Goal: Transaction & Acquisition: Purchase product/service

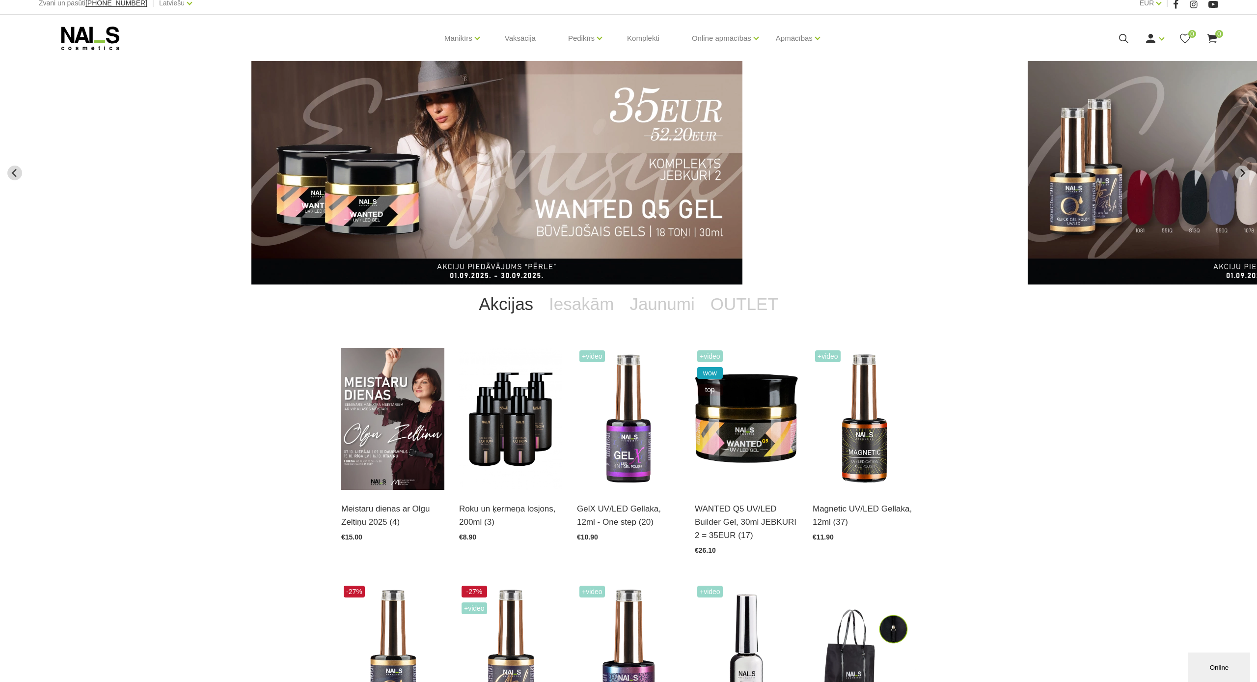
scroll to position [8, 0]
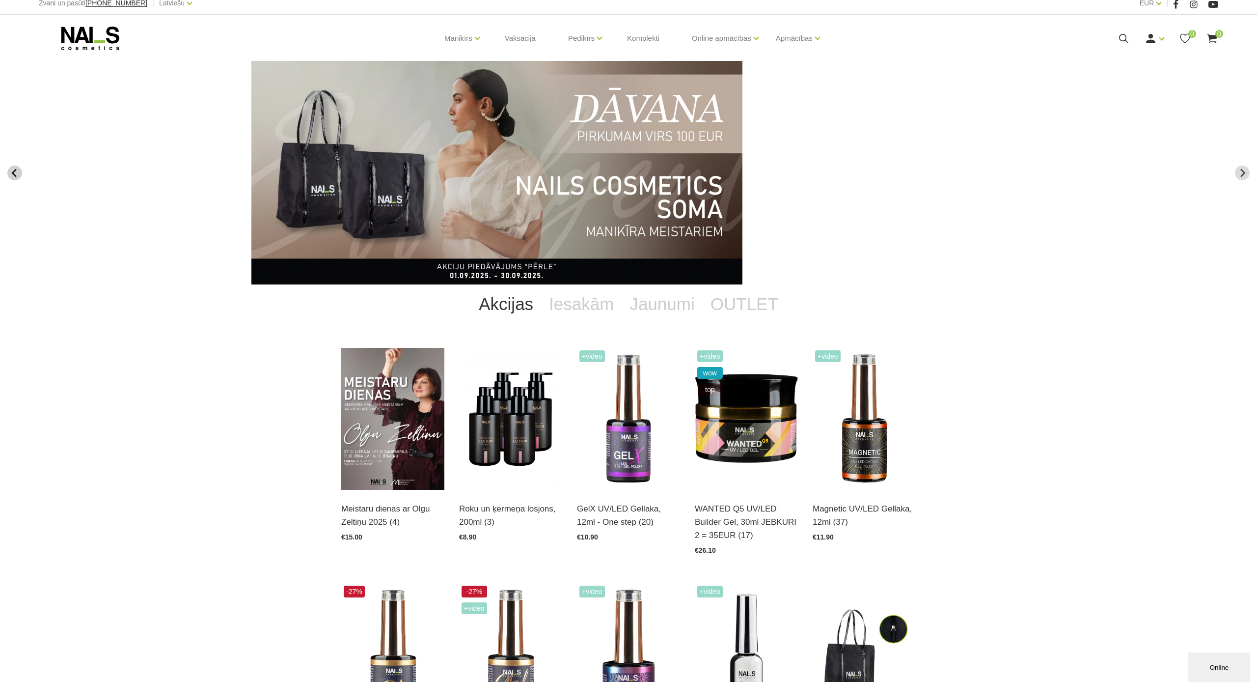
click at [11, 171] on icon "Previous slide" at bounding box center [14, 172] width 9 height 9
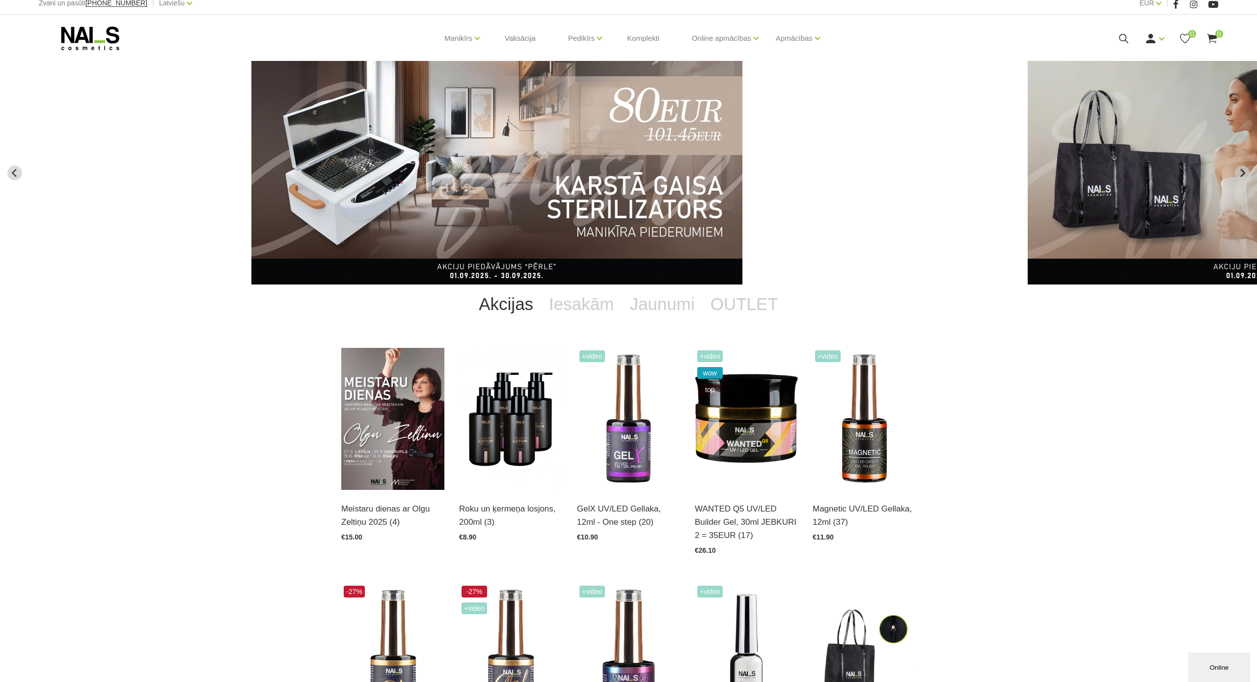
click at [384, 158] on img "7 of 13" at bounding box center [496, 172] width 491 height 223
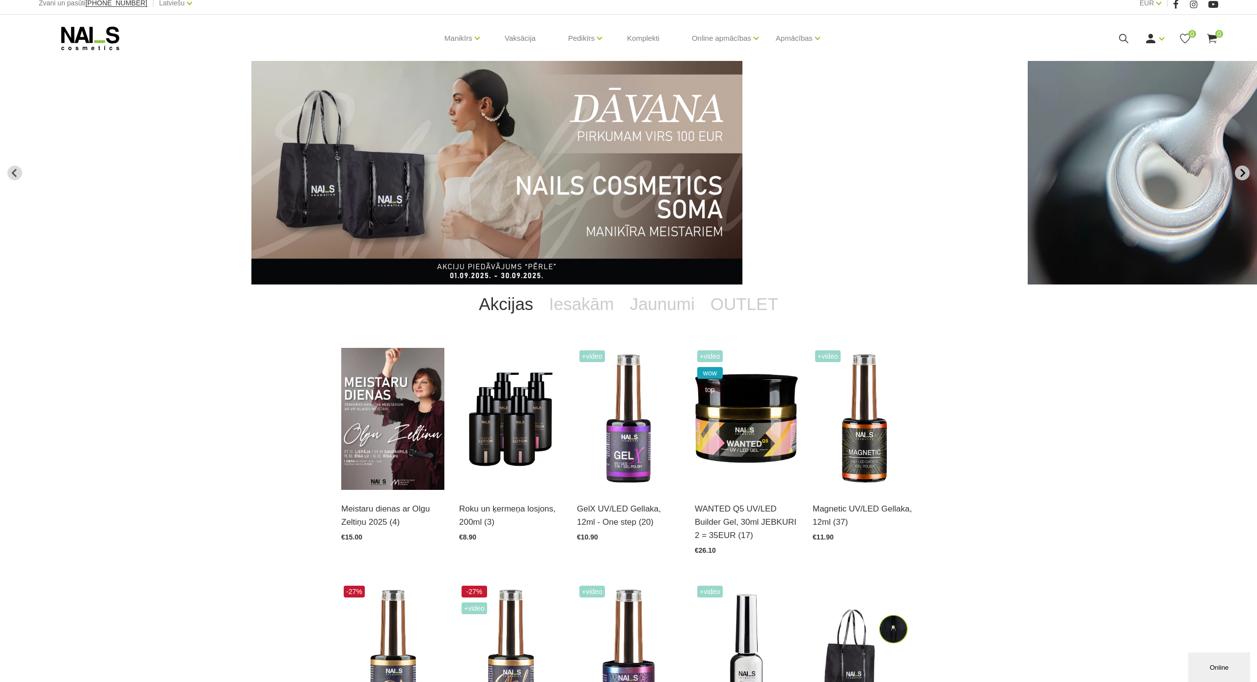
click at [1249, 175] on button "Next slide" at bounding box center [1242, 172] width 15 height 15
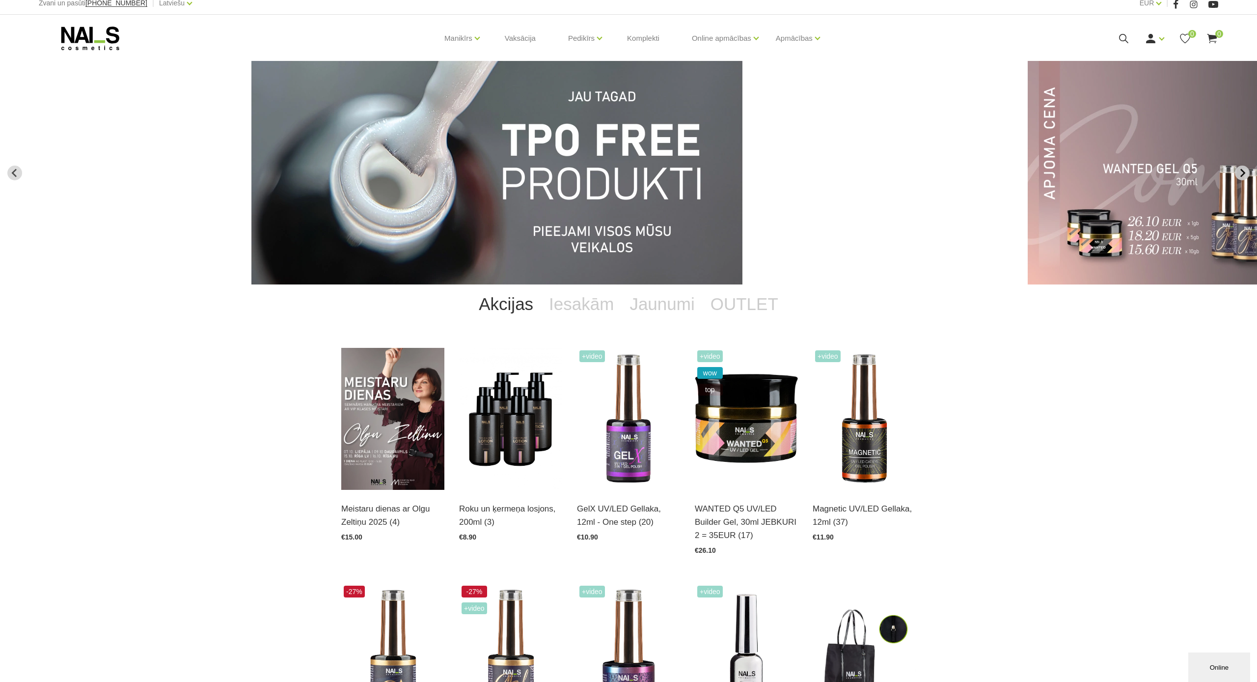
click at [1244, 170] on icon "Next slide" at bounding box center [1242, 172] width 9 height 9
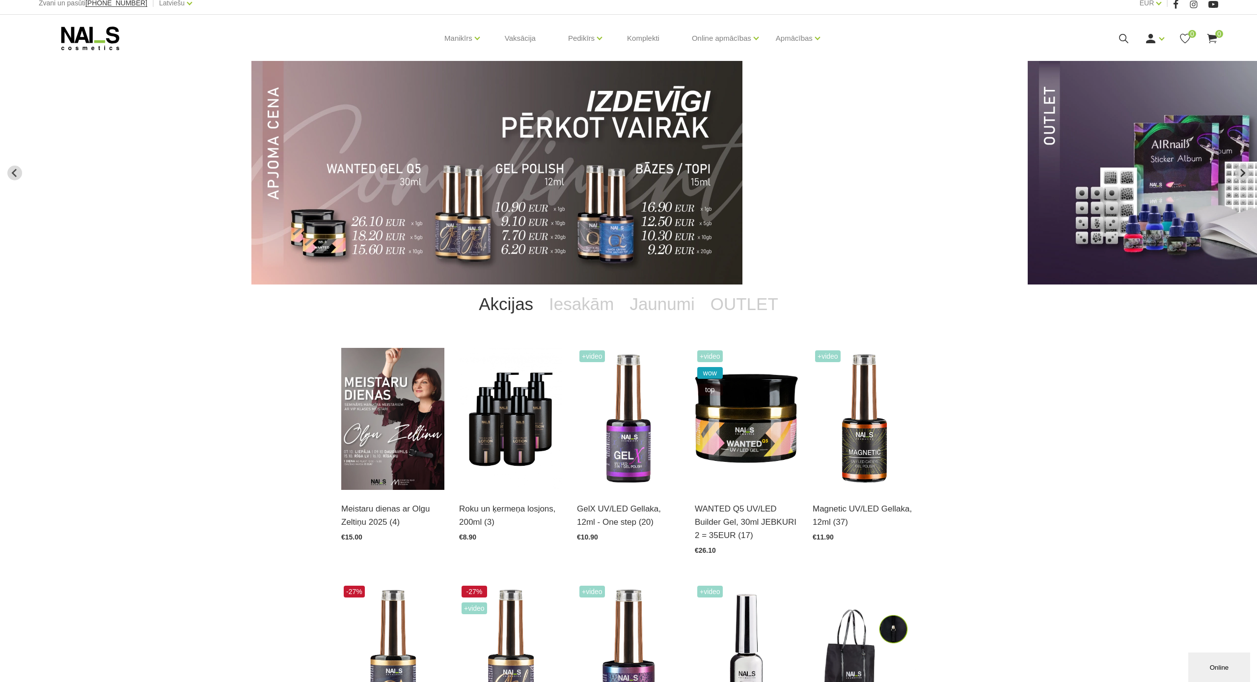
scroll to position [0, 0]
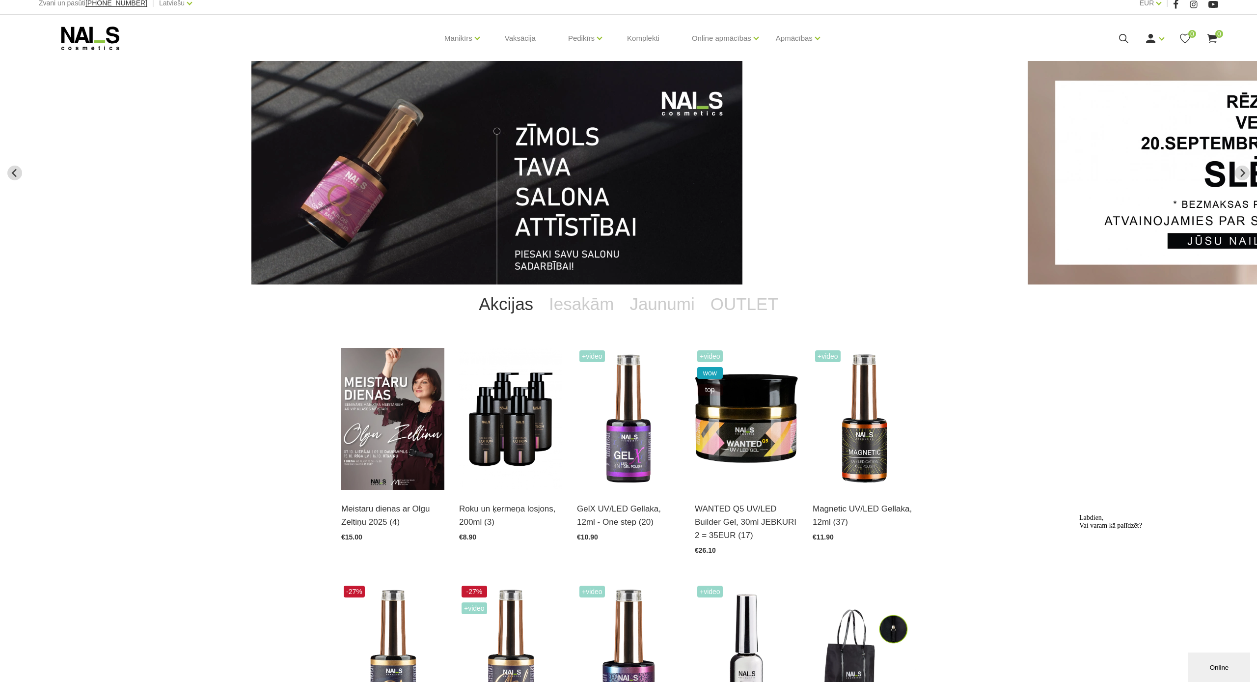
click at [485, 193] on img "13 of 13" at bounding box center [496, 172] width 491 height 223
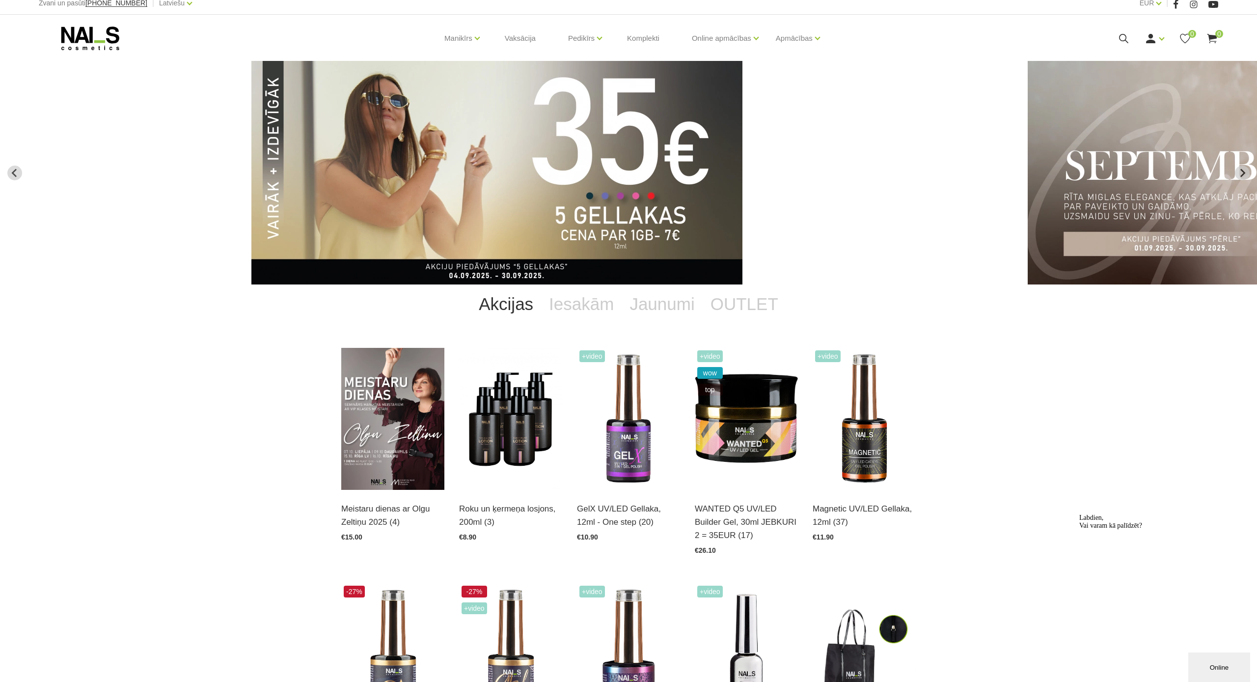
scroll to position [9, 0]
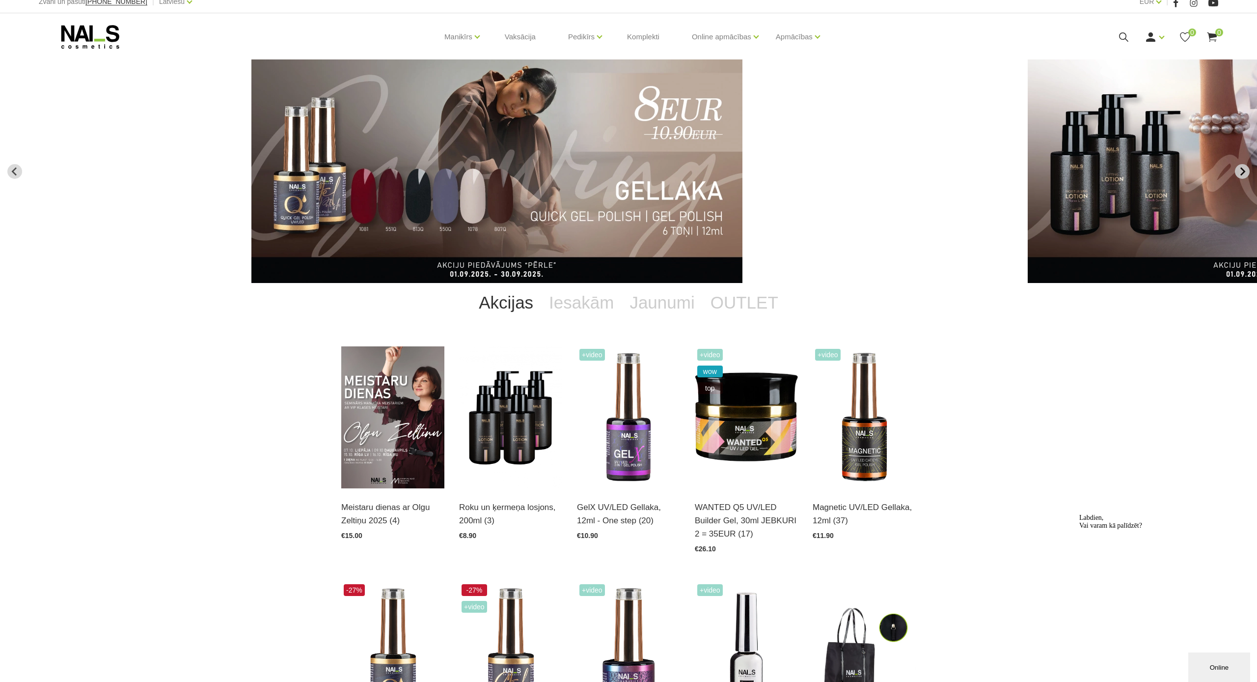
click at [1244, 173] on icon "Next slide" at bounding box center [1242, 171] width 9 height 9
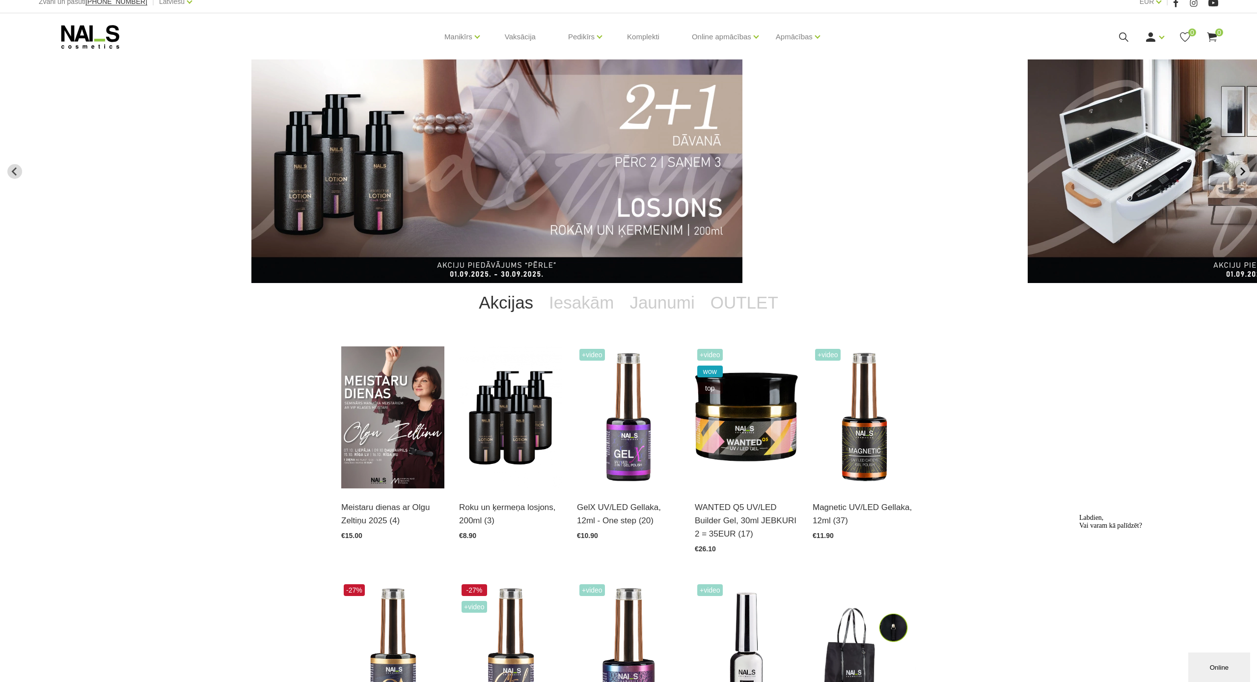
click at [1244, 173] on icon "Next slide" at bounding box center [1242, 171] width 9 height 9
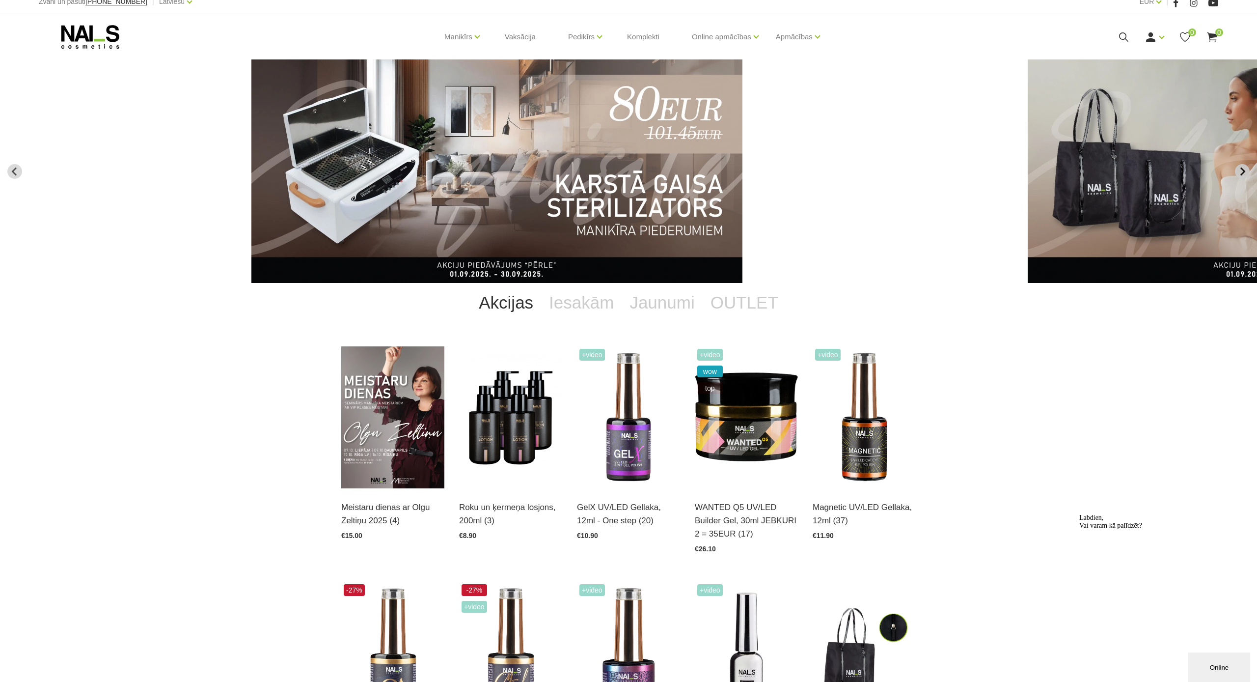
click at [1244, 173] on icon "Next slide" at bounding box center [1242, 171] width 9 height 9
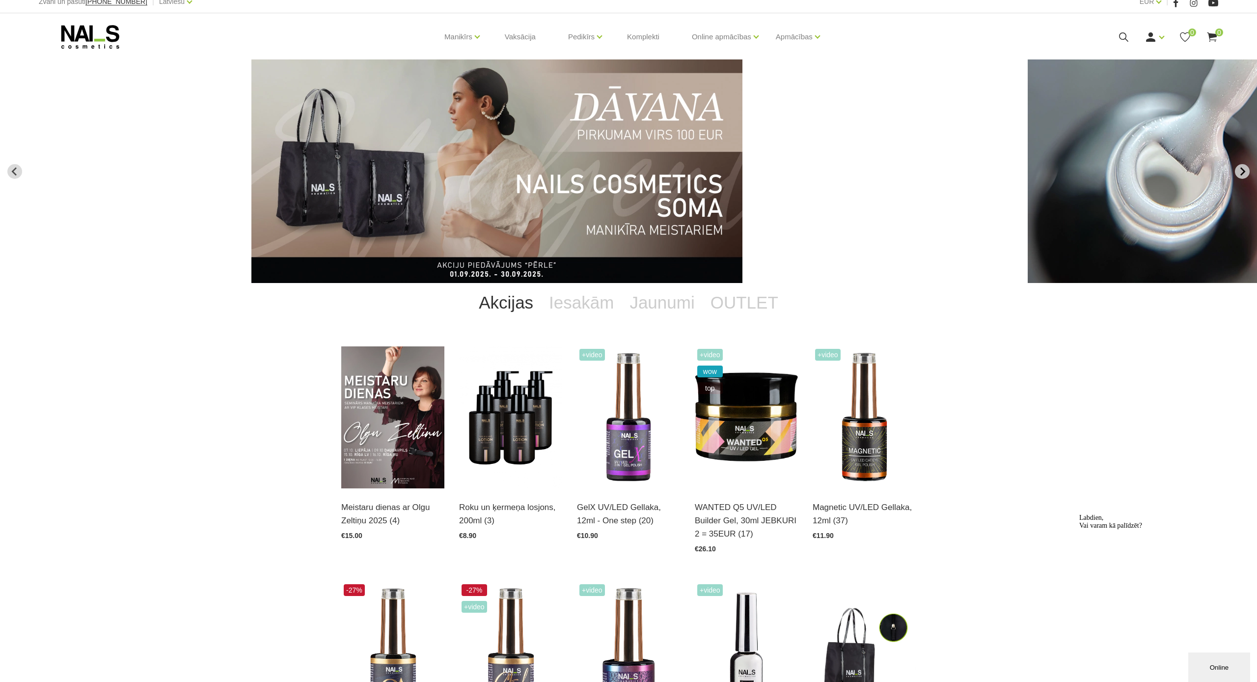
click at [1244, 173] on icon "Next slide" at bounding box center [1242, 171] width 9 height 9
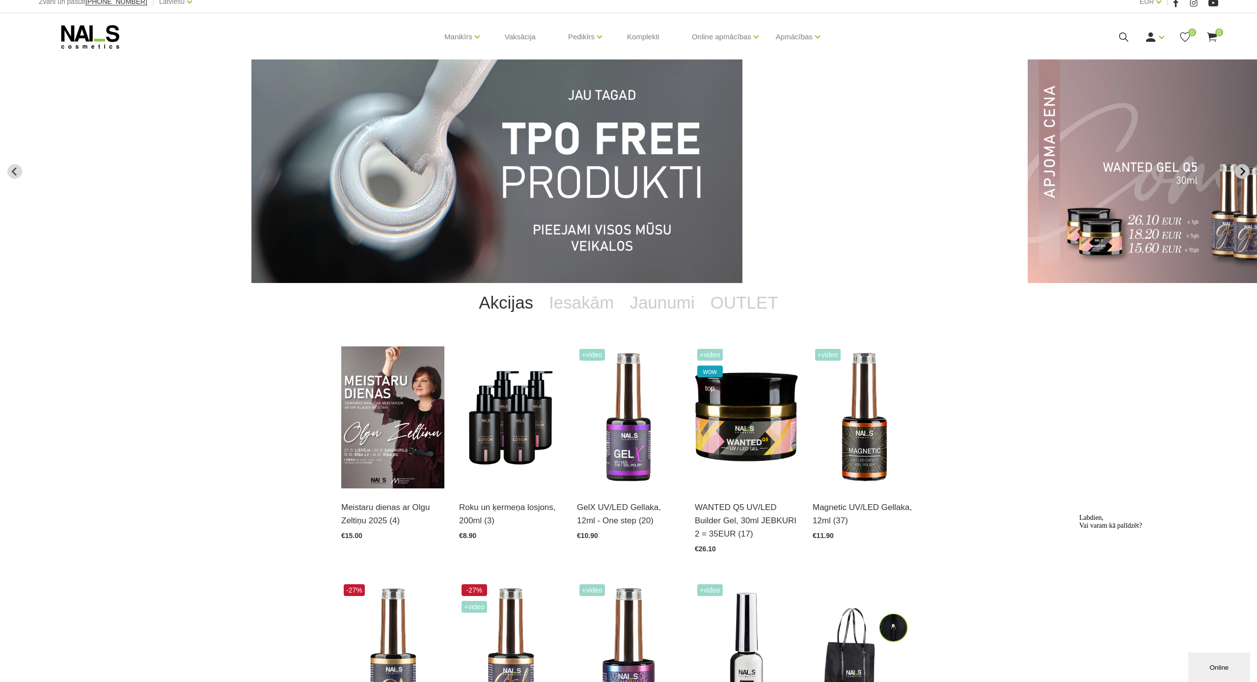
click at [1244, 173] on icon "Next slide" at bounding box center [1242, 171] width 9 height 9
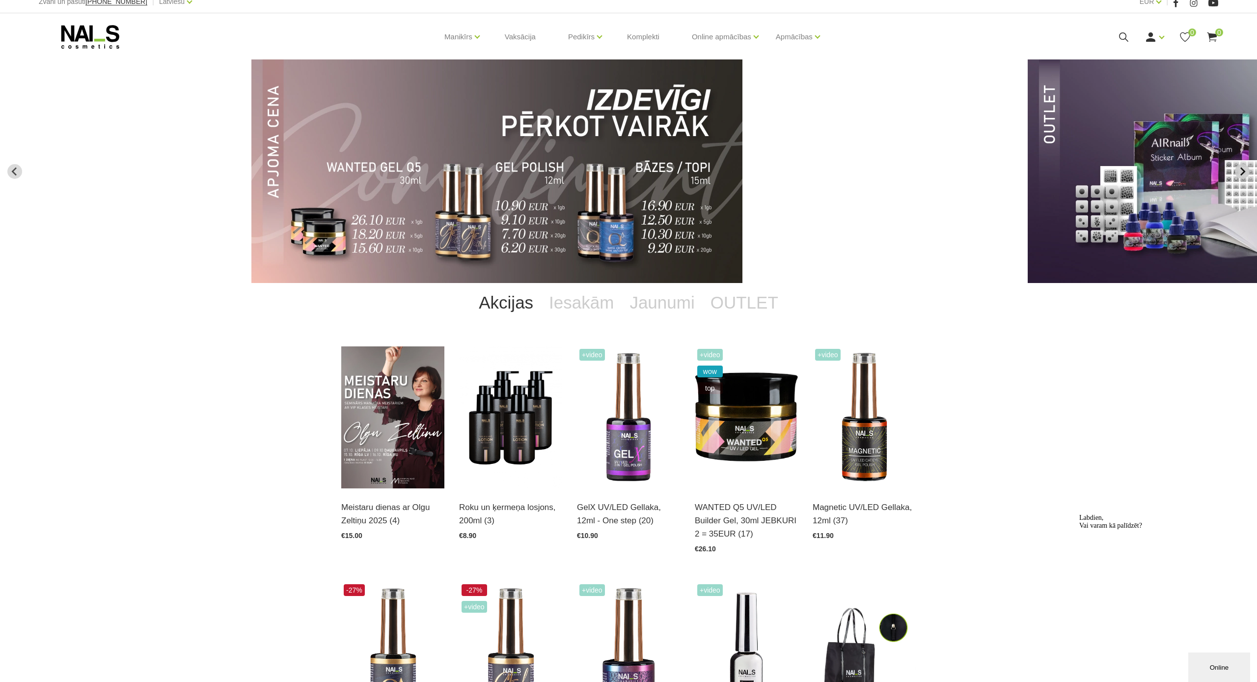
click at [1244, 173] on icon "Next slide" at bounding box center [1242, 171] width 9 height 9
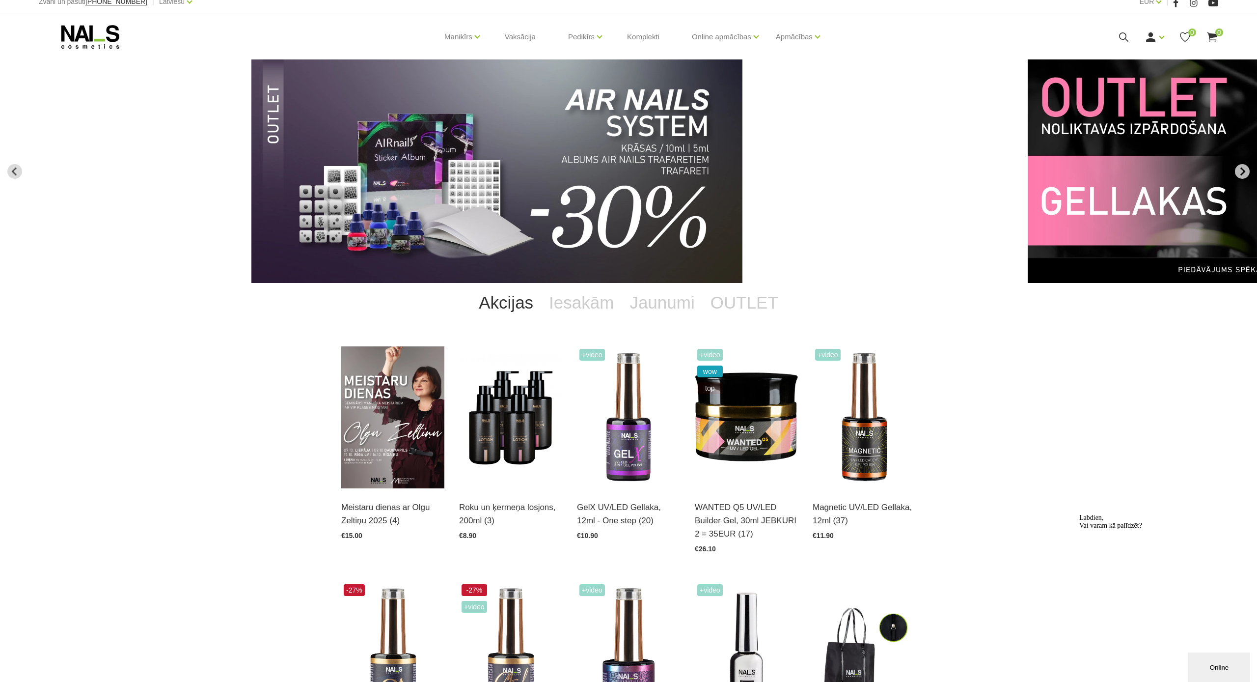
click at [1244, 173] on icon "Next slide" at bounding box center [1242, 171] width 9 height 9
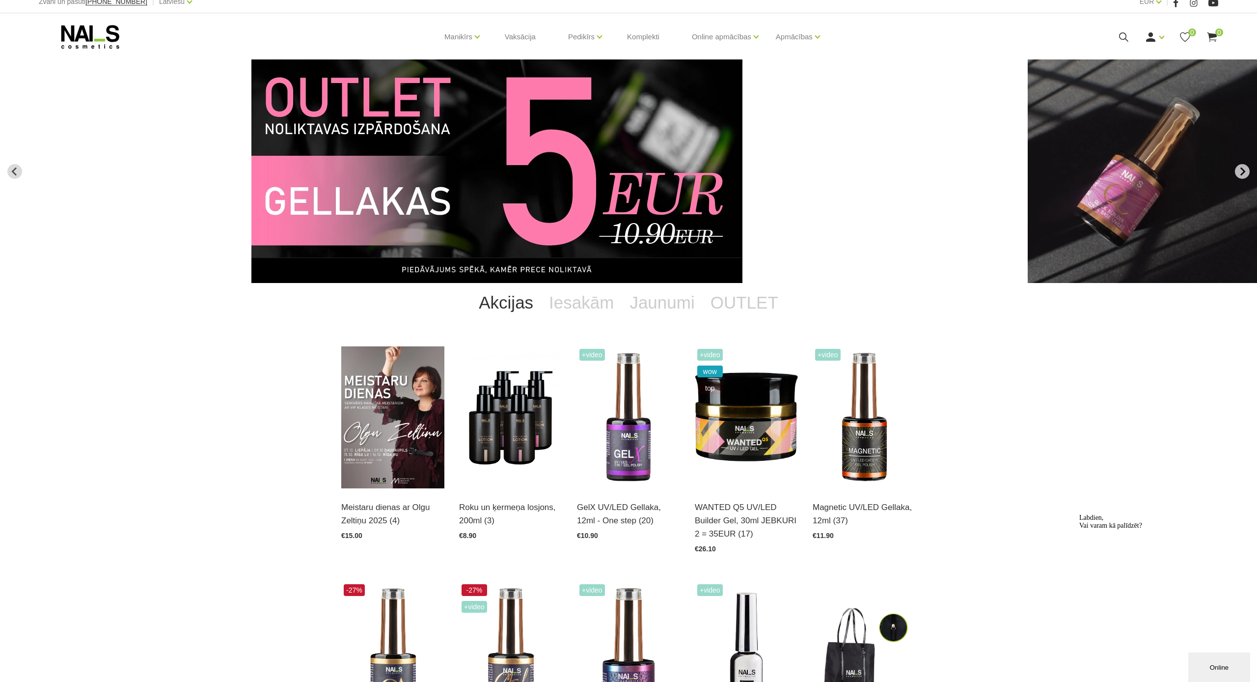
click at [1244, 173] on icon "Next slide" at bounding box center [1242, 171] width 9 height 9
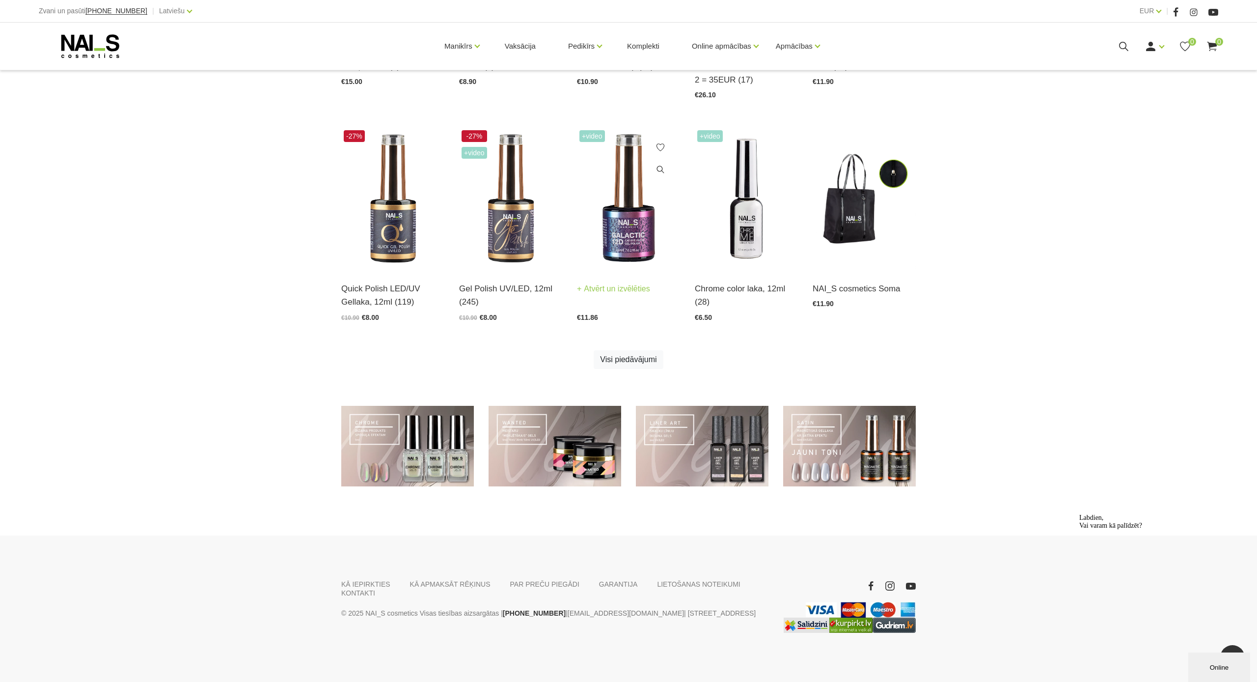
scroll to position [463, 0]
click at [750, 225] on img at bounding box center [746, 199] width 103 height 142
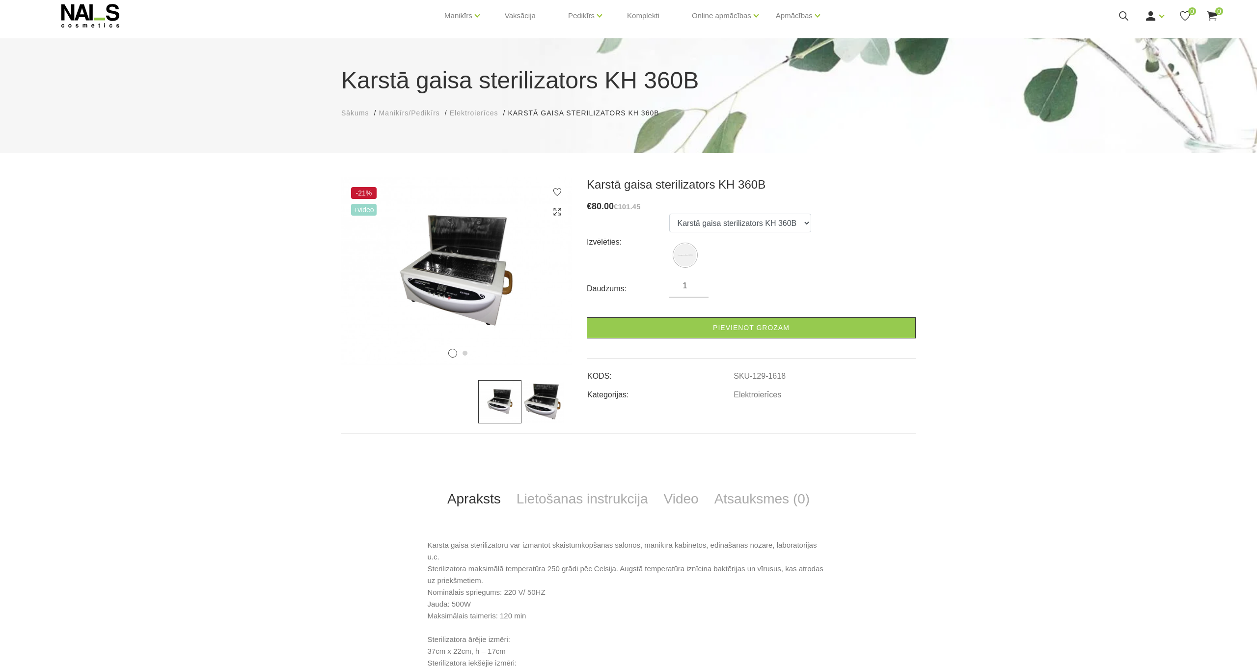
scroll to position [28, 0]
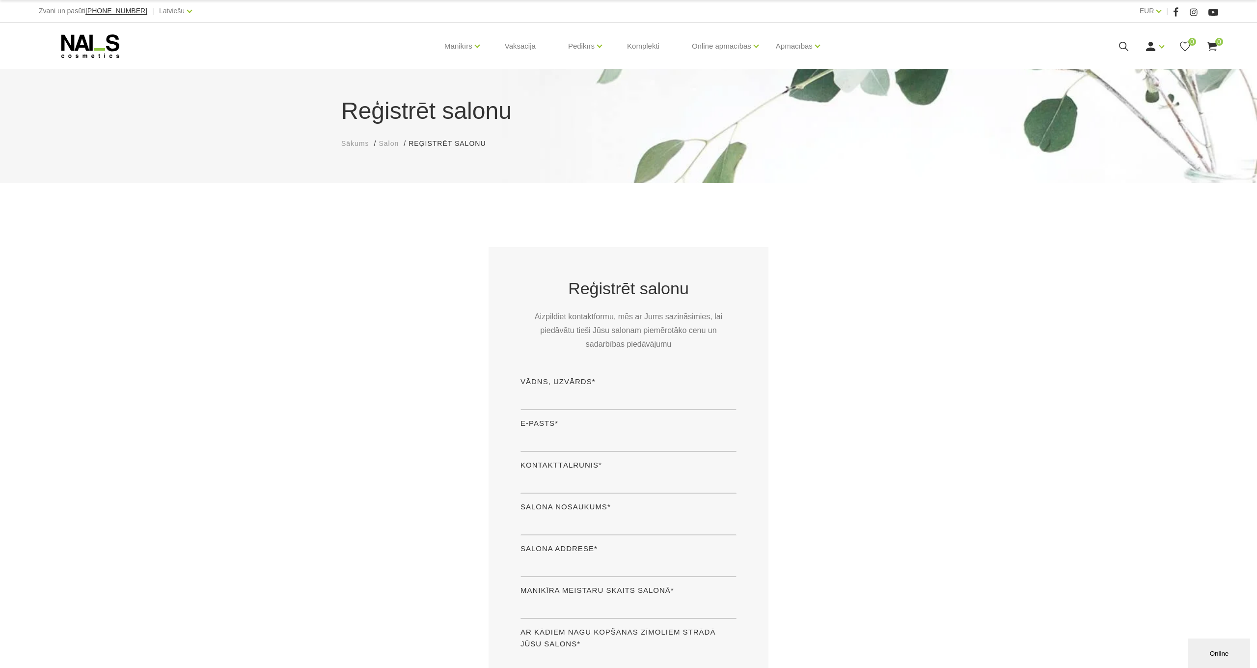
scroll to position [4, 0]
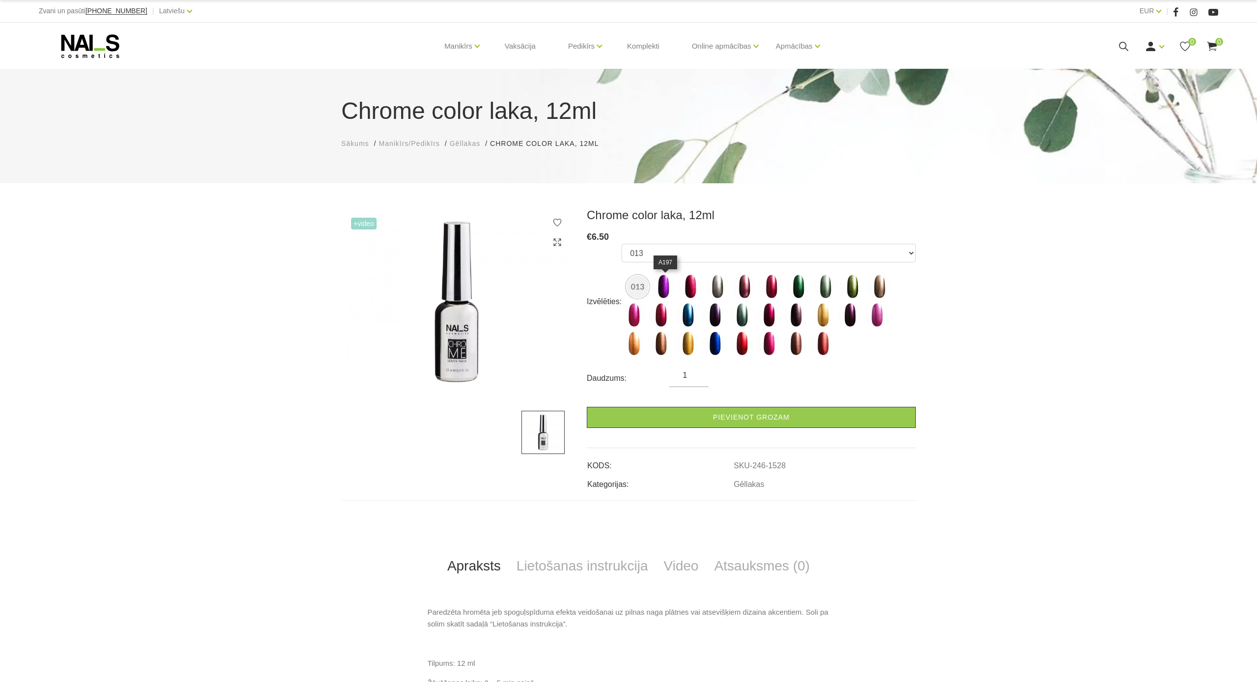
click at [667, 288] on img at bounding box center [663, 286] width 25 height 25
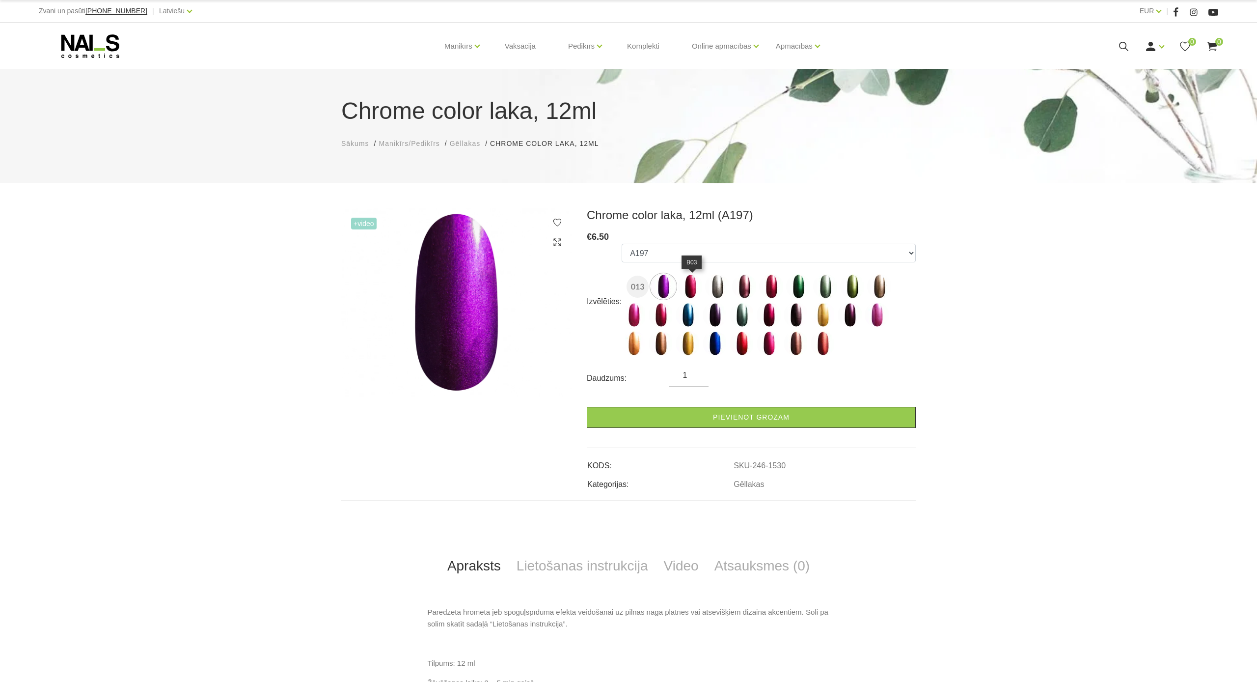
click at [695, 289] on img at bounding box center [690, 286] width 25 height 25
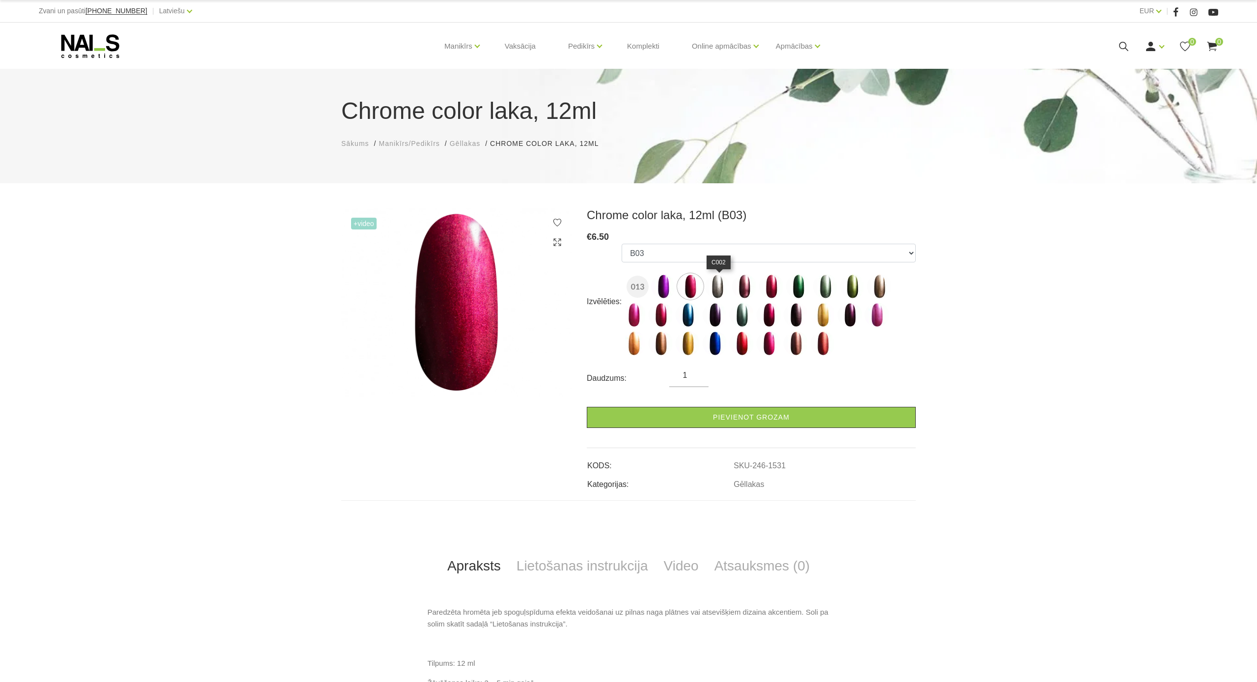
click at [722, 286] on img at bounding box center [717, 286] width 25 height 25
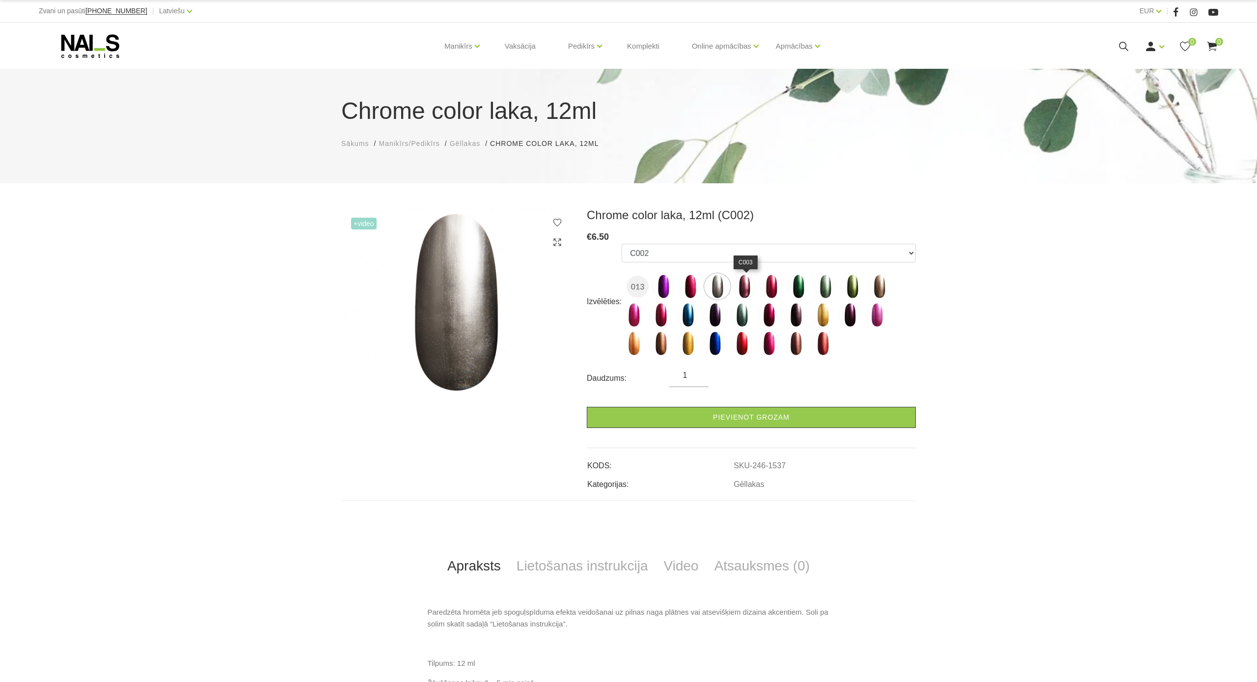
click at [748, 286] on img at bounding box center [744, 286] width 25 height 25
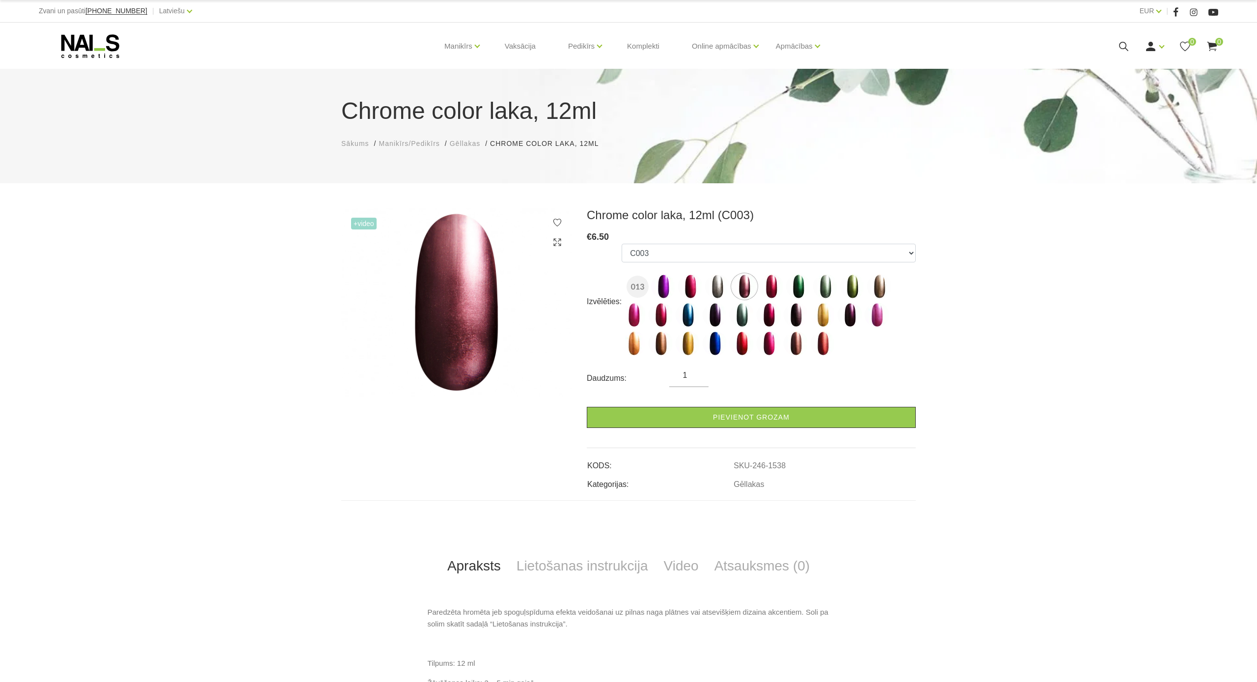
click at [786, 285] on ul "013 A197 B03 C002 C003 C004 C007 C010 C021 C022 C024 C027 C028 C029 C031 C040 C…" at bounding box center [769, 302] width 294 height 116
click at [764, 287] on img at bounding box center [771, 286] width 25 height 25
select select "1539"
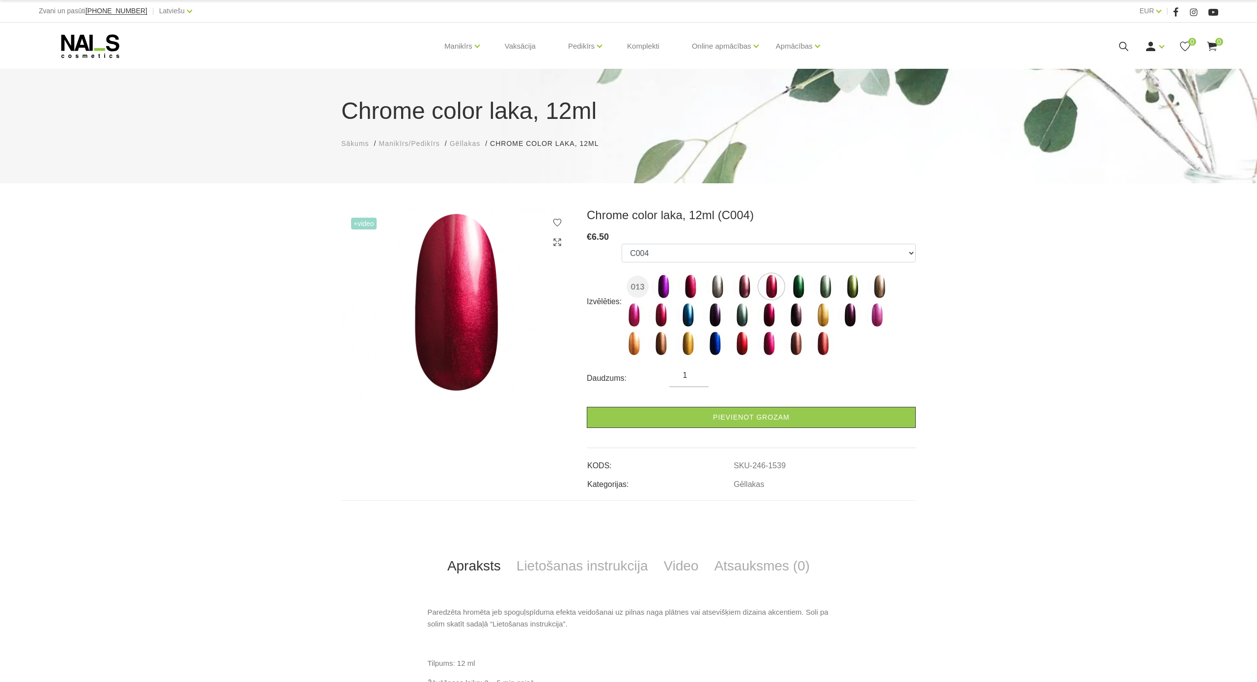
click at [500, 142] on li "Chrome color laka, 12ml Chrome color laka, 12ml" at bounding box center [549, 143] width 118 height 10
drag, startPoint x: 503, startPoint y: 162, endPoint x: 522, endPoint y: 134, distance: 34.3
click at [503, 162] on div "Chrome color laka, 12ml Sākums Manikīrs/Pedikīrs Gēllakas Chrome color laka, 12…" at bounding box center [628, 126] width 1257 height 114
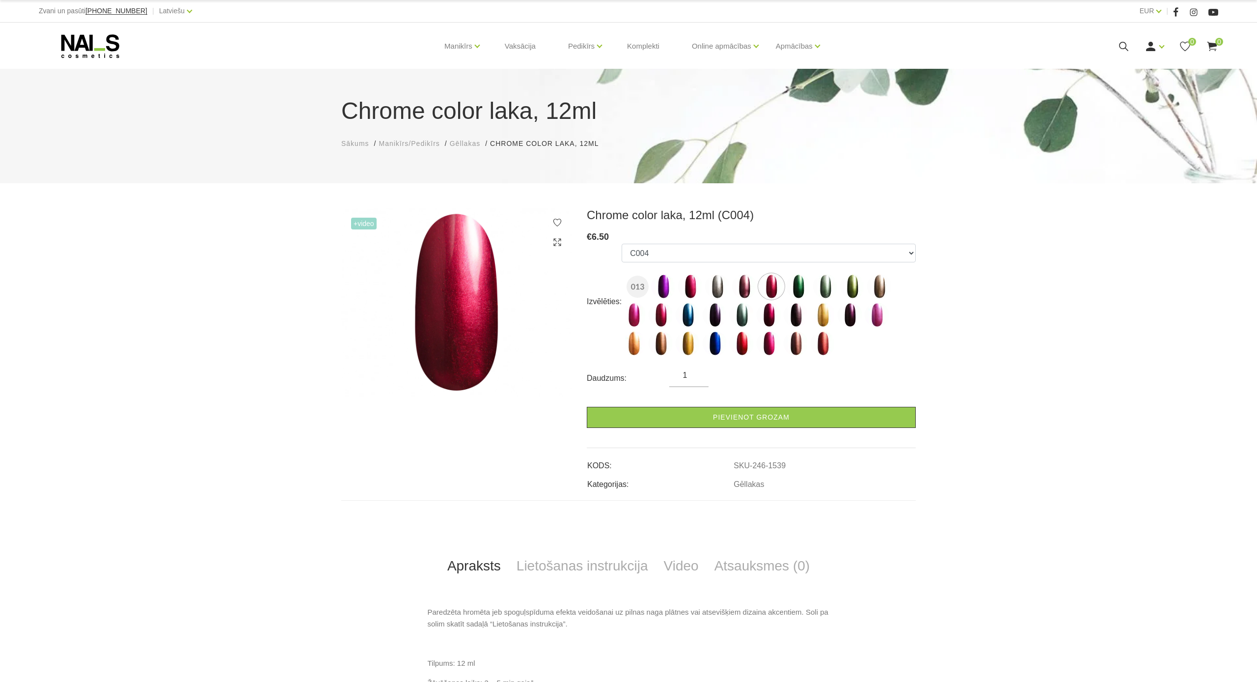
click at [601, 218] on h3 "Chrome color laka, 12ml (C004)" at bounding box center [751, 215] width 329 height 15
click at [602, 218] on h3 "Chrome color laka, 12ml (C004)" at bounding box center [751, 215] width 329 height 15
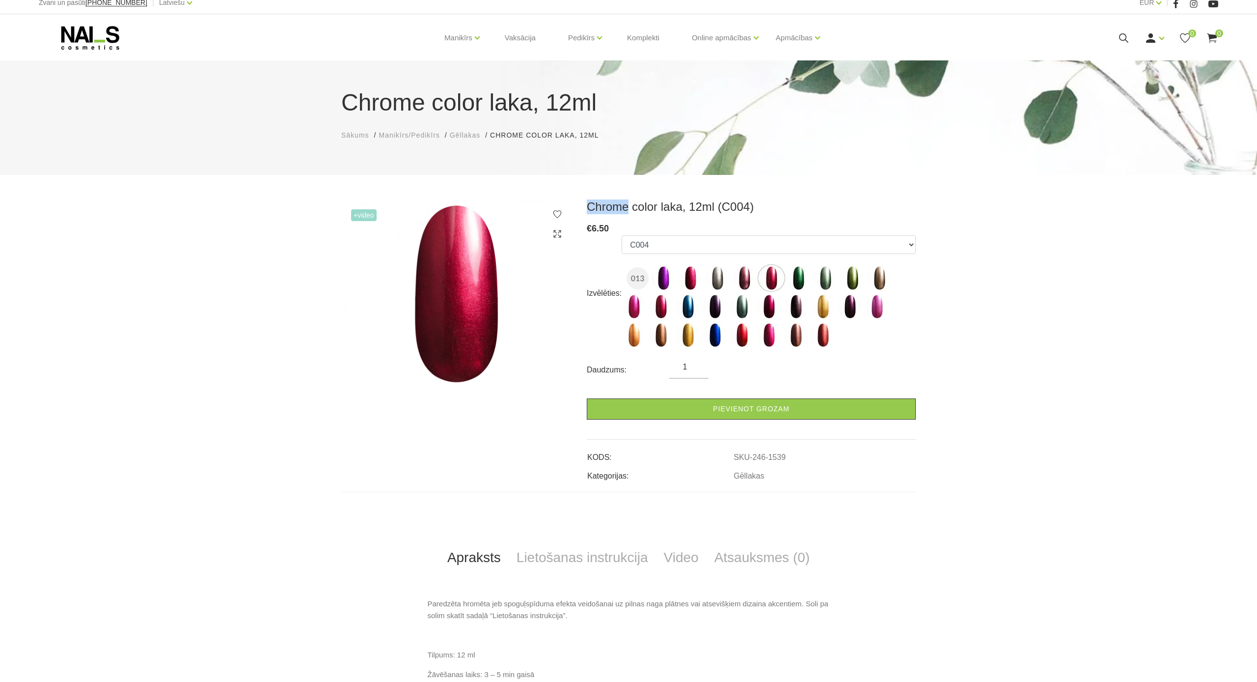
click at [1125, 35] on icon at bounding box center [1124, 38] width 12 height 12
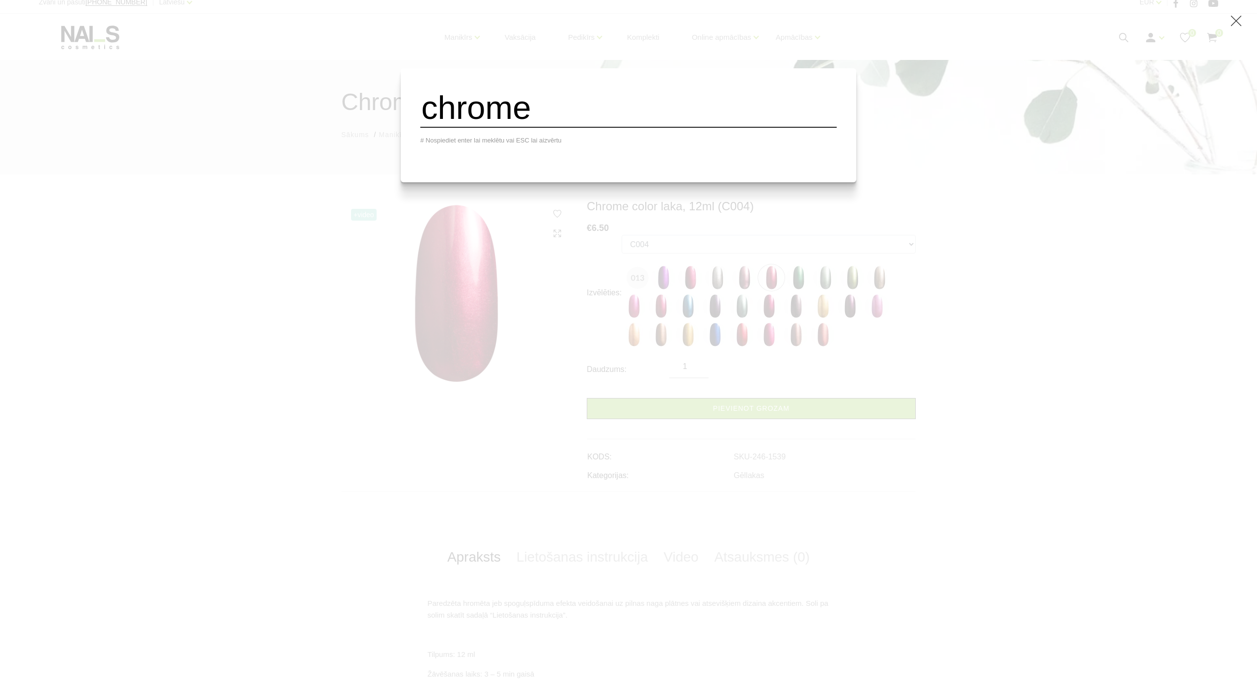
type input "chrome"
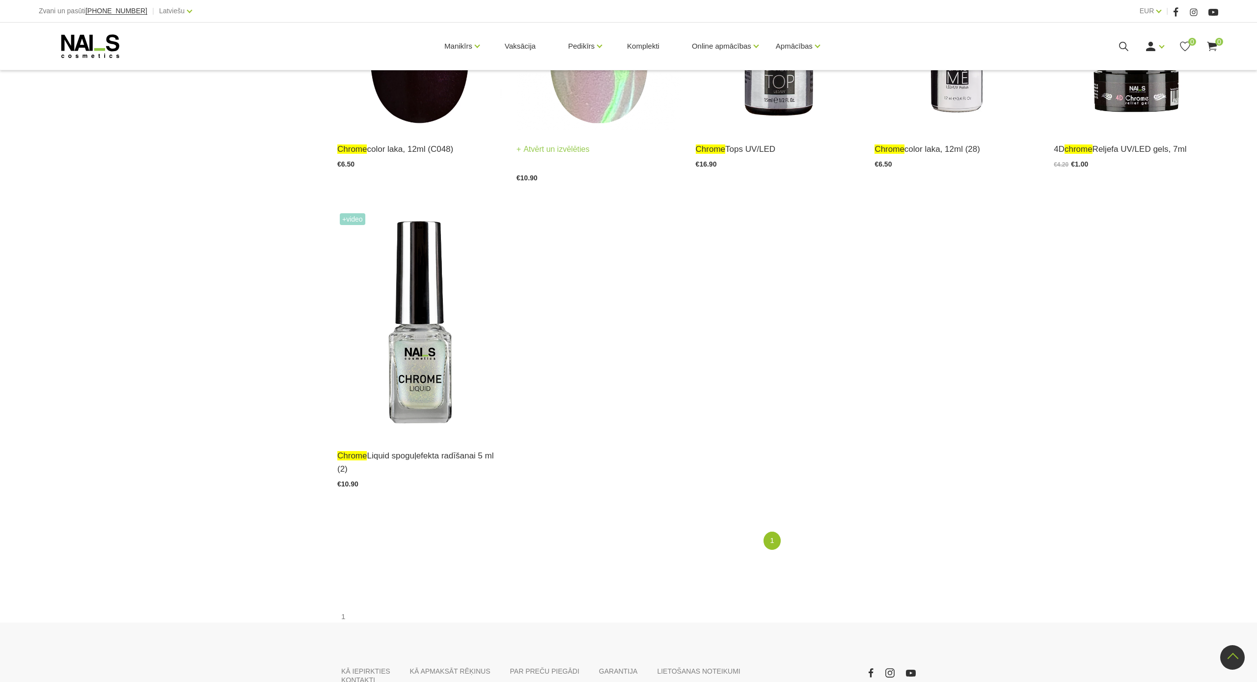
scroll to position [2185, 0]
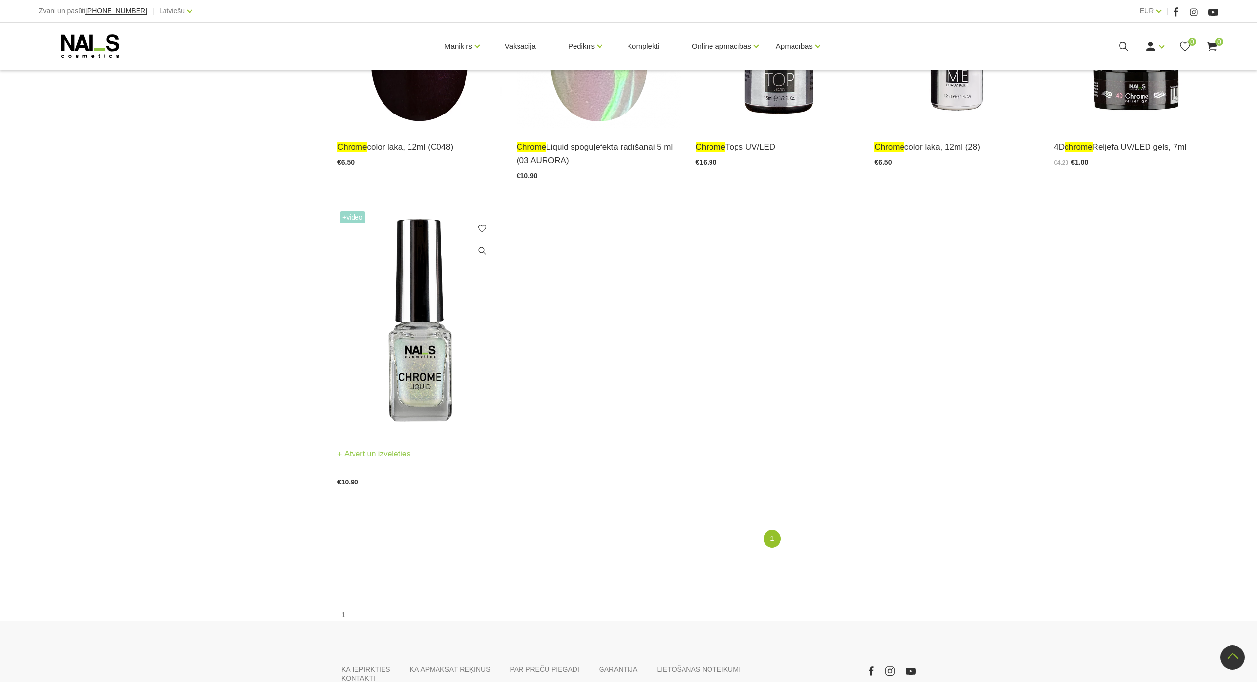
click at [428, 352] on img at bounding box center [419, 322] width 164 height 226
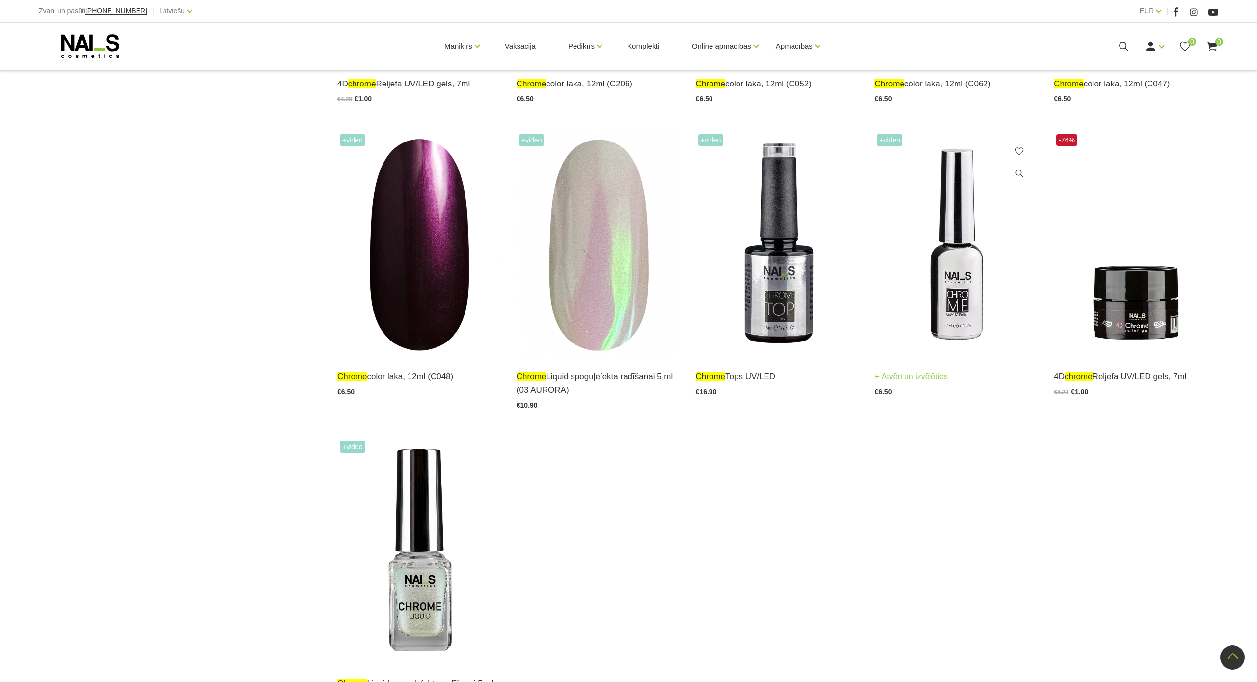
scroll to position [1955, 0]
click at [700, 377] on link "Atvērt un izvēlēties" at bounding box center [732, 377] width 73 height 14
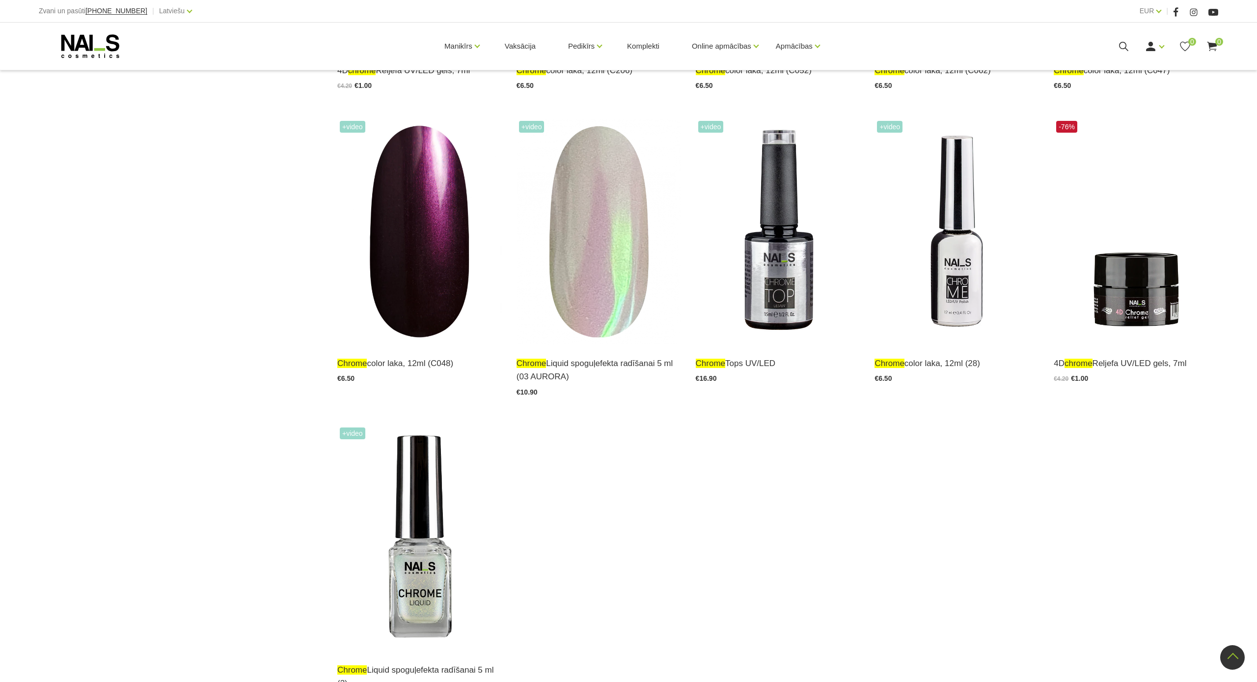
scroll to position [1970, 0]
click at [956, 289] on img at bounding box center [957, 230] width 164 height 226
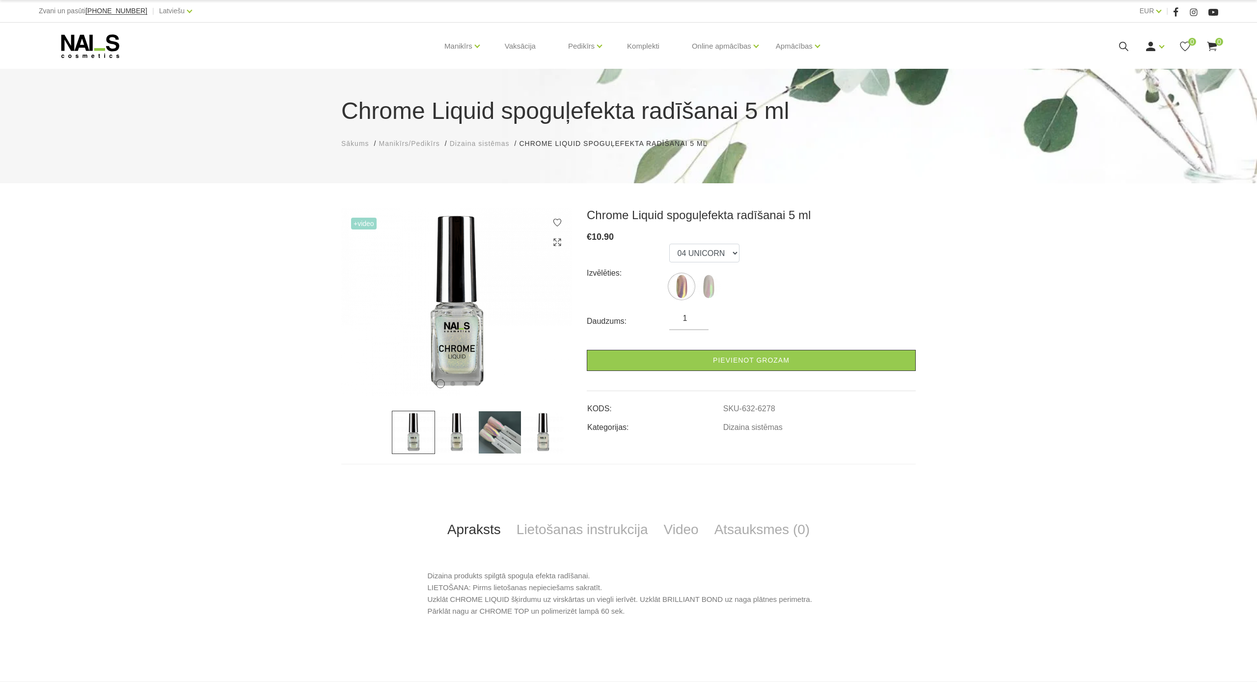
click at [486, 435] on img at bounding box center [499, 432] width 43 height 43
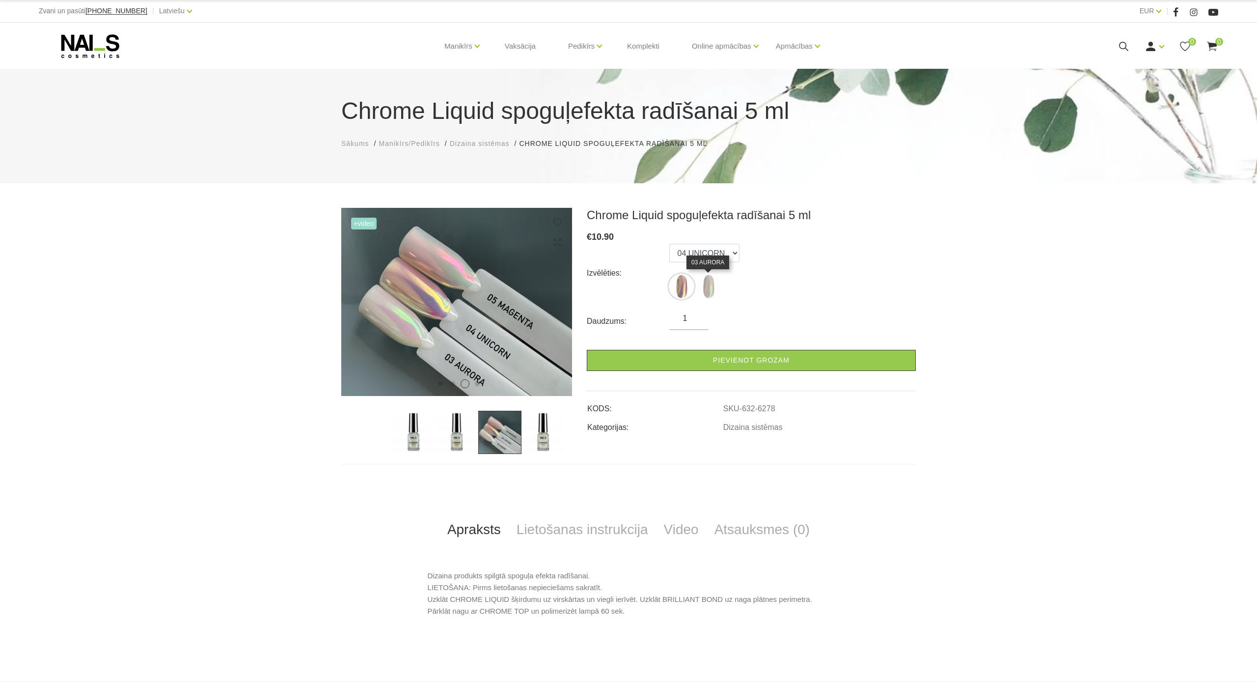
click at [712, 288] on img at bounding box center [708, 286] width 25 height 25
select select "6280"
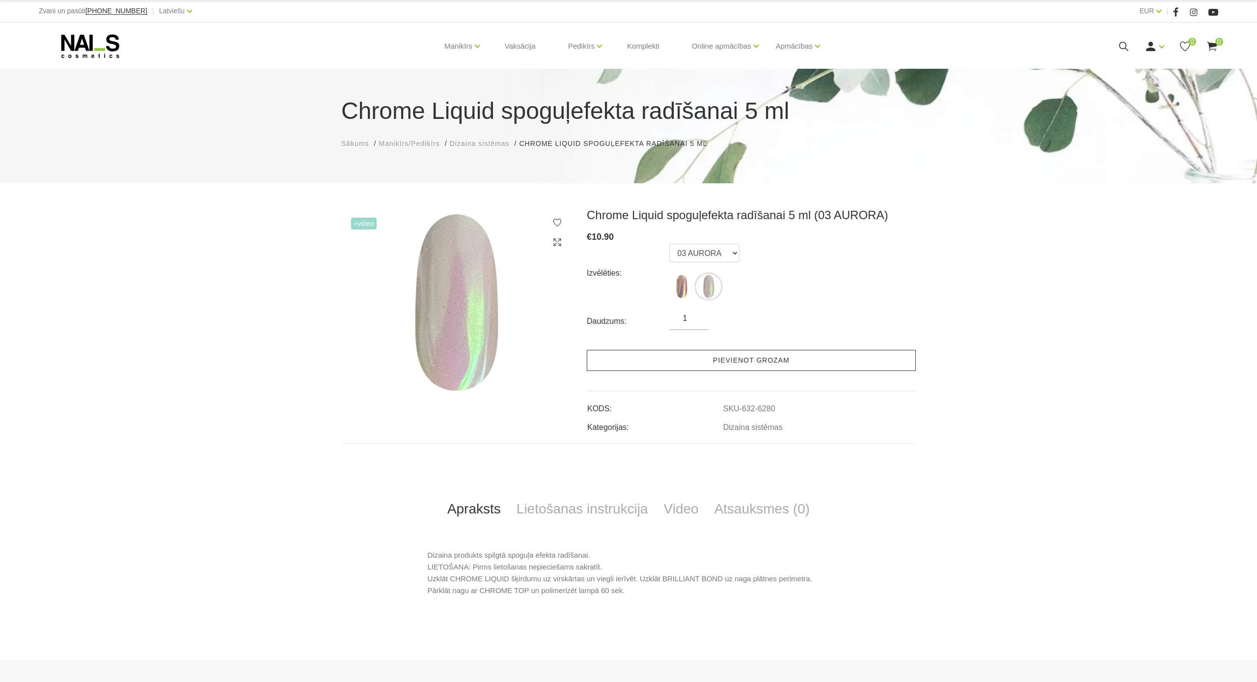
click at [758, 360] on link "Pievienot grozam" at bounding box center [751, 360] width 329 height 21
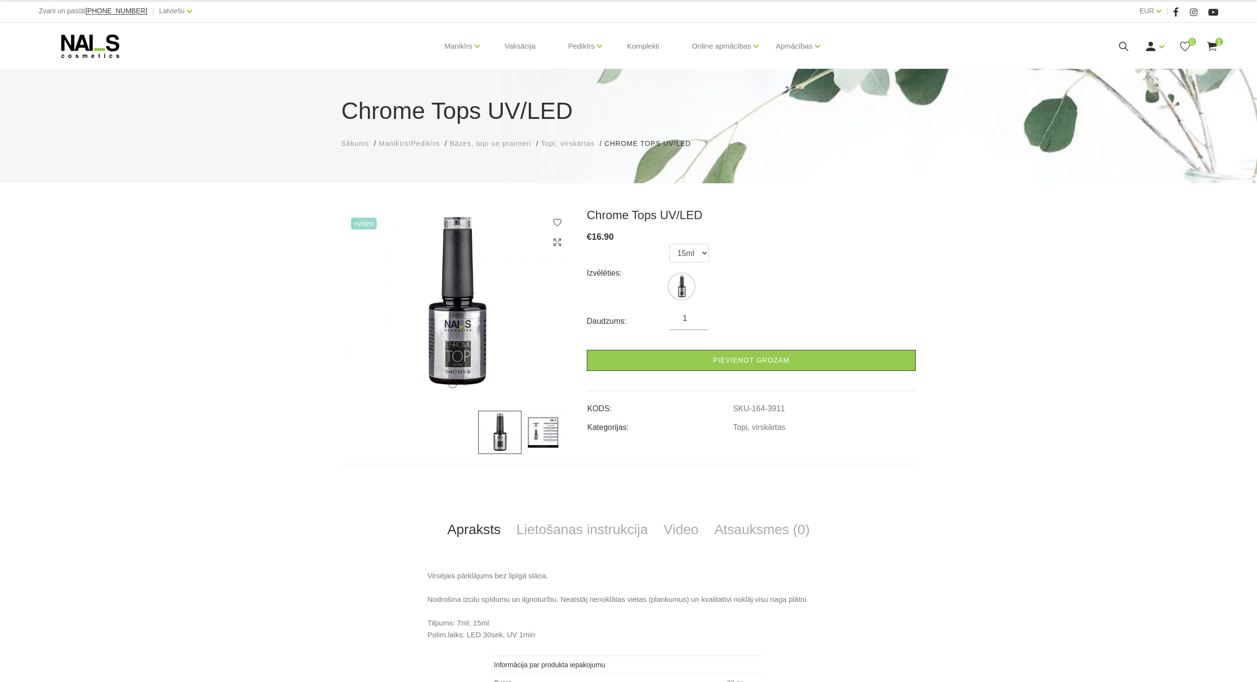
click at [540, 428] on img at bounding box center [542, 432] width 43 height 43
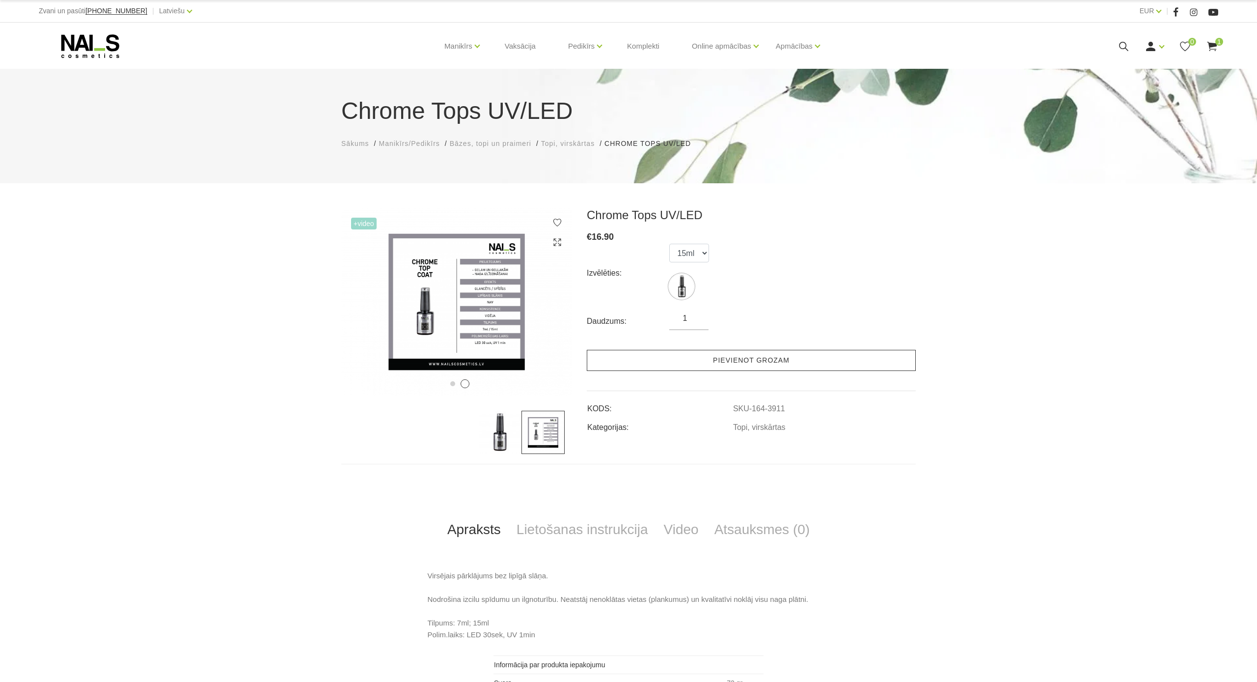
click at [819, 362] on link "Pievienot grozam" at bounding box center [751, 360] width 329 height 21
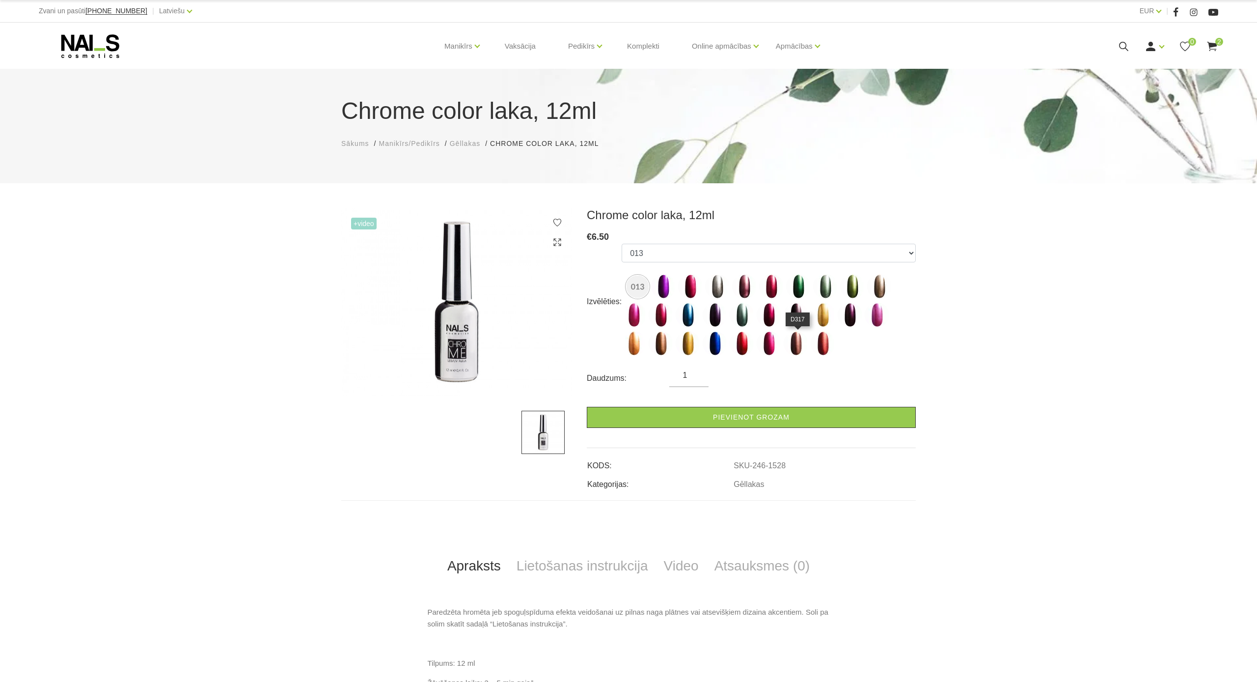
click at [799, 347] on img at bounding box center [796, 343] width 25 height 25
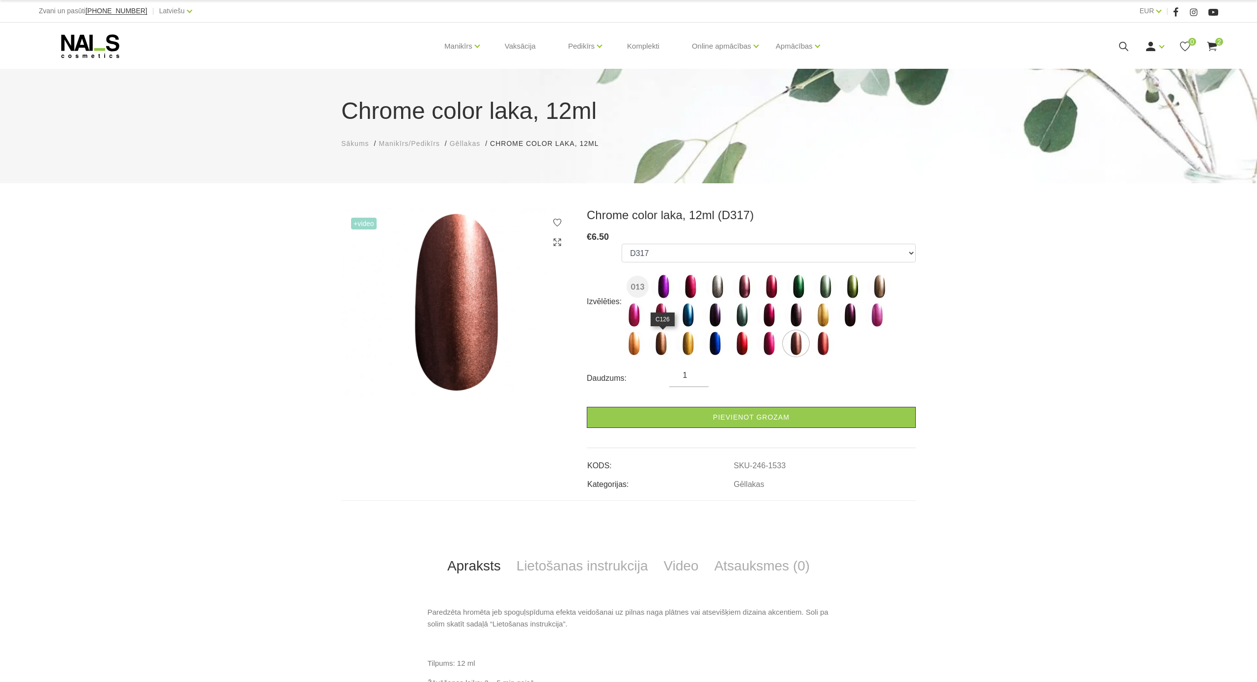
click at [662, 342] on img at bounding box center [661, 343] width 25 height 25
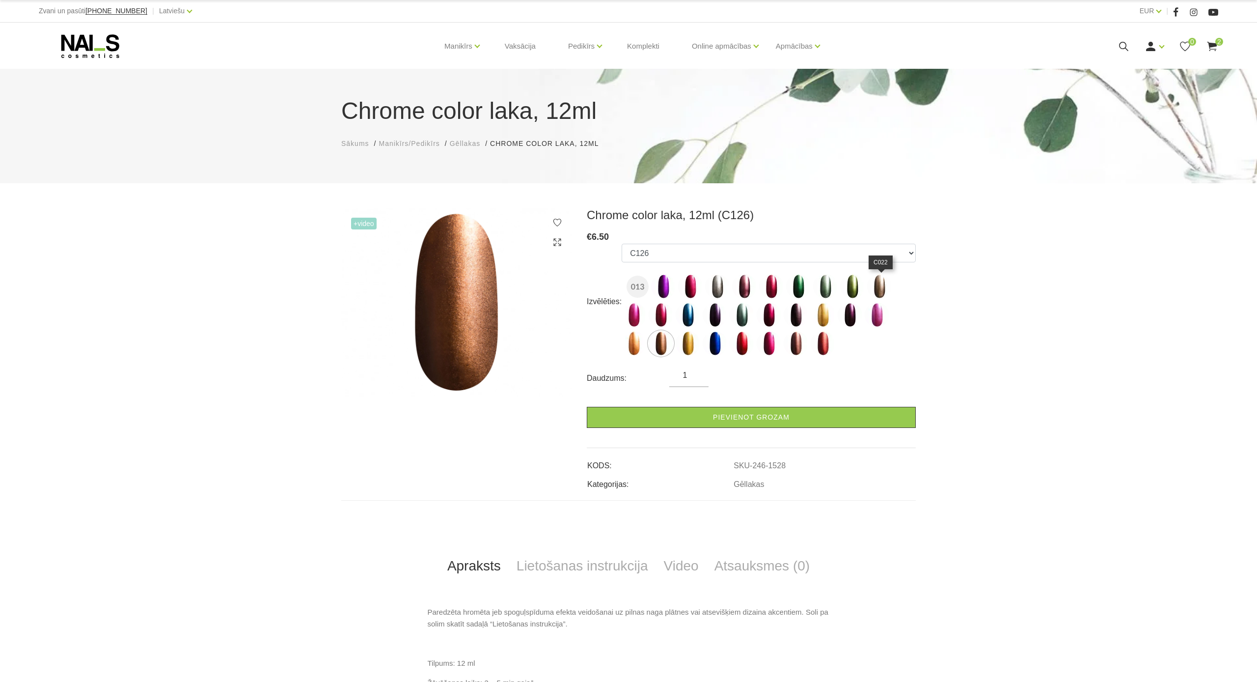
click at [880, 284] on img at bounding box center [879, 286] width 25 height 25
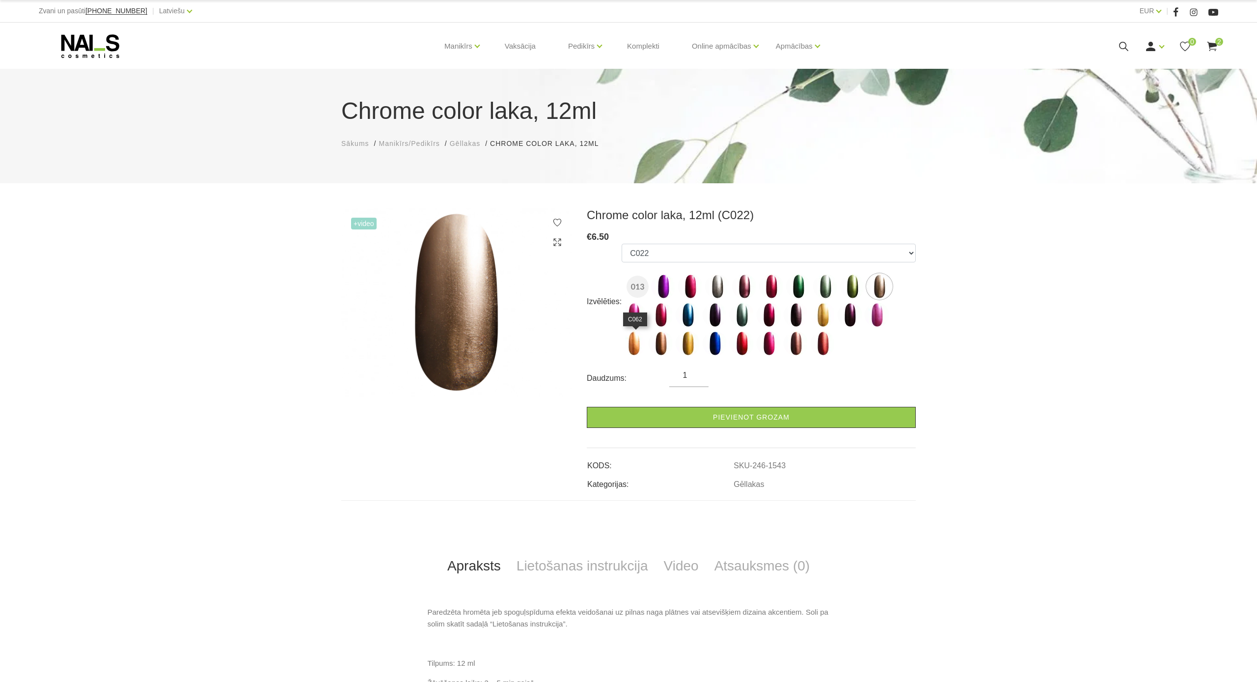
click at [636, 345] on img at bounding box center [634, 343] width 25 height 25
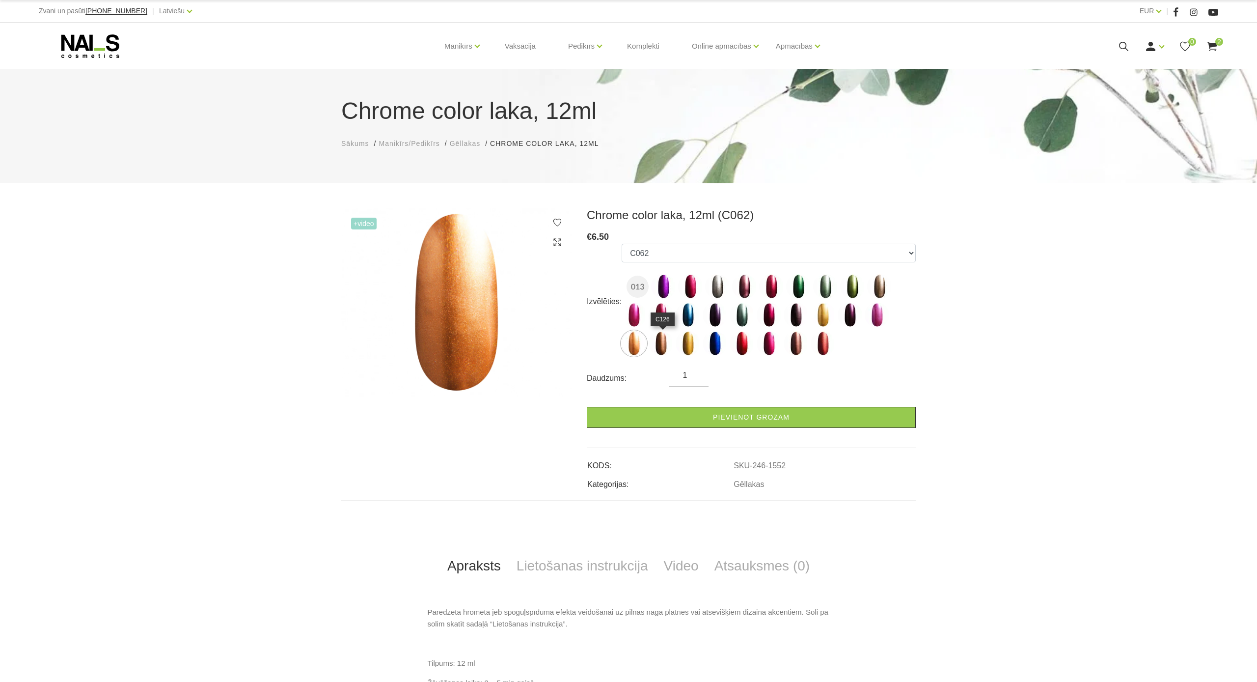
click at [665, 345] on img at bounding box center [661, 343] width 25 height 25
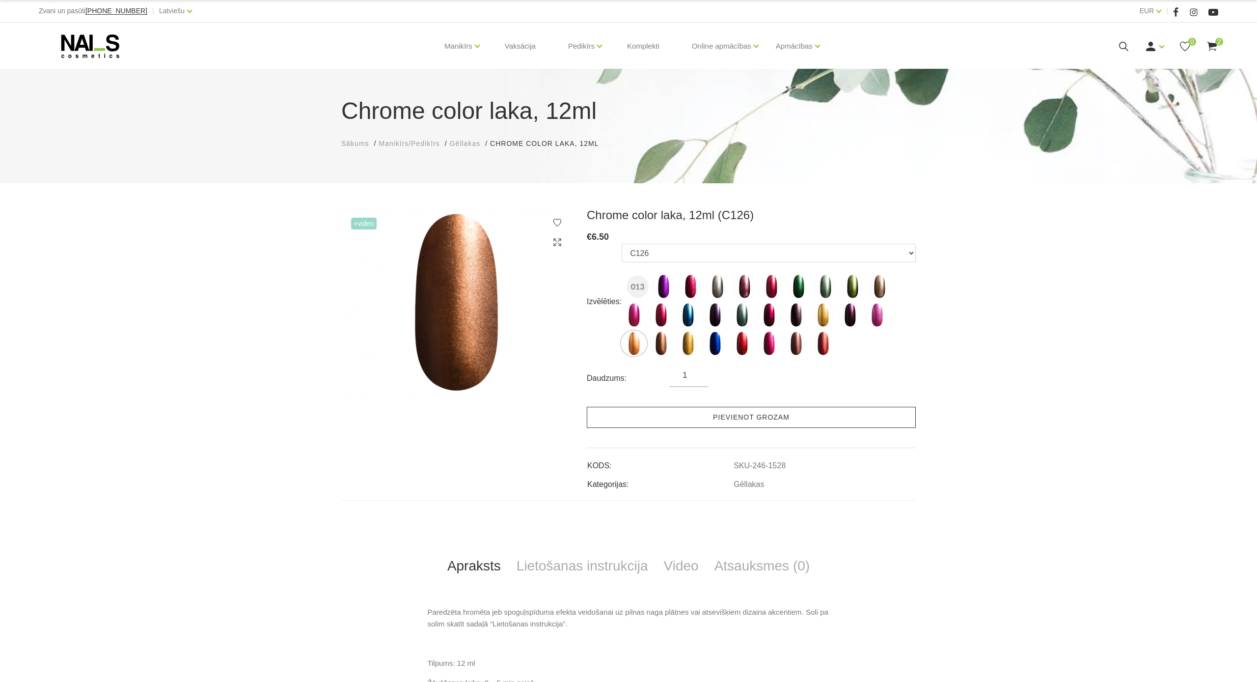
click at [678, 419] on link "Pievienot grozam" at bounding box center [751, 417] width 329 height 21
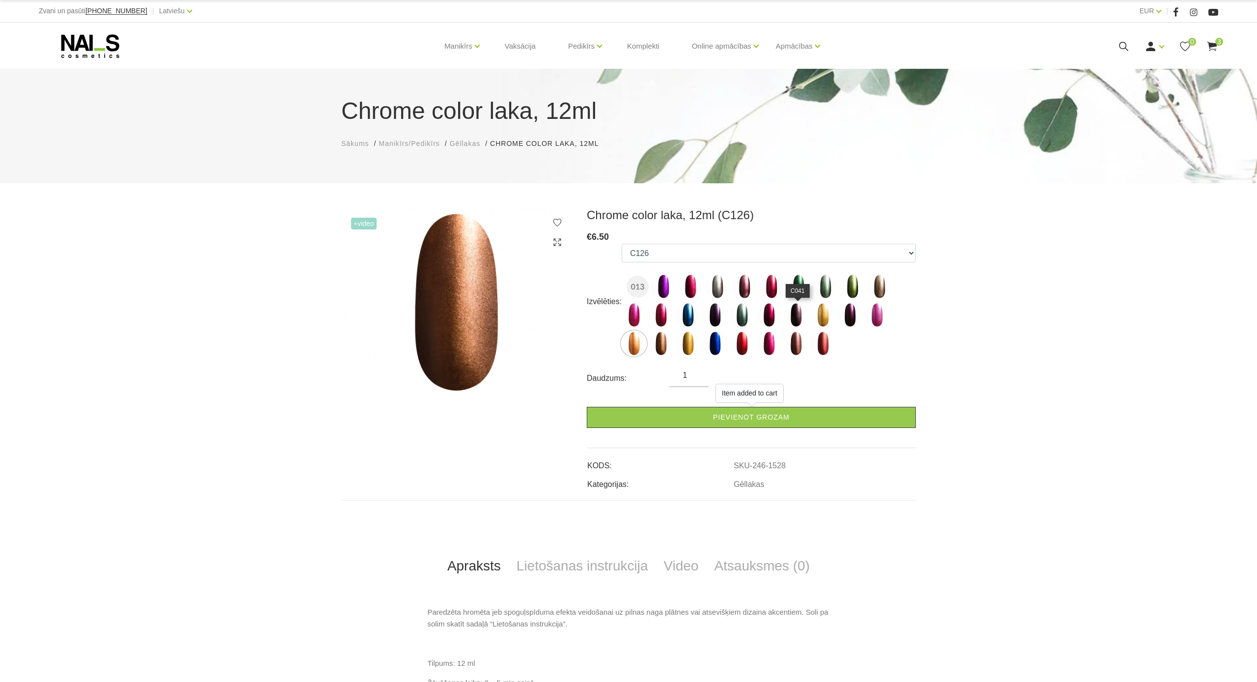
click at [797, 307] on img at bounding box center [796, 314] width 25 height 25
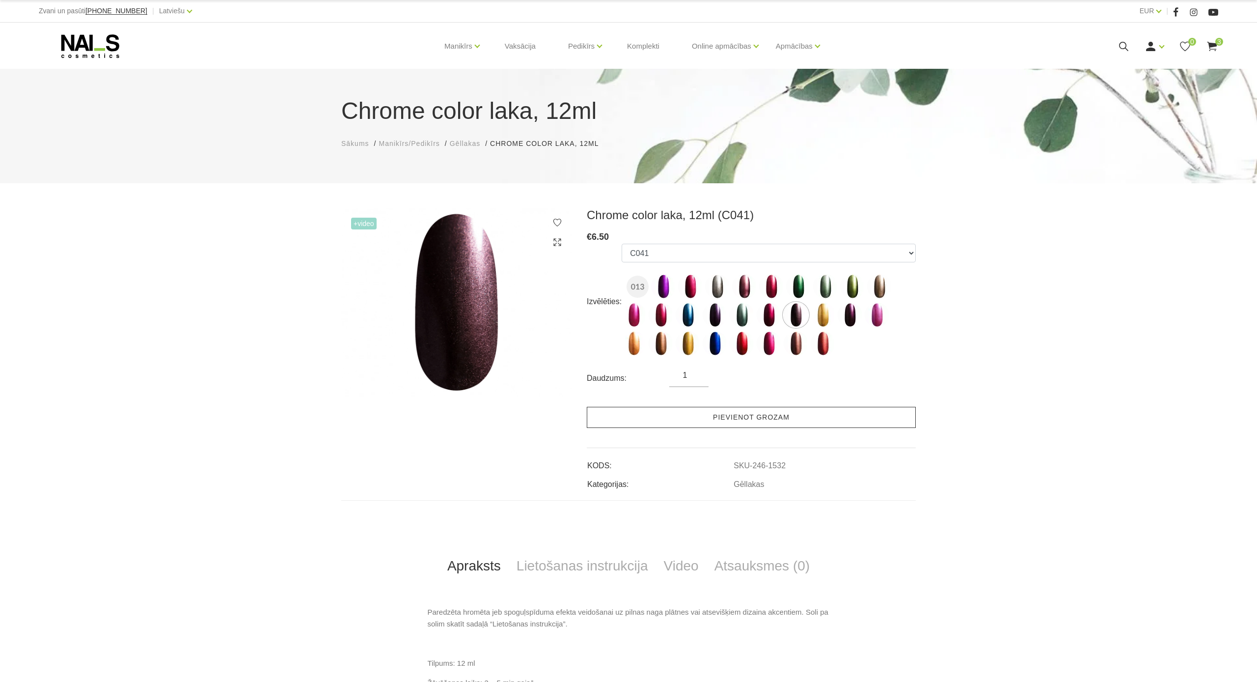
drag, startPoint x: 743, startPoint y: 418, endPoint x: 733, endPoint y: 424, distance: 11.9
click at [743, 418] on link "Pievienot grozam" at bounding box center [751, 417] width 329 height 21
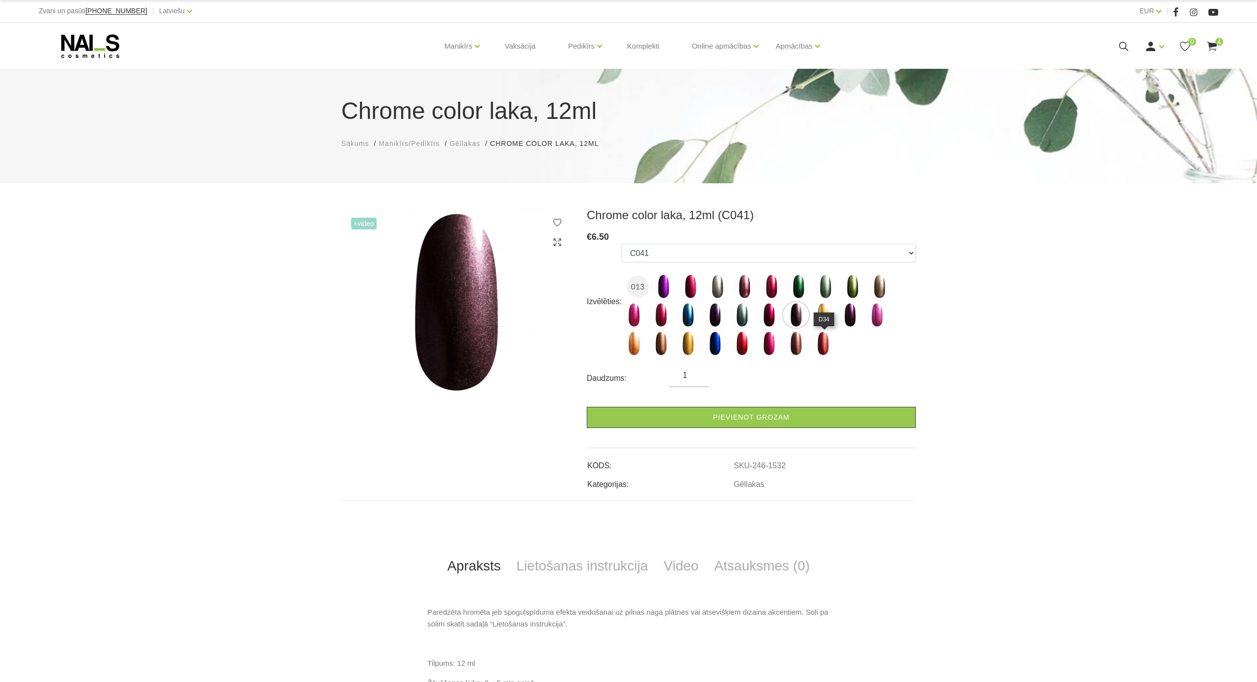
drag, startPoint x: 824, startPoint y: 339, endPoint x: 806, endPoint y: 365, distance: 31.9
click at [824, 339] on img at bounding box center [823, 343] width 25 height 25
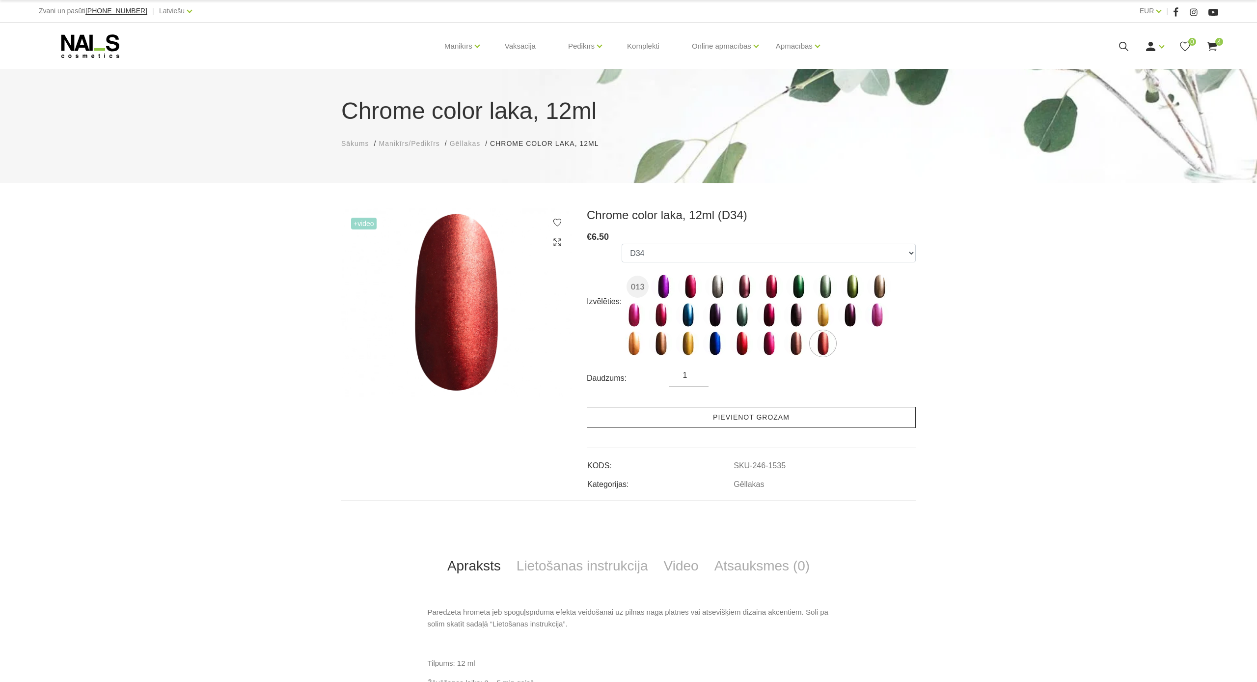
click at [776, 420] on link "Pievienot grozam" at bounding box center [751, 417] width 329 height 21
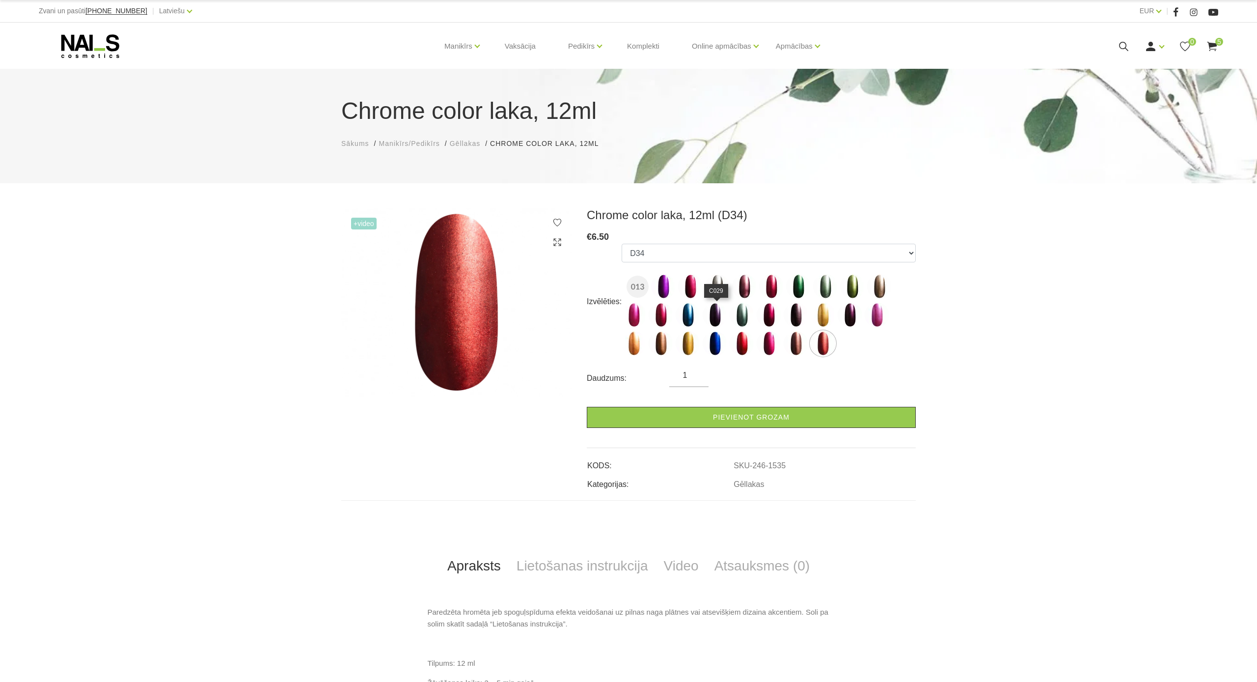
click at [714, 317] on img at bounding box center [715, 314] width 25 height 25
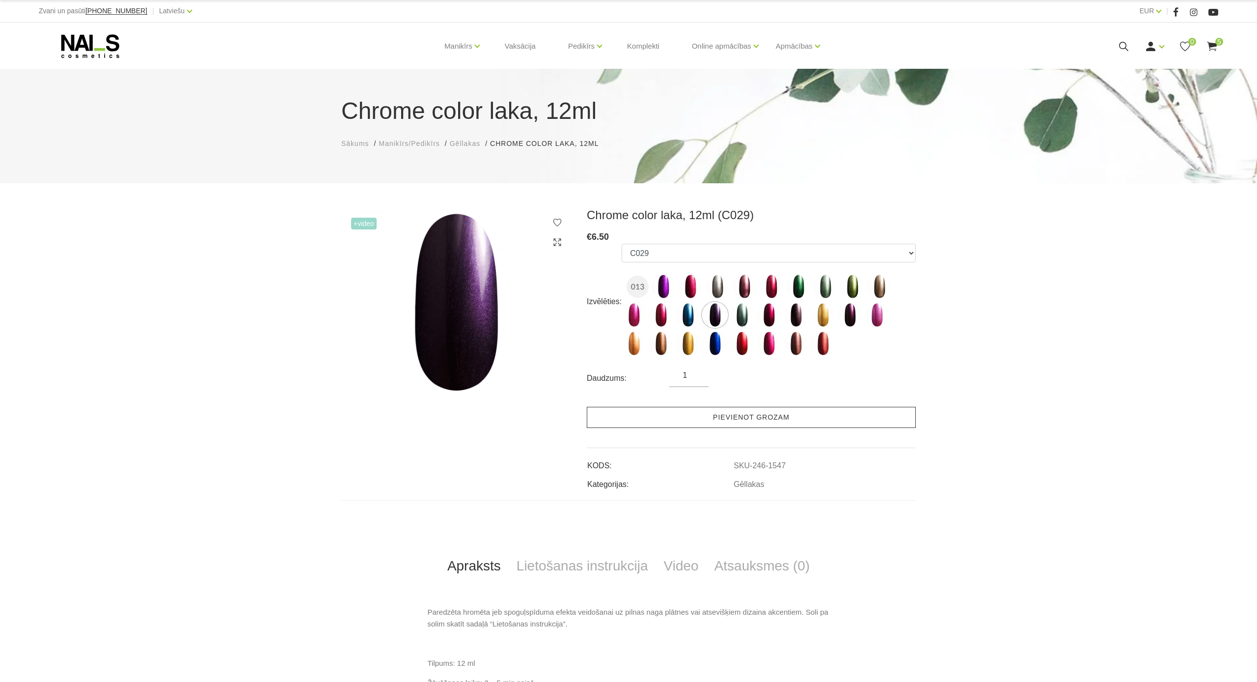
click at [793, 426] on link "Pievienot grozam" at bounding box center [751, 417] width 329 height 21
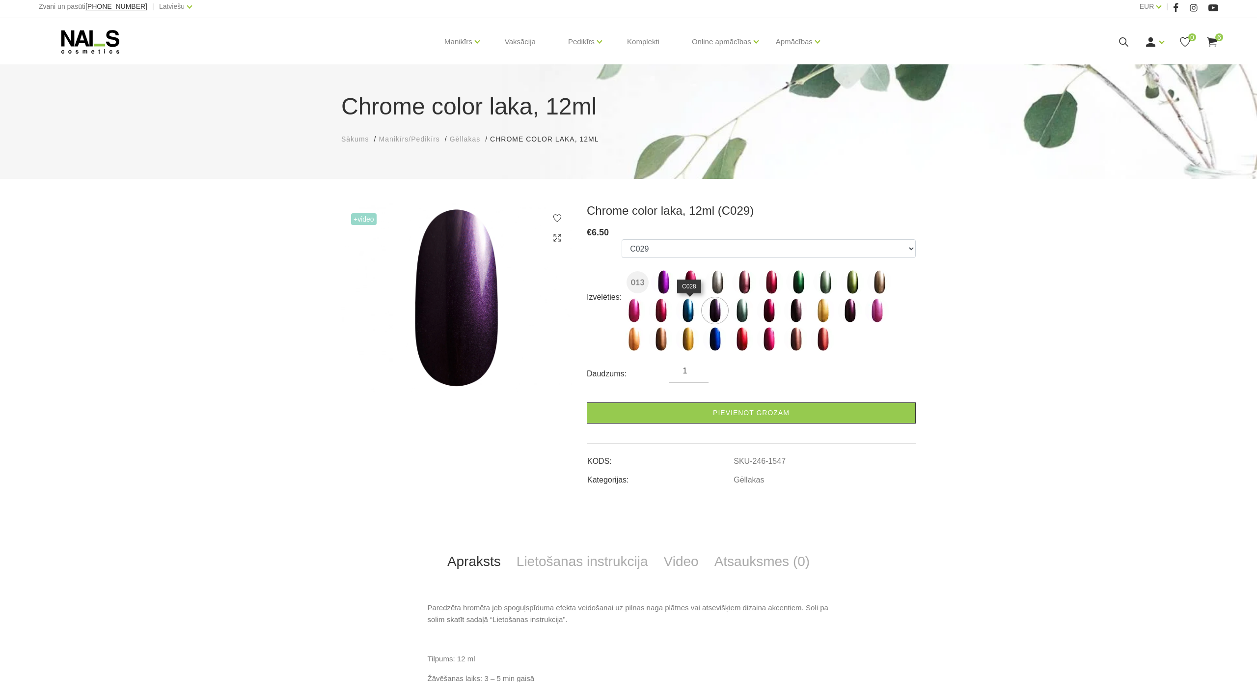
scroll to position [10, 0]
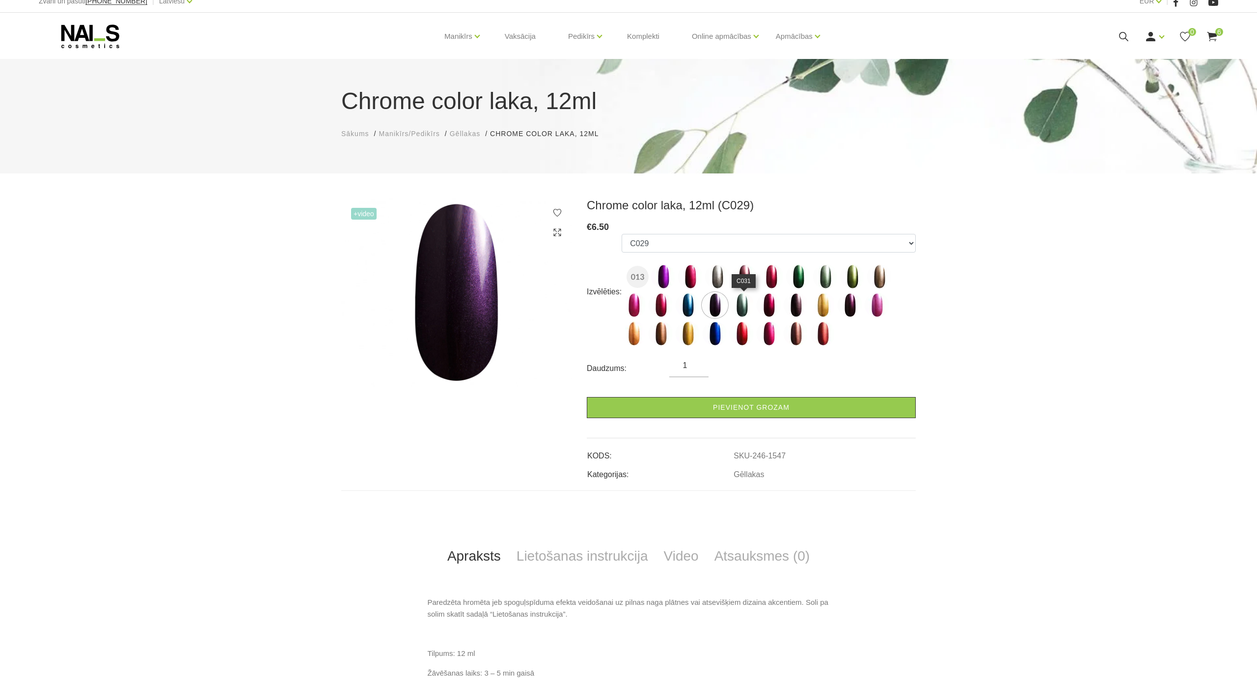
drag, startPoint x: 744, startPoint y: 305, endPoint x: 734, endPoint y: 356, distance: 51.5
click at [744, 305] on img at bounding box center [742, 305] width 25 height 25
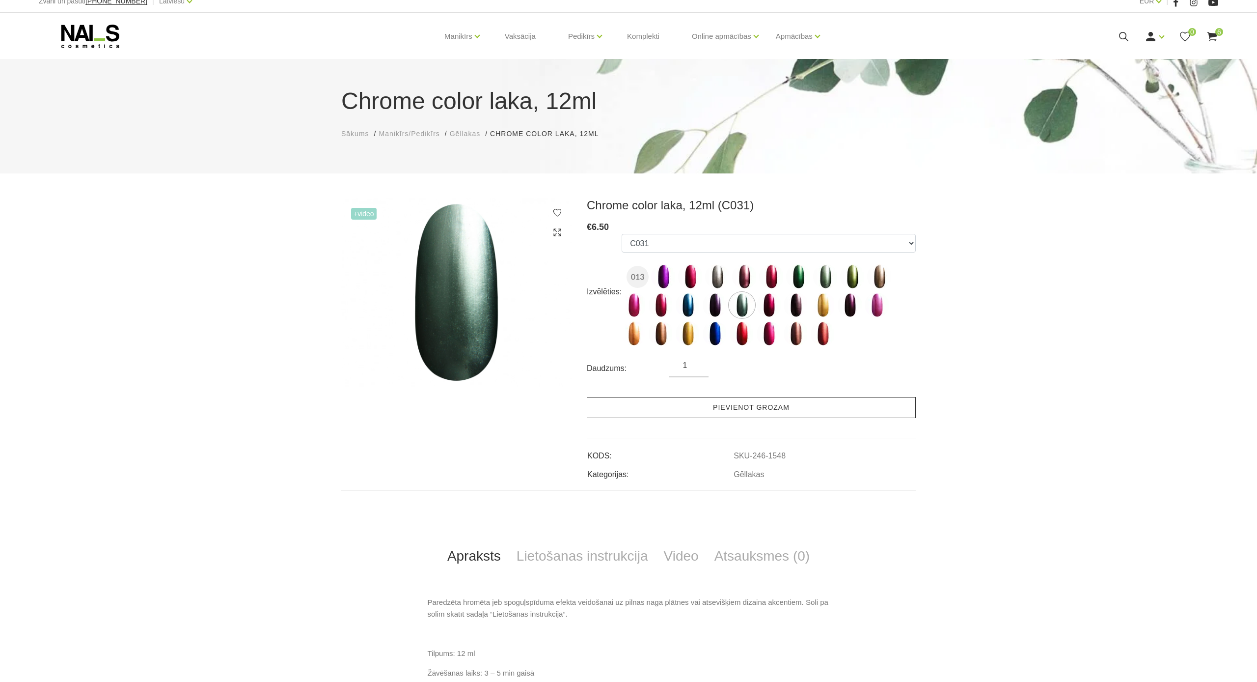
click at [706, 412] on link "Pievienot grozam" at bounding box center [751, 407] width 329 height 21
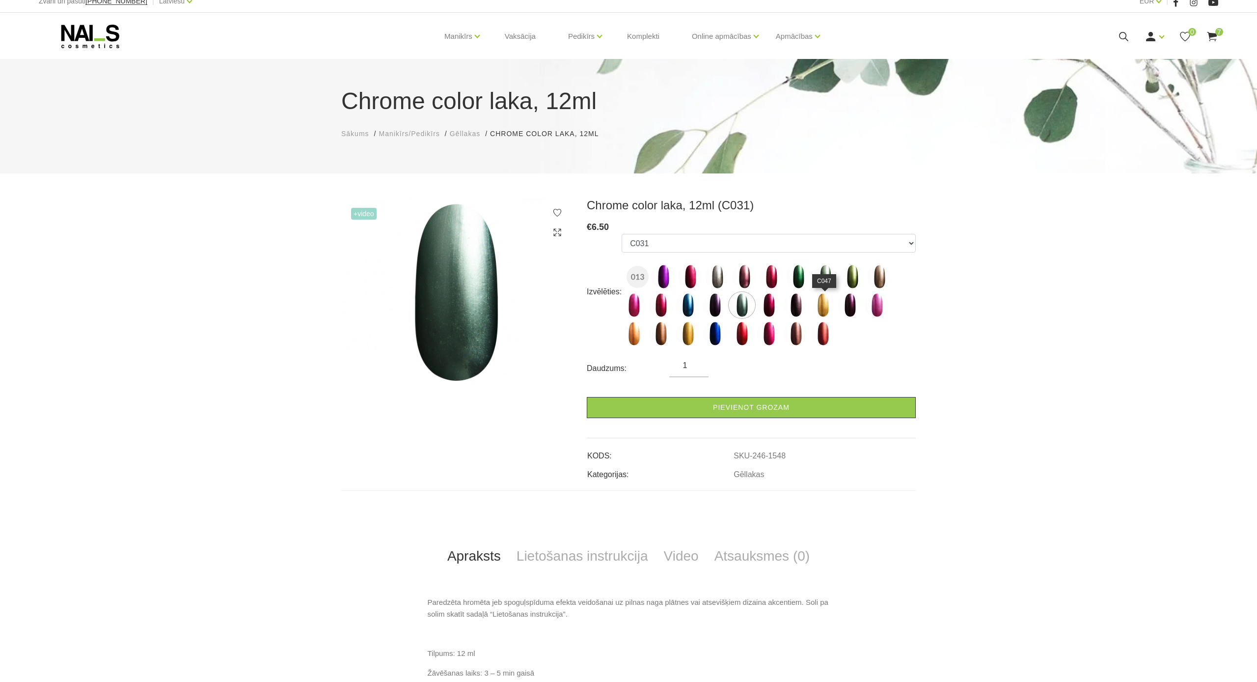
click at [824, 303] on img at bounding box center [823, 305] width 25 height 25
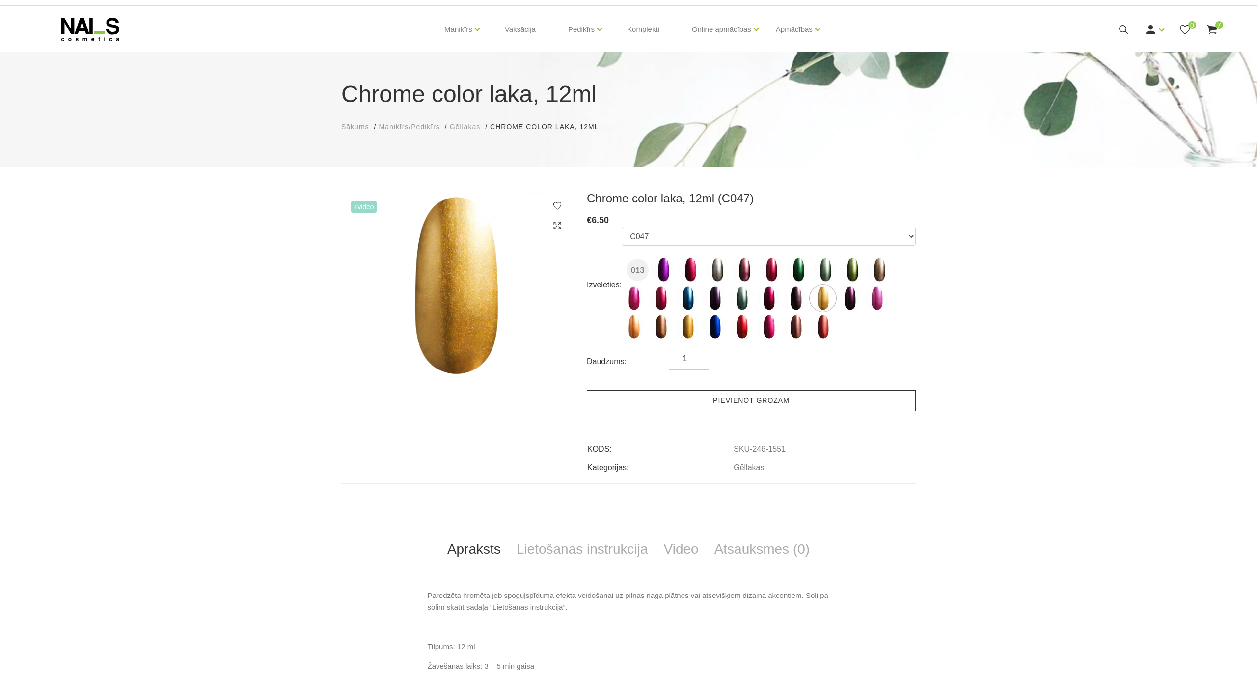
click at [732, 403] on link "Pievienot grozam" at bounding box center [751, 400] width 329 height 21
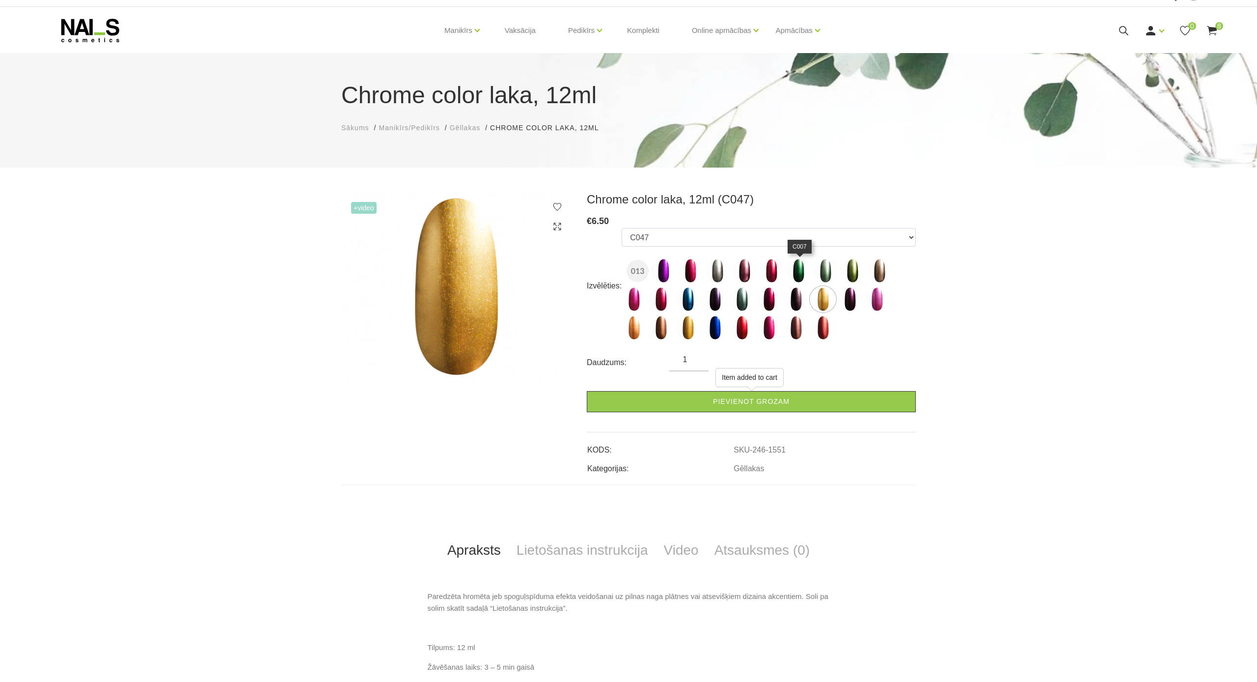
click at [799, 272] on img at bounding box center [798, 270] width 25 height 25
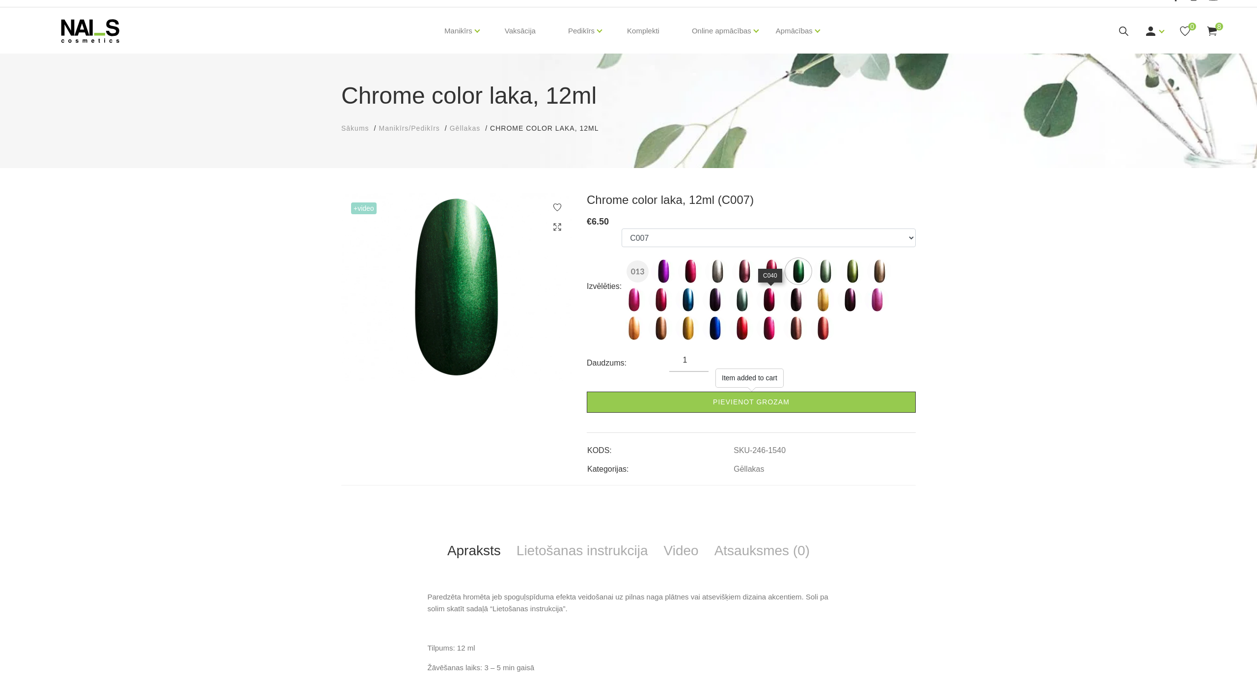
click at [772, 297] on img at bounding box center [769, 299] width 25 height 25
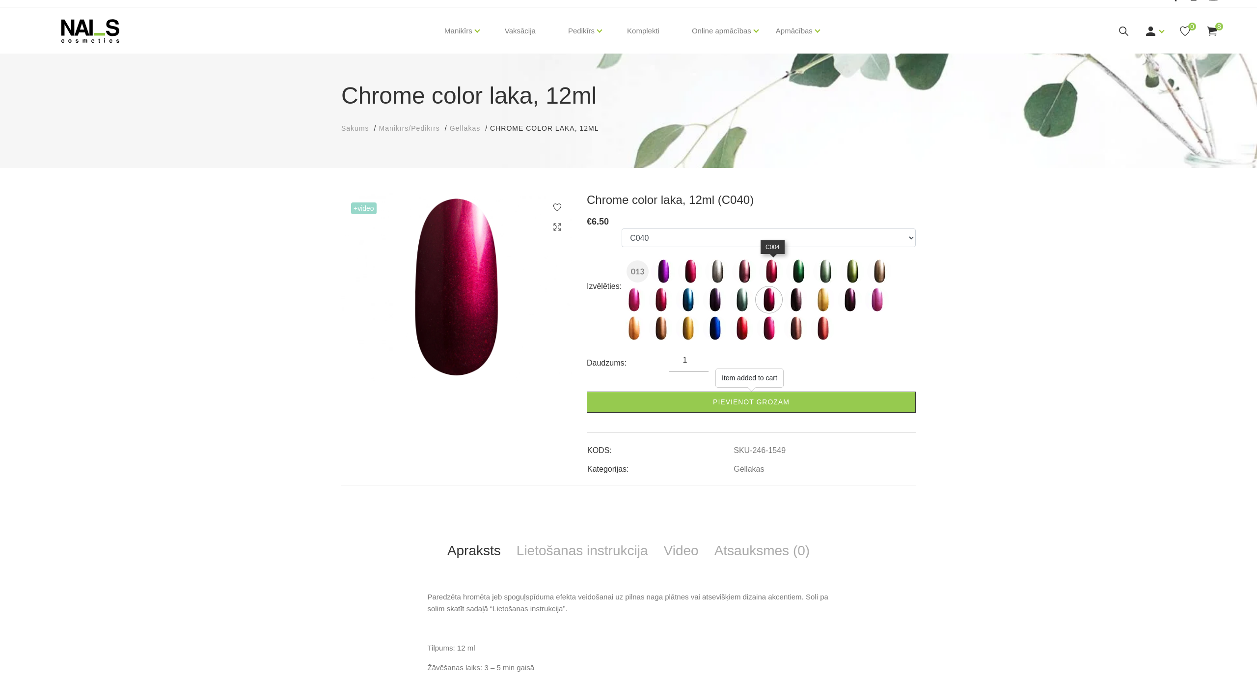
click at [772, 273] on img at bounding box center [771, 271] width 25 height 25
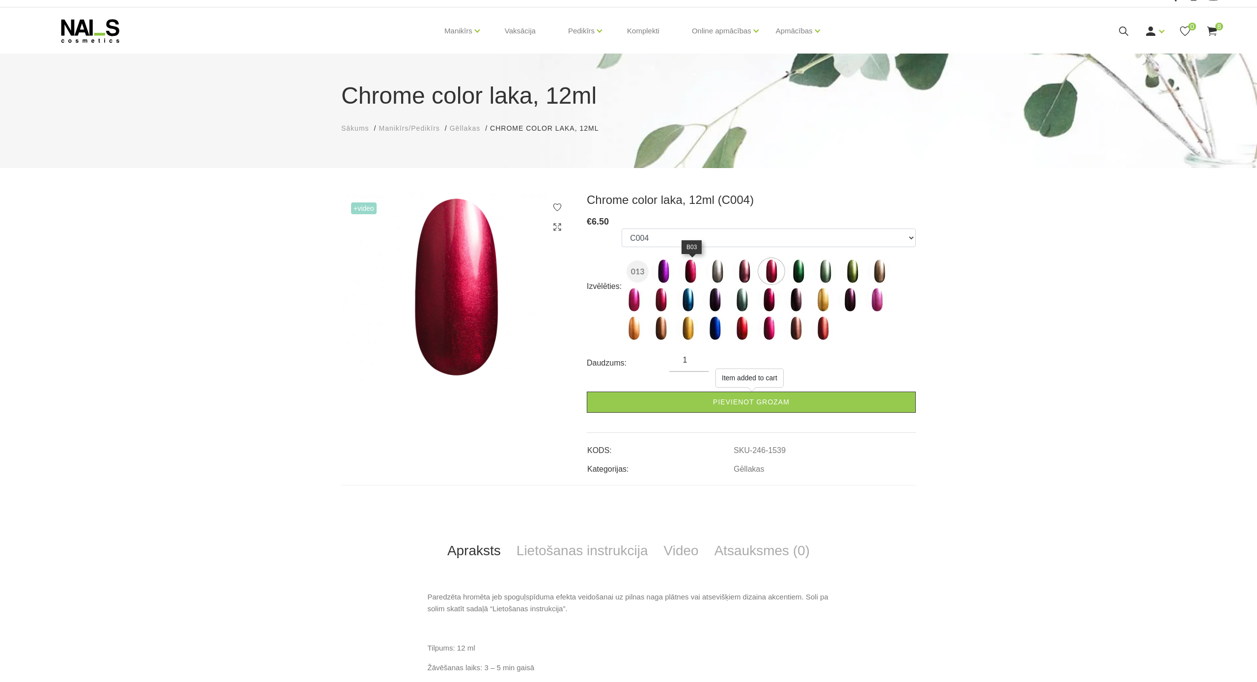
click at [693, 270] on img at bounding box center [690, 271] width 25 height 25
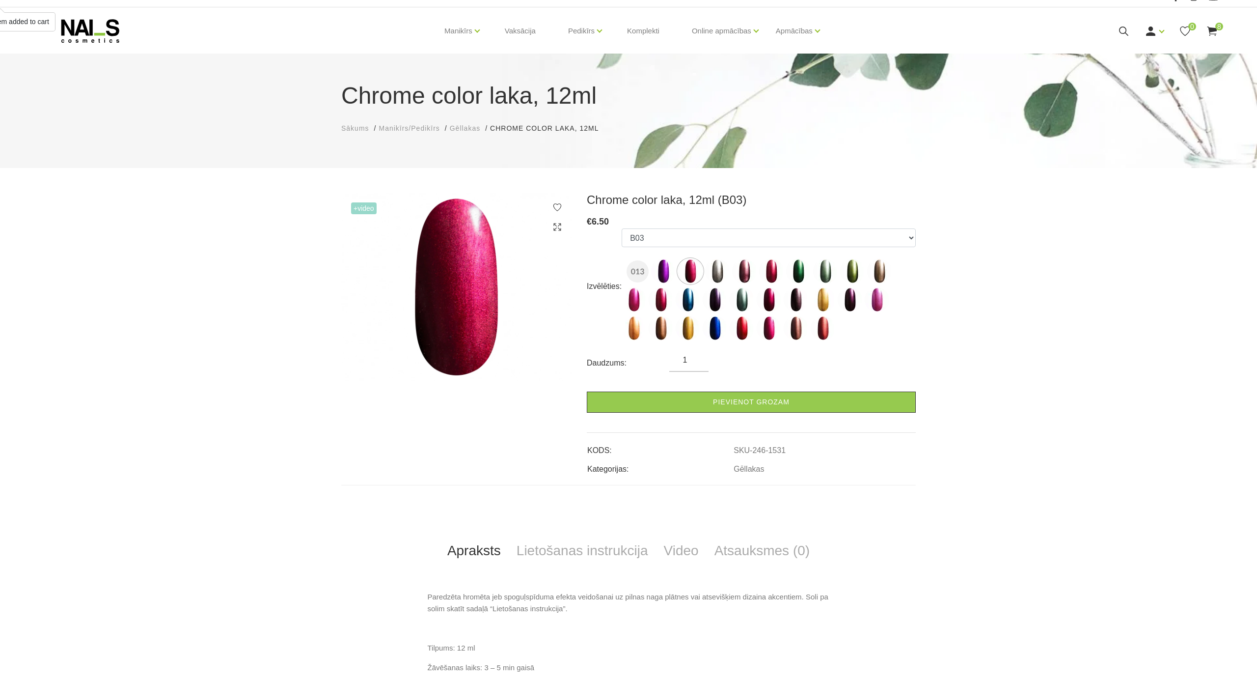
scroll to position [27, 0]
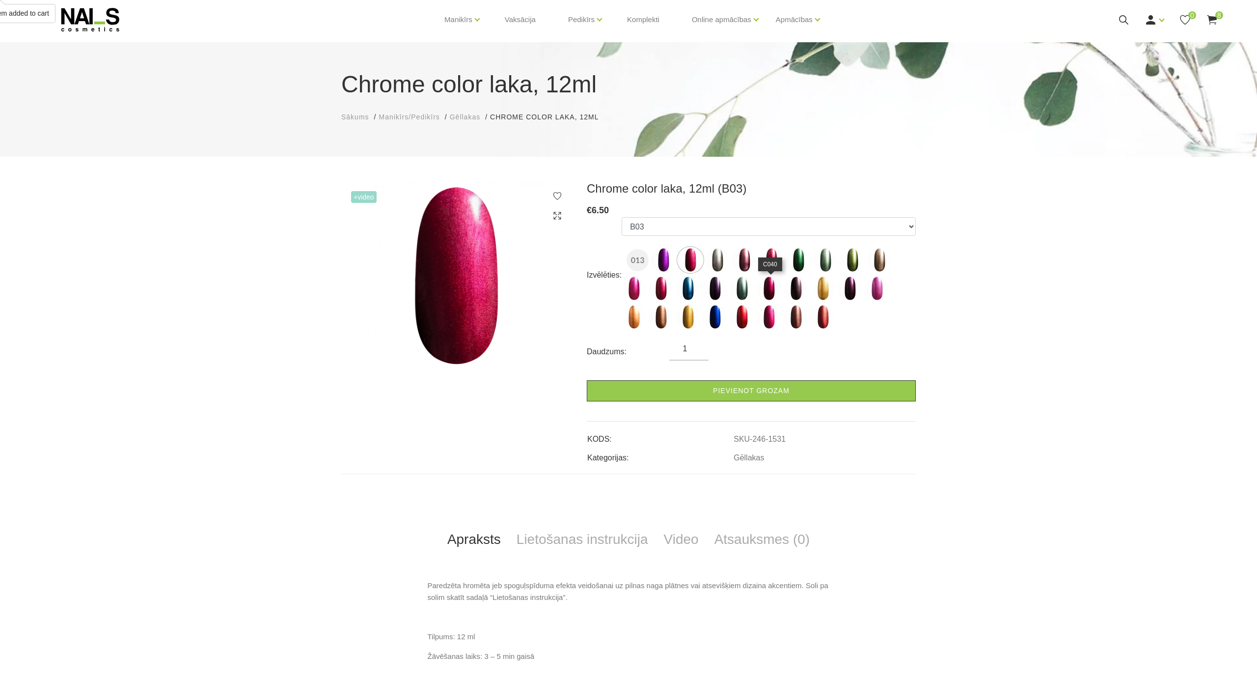
click at [773, 296] on img at bounding box center [769, 288] width 25 height 25
select select "1549"
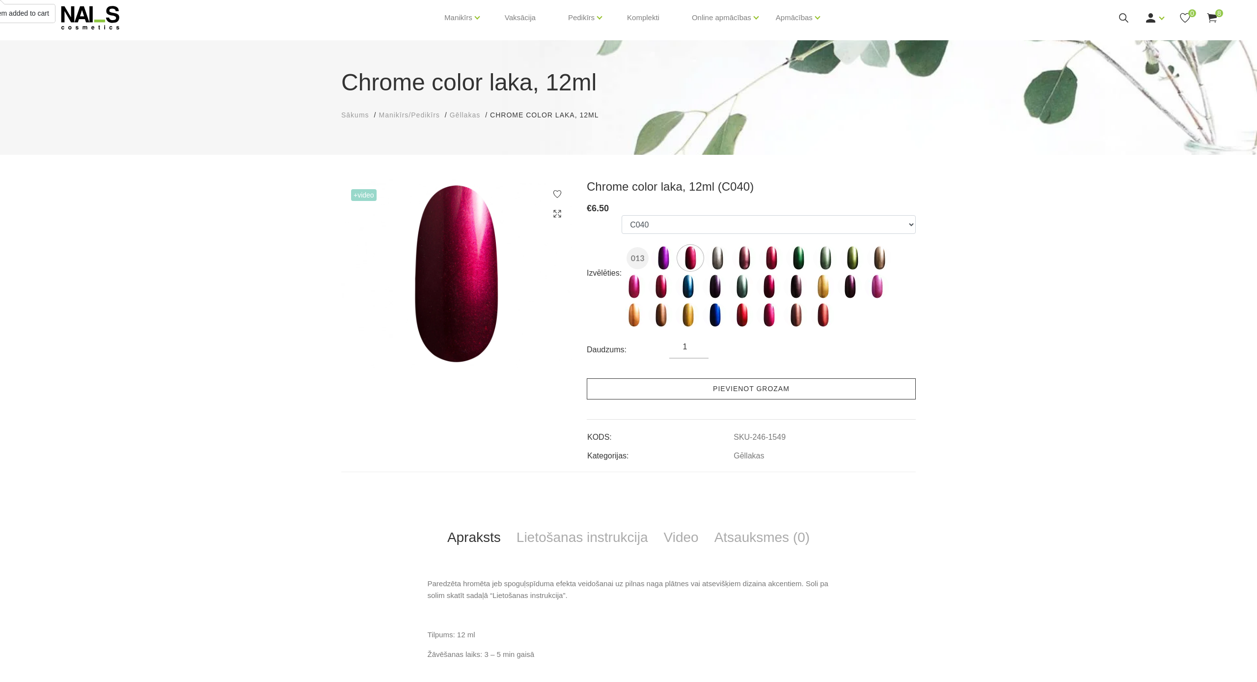
click at [747, 390] on link "Pievienot grozam" at bounding box center [751, 388] width 329 height 21
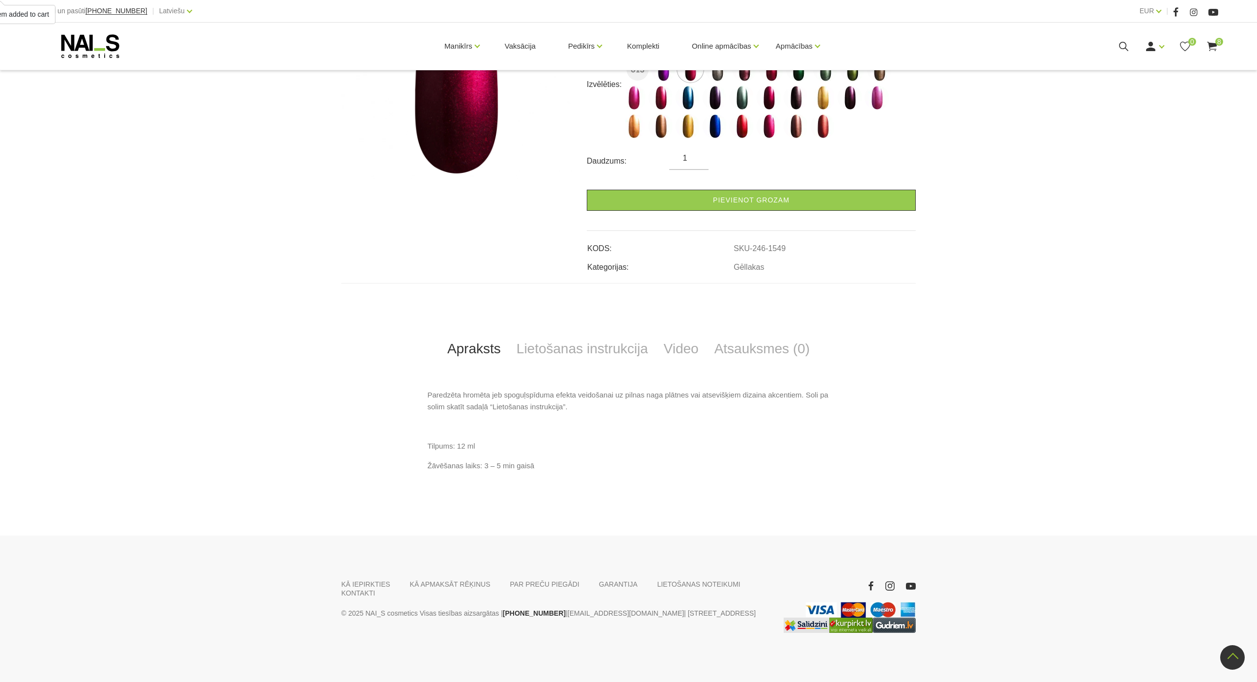
scroll to position [218, 0]
click at [621, 355] on link "Lietošanas instrukcija" at bounding box center [582, 348] width 147 height 32
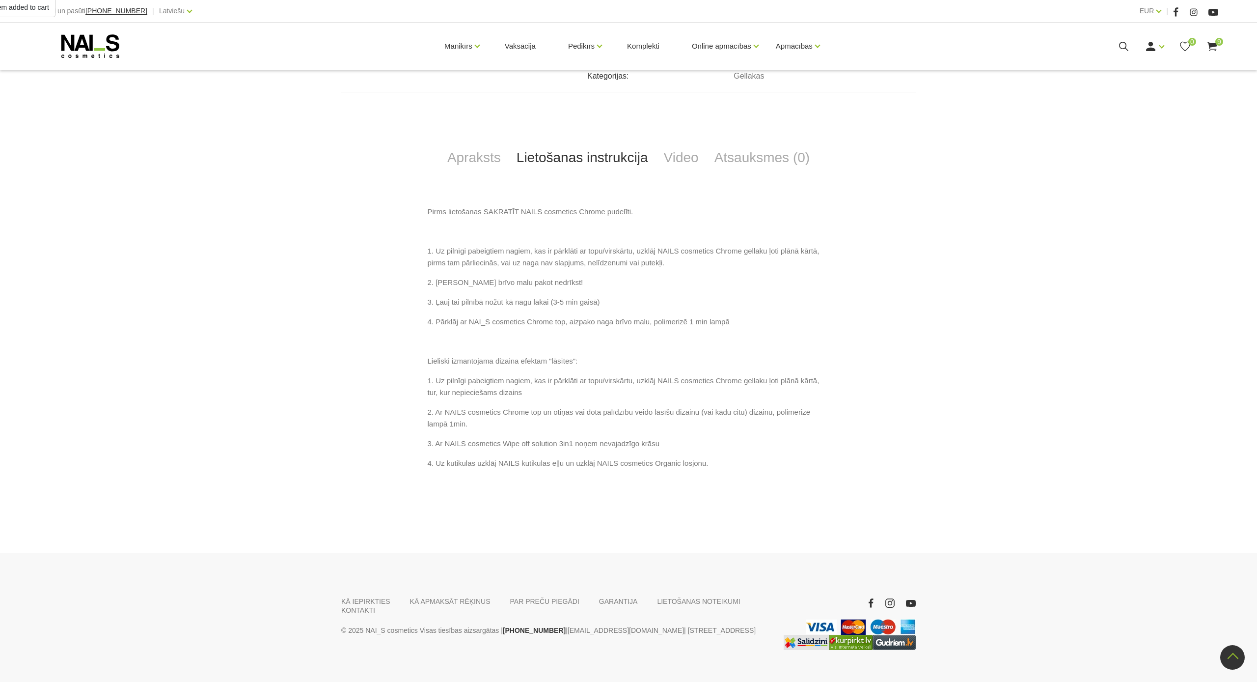
scroll to position [411, 0]
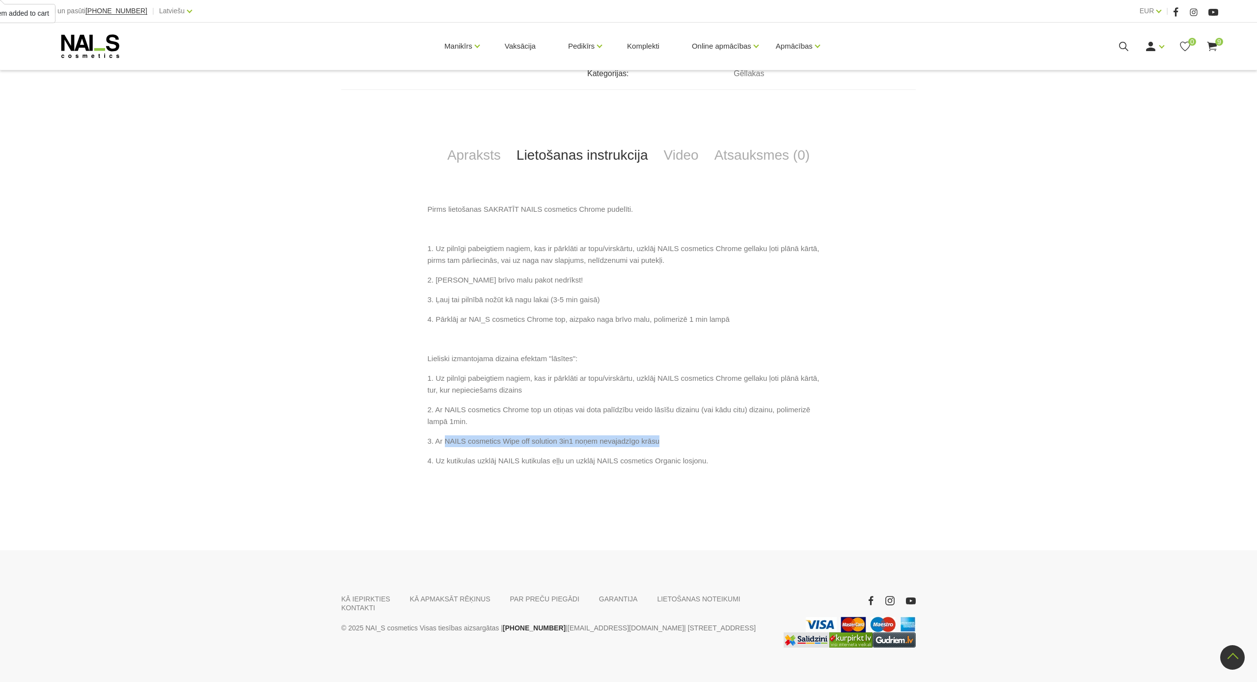
drag, startPoint x: 446, startPoint y: 440, endPoint x: 665, endPoint y: 443, distance: 218.5
click at [665, 443] on p "3. Ar NAILS cosmetics Wipe off solution 3in1 noņem nevajadzīgo krāsu" at bounding box center [629, 441] width 402 height 12
click at [740, 436] on p "3. Ar NAILS cosmetics Wipe off solution 3in1 noņem nevajadzīgo krāsu" at bounding box center [629, 441] width 402 height 12
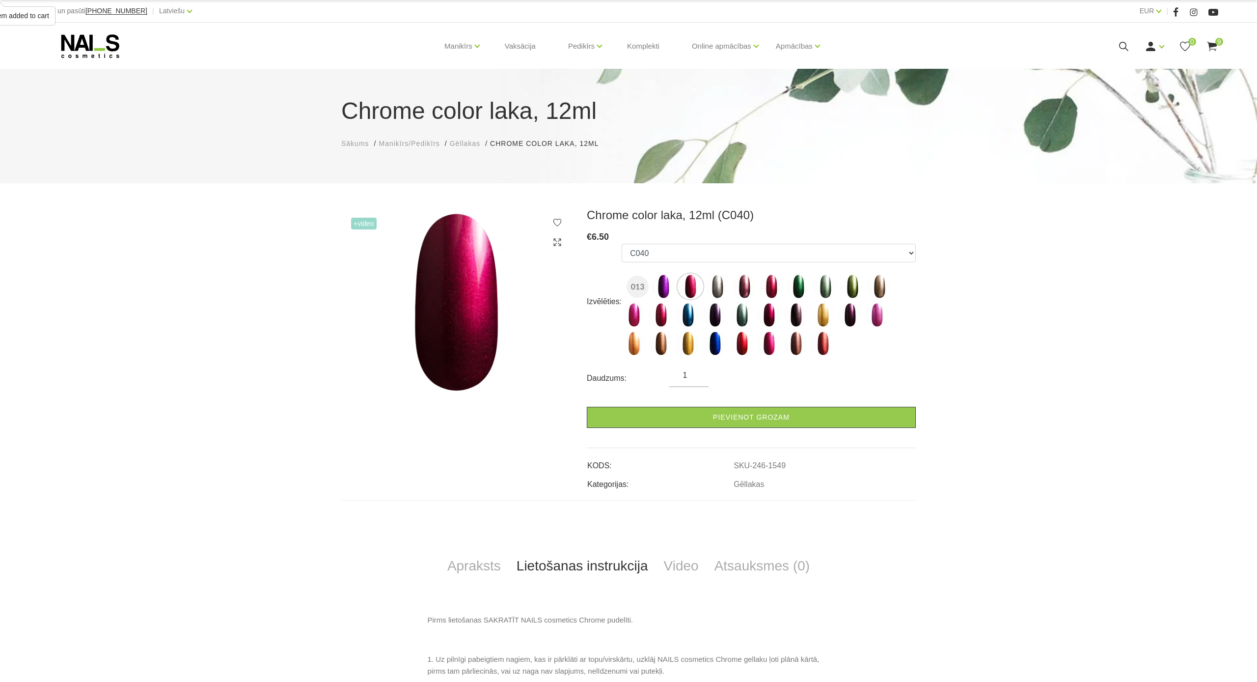
scroll to position [0, 0]
click at [1211, 50] on icon at bounding box center [1212, 46] width 12 height 12
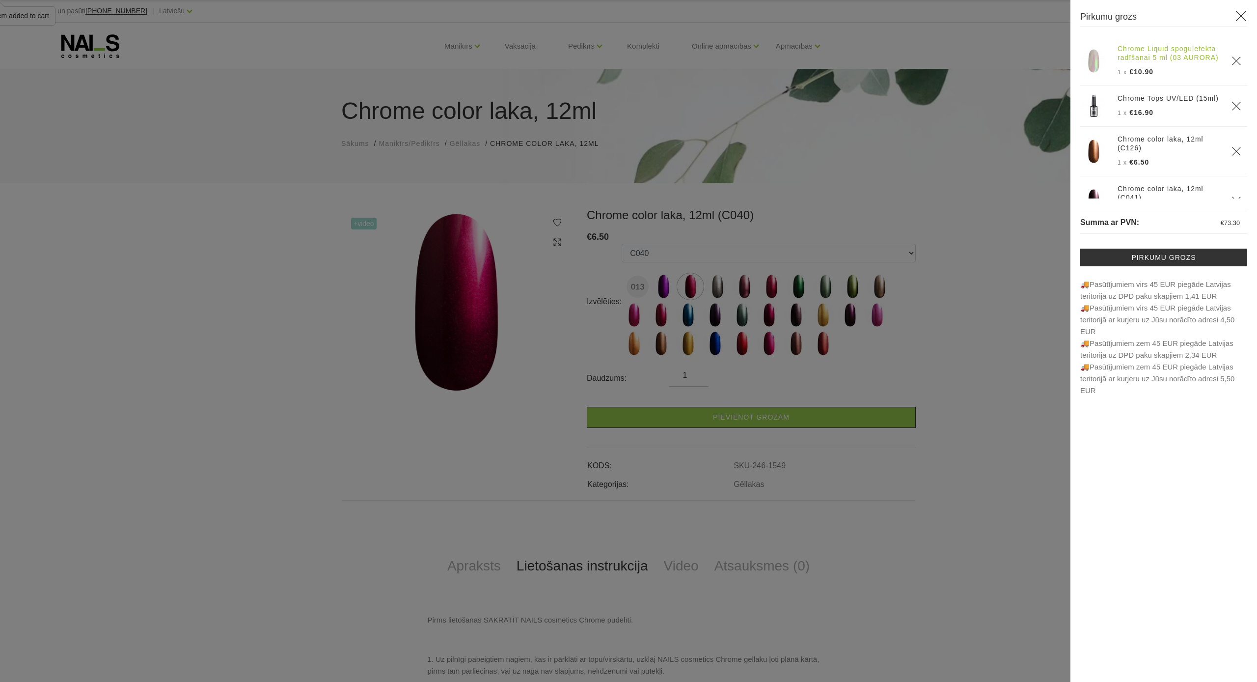
scroll to position [5, 0]
click at [1188, 47] on link "Chrome Liquid spoguļefekta radīšanai 5 ml (03 AURORA)" at bounding box center [1169, 48] width 102 height 18
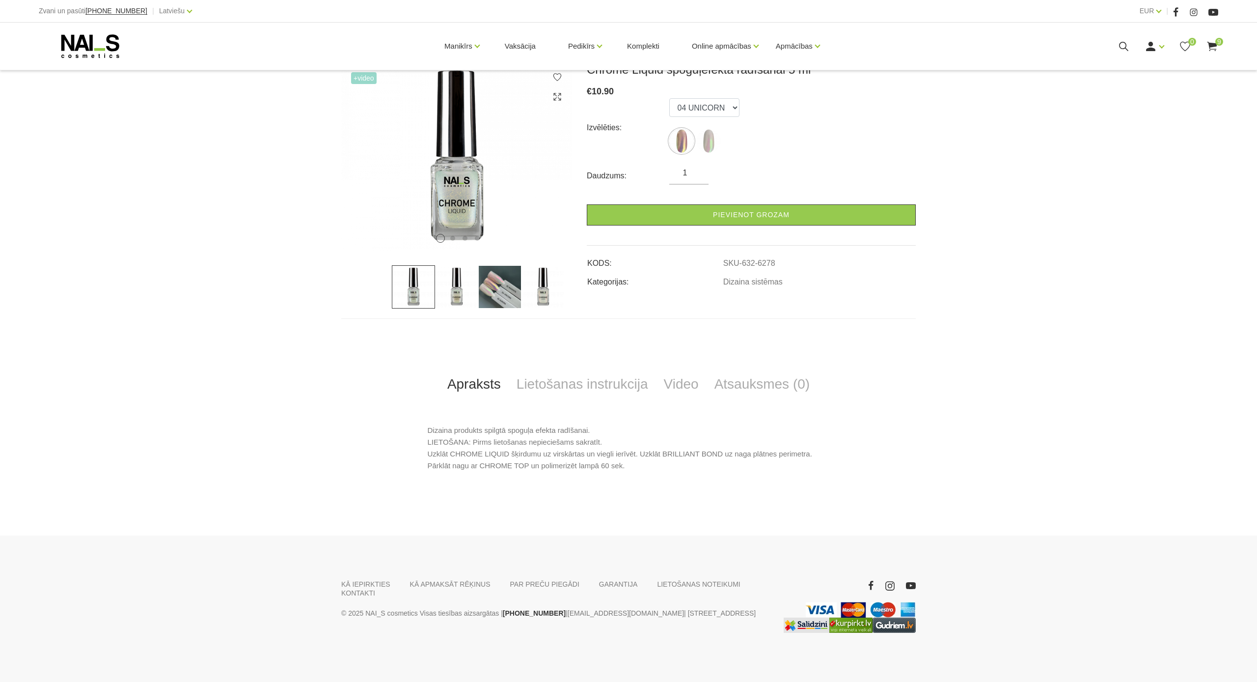
scroll to position [146, 0]
click at [594, 386] on link "Lietošanas instrukcija" at bounding box center [582, 384] width 147 height 32
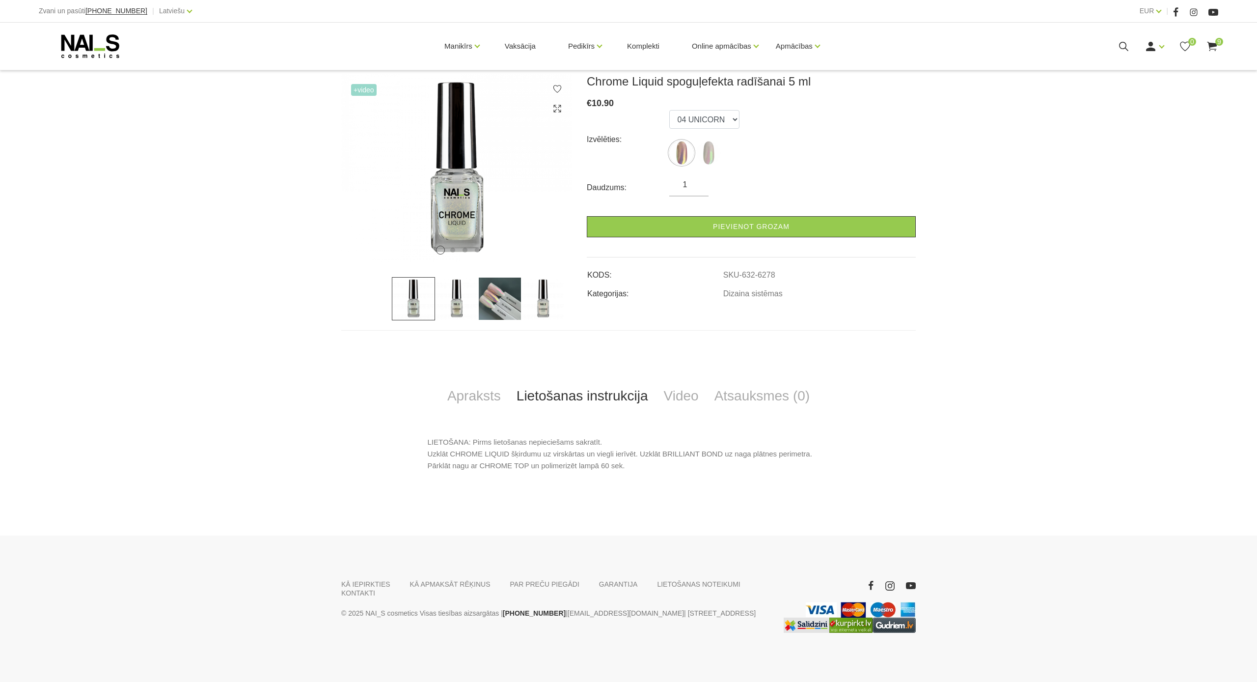
scroll to position [134, 0]
drag, startPoint x: 666, startPoint y: 451, endPoint x: 724, endPoint y: 452, distance: 57.9
click at [724, 452] on p "LIETOŠANA: Pirms lietošanas nepieciešams sakratīt. Uzklāt CHROME LIQUID šķirdum…" at bounding box center [629, 453] width 402 height 35
copy p "BRILLIANT BOND"
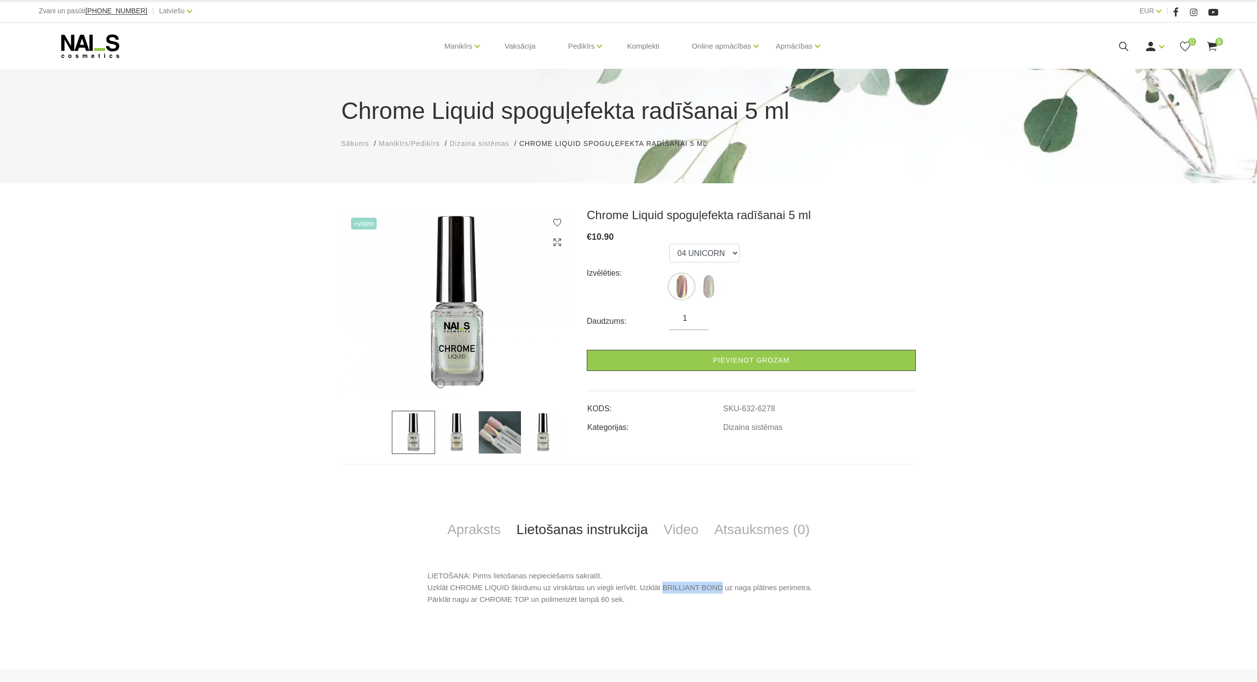
scroll to position [0, 0]
click at [1124, 43] on icon at bounding box center [1124, 46] width 12 height 12
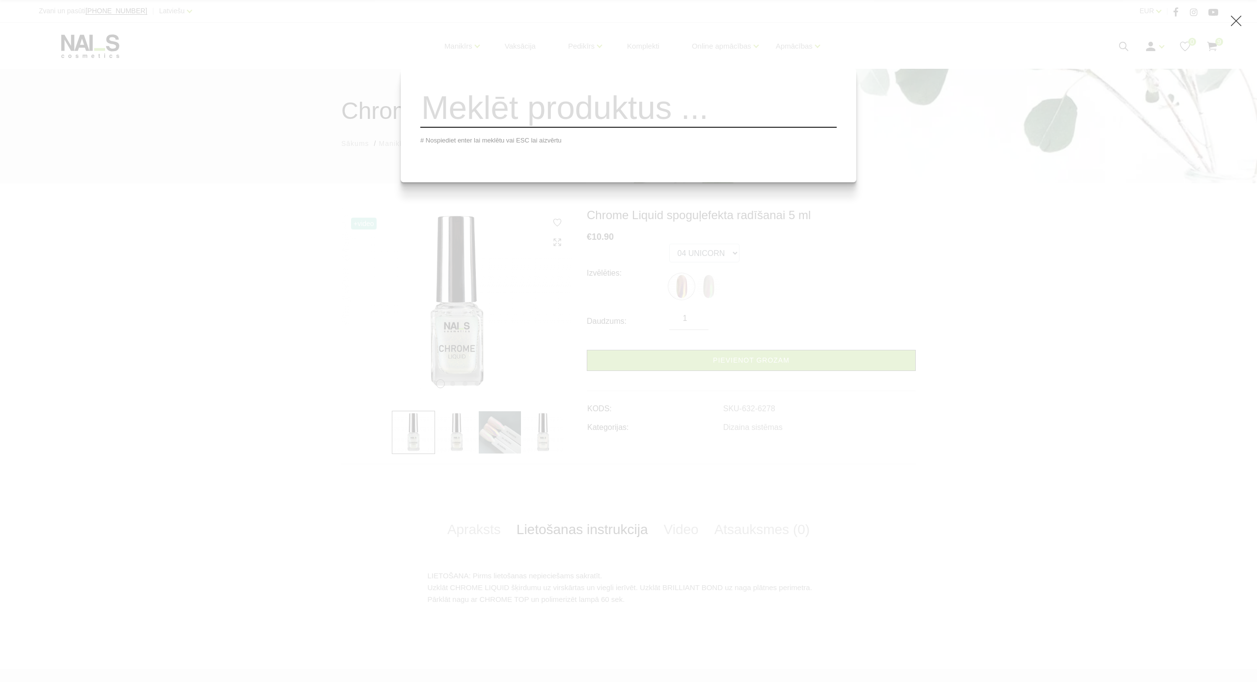
paste input "BRILLIANT BOND"
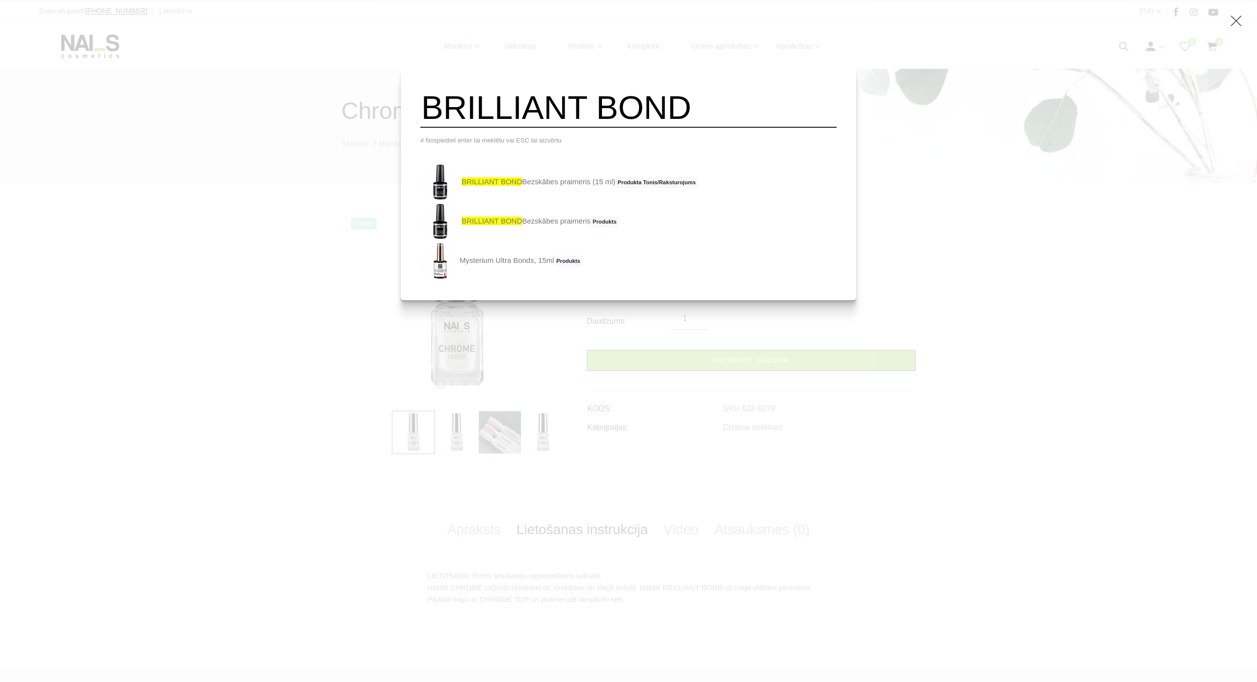
type input "BRILLIANT BOND"
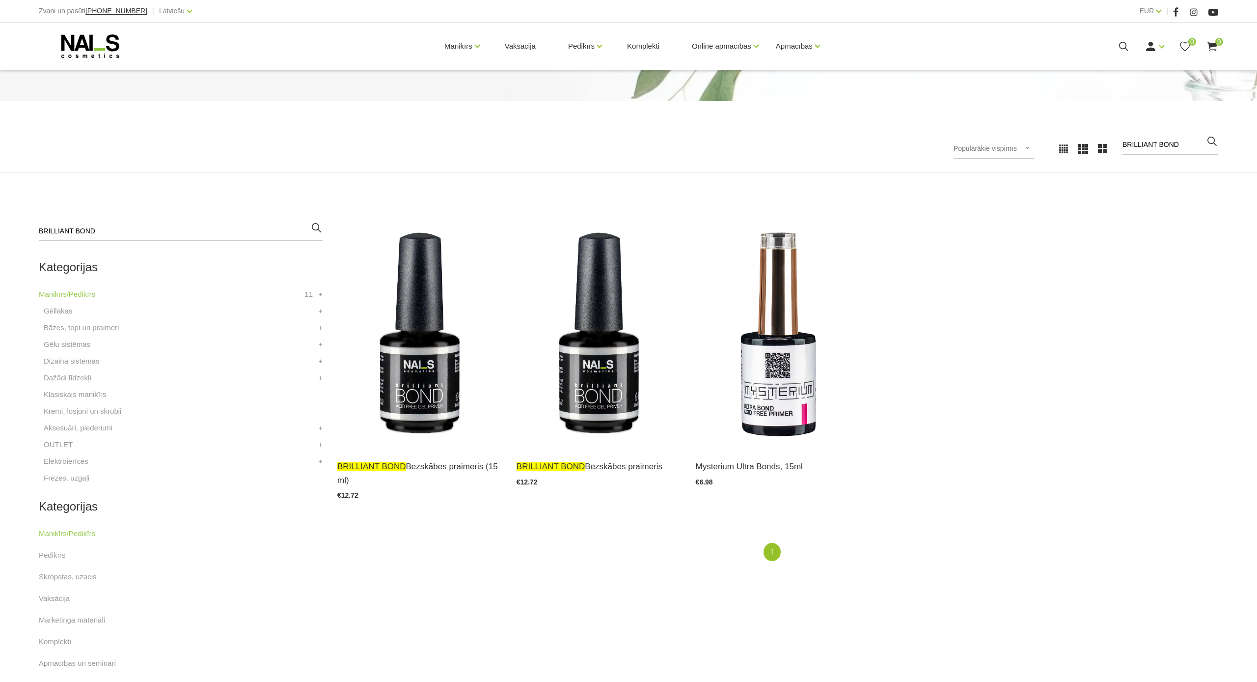
scroll to position [102, 0]
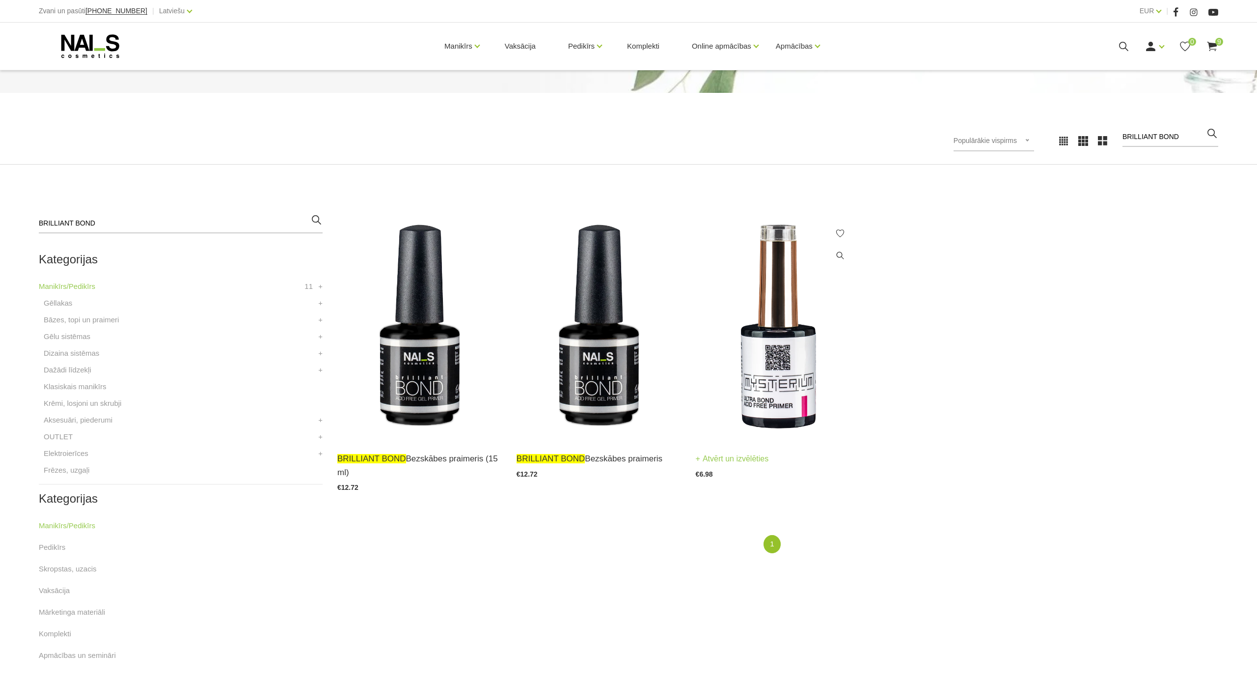
click at [783, 394] on img at bounding box center [778, 327] width 164 height 226
click at [421, 372] on img at bounding box center [419, 327] width 164 height 226
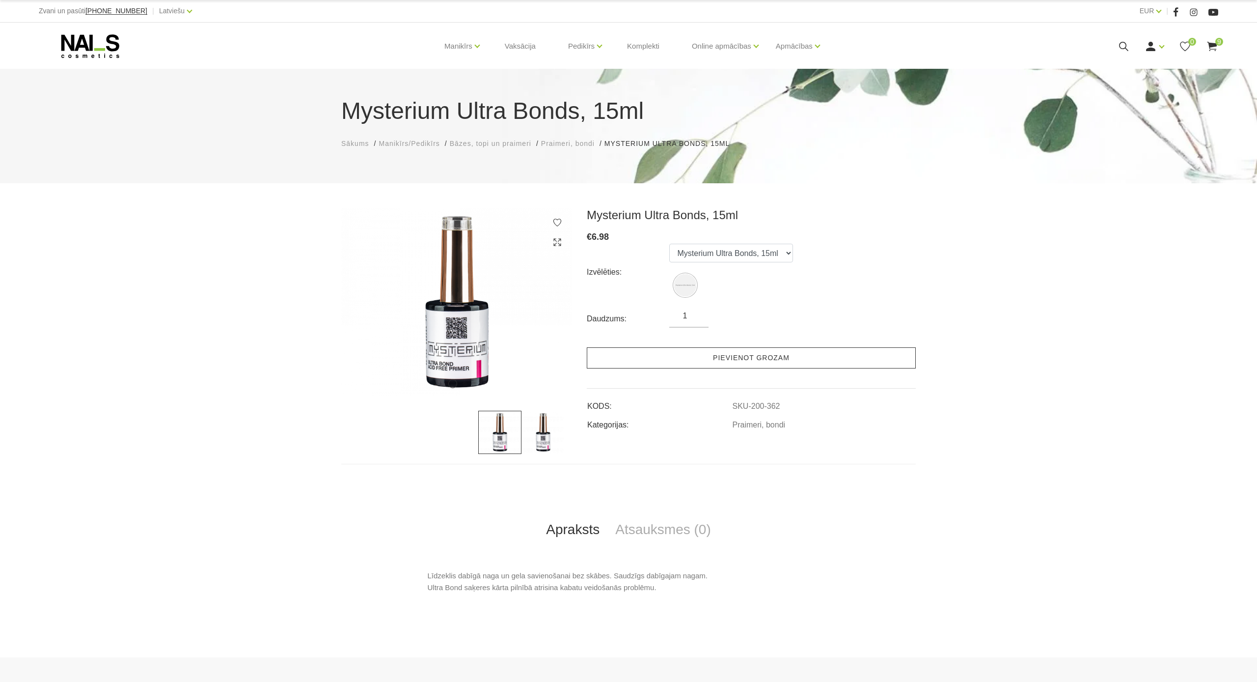
click at [775, 359] on link "Pievienot grozam" at bounding box center [751, 357] width 329 height 21
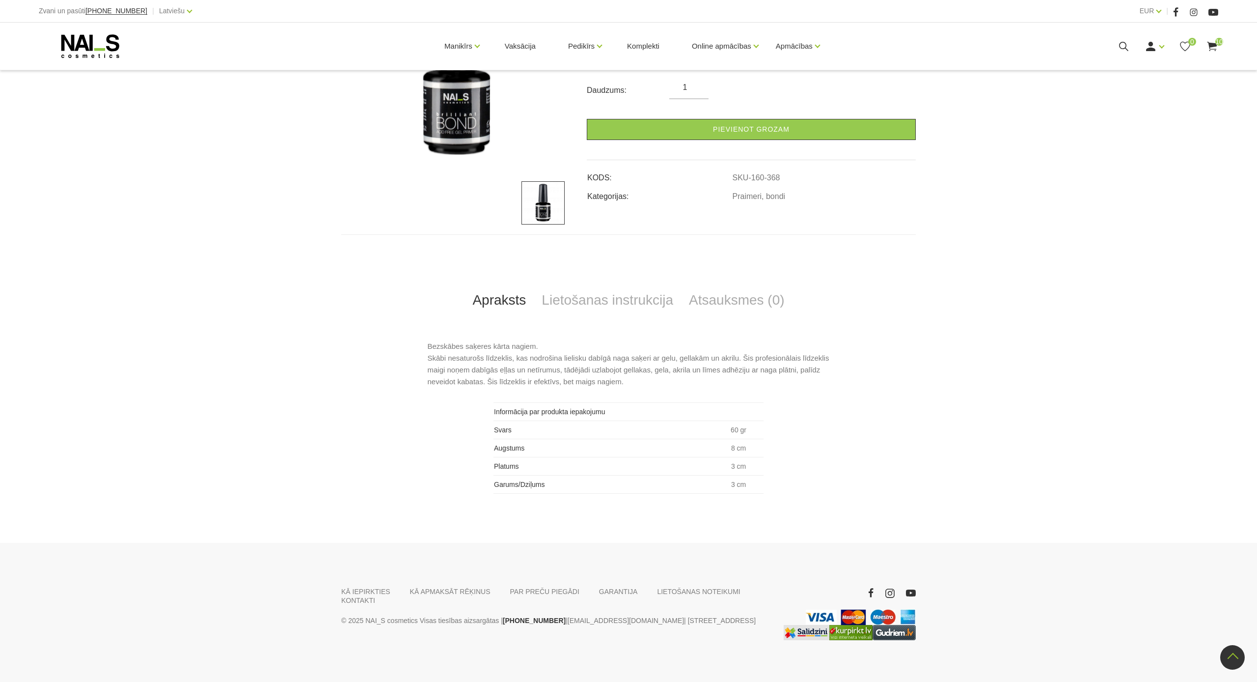
scroll to position [232, 0]
click at [616, 297] on link "Lietošanas instrukcija" at bounding box center [607, 299] width 147 height 32
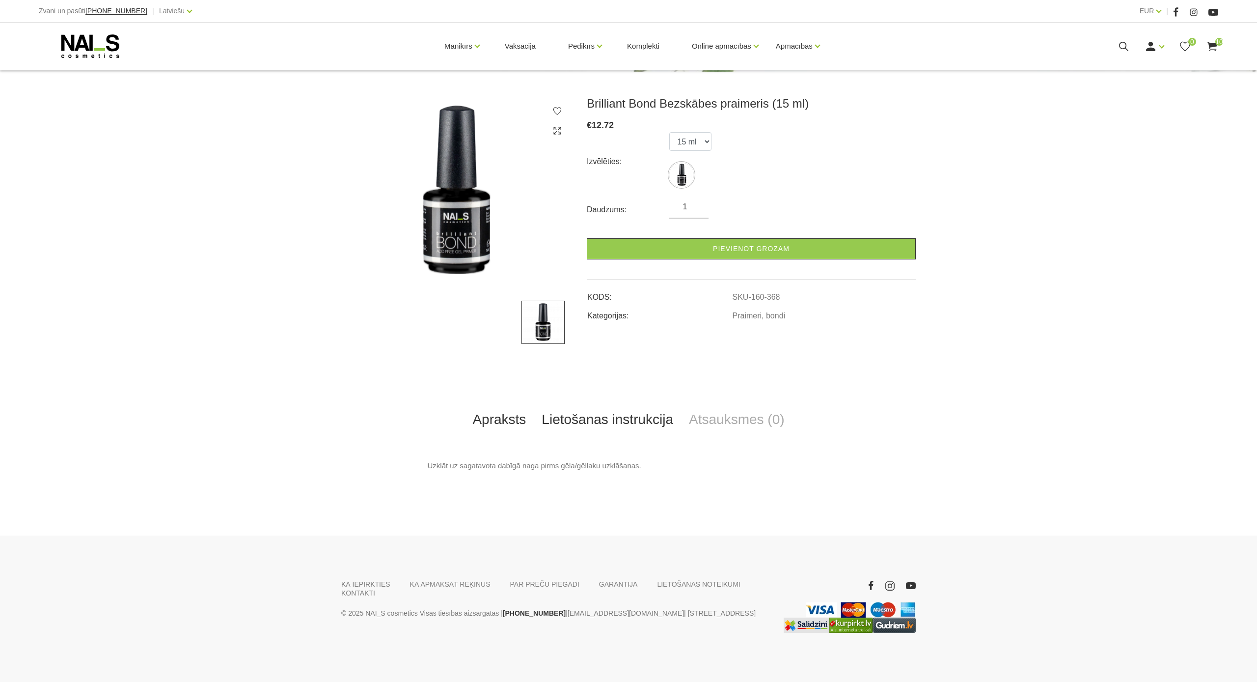
click at [511, 414] on link "Apraksts" at bounding box center [499, 419] width 69 height 32
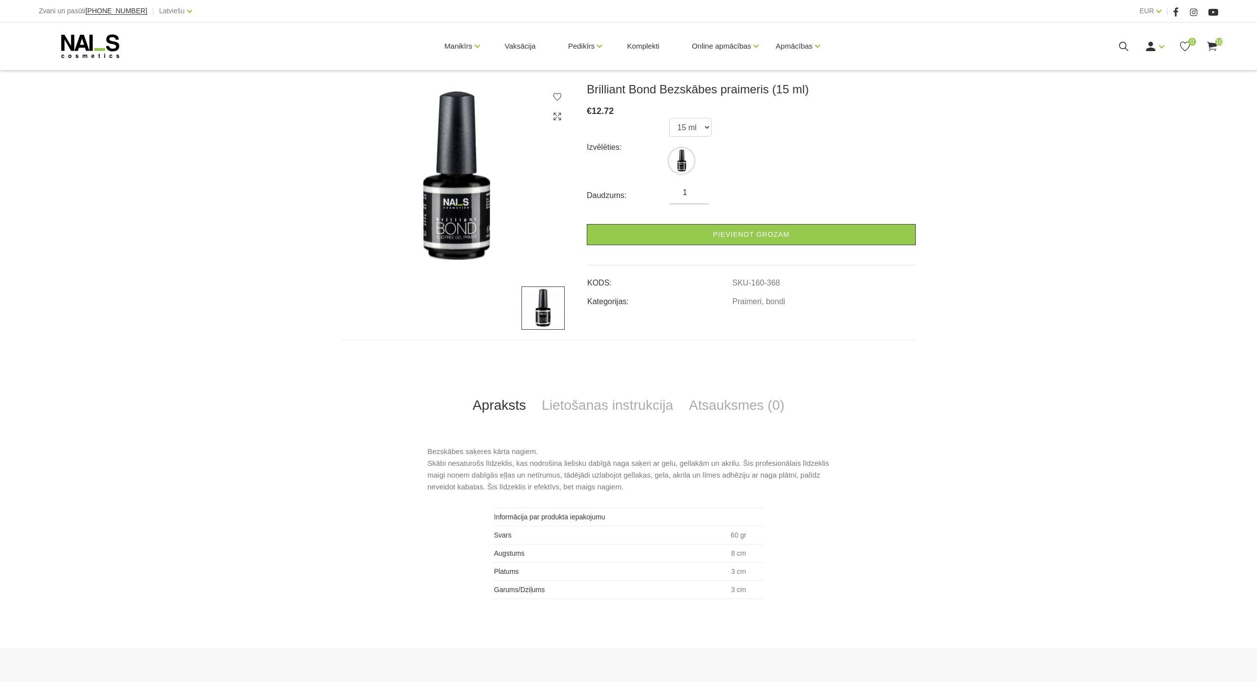
scroll to position [126, 0]
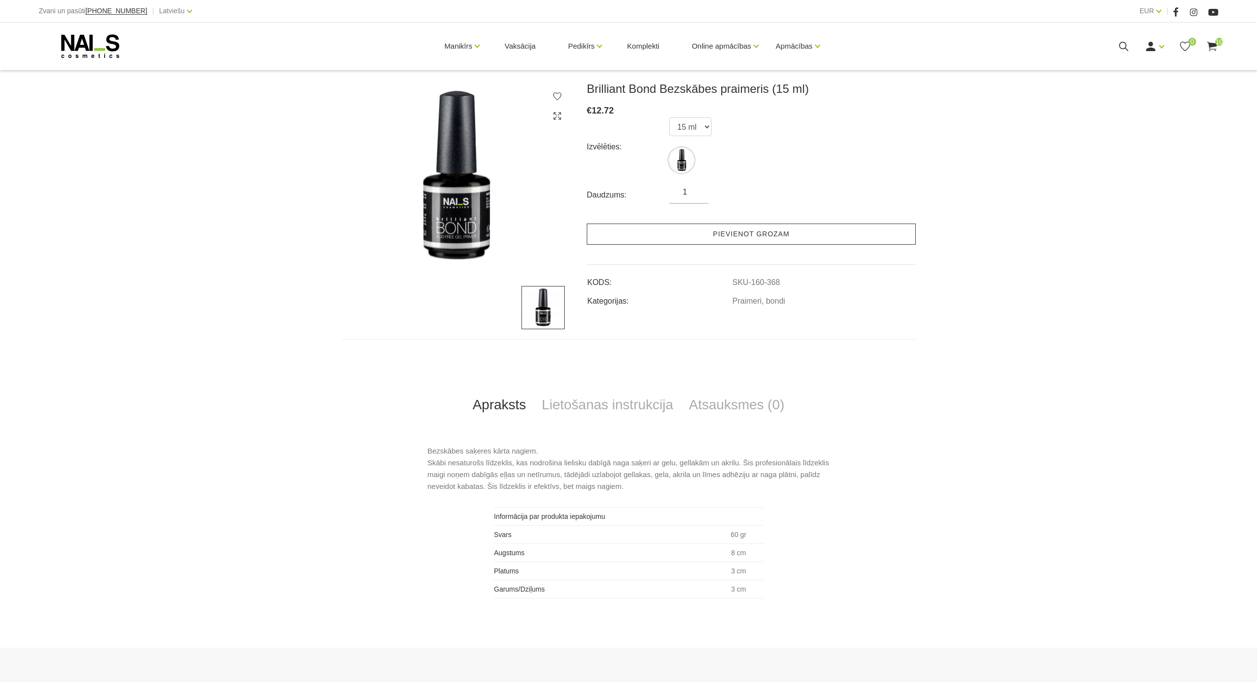
click at [813, 238] on link "Pievienot grozam" at bounding box center [751, 233] width 329 height 21
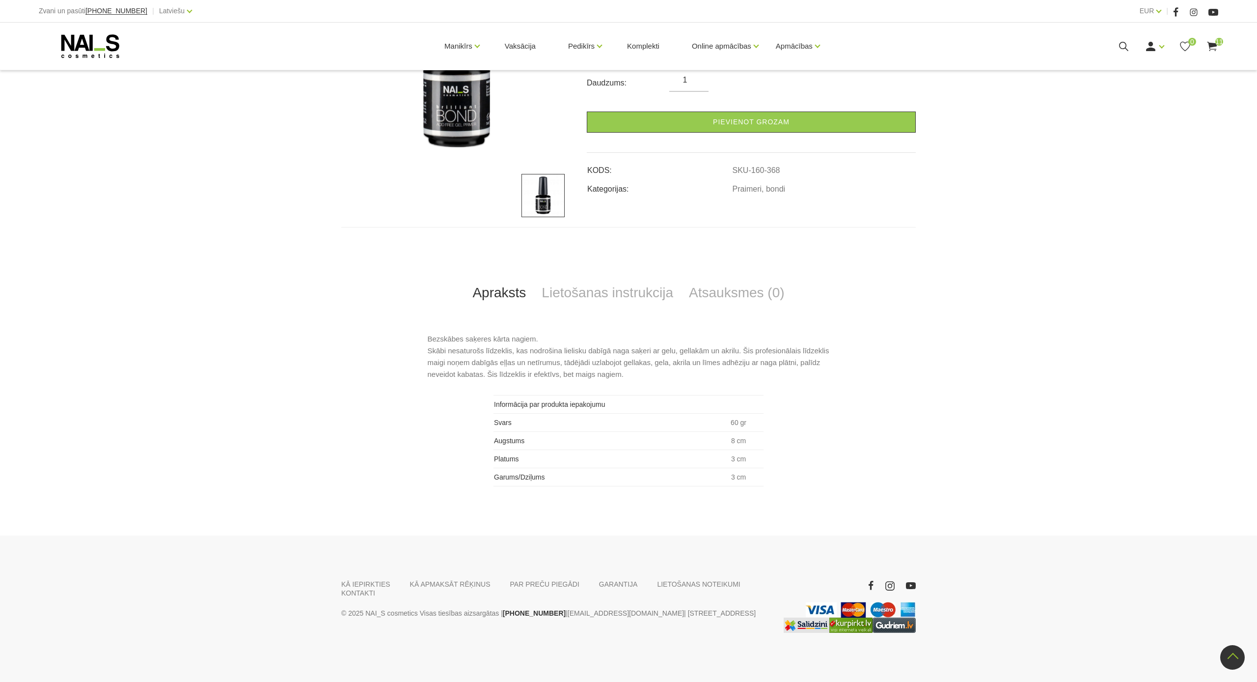
scroll to position [241, 0]
click at [530, 586] on link "PAR PREČU PIEGĀDI" at bounding box center [544, 583] width 69 height 9
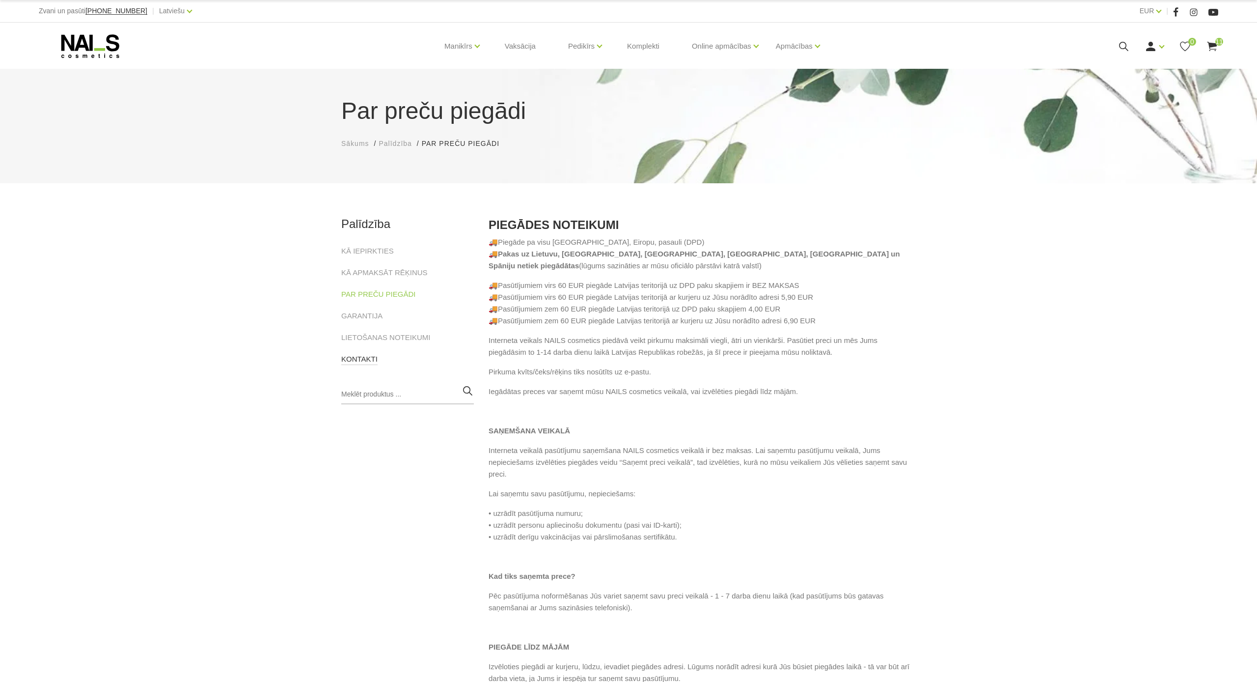
click at [348, 354] on link "KONTAKTI" at bounding box center [359, 359] width 36 height 12
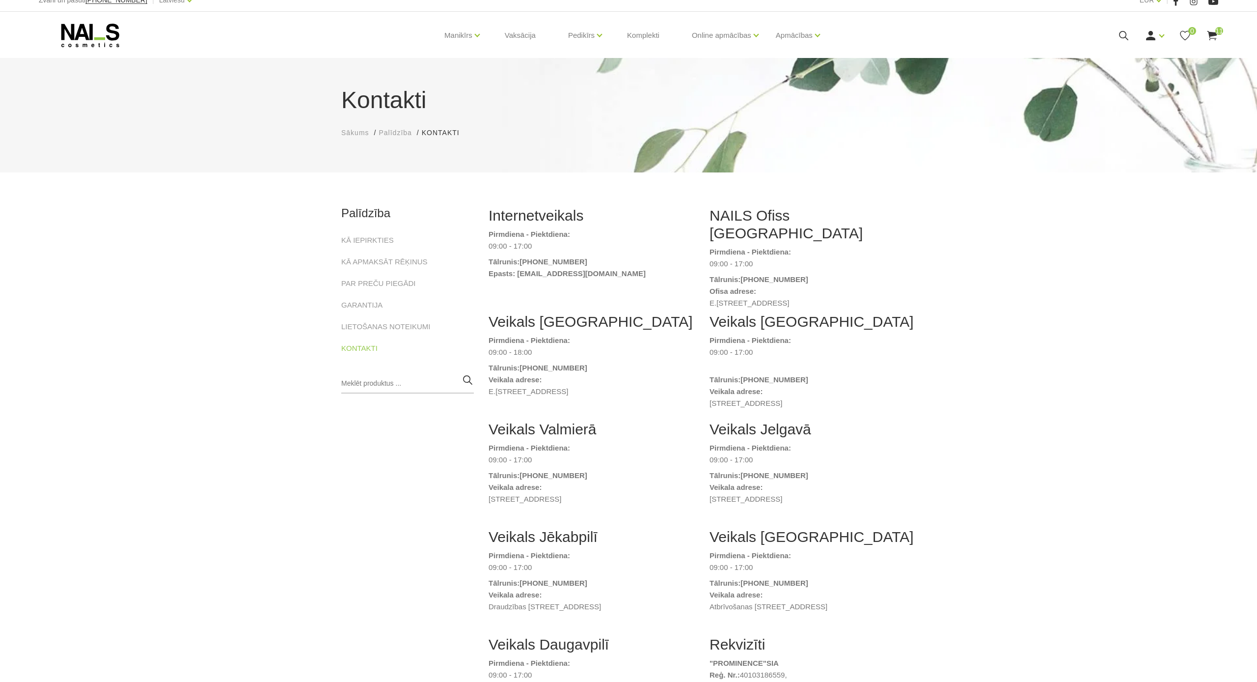
scroll to position [12, 0]
click at [407, 320] on link "LIETOŠANAS NOTEIKUMI" at bounding box center [385, 325] width 89 height 12
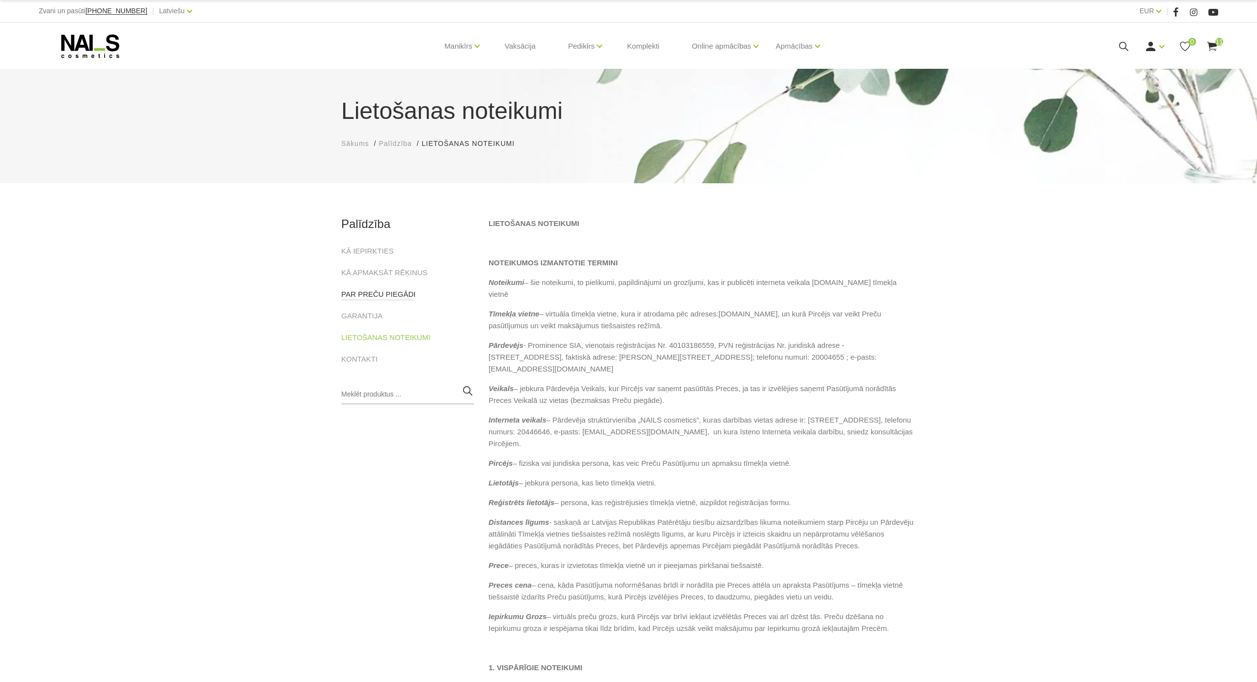
click at [380, 298] on link "PAR PREČU PIEGĀDI" at bounding box center [378, 294] width 74 height 12
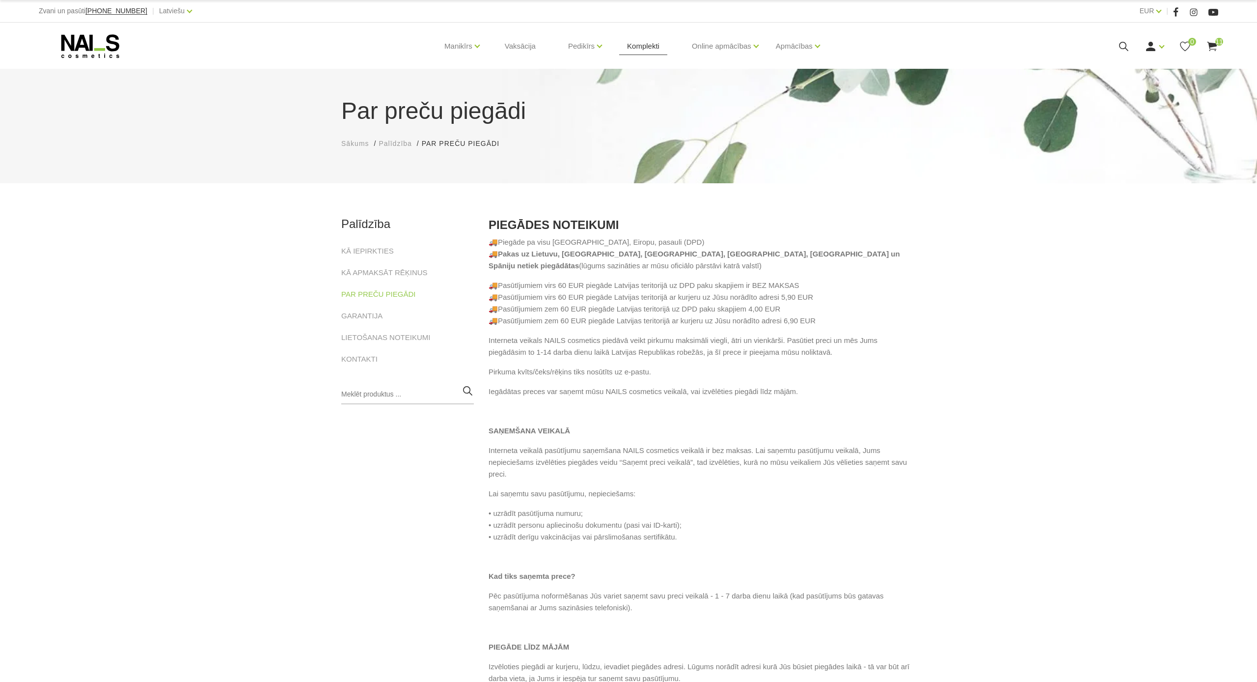
click at [652, 47] on link "Komplekti" at bounding box center [643, 46] width 48 height 47
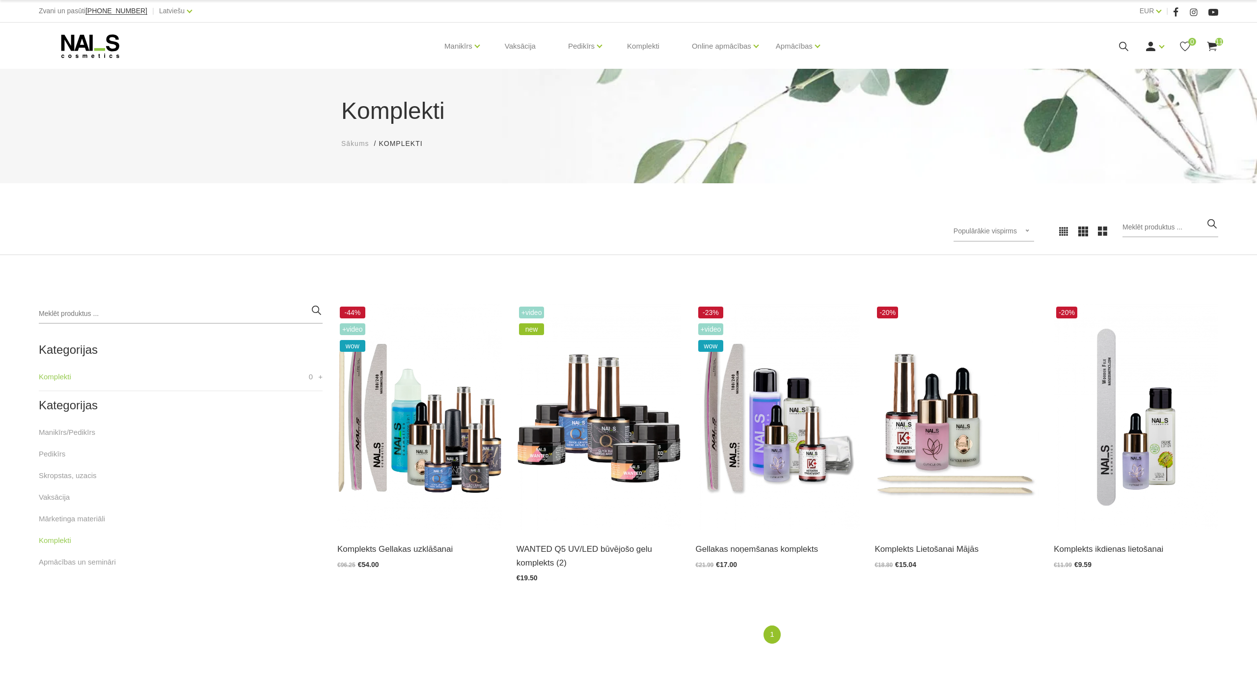
click at [95, 49] on use at bounding box center [90, 46] width 58 height 24
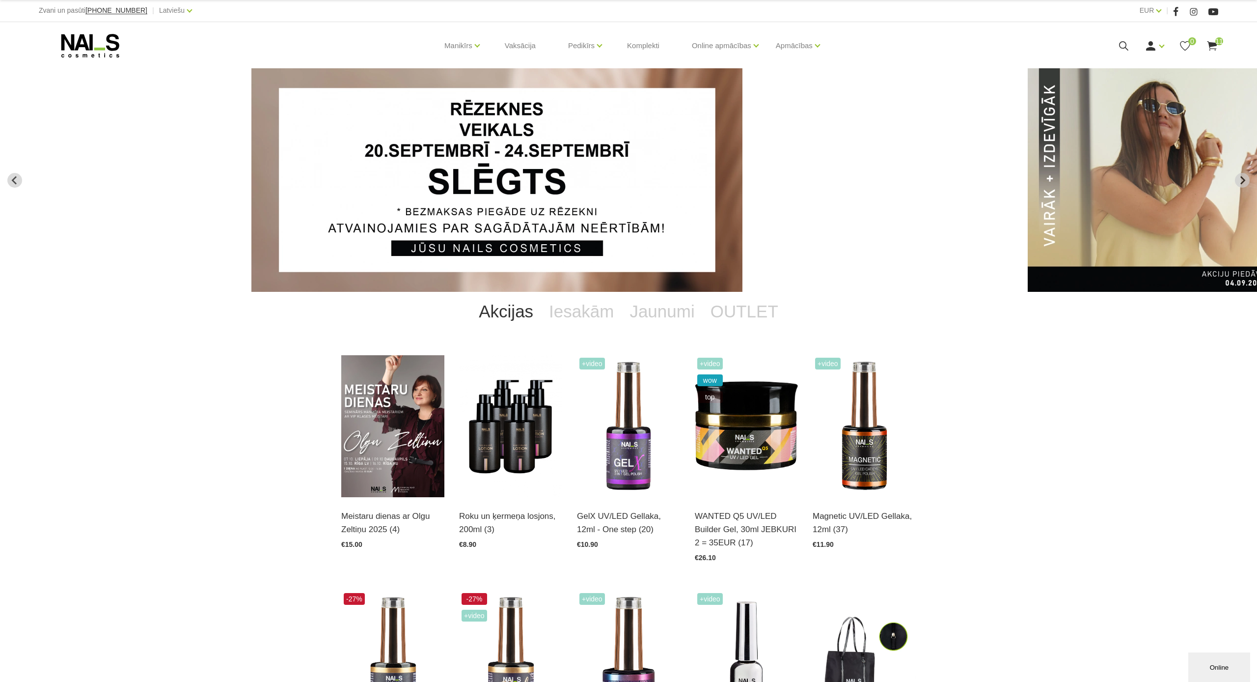
scroll to position [7, 0]
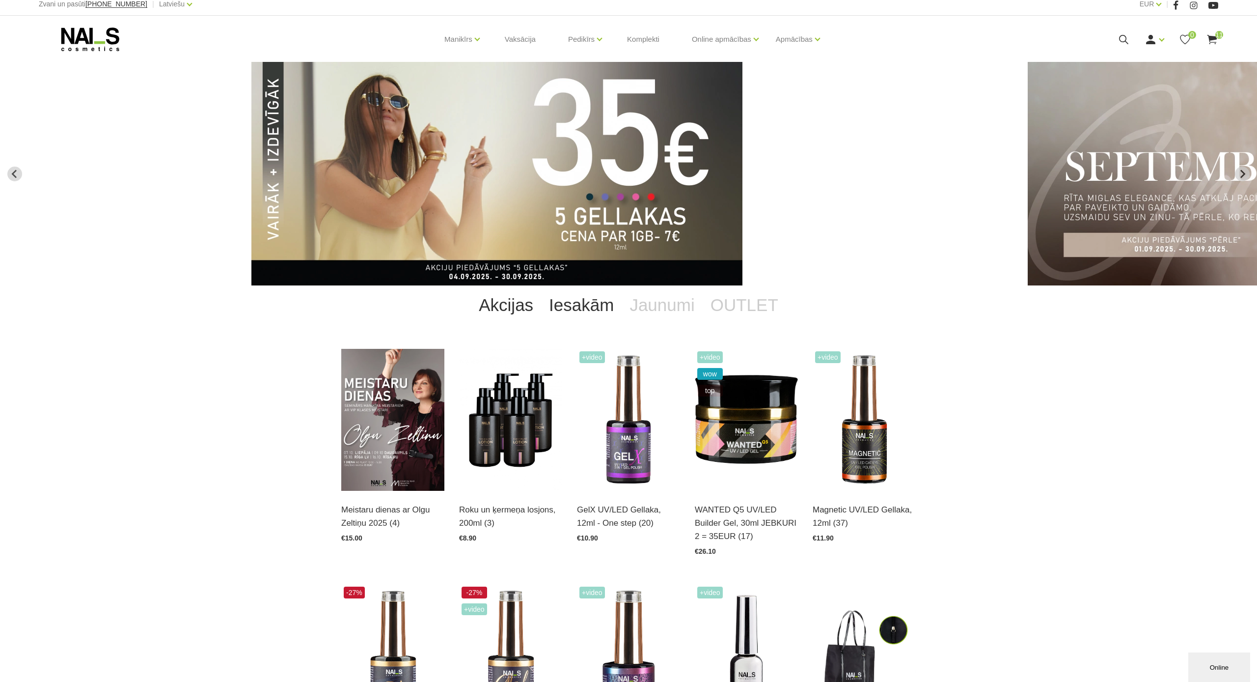
click at [582, 309] on link "Iesakām" at bounding box center [581, 304] width 81 height 39
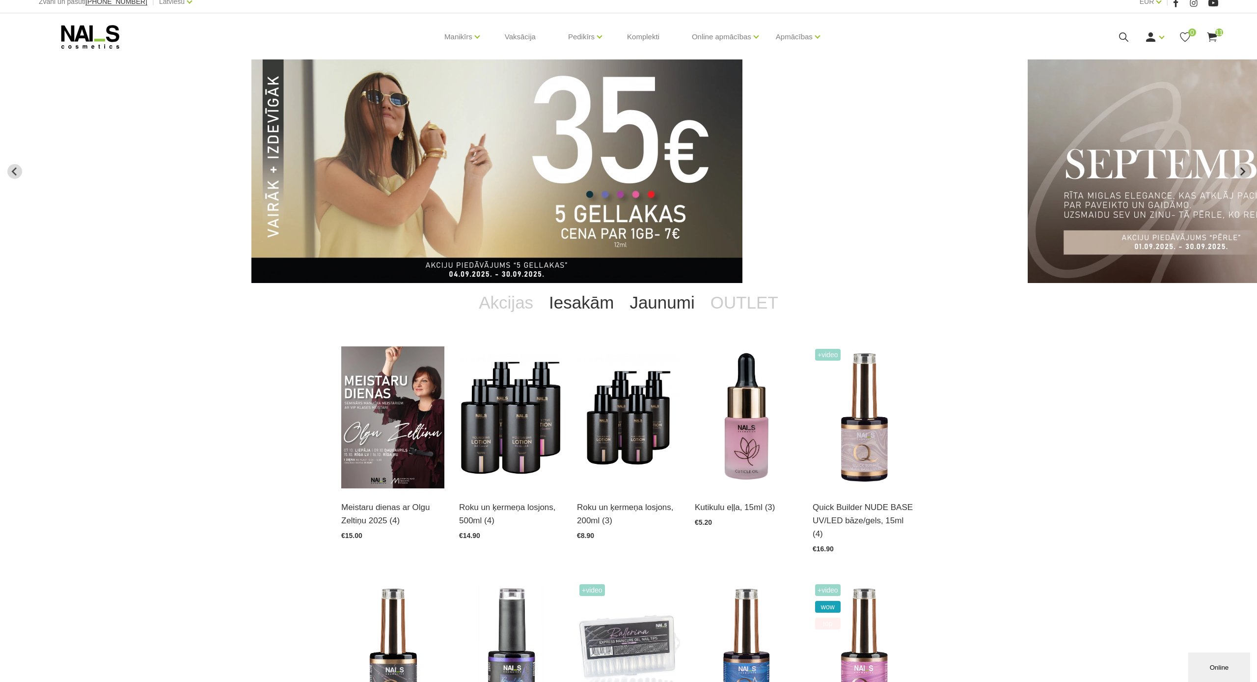
click at [637, 306] on link "Jaunumi" at bounding box center [662, 302] width 81 height 39
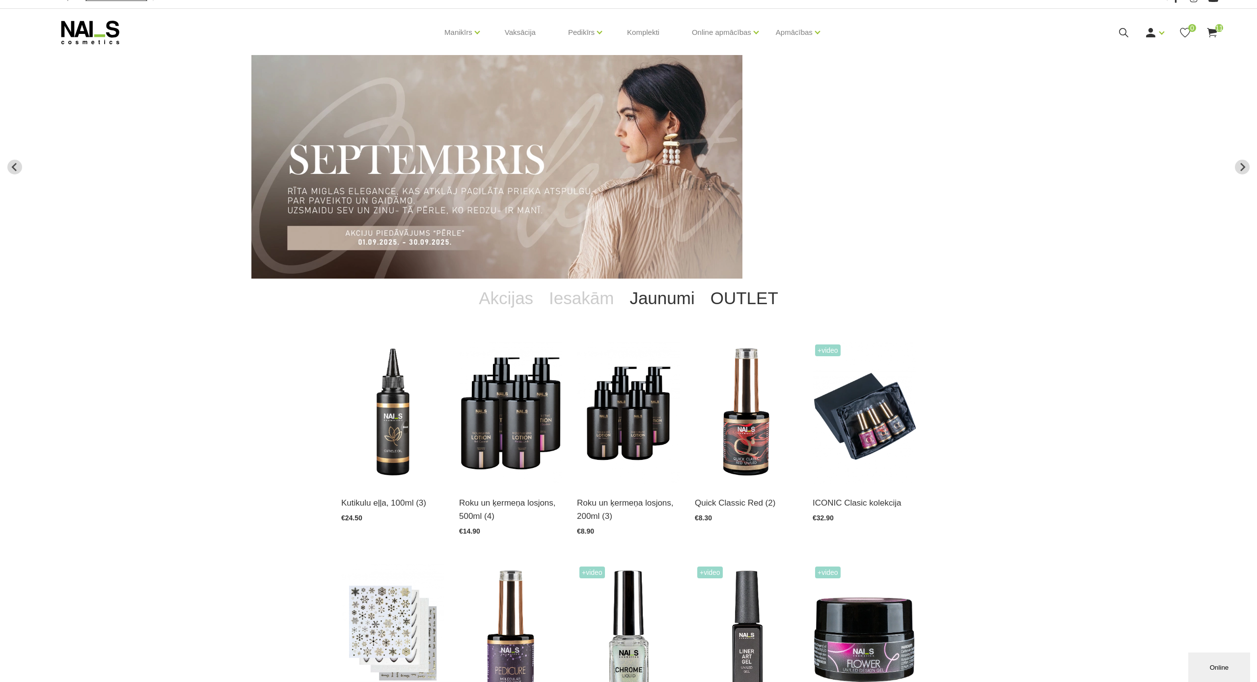
scroll to position [11, 0]
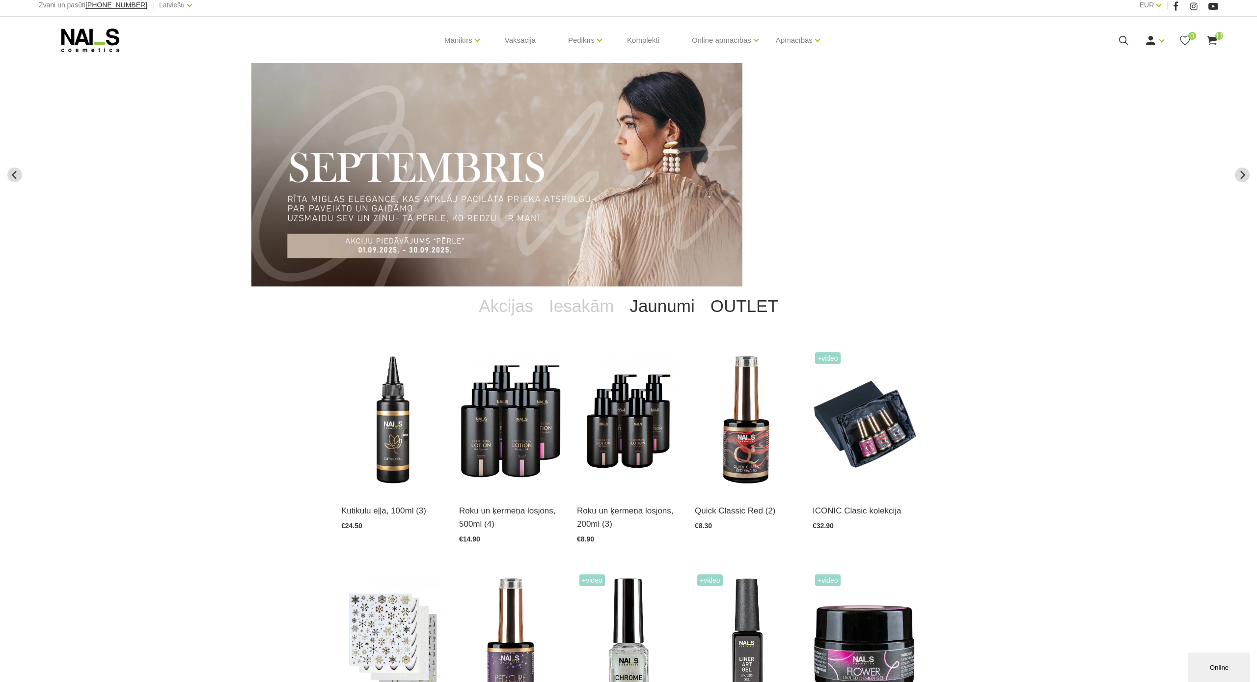
click at [716, 299] on link "OUTLET" at bounding box center [744, 305] width 83 height 39
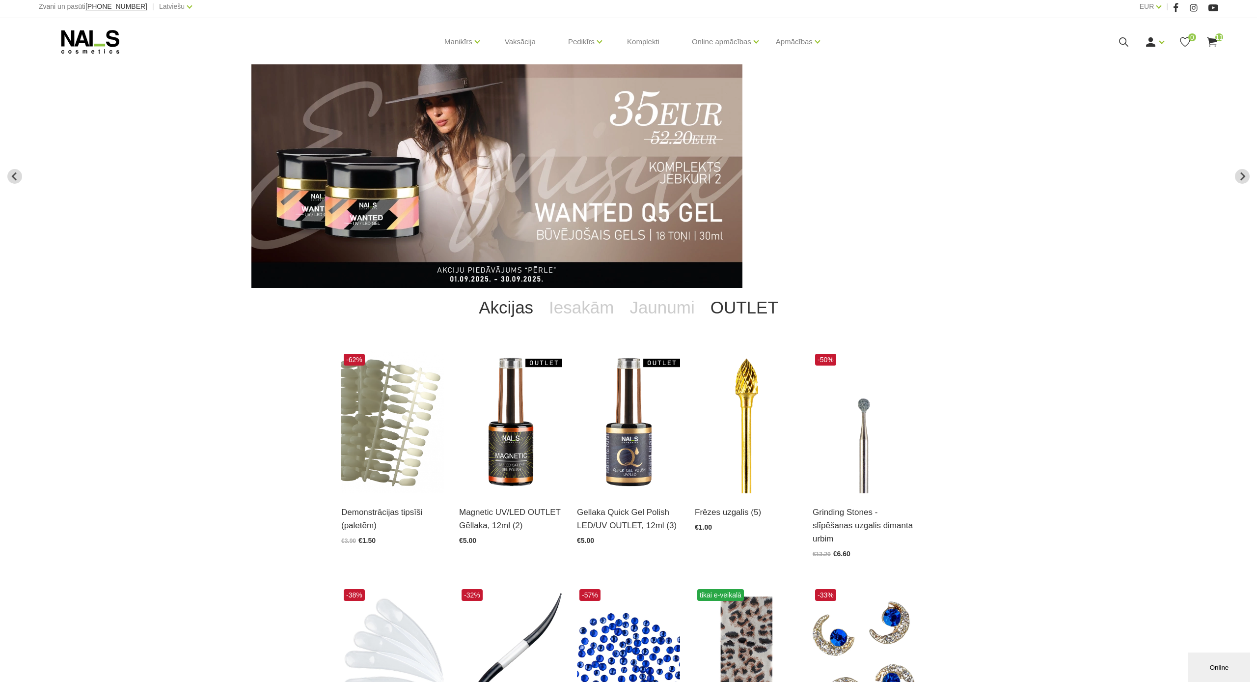
scroll to position [11, 0]
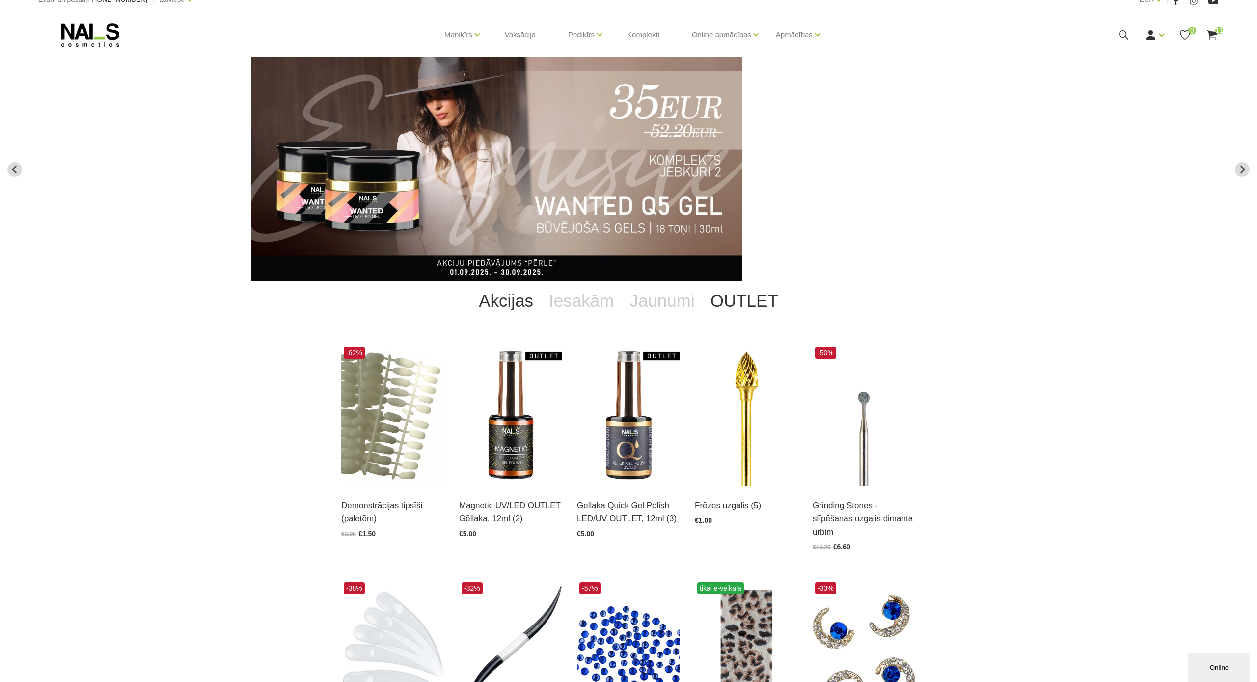
click at [523, 304] on link "Akcijas" at bounding box center [506, 300] width 70 height 39
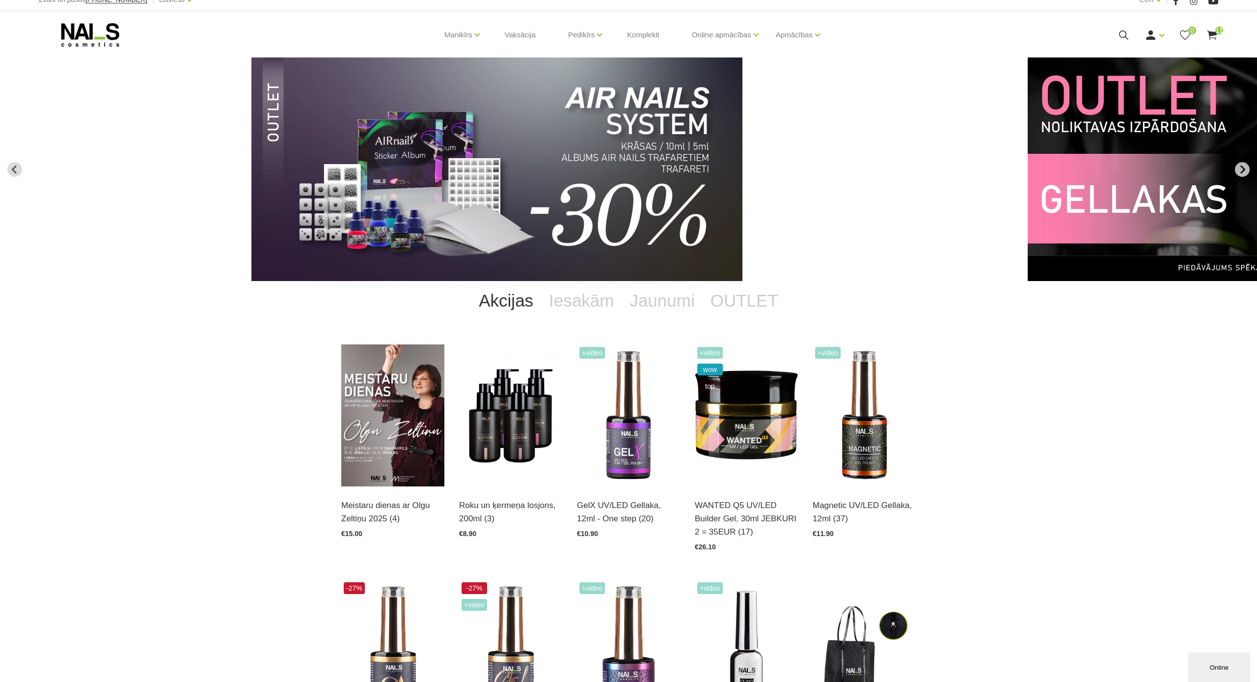
click at [1239, 168] on icon "Next slide" at bounding box center [1242, 169] width 9 height 9
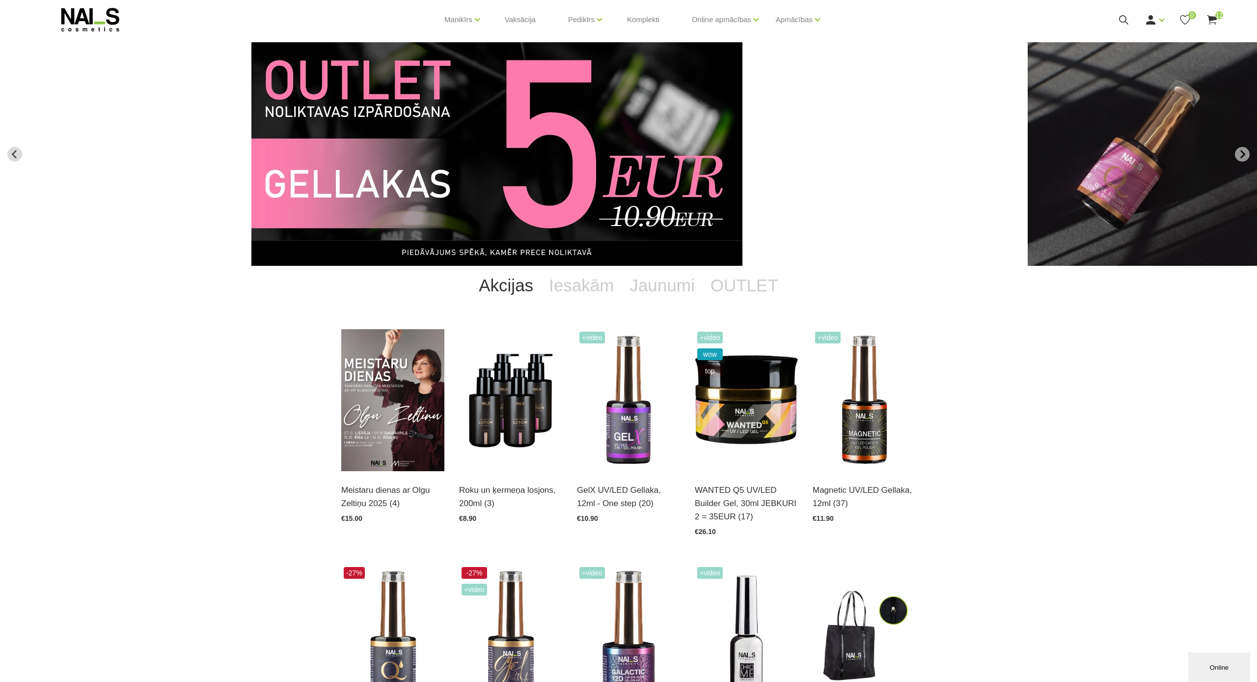
scroll to position [36, 0]
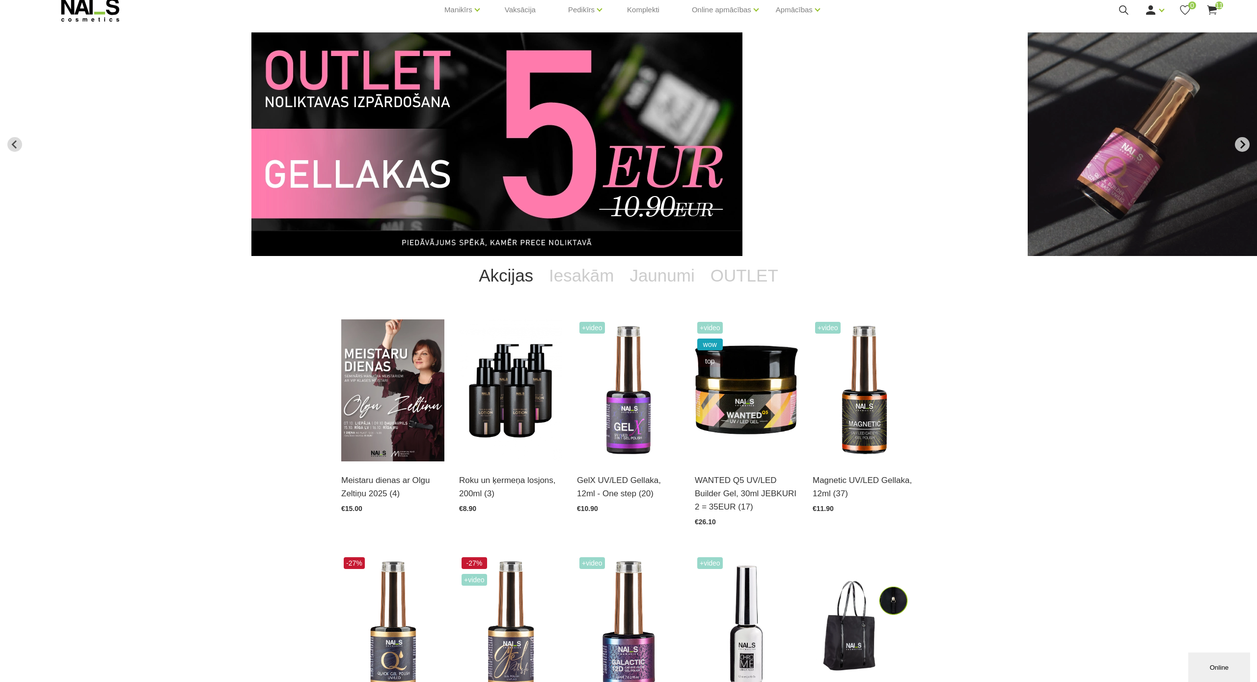
click at [1243, 142] on icon "Next slide" at bounding box center [1242, 144] width 5 height 8
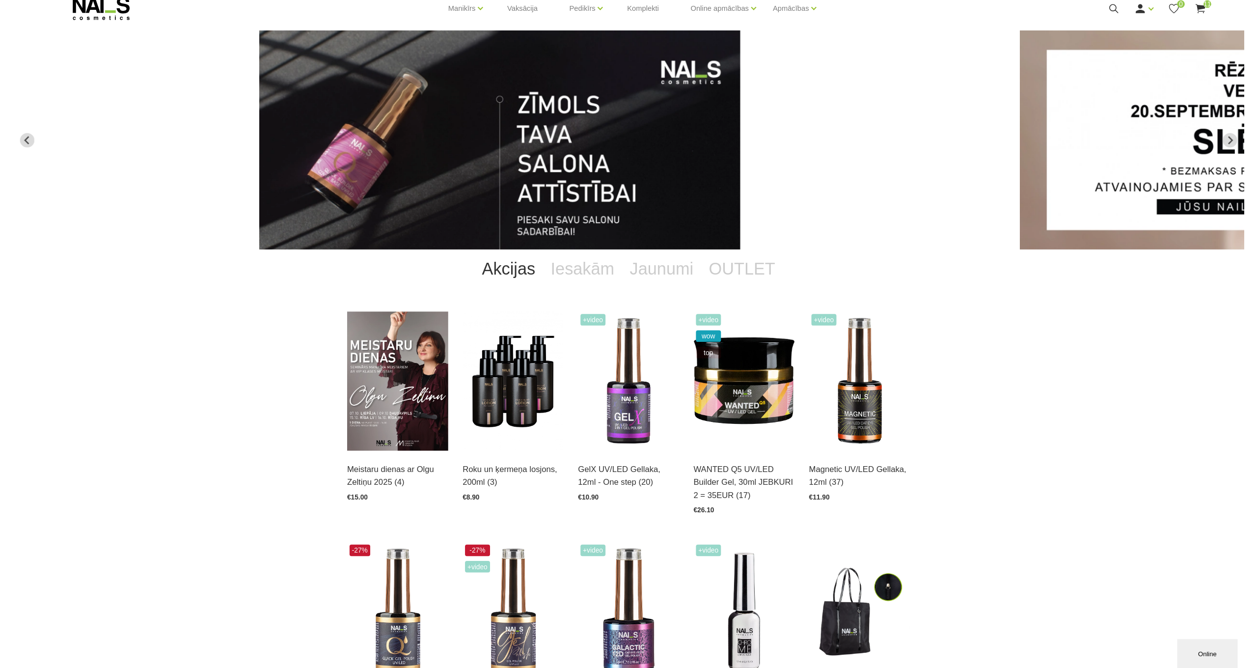
scroll to position [39, 0]
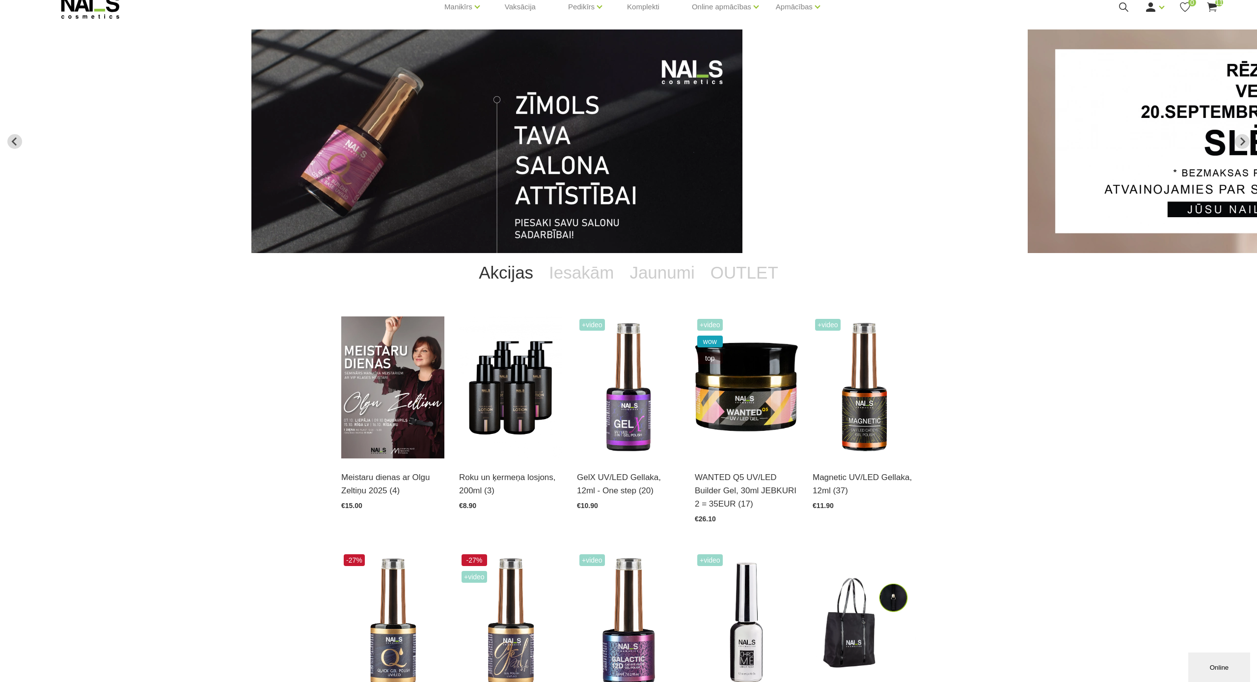
click at [572, 148] on img "13 of 13" at bounding box center [496, 140] width 491 height 223
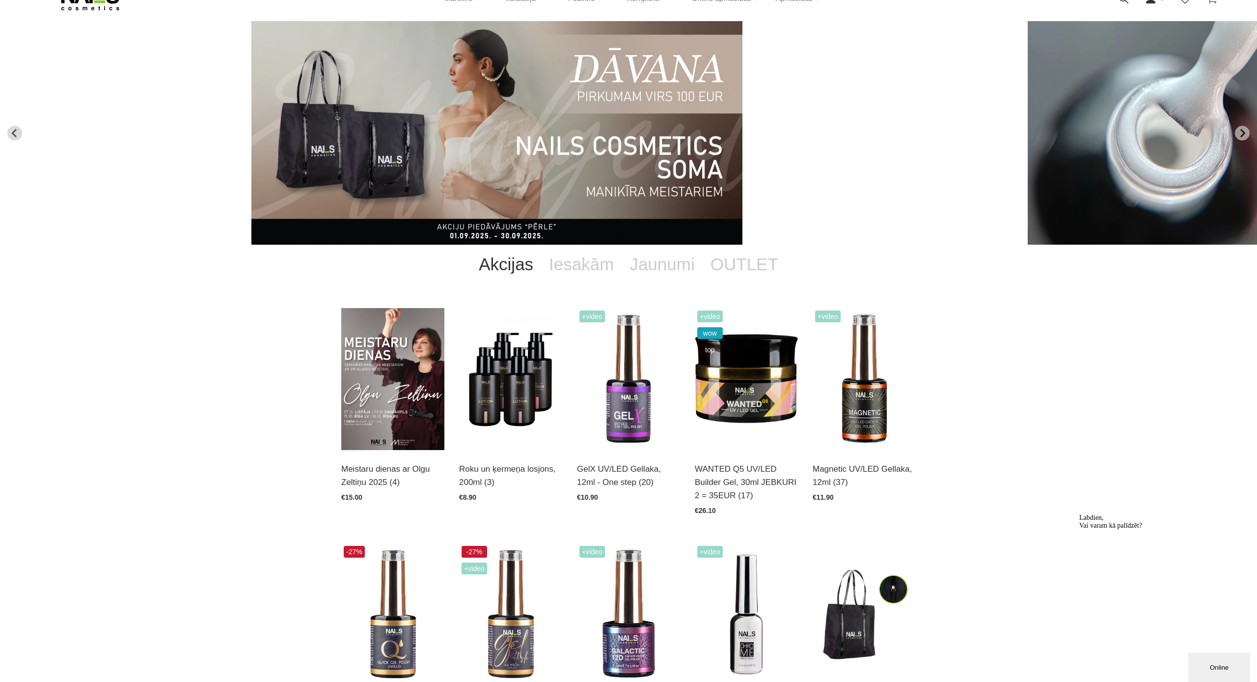
scroll to position [48, 0]
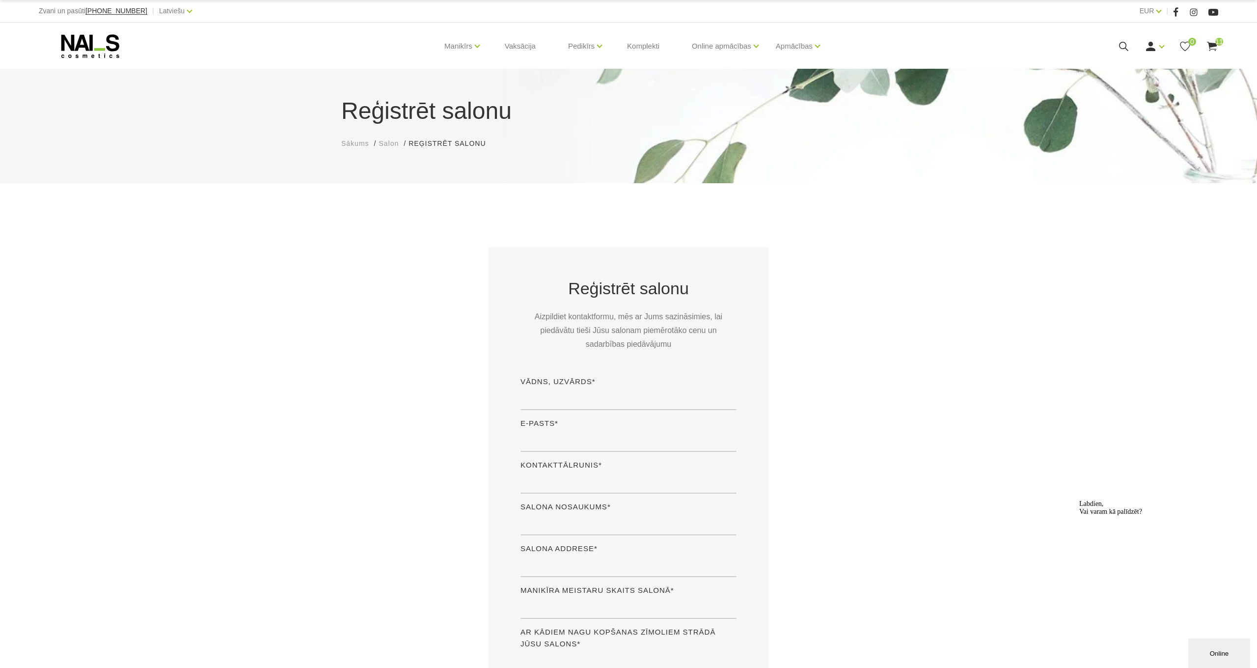
click at [1210, 45] on use at bounding box center [1212, 46] width 10 height 9
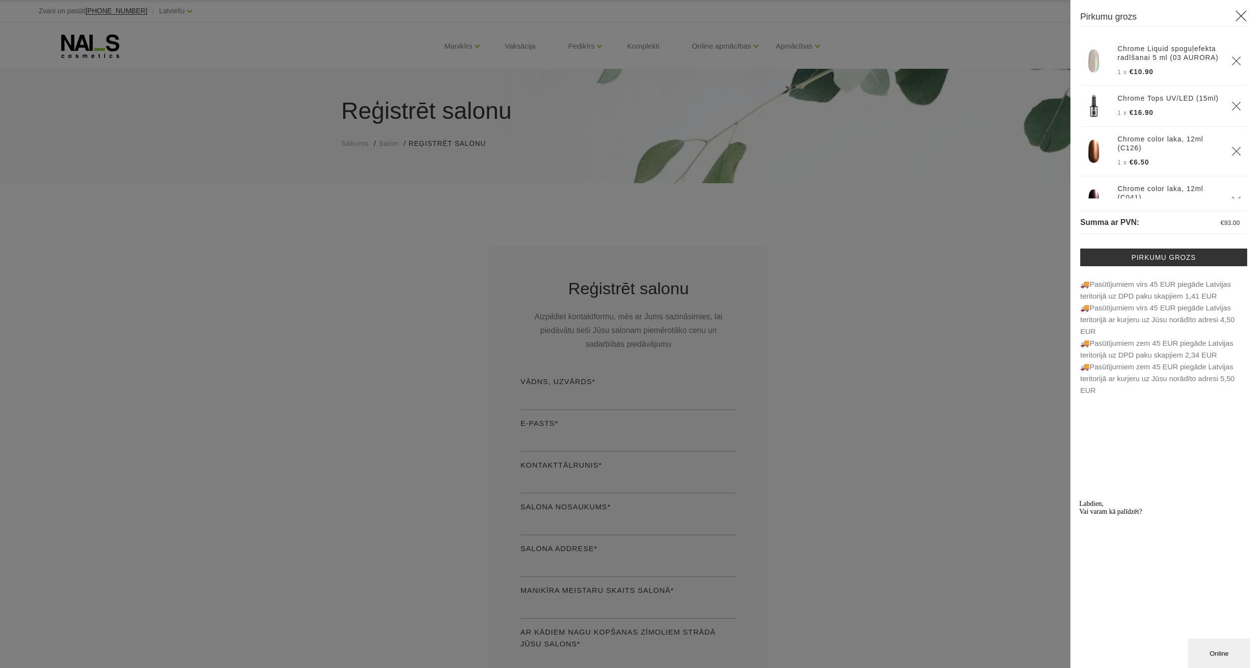
click at [141, 58] on div at bounding box center [628, 334] width 1257 height 668
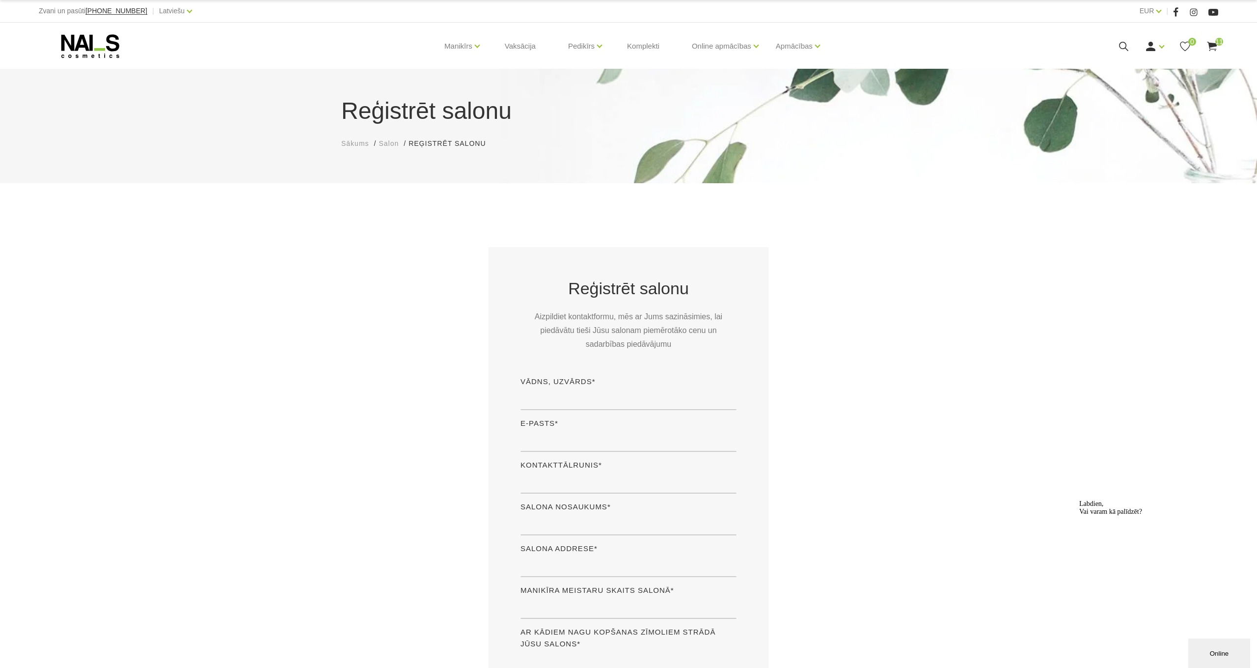
click at [55, 46] on icon at bounding box center [90, 46] width 103 height 25
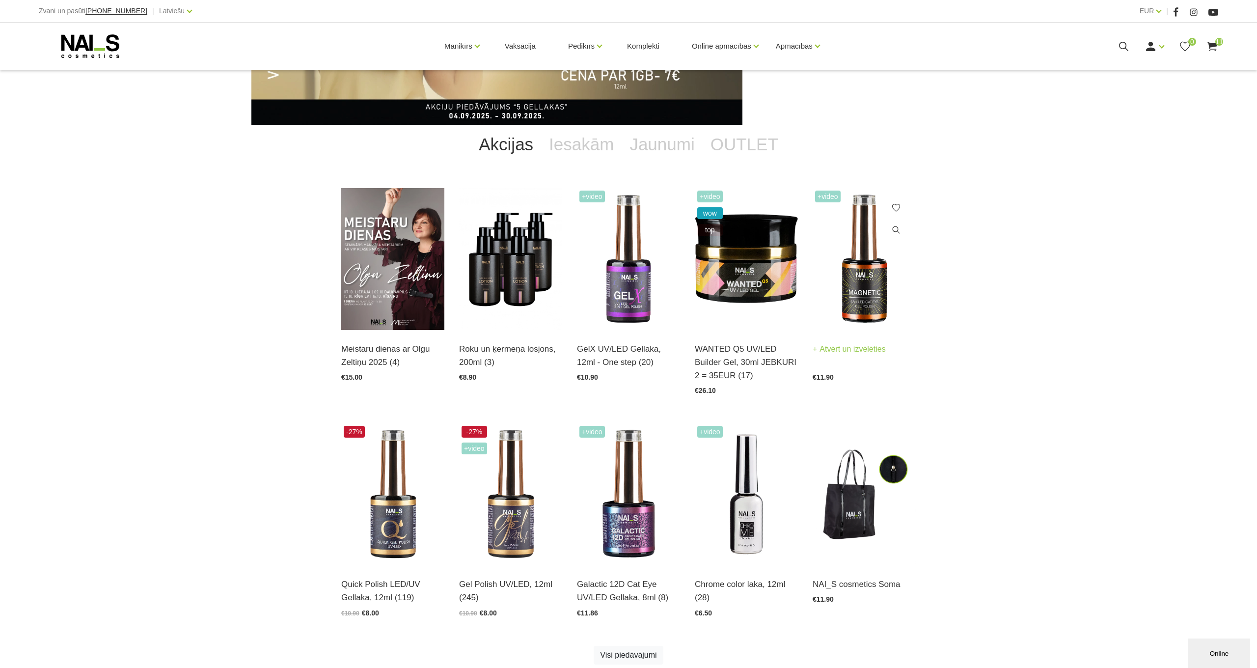
scroll to position [169, 0]
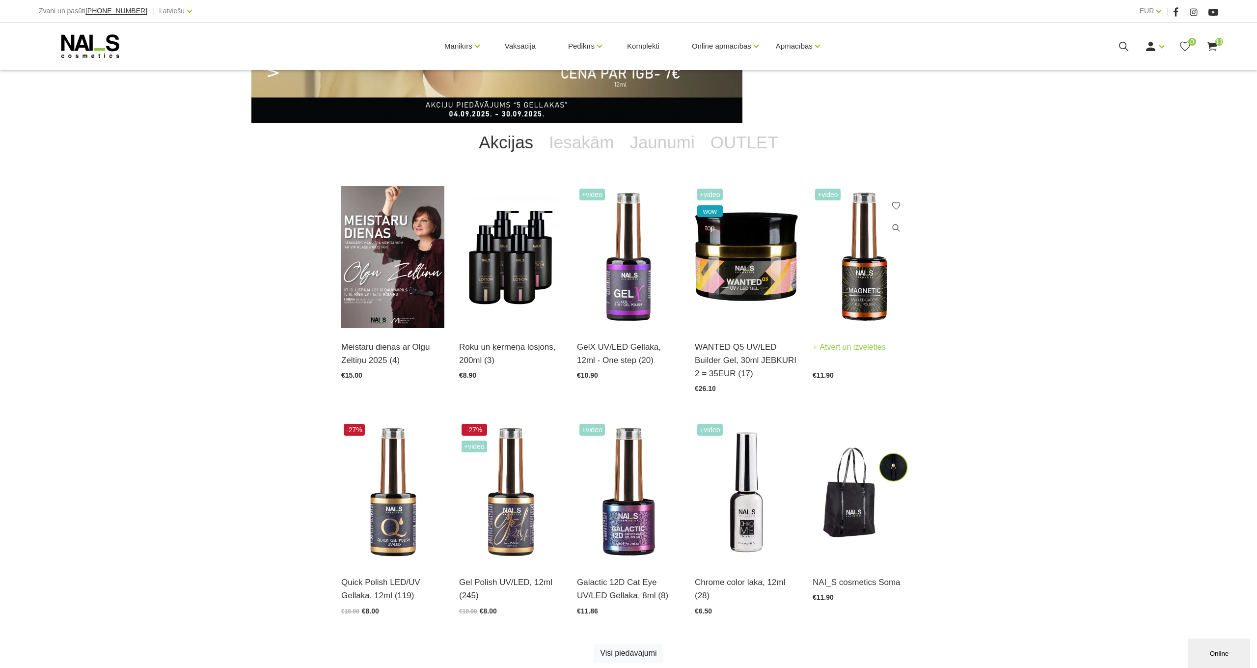
click at [863, 285] on img at bounding box center [864, 257] width 103 height 142
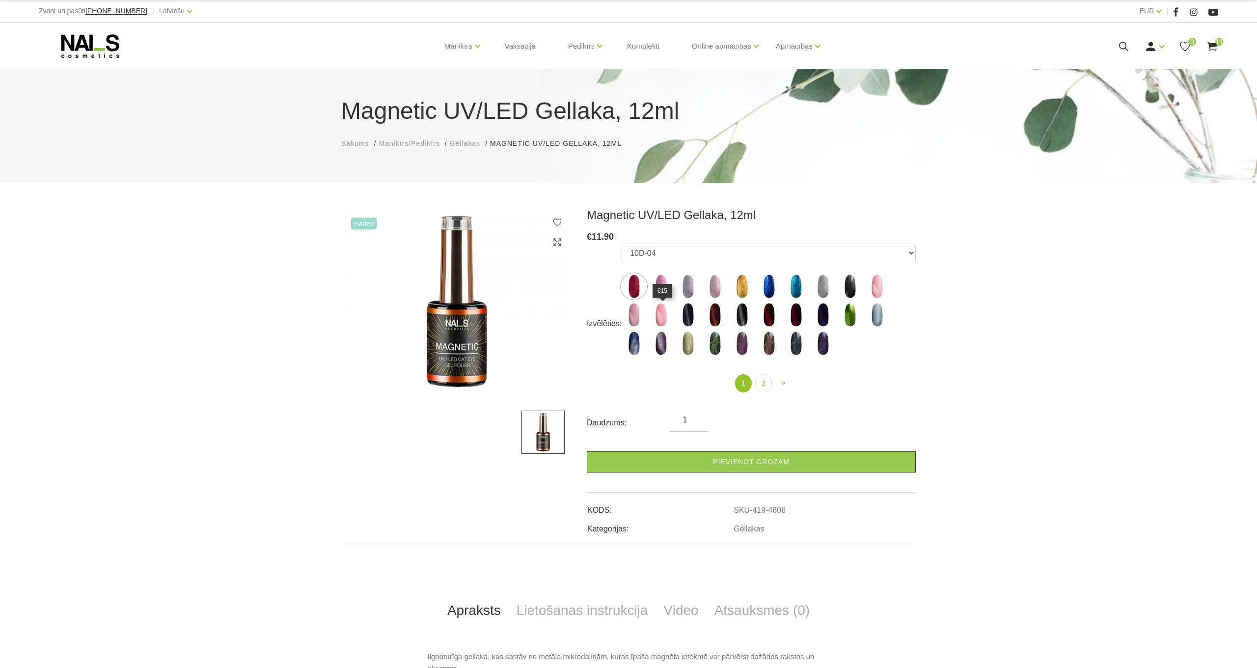
drag, startPoint x: 666, startPoint y: 311, endPoint x: 781, endPoint y: 328, distance: 116.1
click at [666, 311] on img at bounding box center [661, 314] width 25 height 25
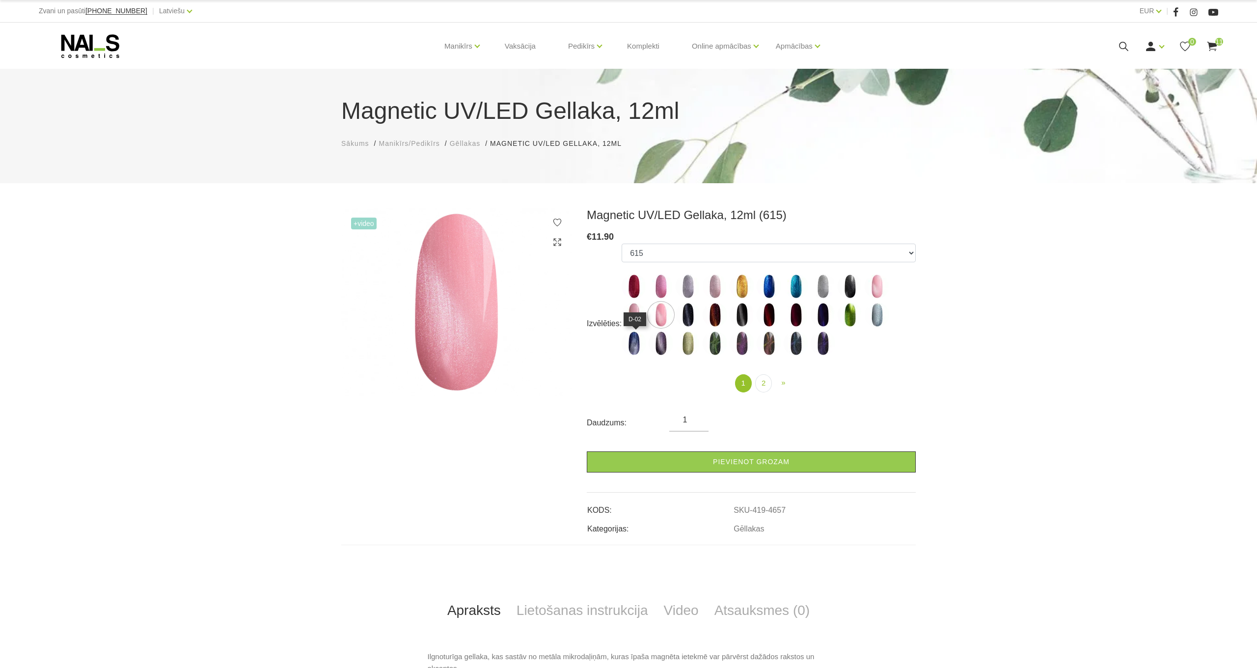
click at [638, 337] on img at bounding box center [634, 343] width 25 height 25
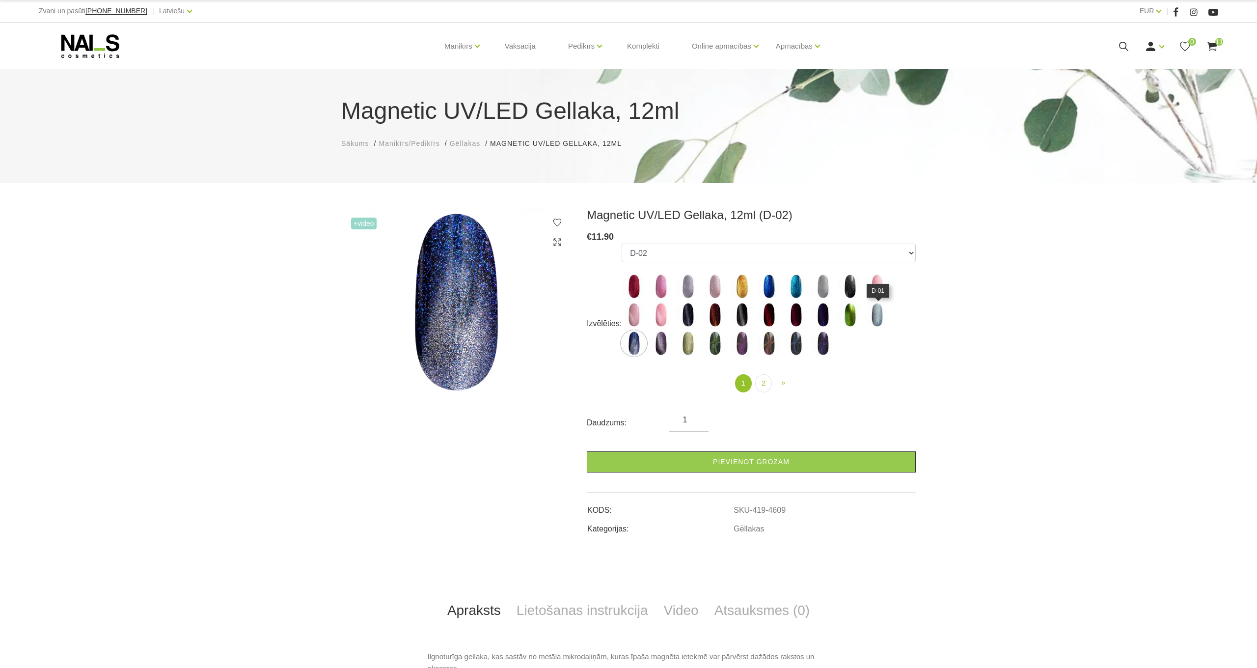
click at [878, 317] on img at bounding box center [877, 314] width 25 height 25
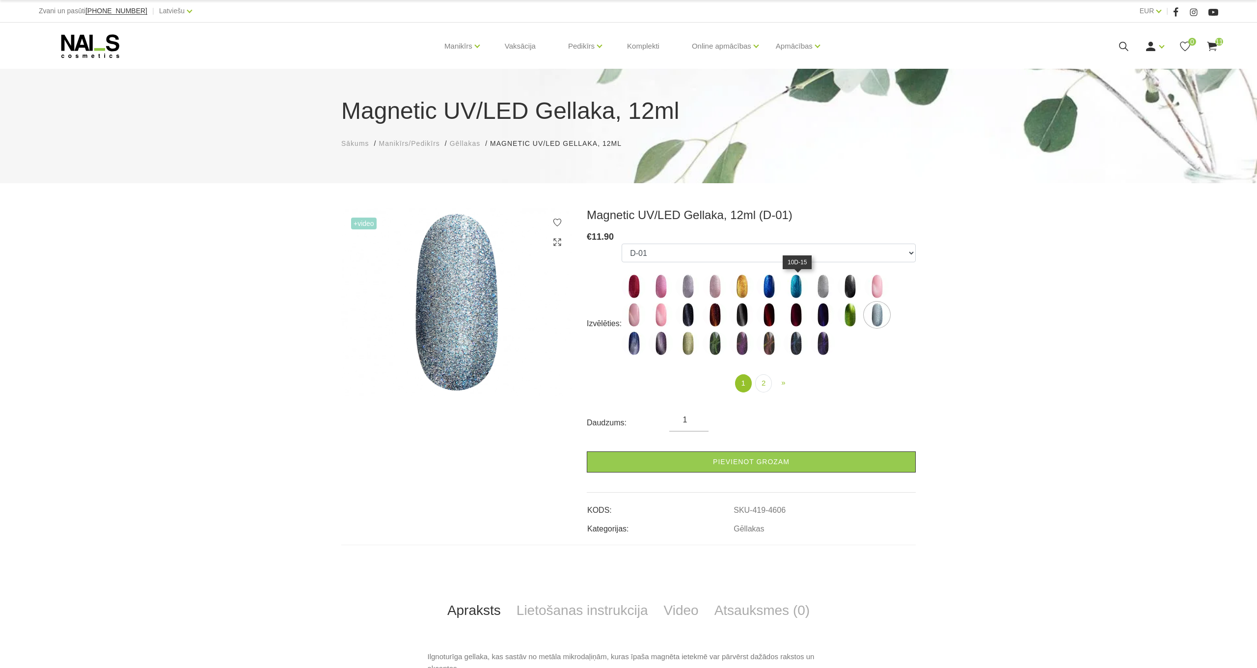
click at [793, 286] on img at bounding box center [796, 286] width 25 height 25
select select "4835"
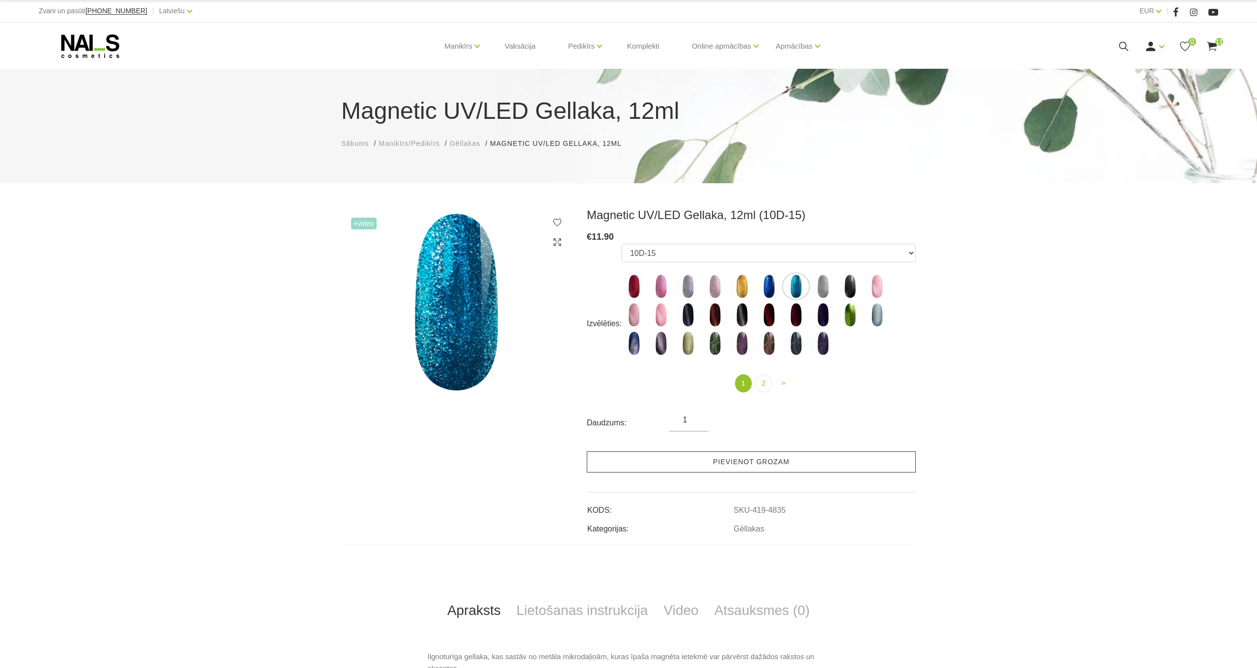
click at [748, 465] on link "Pievienot grozam" at bounding box center [751, 461] width 329 height 21
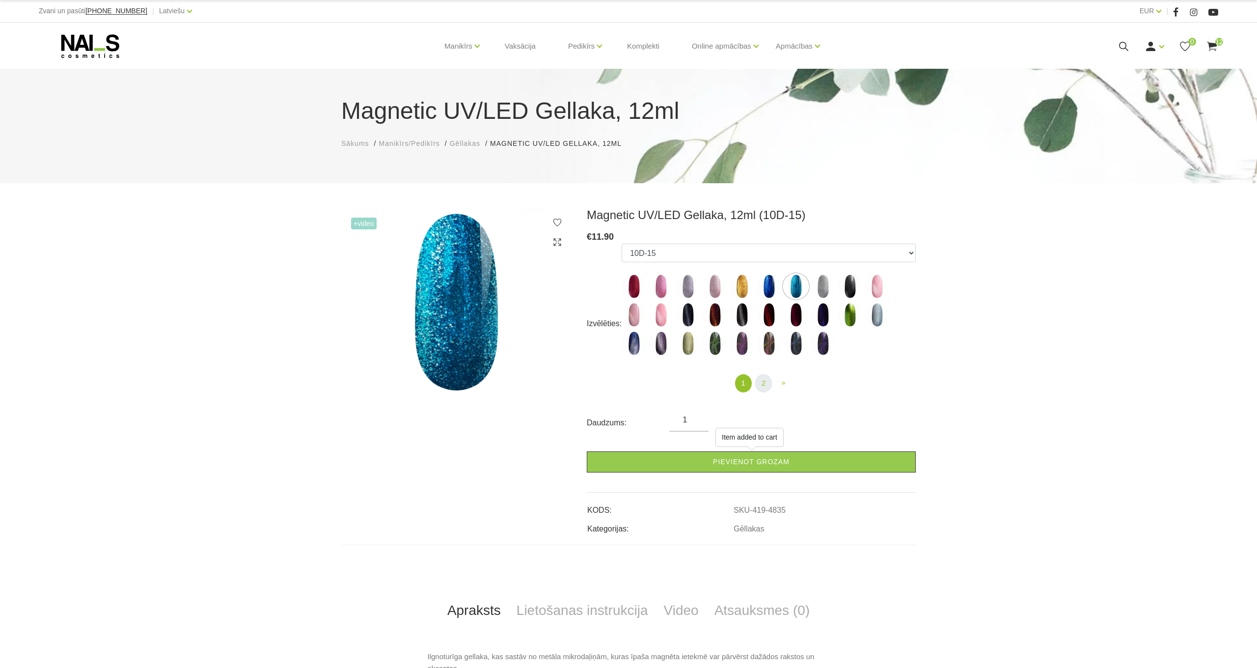
click at [763, 383] on link "2" at bounding box center [763, 383] width 17 height 18
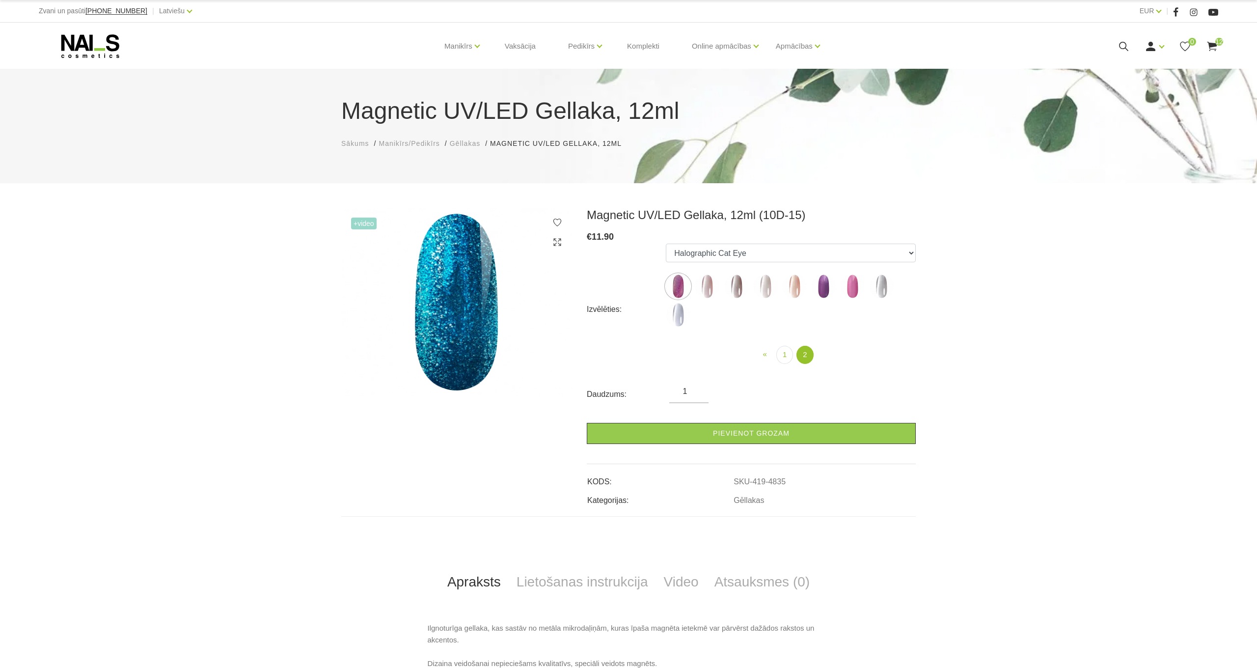
click at [791, 288] on img at bounding box center [794, 286] width 25 height 25
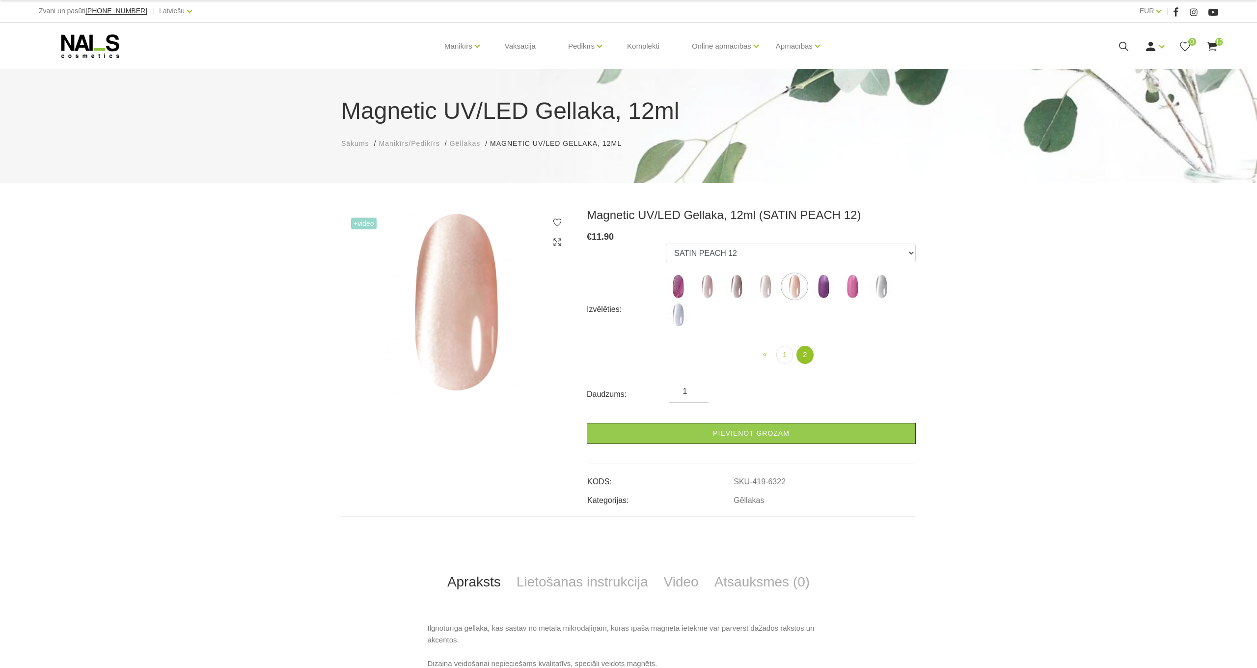
click at [737, 285] on img at bounding box center [736, 286] width 25 height 25
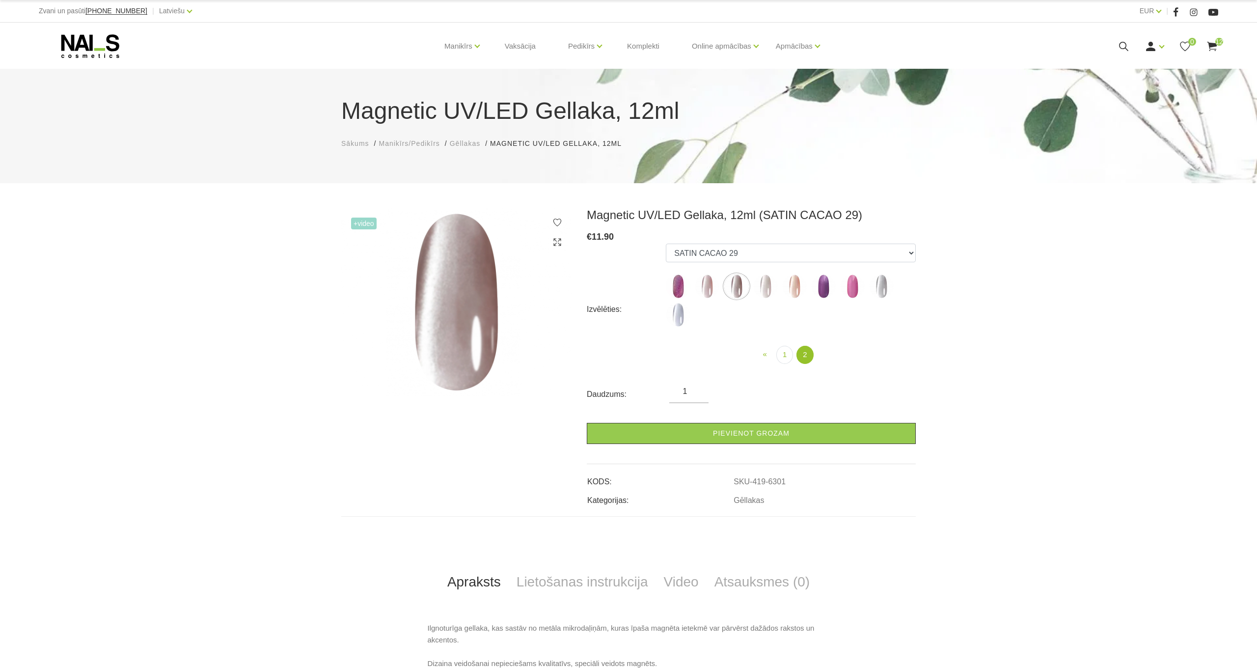
click at [716, 283] on img at bounding box center [707, 286] width 25 height 25
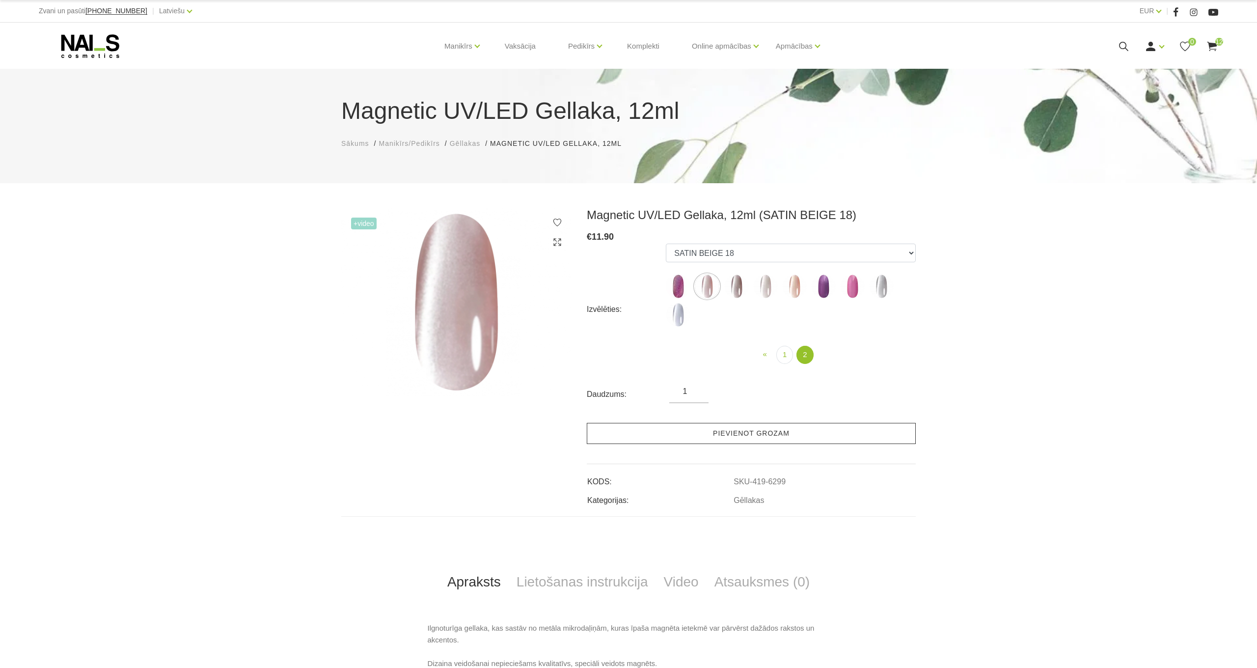
click at [740, 433] on link "Pievienot grozam" at bounding box center [751, 433] width 329 height 21
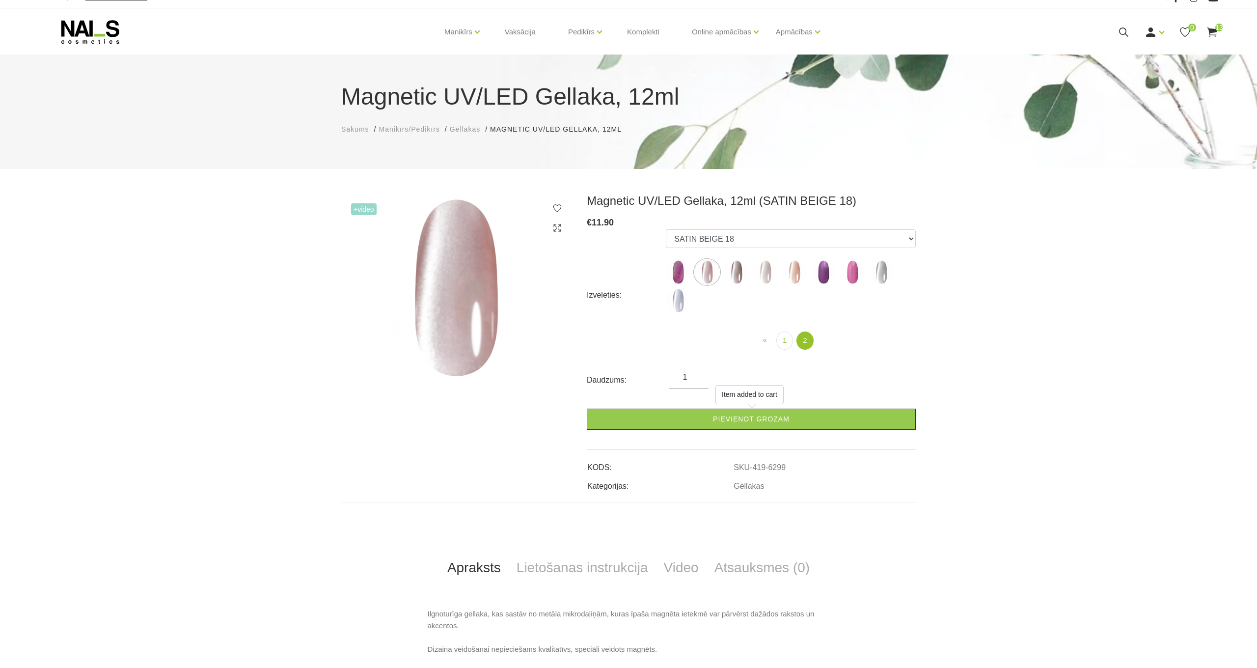
scroll to position [13, 0]
click at [796, 275] on img at bounding box center [794, 273] width 25 height 25
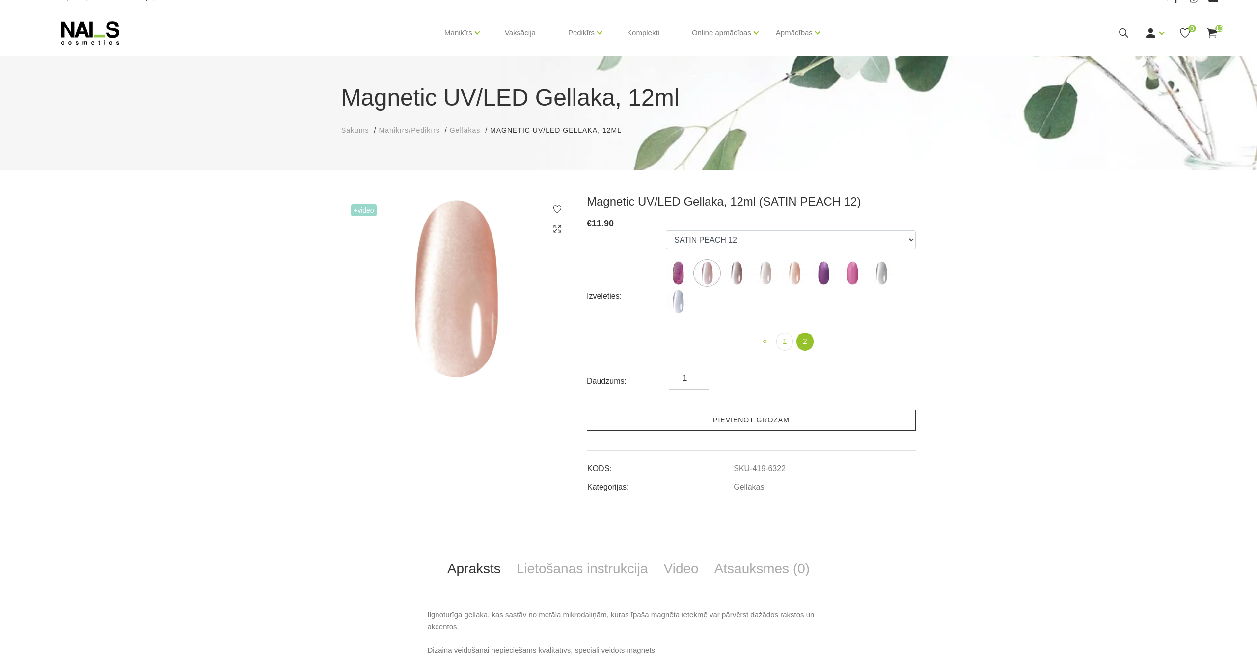
click at [761, 417] on link "Pievienot grozam" at bounding box center [751, 420] width 329 height 21
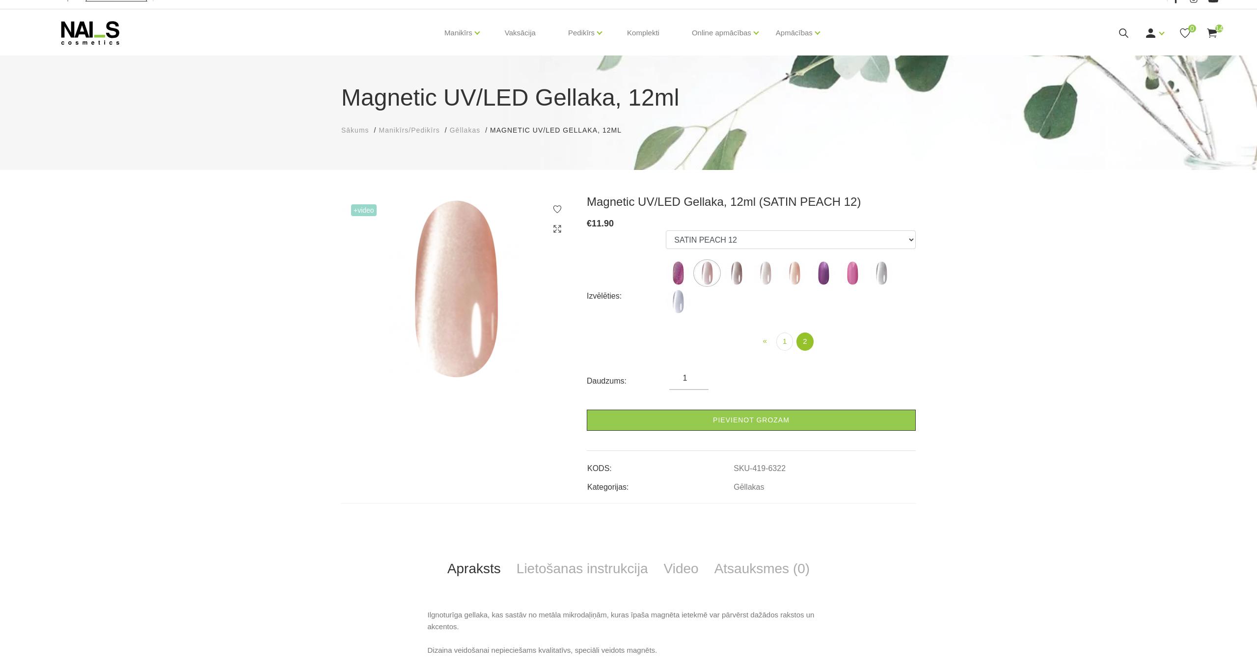
click at [858, 274] on img at bounding box center [852, 273] width 25 height 25
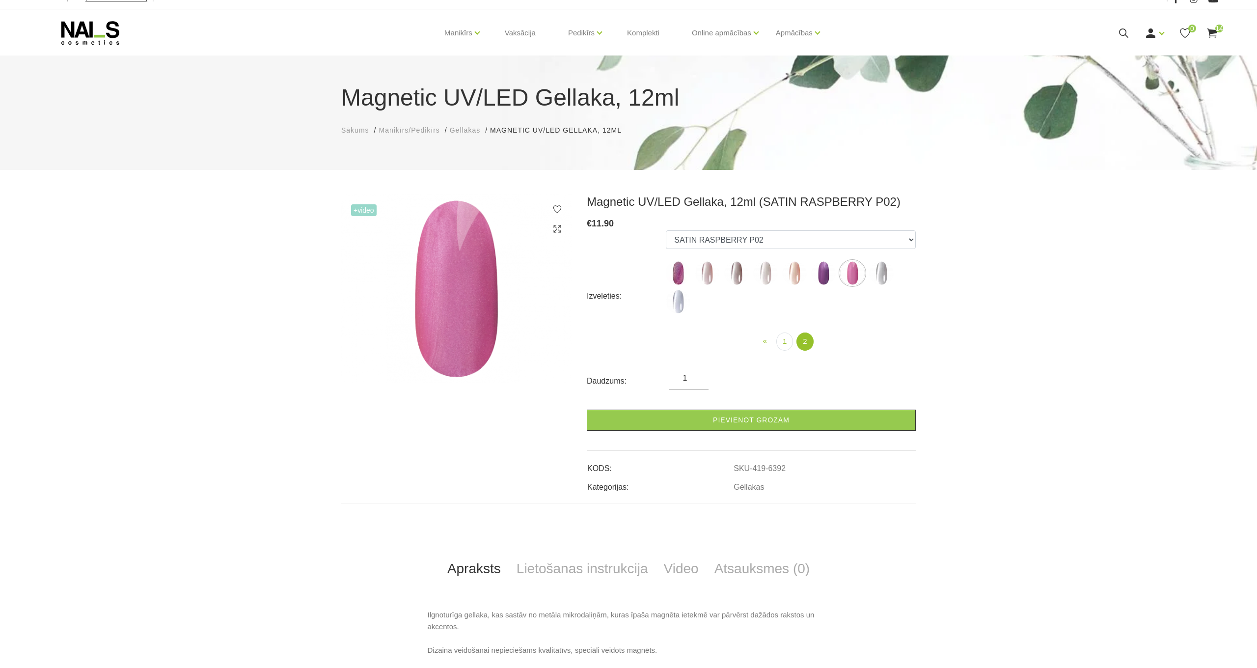
click at [680, 295] on img at bounding box center [678, 301] width 25 height 25
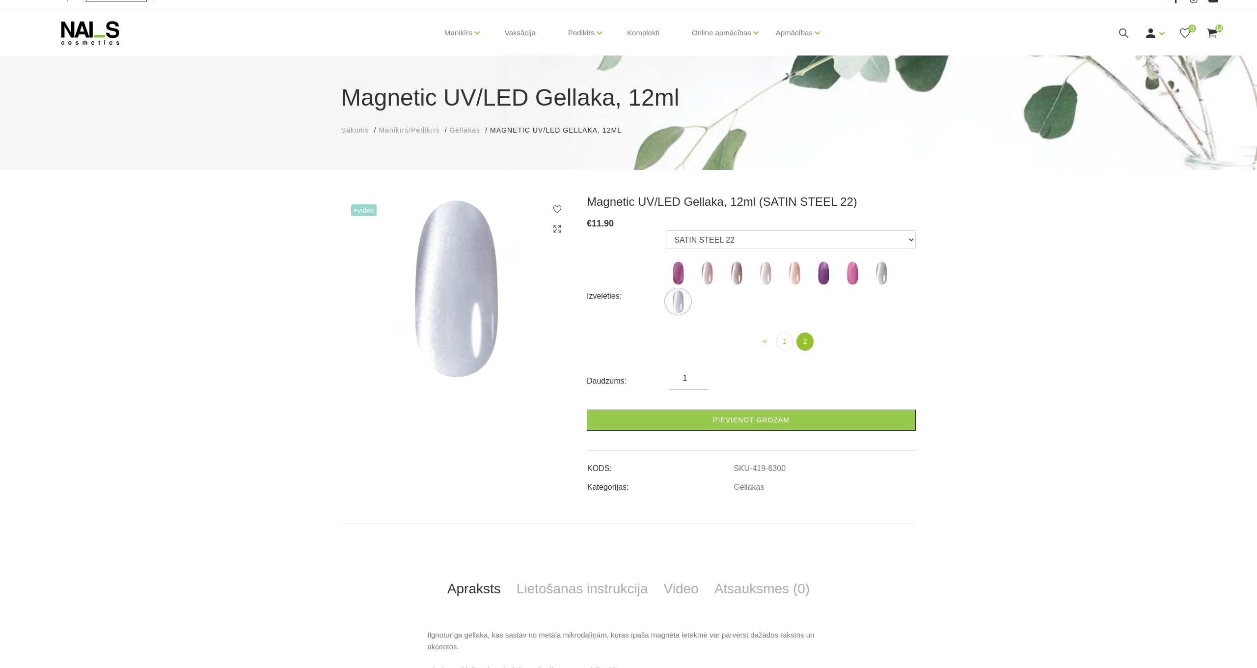
click at [886, 276] on img at bounding box center [881, 273] width 25 height 25
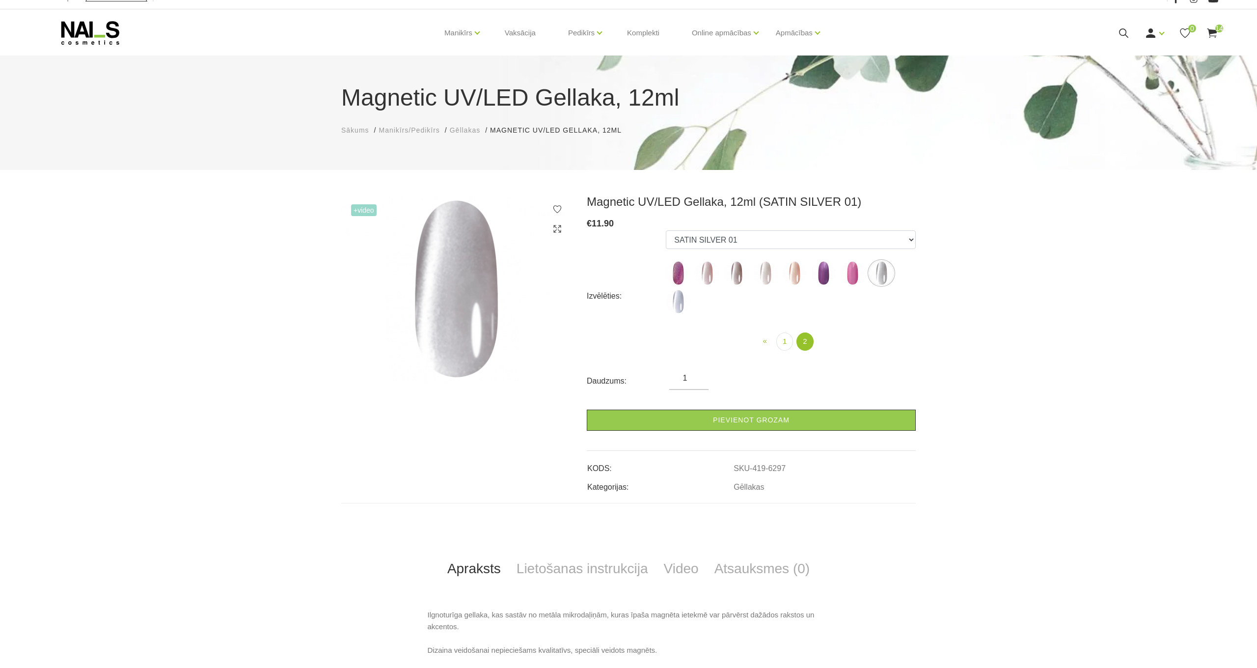
drag, startPoint x: 764, startPoint y: 276, endPoint x: 735, endPoint y: 304, distance: 40.6
click at [764, 276] on img at bounding box center [765, 273] width 25 height 25
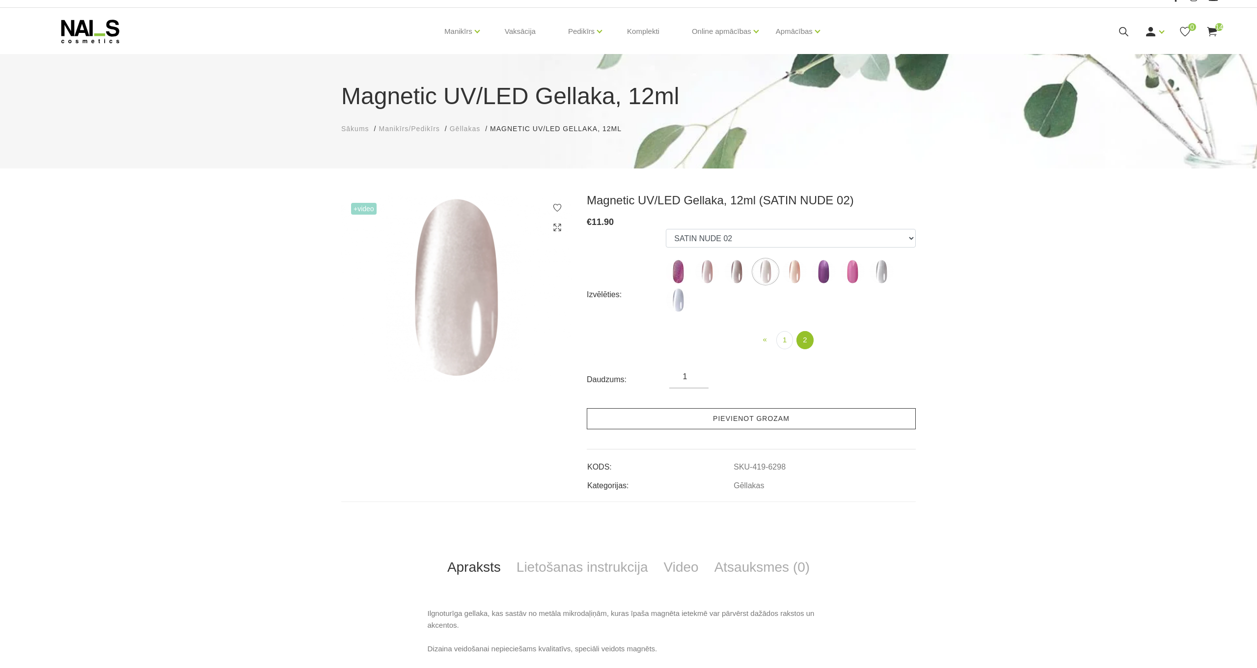
click at [729, 419] on link "Pievienot grozam" at bounding box center [751, 418] width 329 height 21
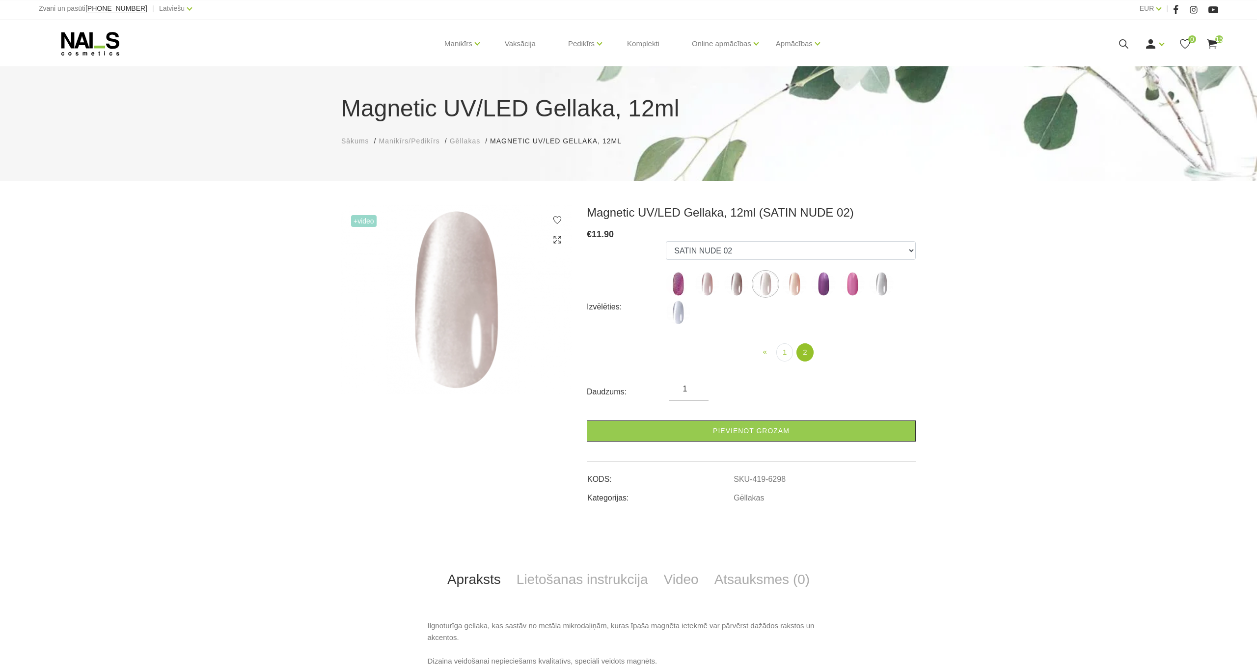
scroll to position [0, 0]
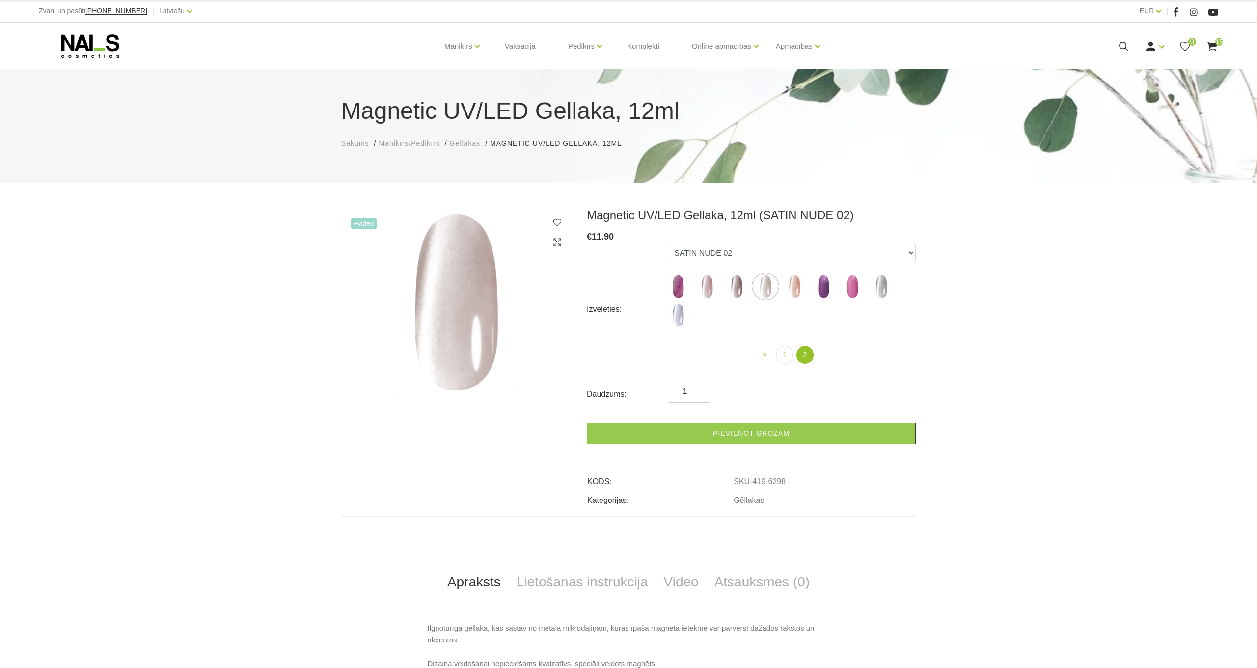
click at [676, 291] on img at bounding box center [678, 286] width 25 height 25
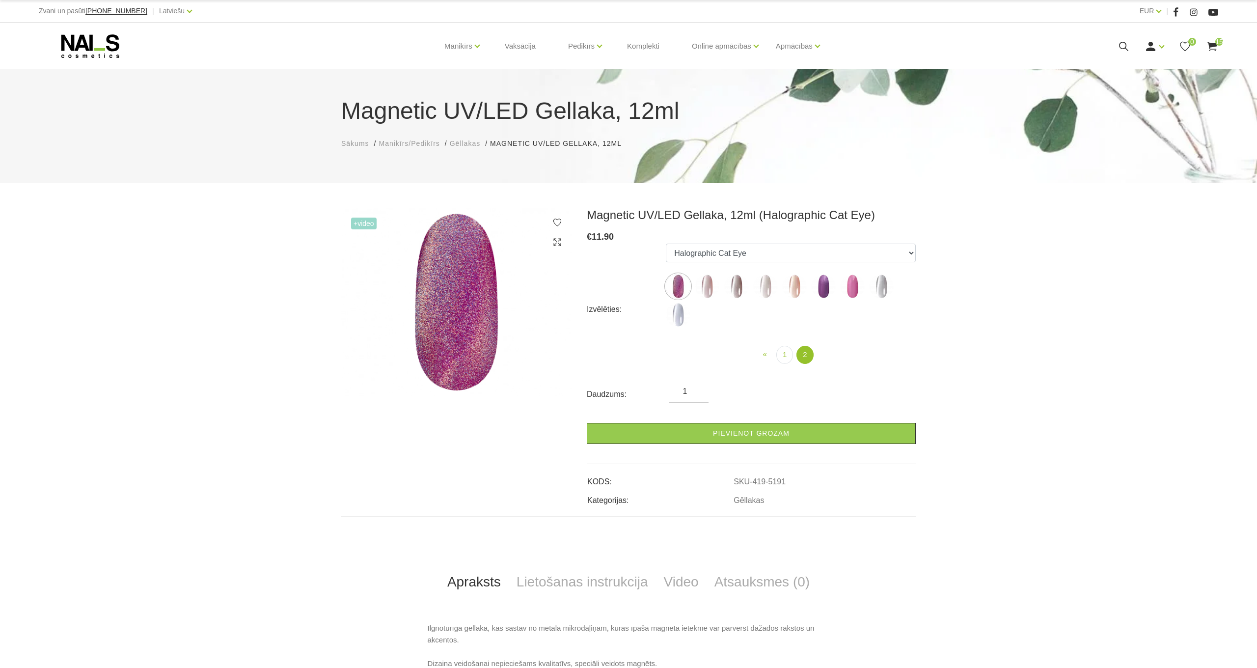
click at [713, 280] on img at bounding box center [707, 286] width 25 height 25
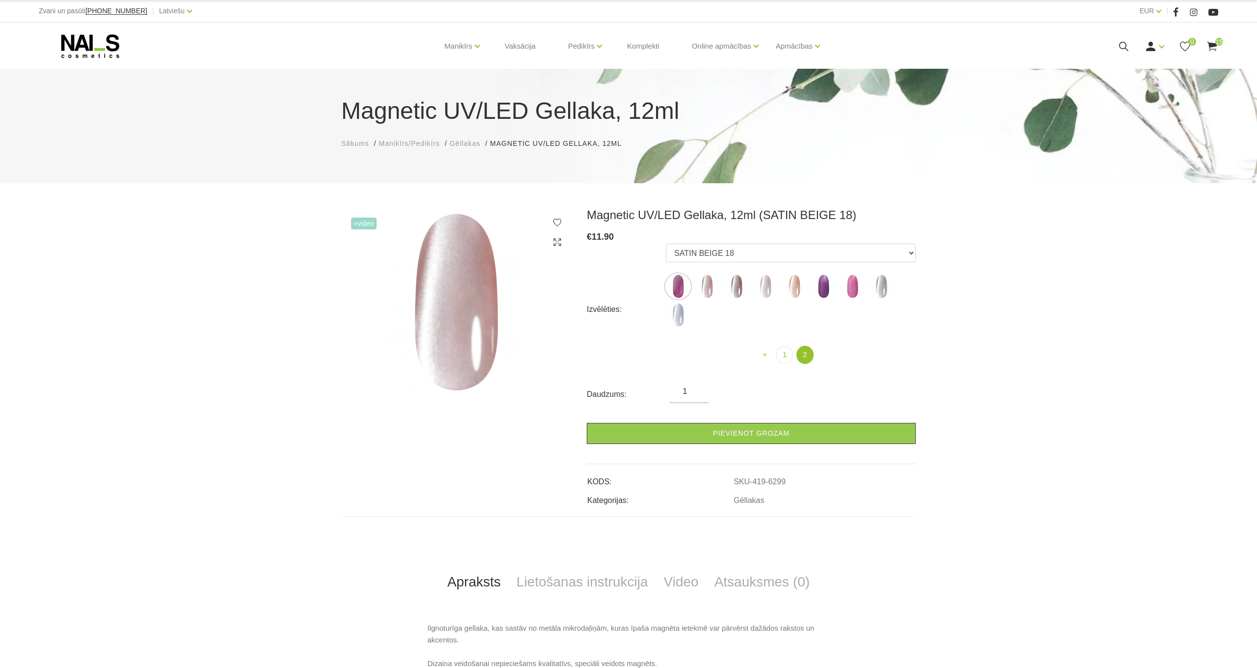
click at [731, 281] on img at bounding box center [736, 286] width 25 height 25
click at [820, 288] on img at bounding box center [823, 286] width 25 height 25
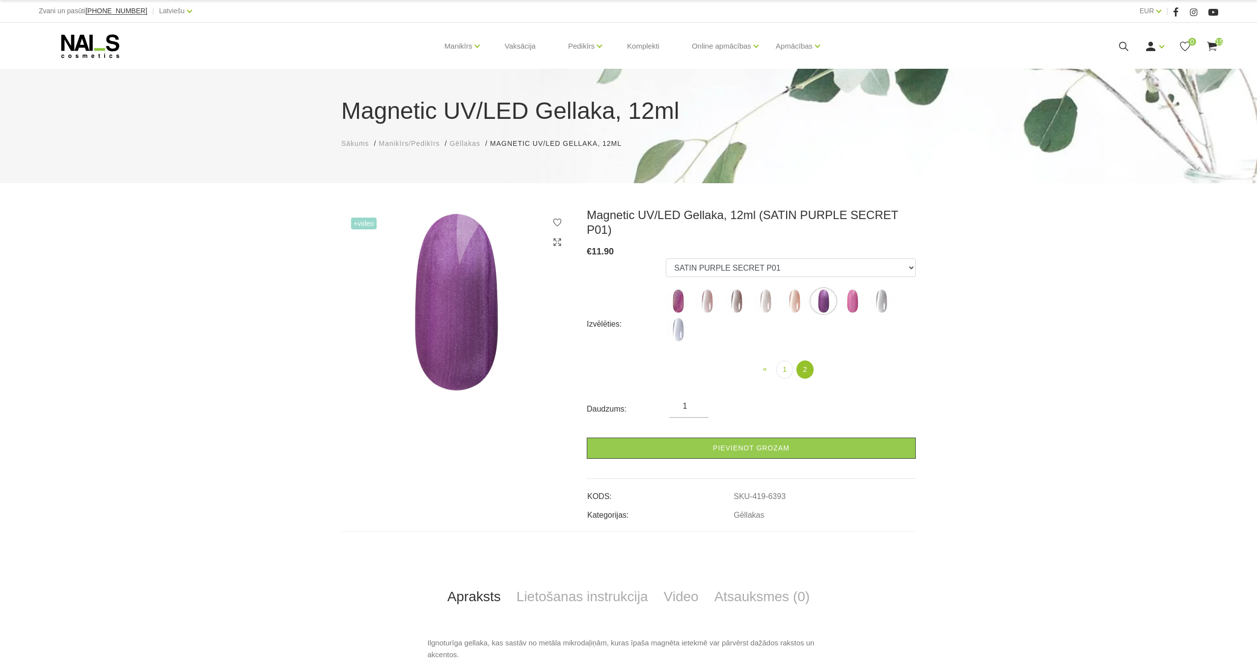
click at [850, 289] on img at bounding box center [852, 301] width 25 height 25
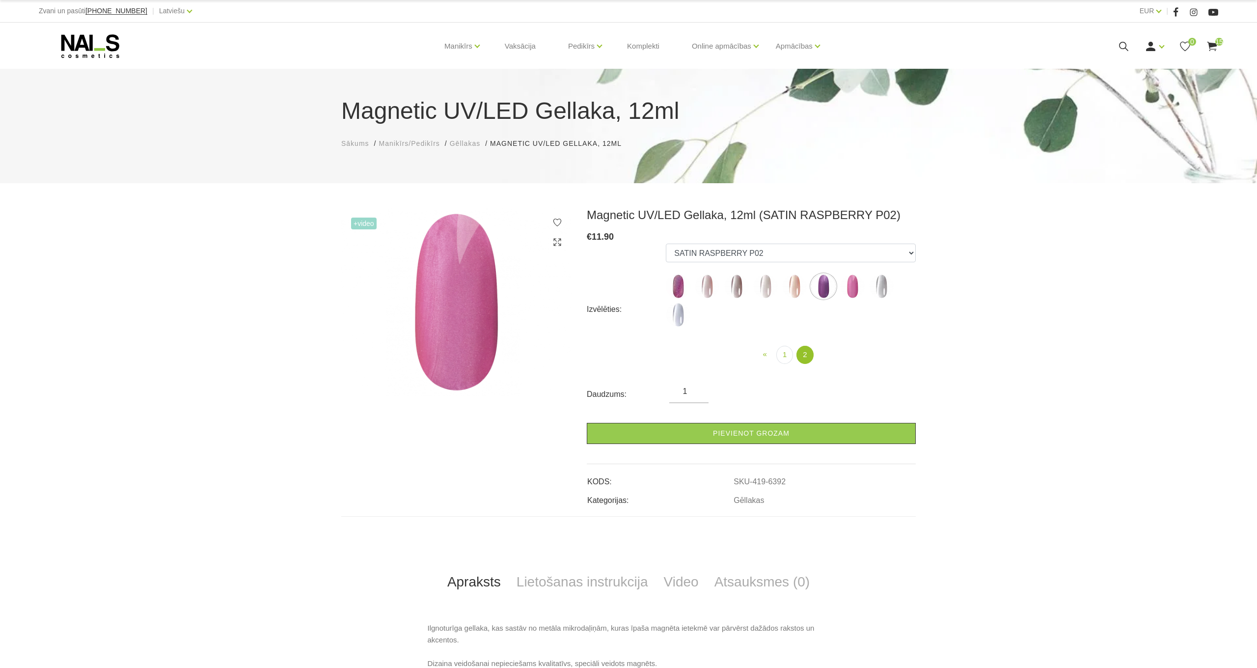
click at [1215, 44] on use at bounding box center [1212, 46] width 10 height 9
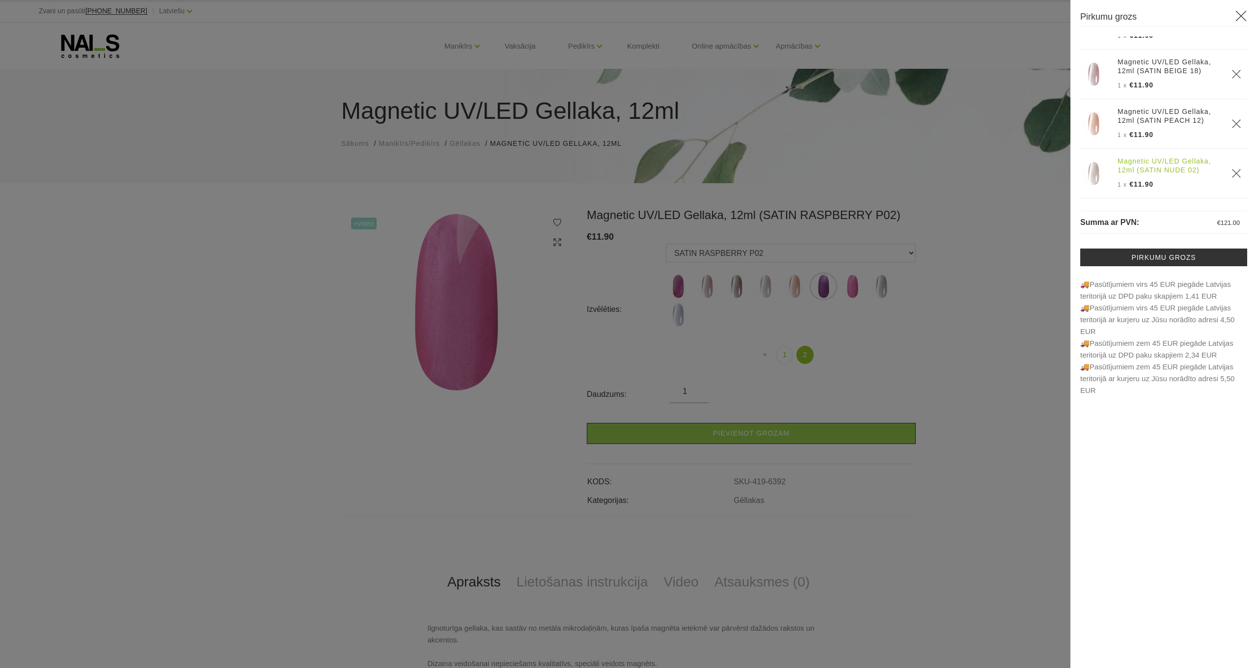
scroll to position [575, 0]
click at [983, 189] on div at bounding box center [628, 334] width 1257 height 668
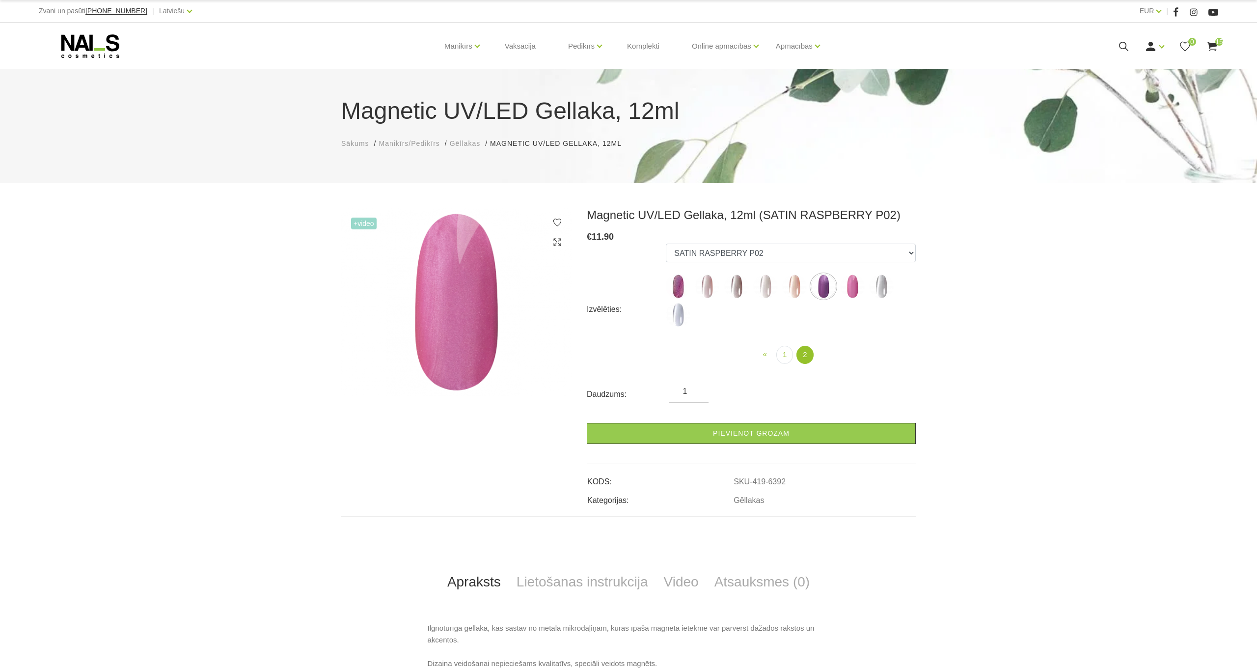
click at [822, 281] on img at bounding box center [823, 286] width 25 height 25
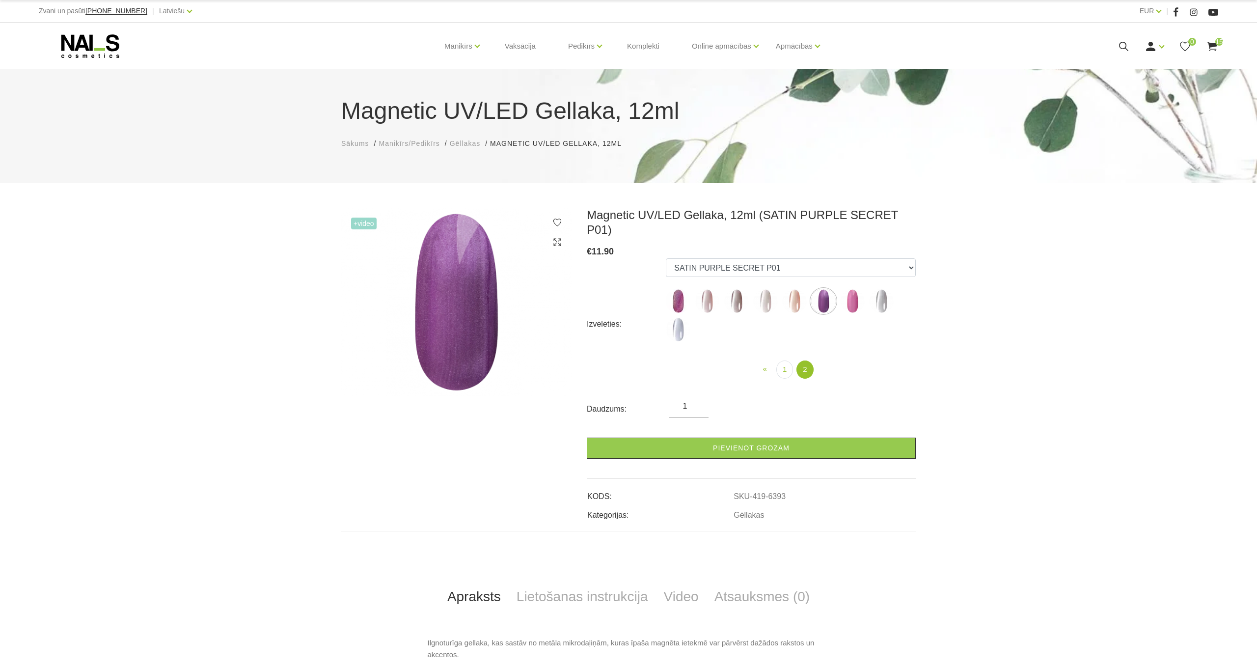
click at [855, 289] on img at bounding box center [852, 301] width 25 height 25
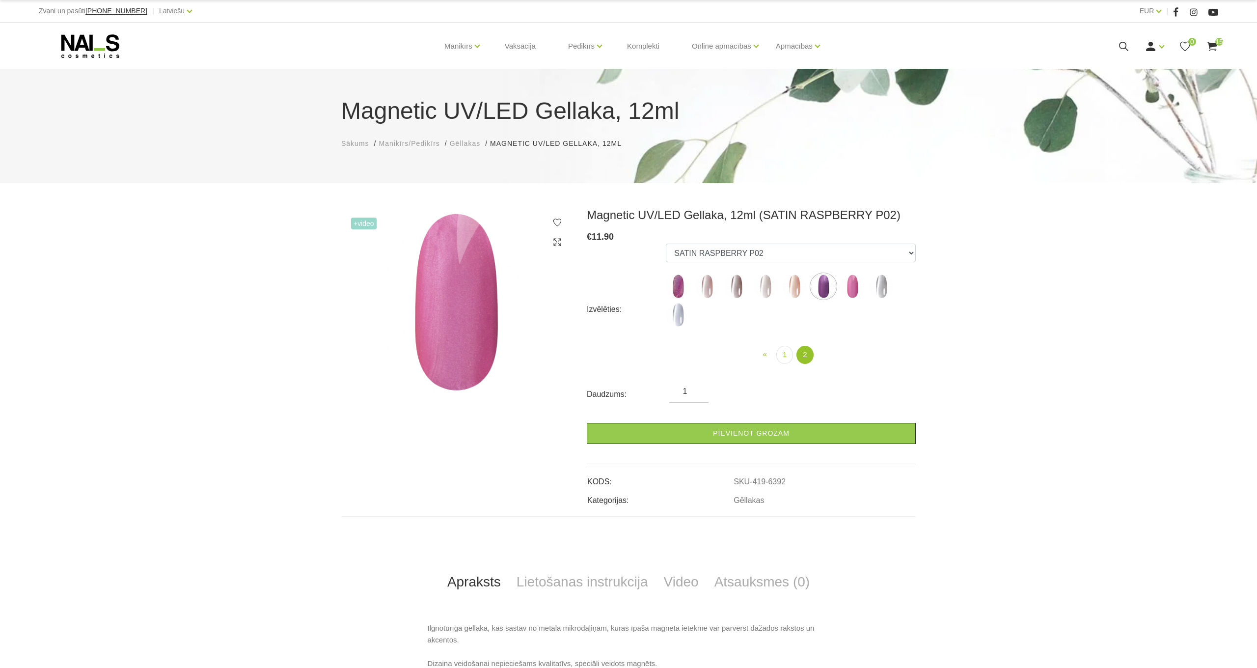
click at [820, 290] on img at bounding box center [823, 286] width 25 height 25
select select "6393"
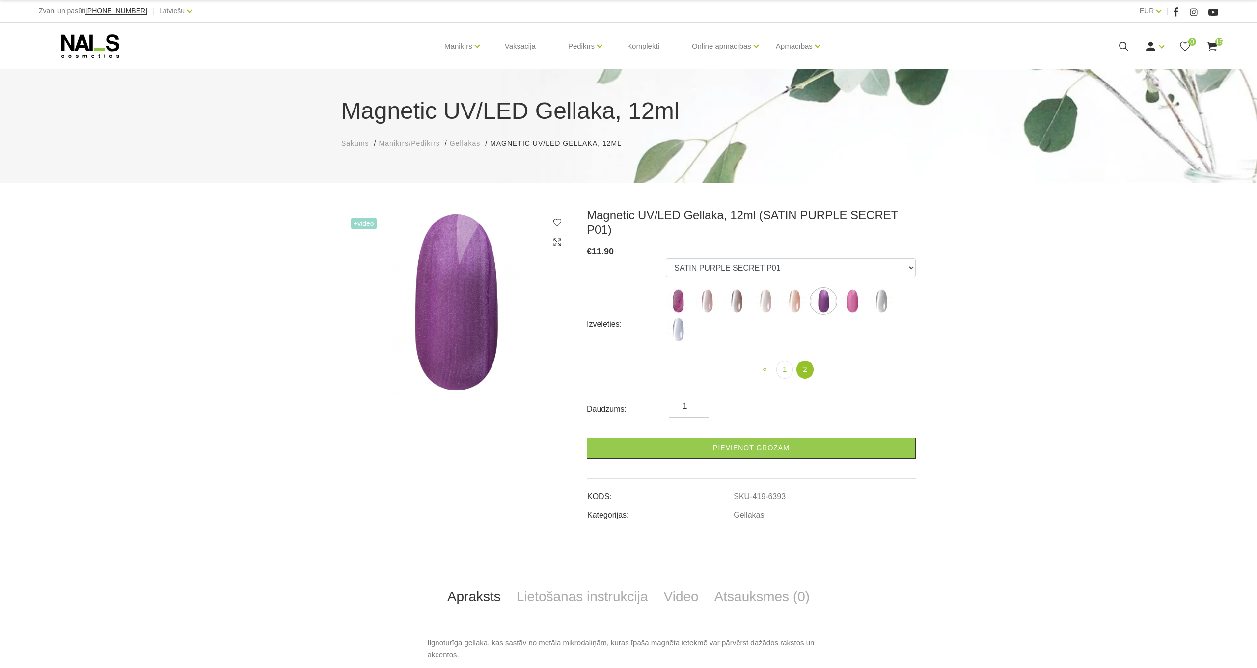
drag, startPoint x: 756, startPoint y: 433, endPoint x: 835, endPoint y: 420, distance: 80.2
click at [756, 438] on link "Pievienot grozam" at bounding box center [751, 448] width 329 height 21
click at [93, 50] on icon at bounding box center [90, 46] width 103 height 25
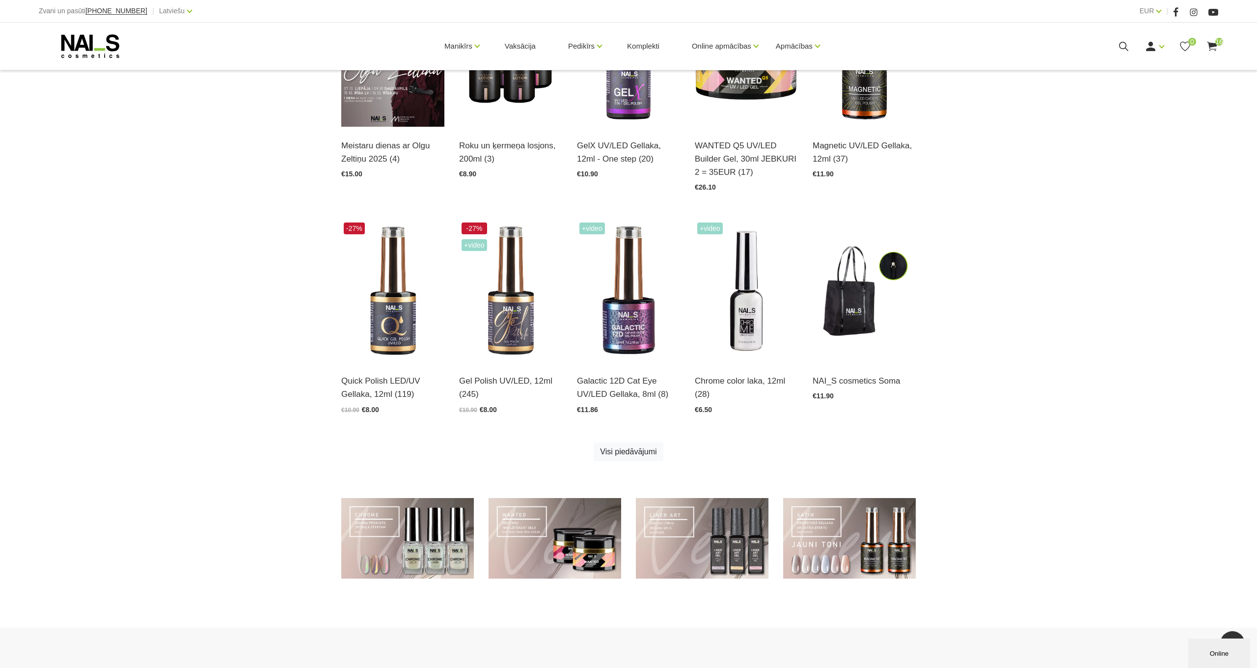
scroll to position [373, 0]
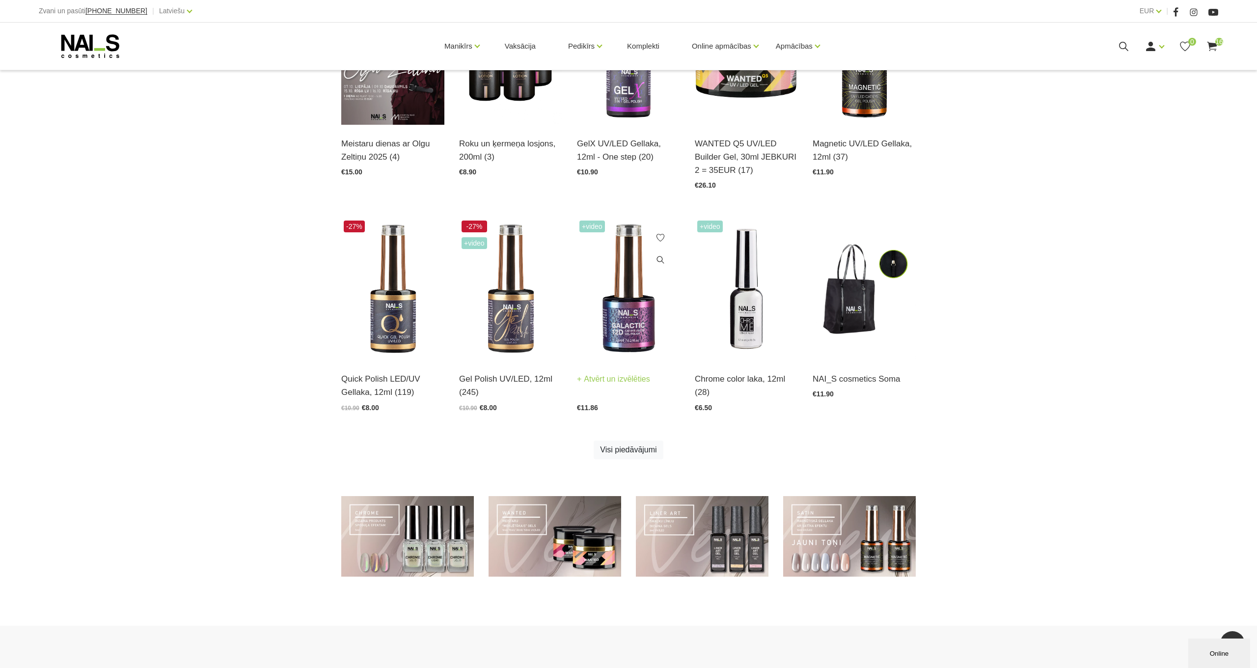
click at [626, 324] on img at bounding box center [628, 289] width 103 height 142
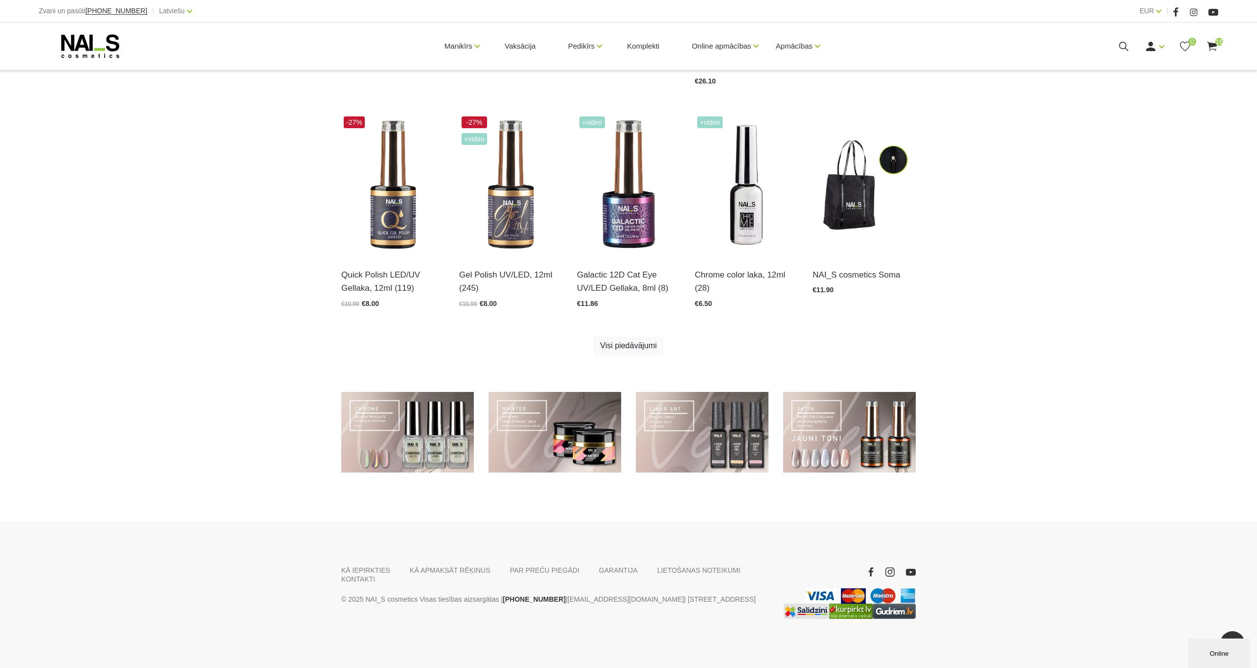
scroll to position [477, 0]
click at [641, 347] on link "Visi piedāvājumi" at bounding box center [628, 345] width 69 height 19
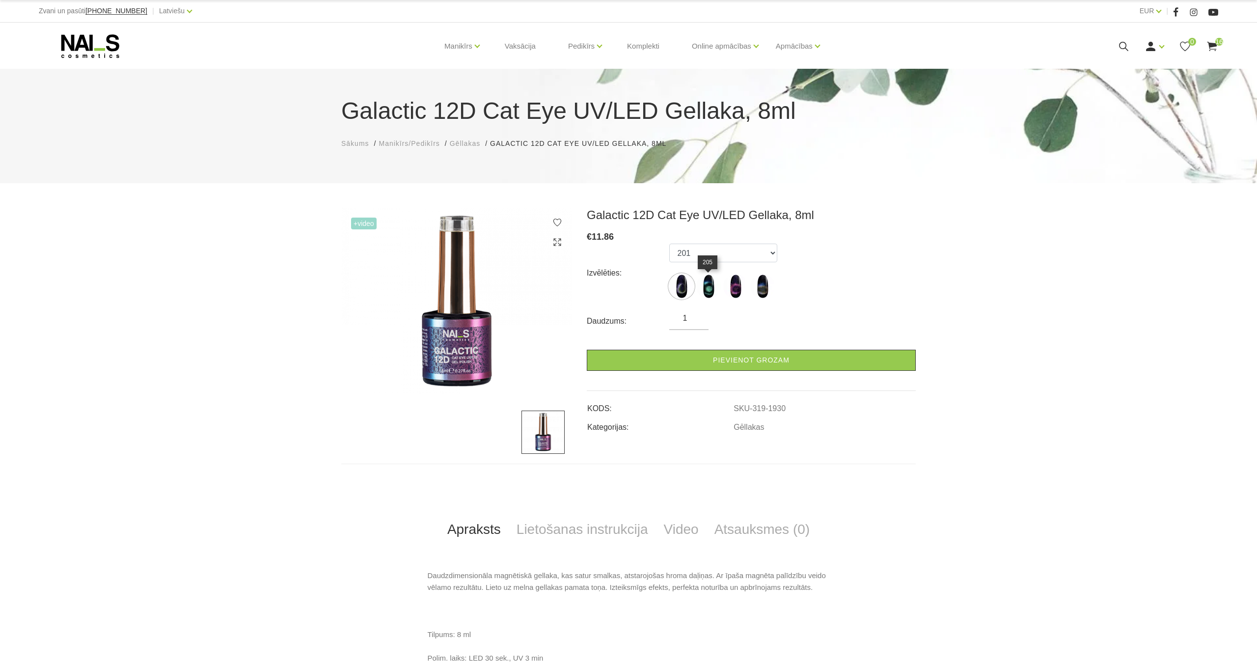
click at [709, 289] on img at bounding box center [708, 286] width 25 height 25
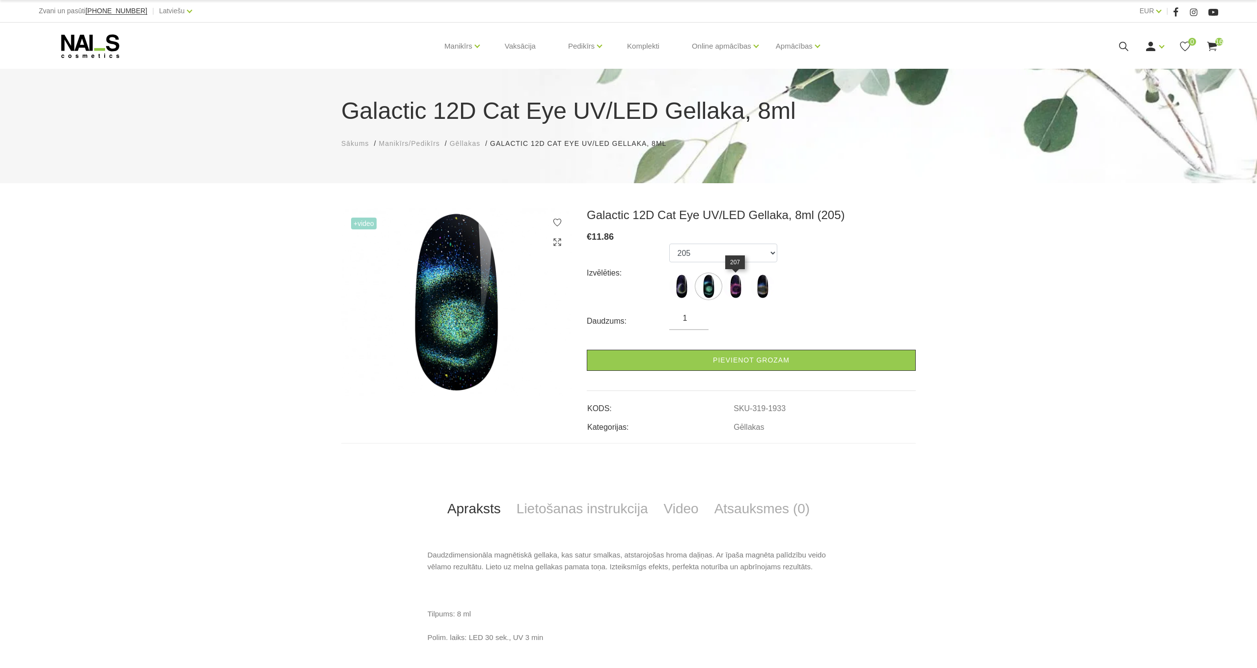
click at [736, 285] on img at bounding box center [735, 286] width 25 height 25
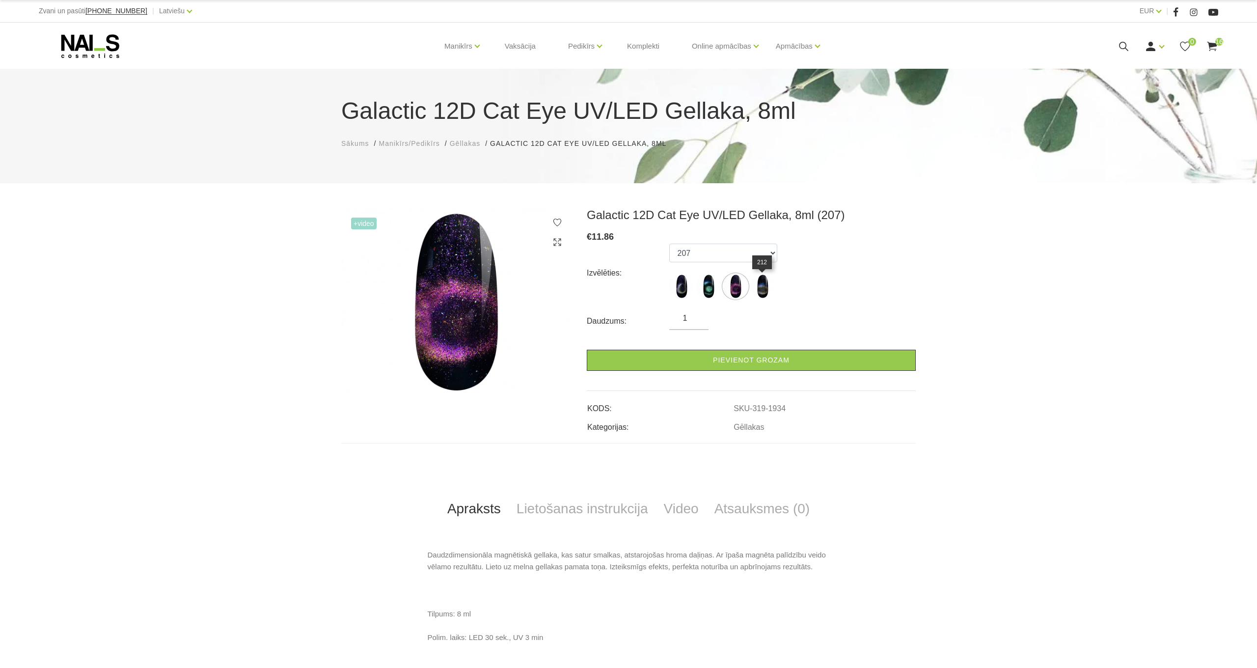
click at [767, 286] on img at bounding box center [762, 286] width 25 height 25
select select "1937"
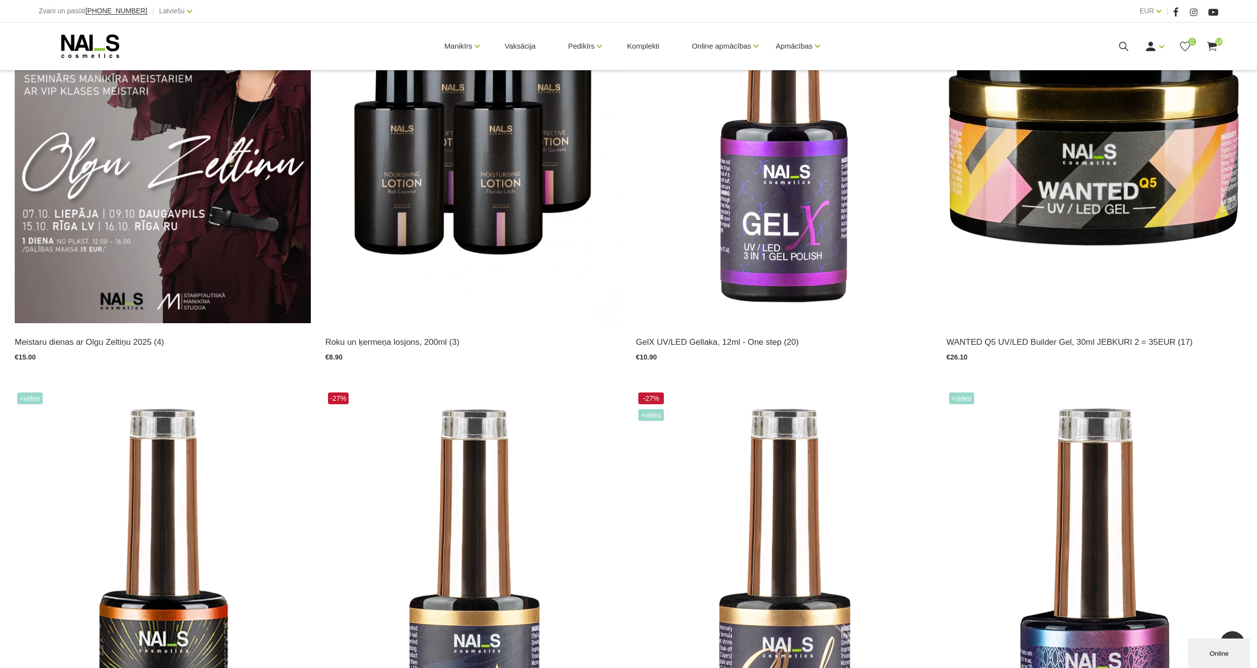
scroll to position [308, 0]
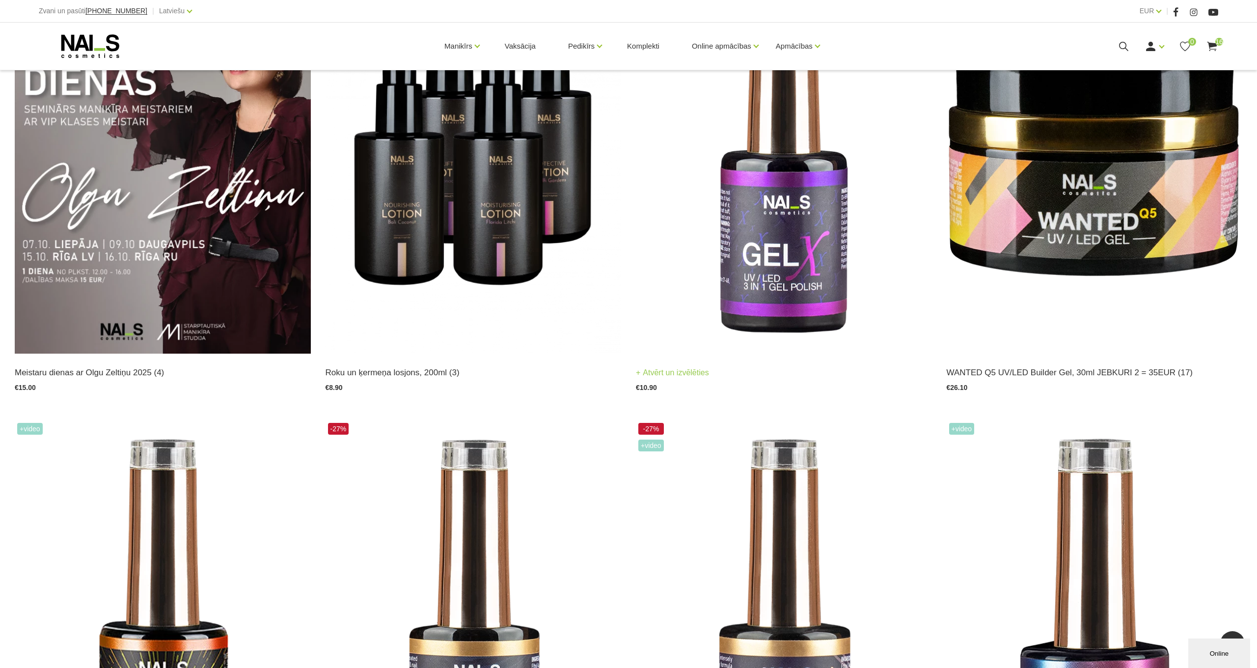
click at [764, 271] on img at bounding box center [784, 149] width 296 height 407
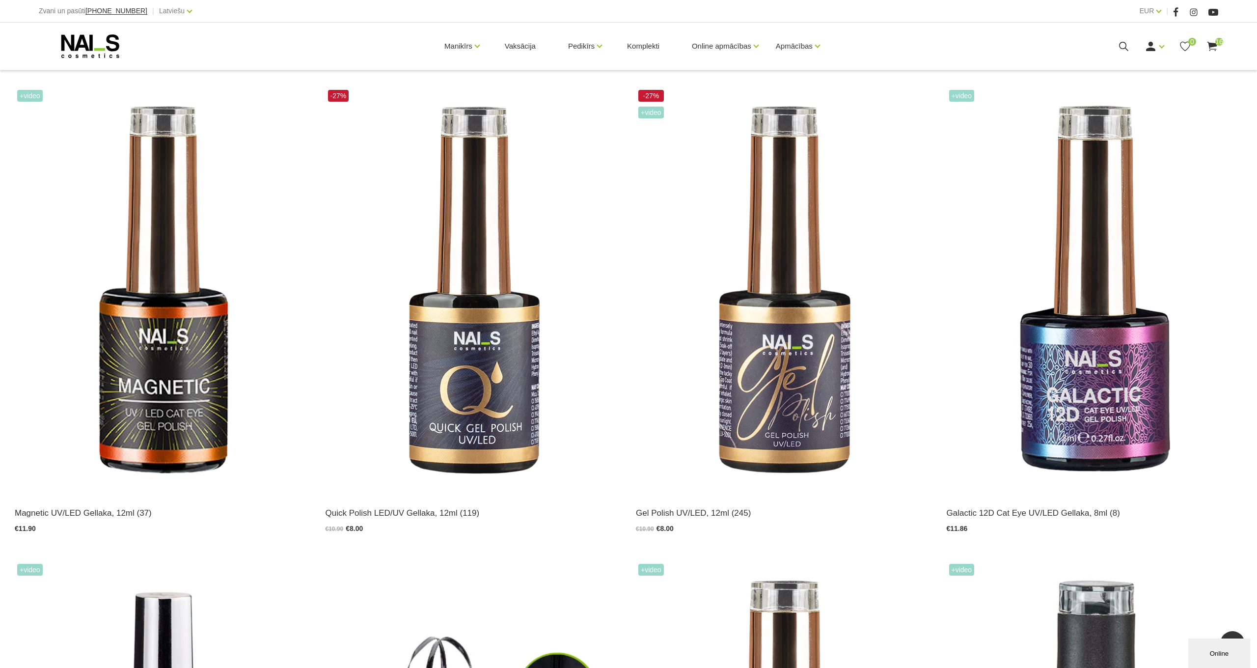
scroll to position [643, 0]
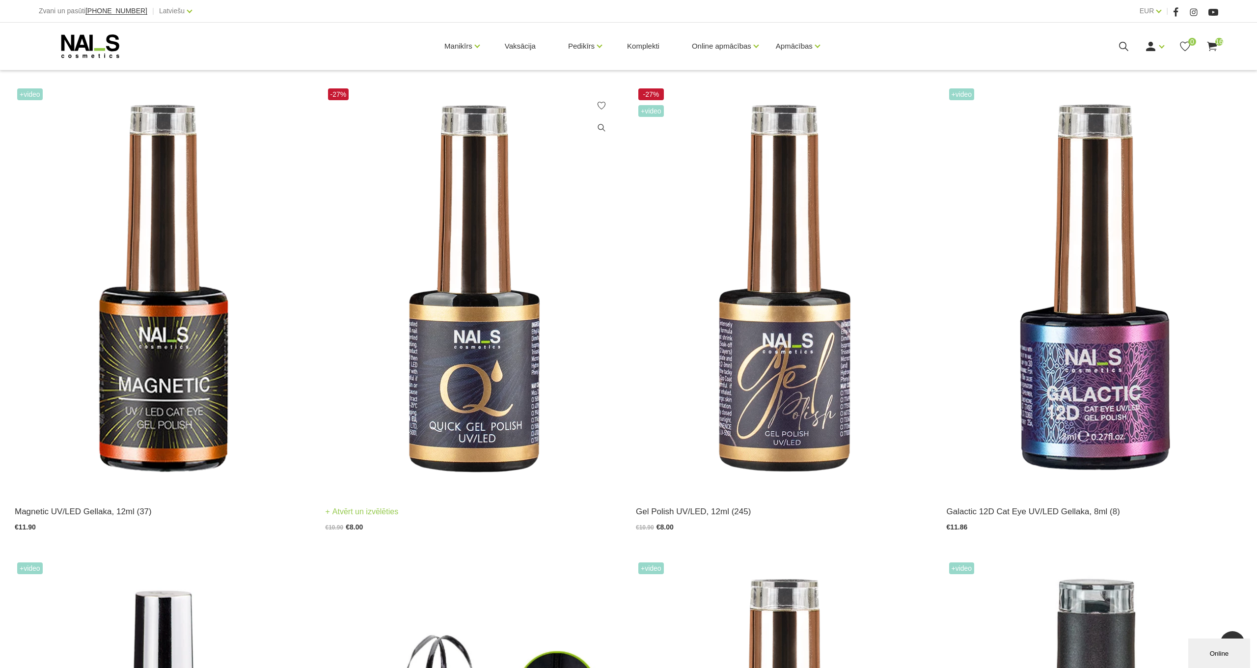
click at [503, 381] on img at bounding box center [474, 289] width 296 height 407
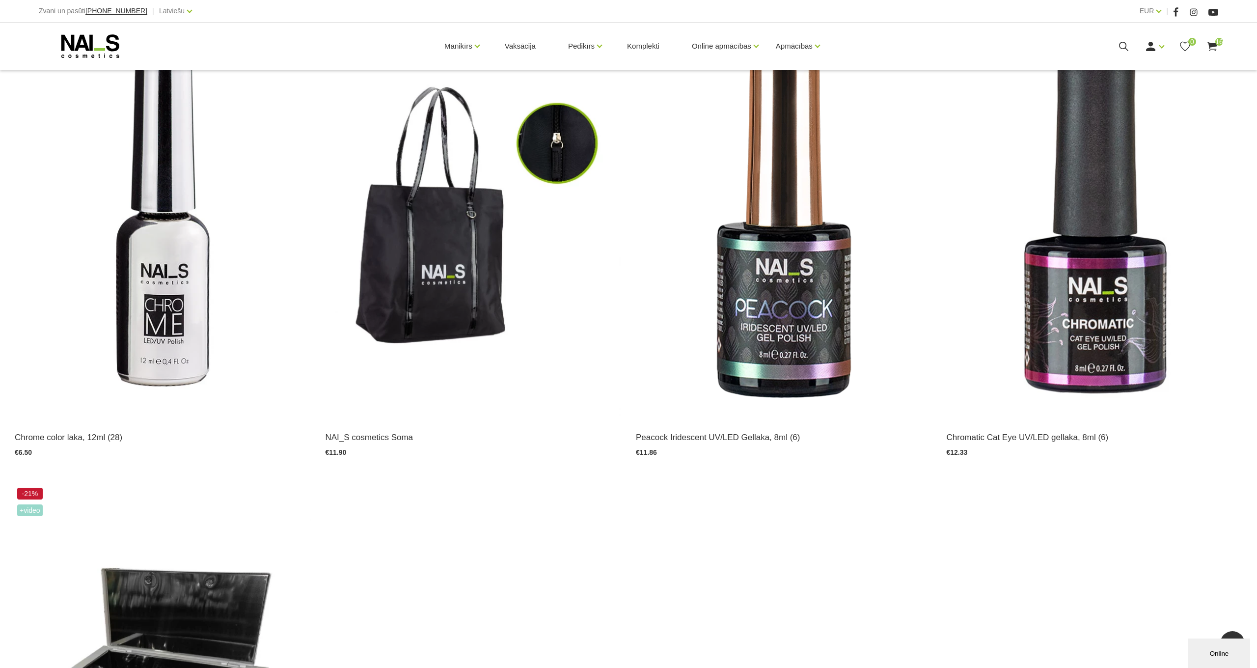
scroll to position [1204, 0]
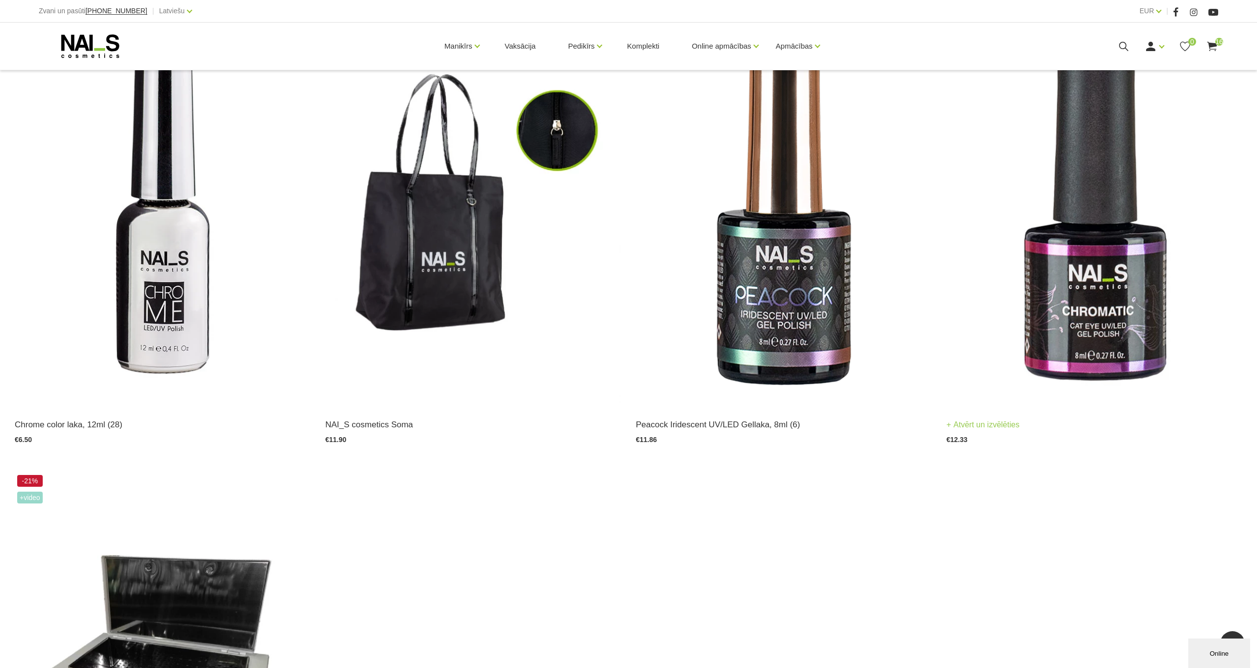
click at [1090, 295] on img at bounding box center [1095, 202] width 296 height 407
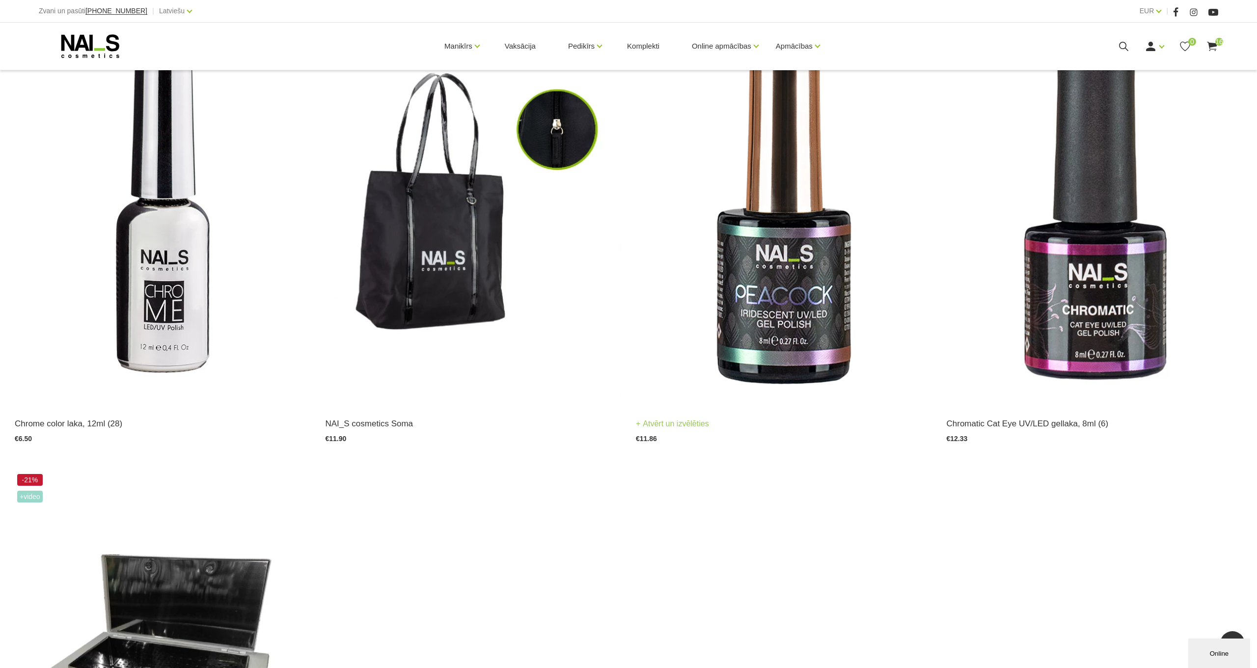
click at [818, 342] on img at bounding box center [784, 201] width 296 height 407
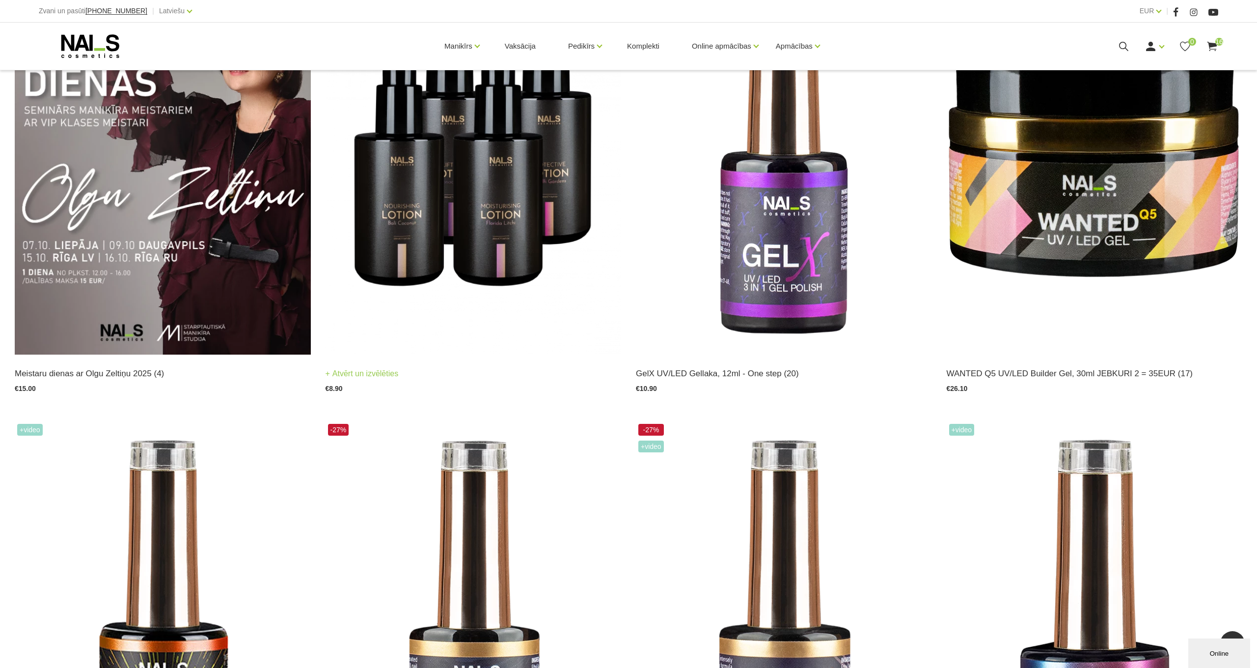
scroll to position [309, 0]
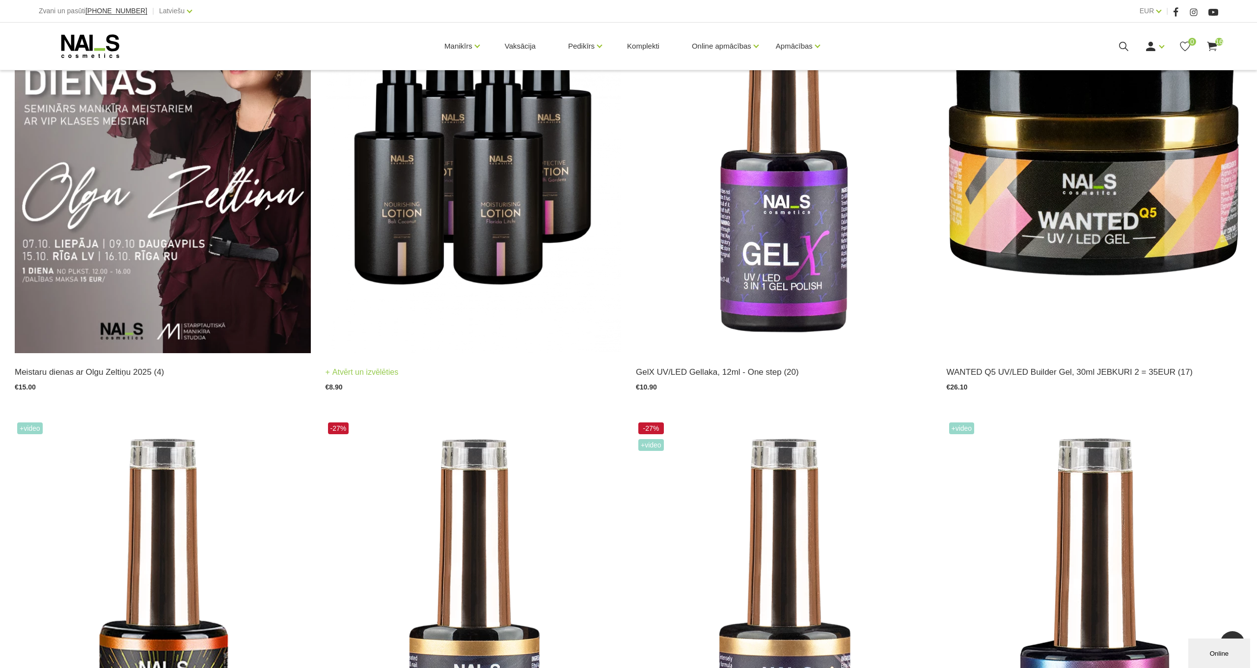
click at [477, 192] on img at bounding box center [474, 149] width 296 height 407
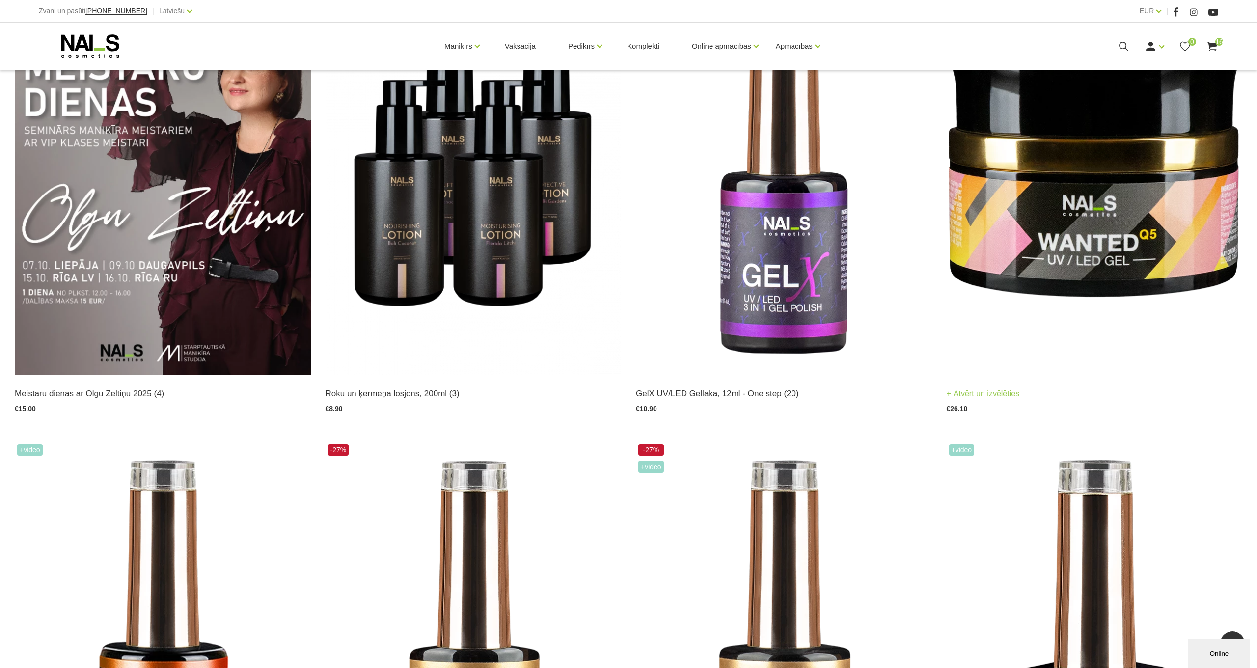
scroll to position [265, 0]
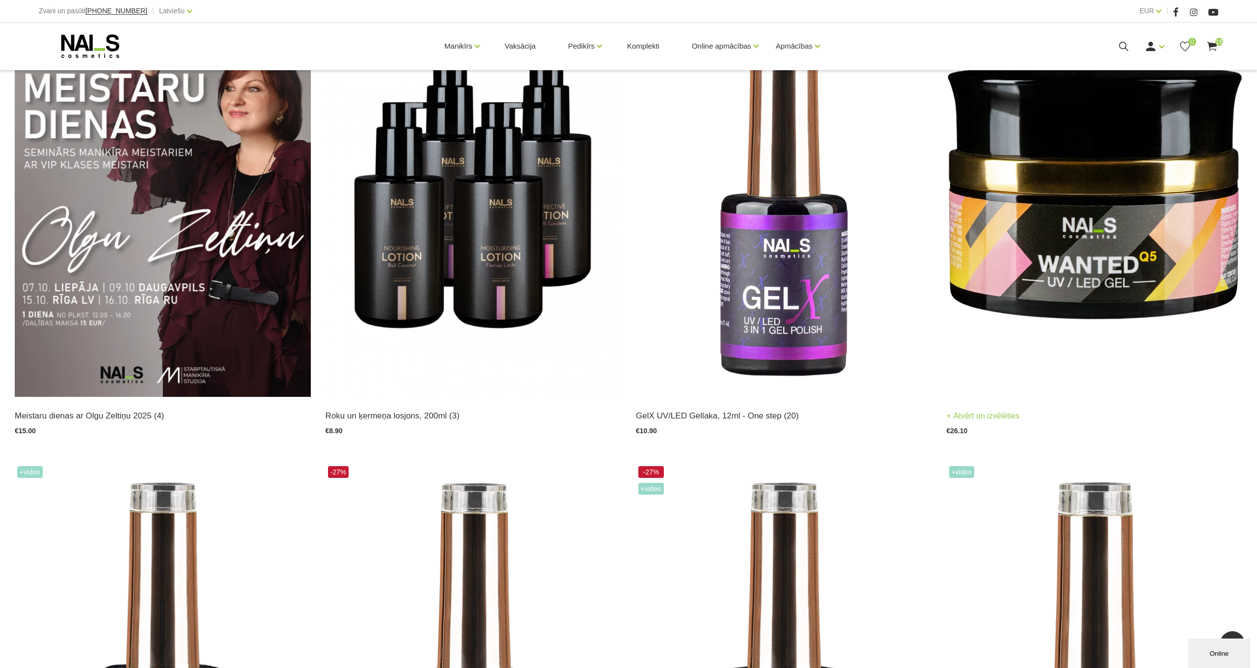
click at [1054, 224] on img at bounding box center [1095, 193] width 296 height 407
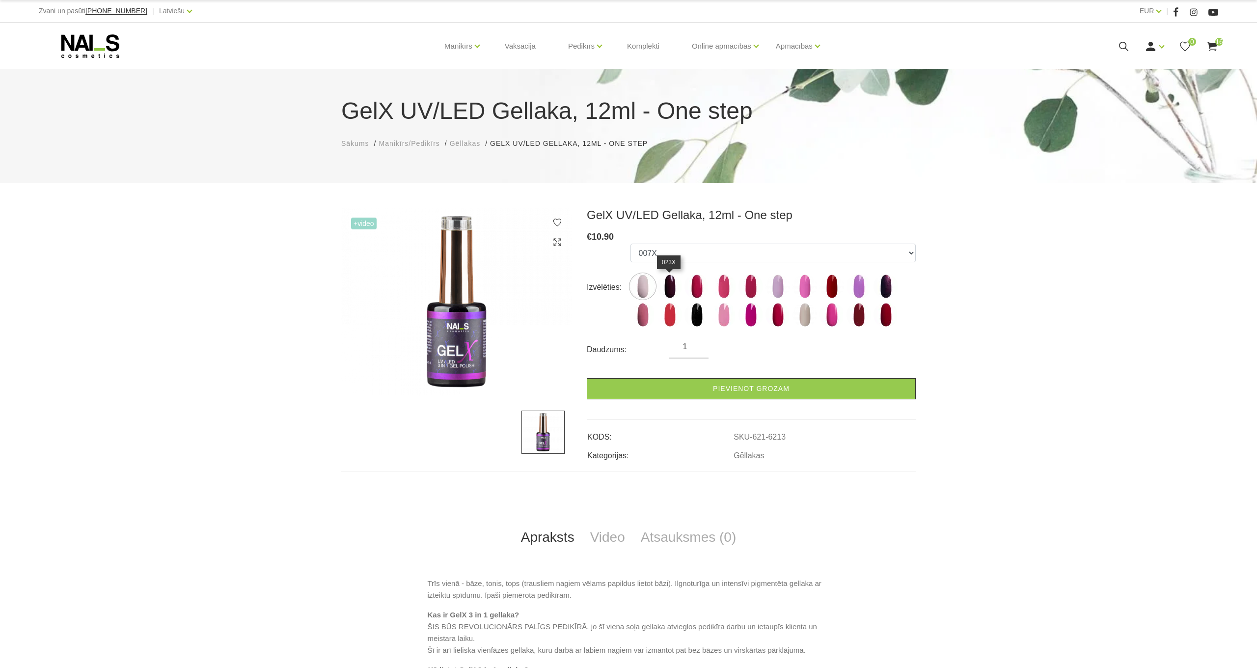
click at [679, 282] on img at bounding box center [670, 286] width 25 height 25
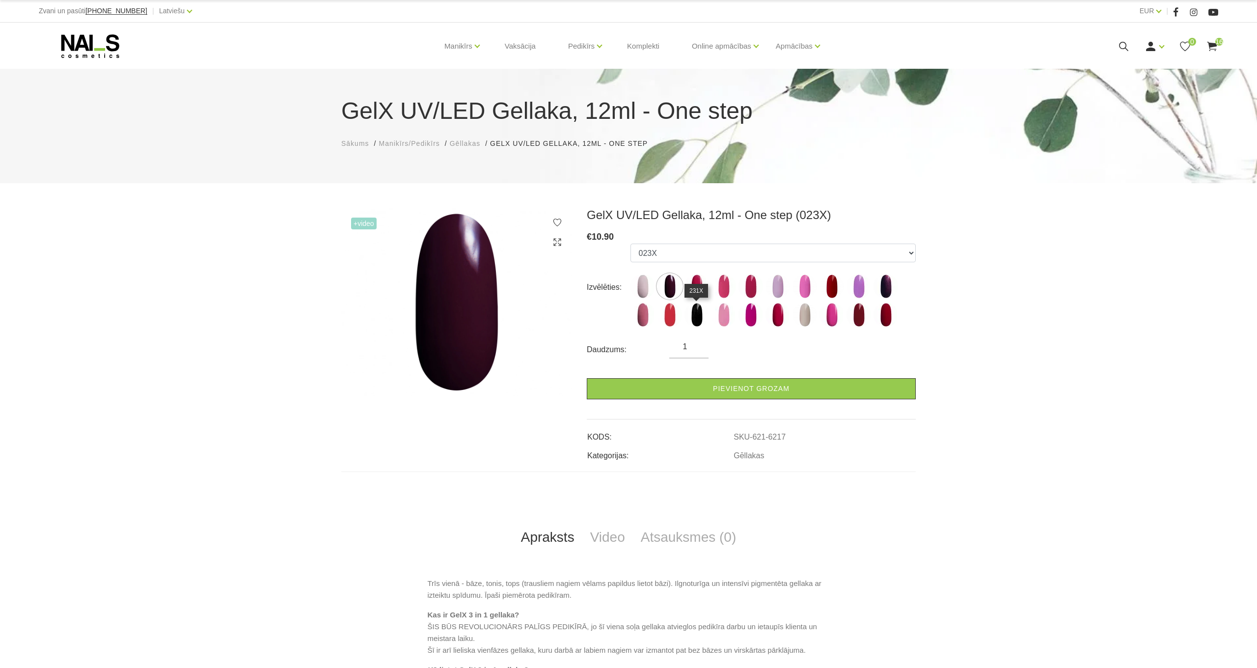
click at [702, 316] on img at bounding box center [697, 314] width 25 height 25
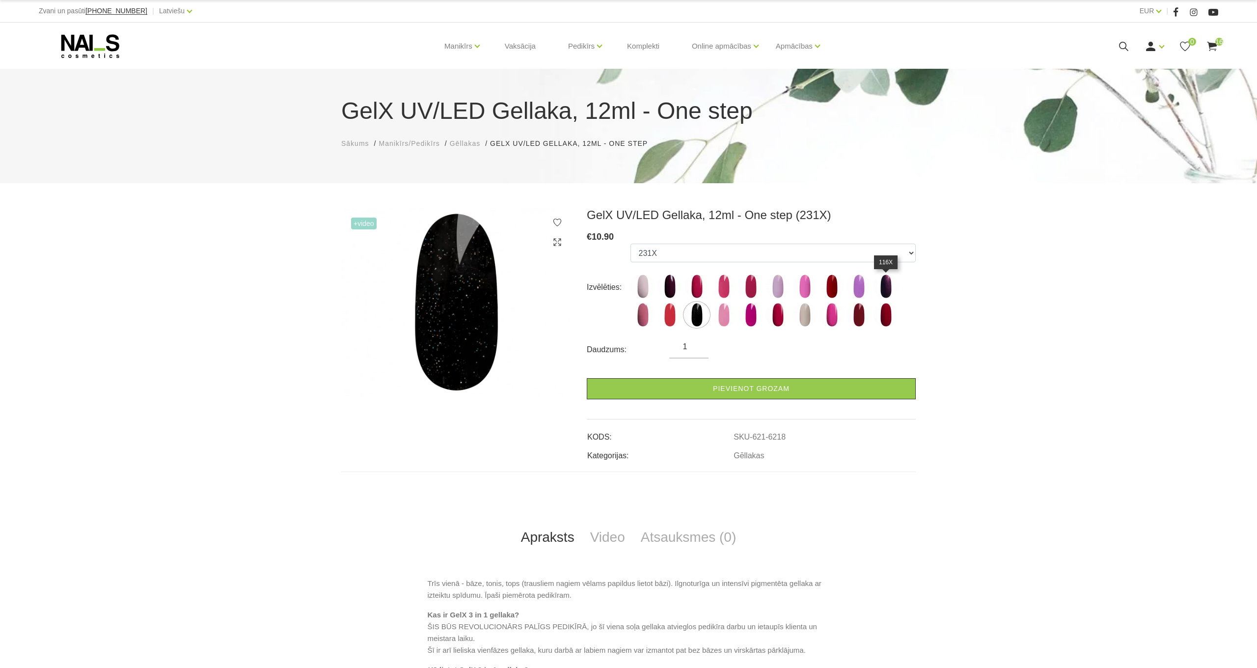
click at [877, 286] on img at bounding box center [886, 286] width 25 height 25
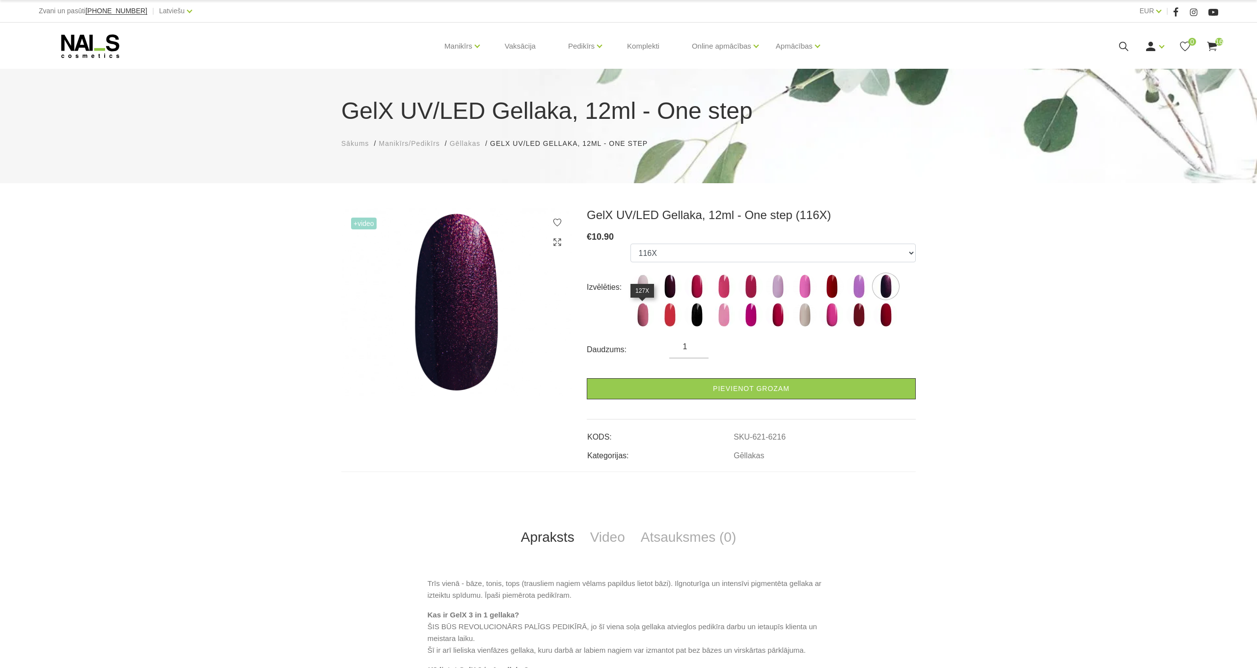
click at [647, 314] on img at bounding box center [642, 314] width 25 height 25
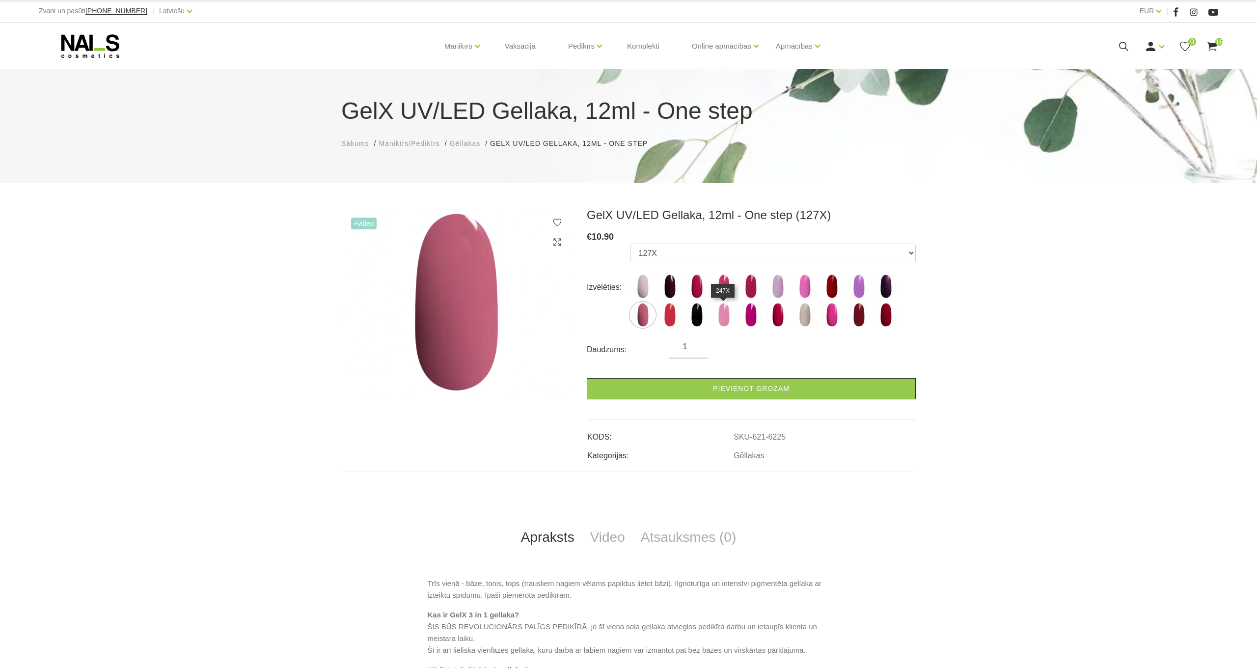
click at [726, 315] on img at bounding box center [724, 314] width 25 height 25
select select "6213"
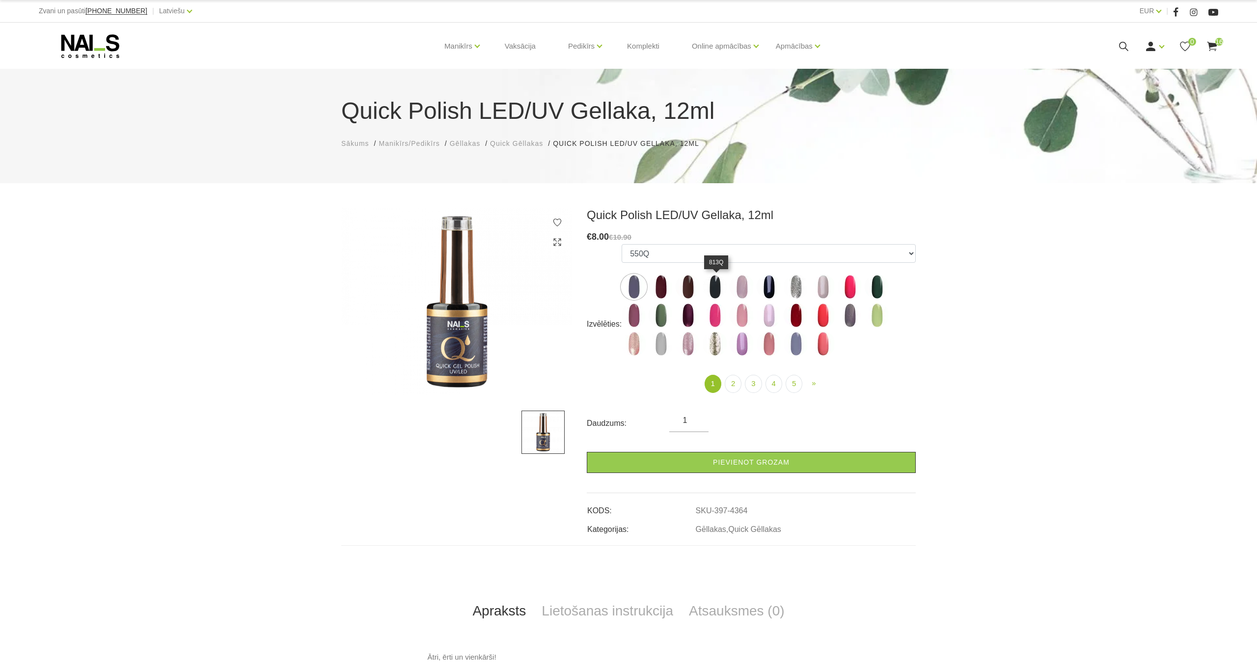
click at [722, 285] on img at bounding box center [715, 286] width 25 height 25
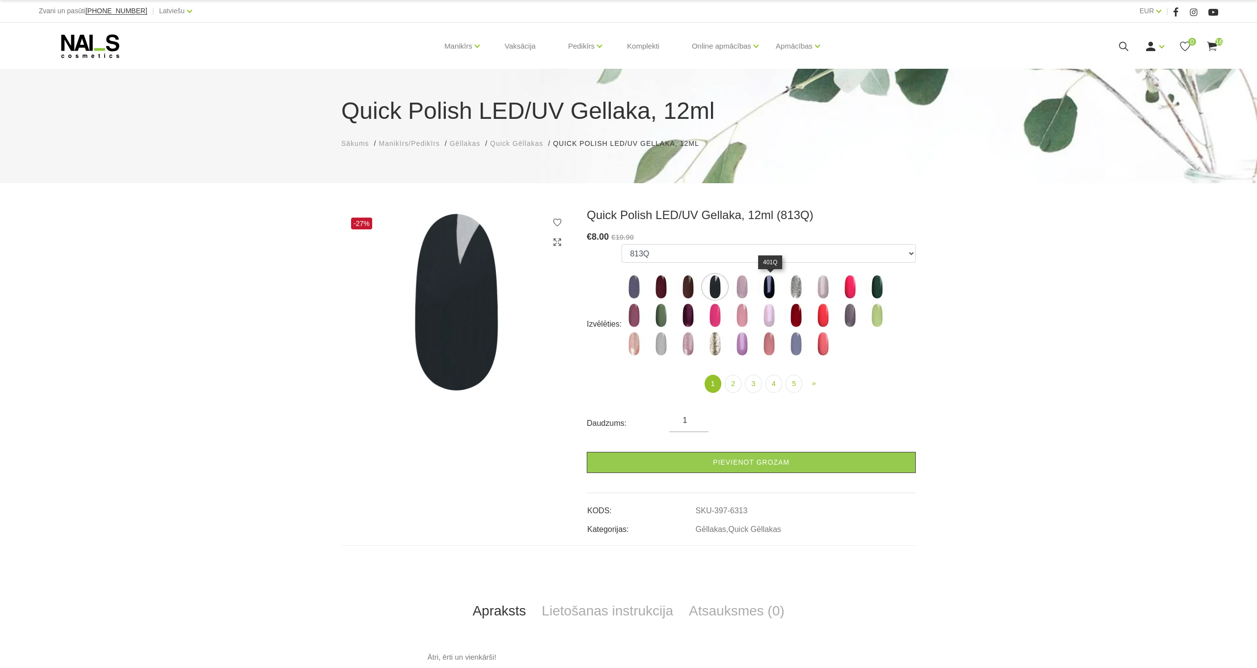
click at [779, 284] on img at bounding box center [769, 286] width 25 height 25
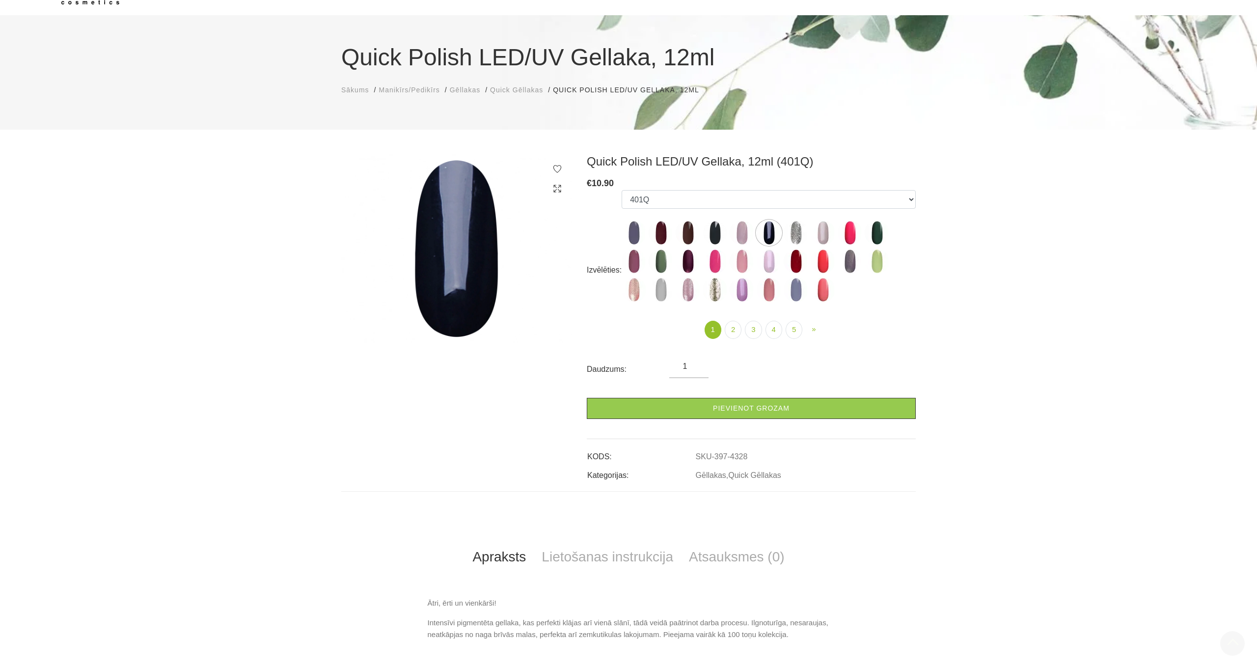
scroll to position [48, 0]
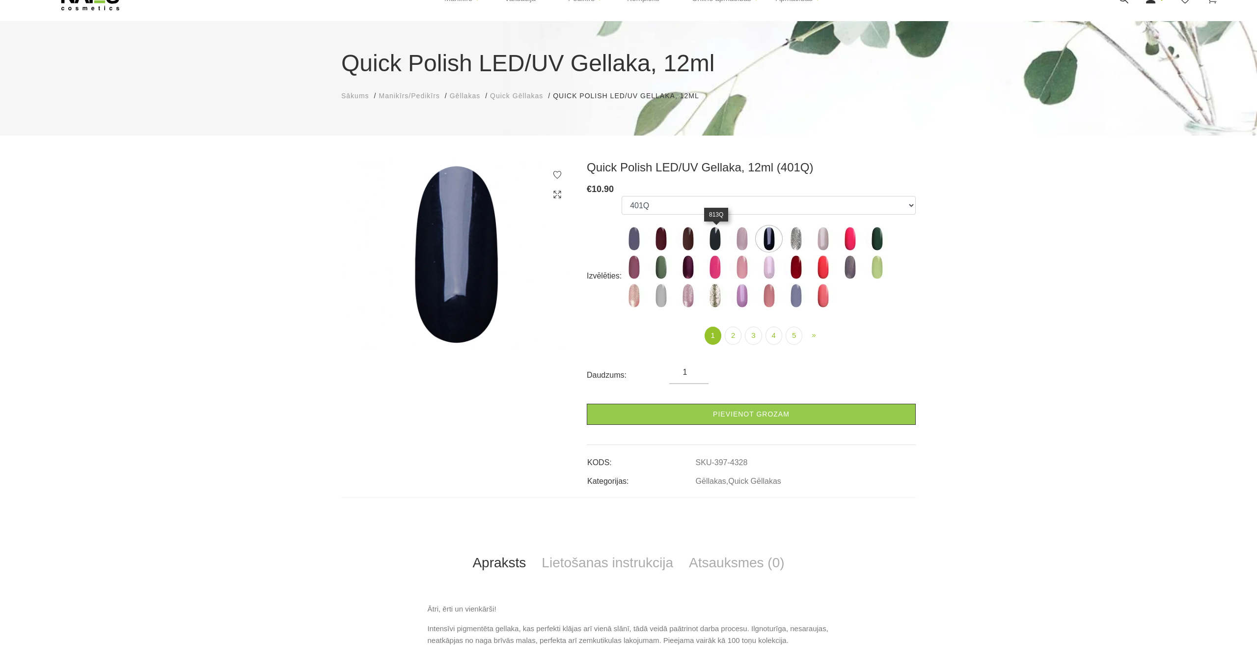
click at [716, 237] on img at bounding box center [715, 238] width 25 height 25
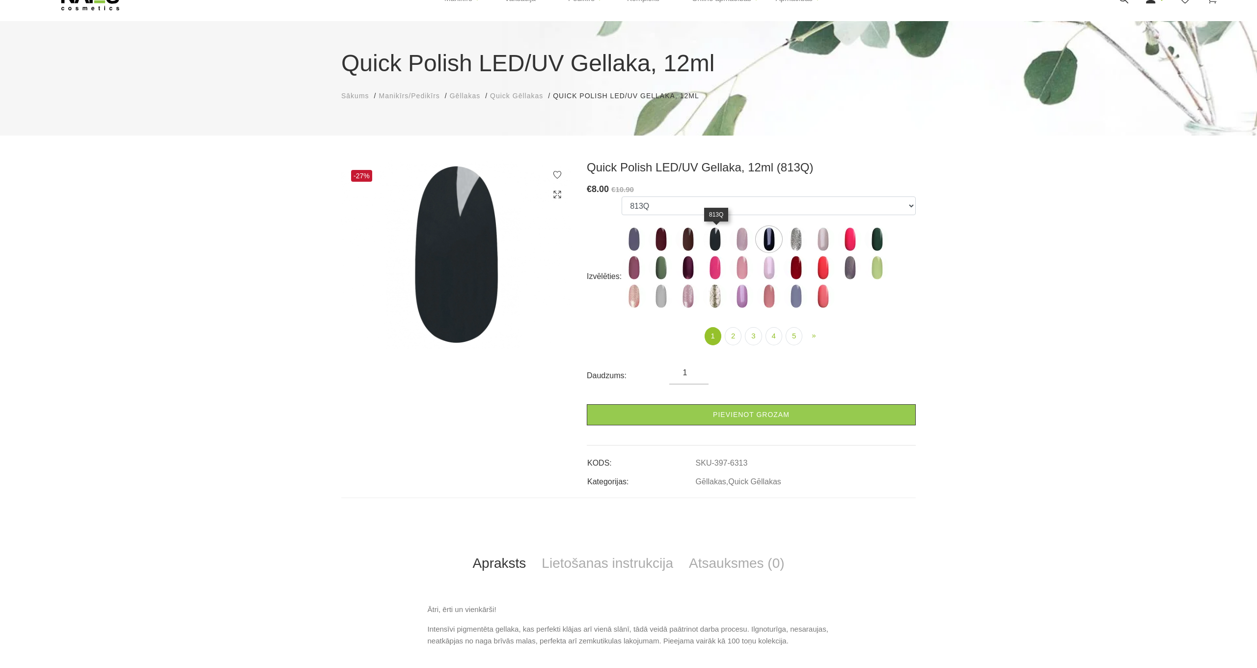
click at [718, 239] on img at bounding box center [715, 239] width 25 height 25
click at [764, 238] on img at bounding box center [769, 239] width 25 height 25
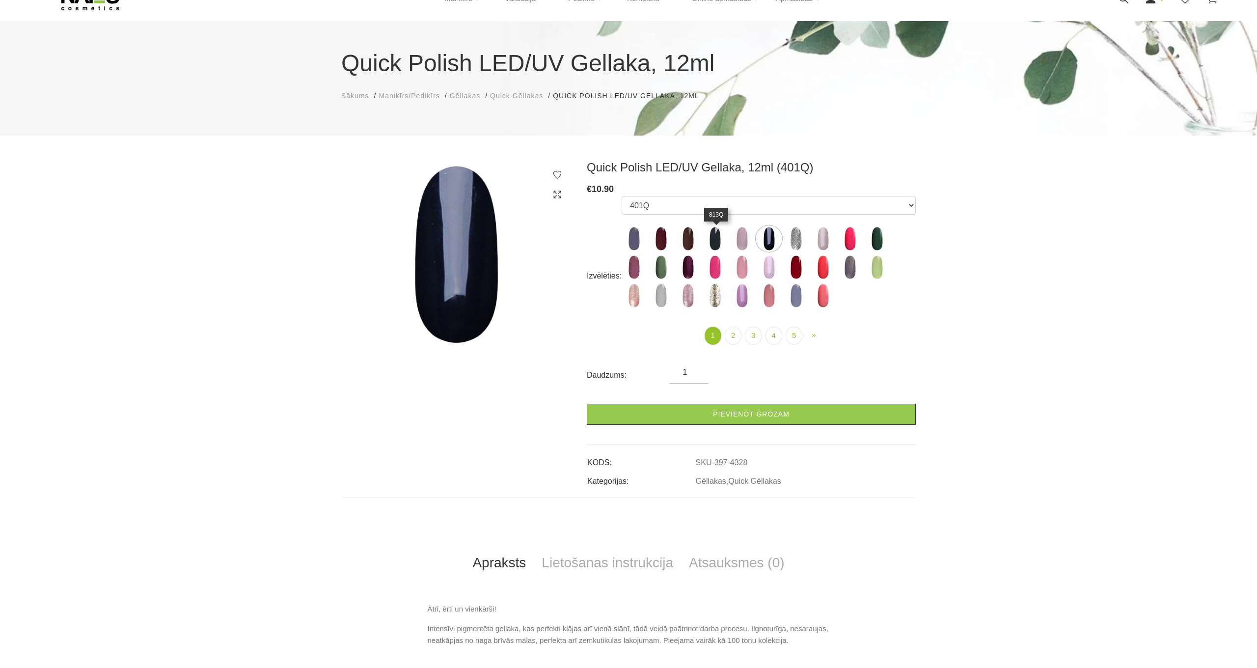
click at [714, 239] on img at bounding box center [715, 238] width 25 height 25
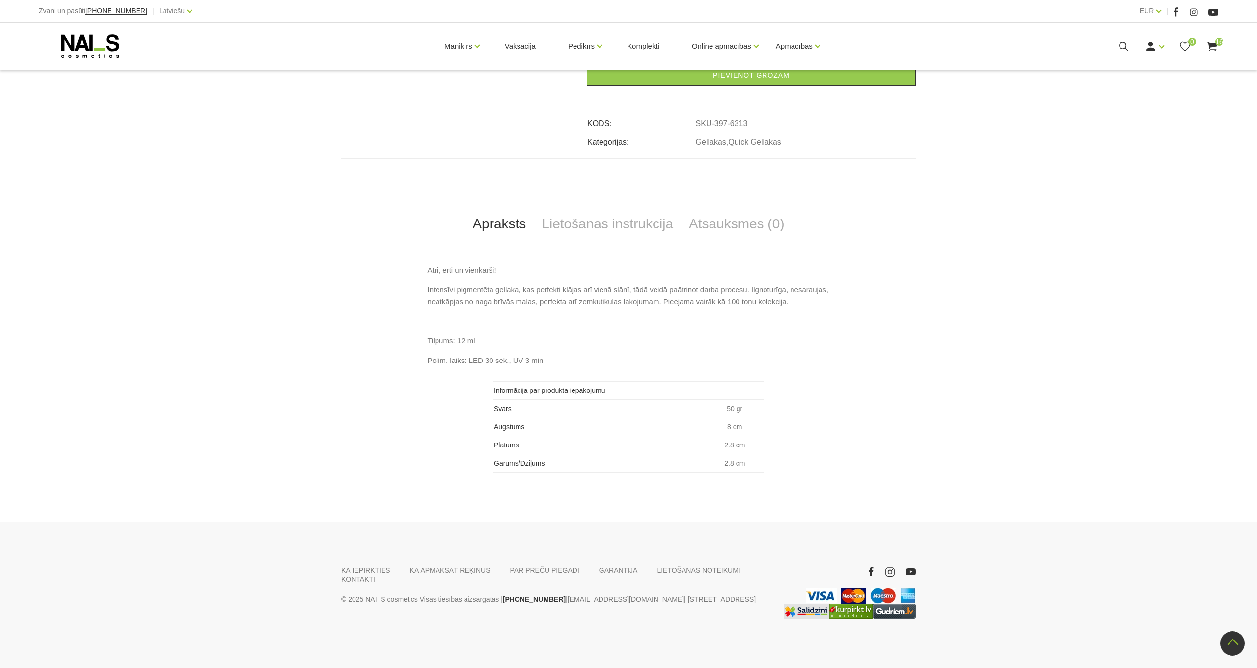
scroll to position [400, 0]
click at [593, 219] on link "Lietošanas instrukcija" at bounding box center [607, 224] width 147 height 32
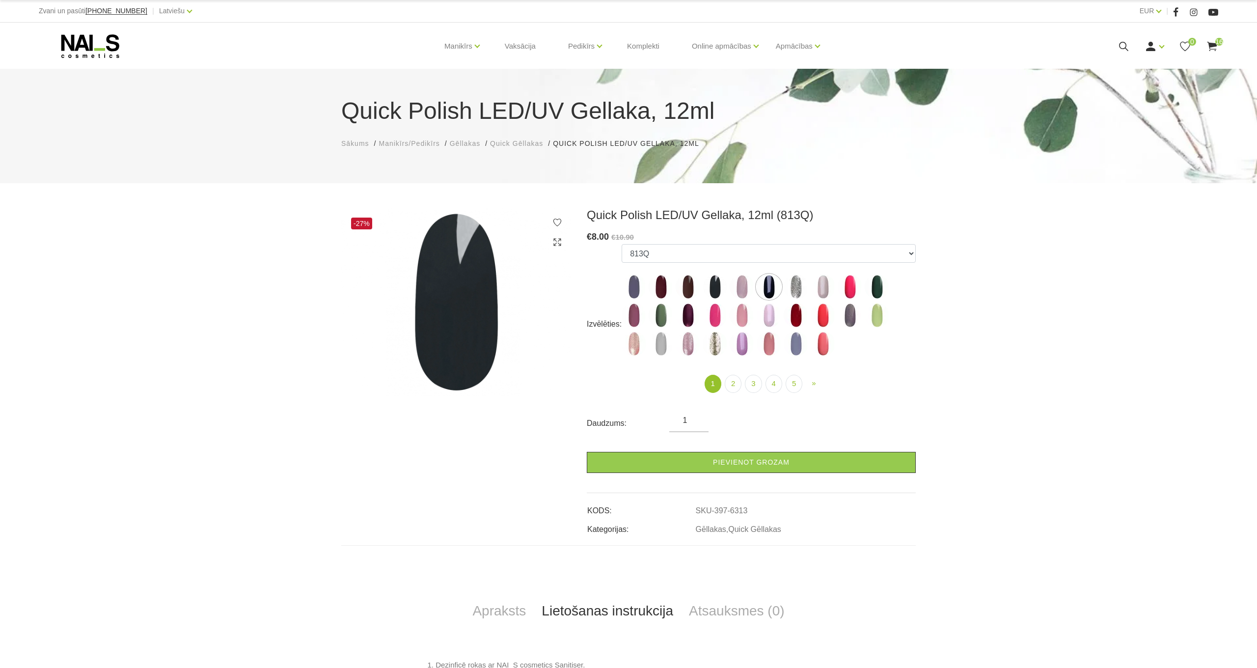
scroll to position [0, 0]
click at [638, 342] on img at bounding box center [634, 343] width 25 height 25
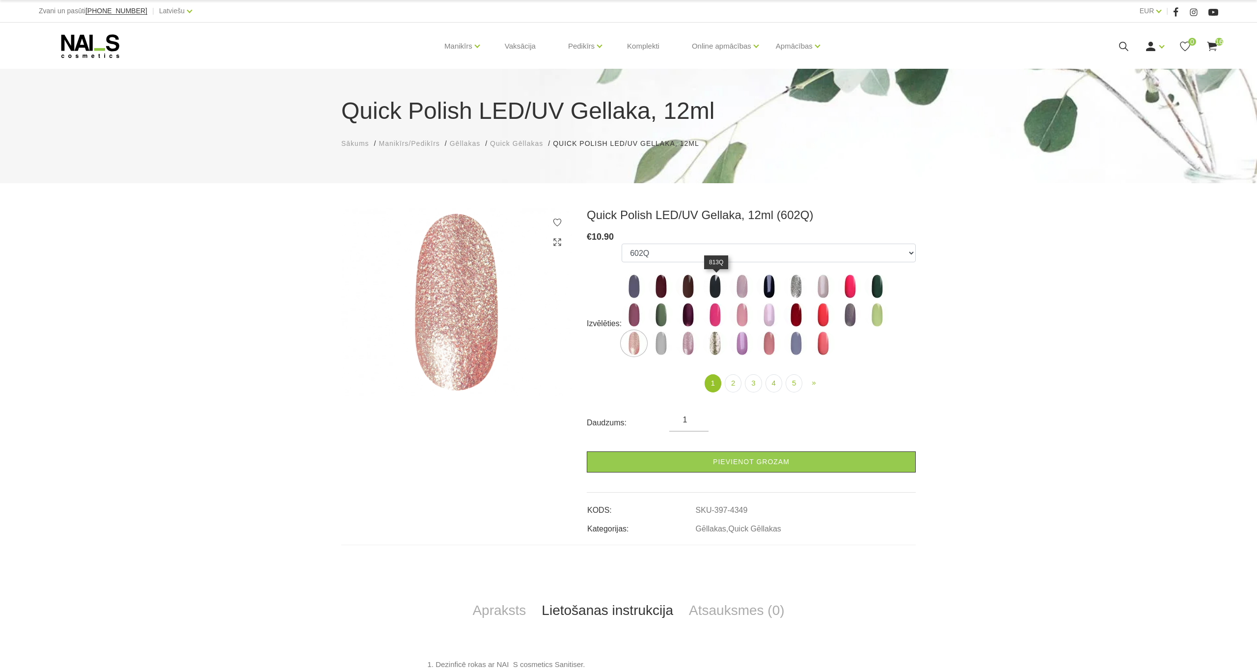
click at [716, 288] on img at bounding box center [715, 286] width 25 height 25
select select "6313"
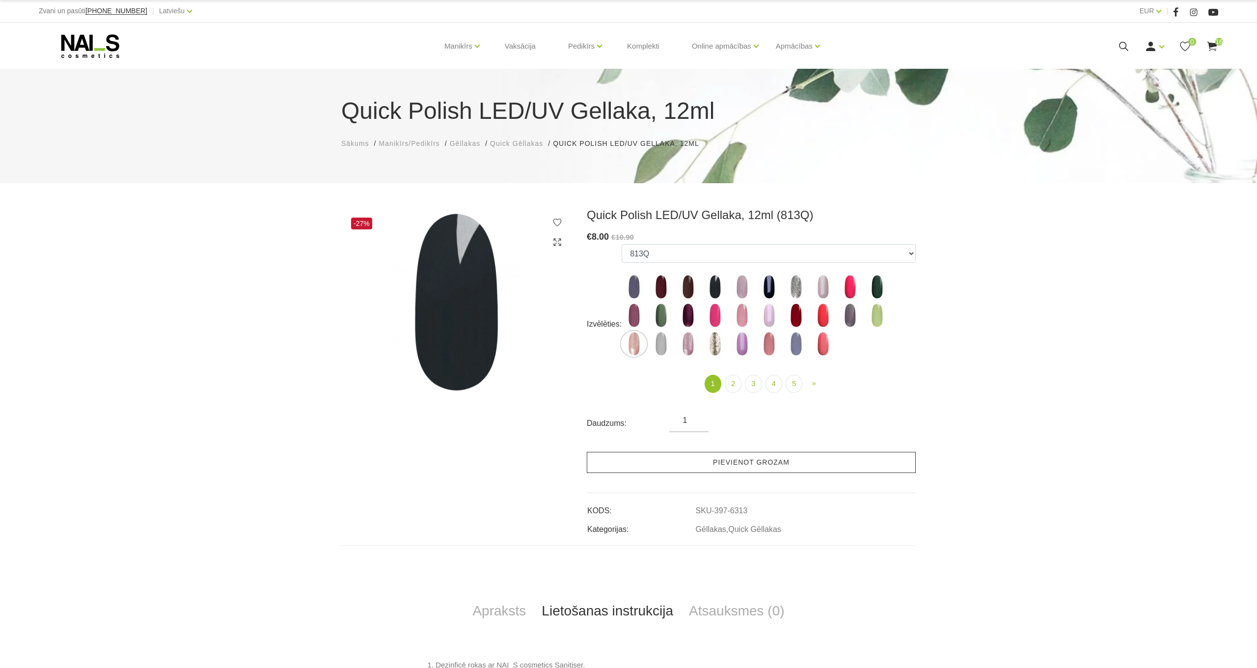
click at [755, 467] on link "Pievienot grozam" at bounding box center [751, 462] width 329 height 21
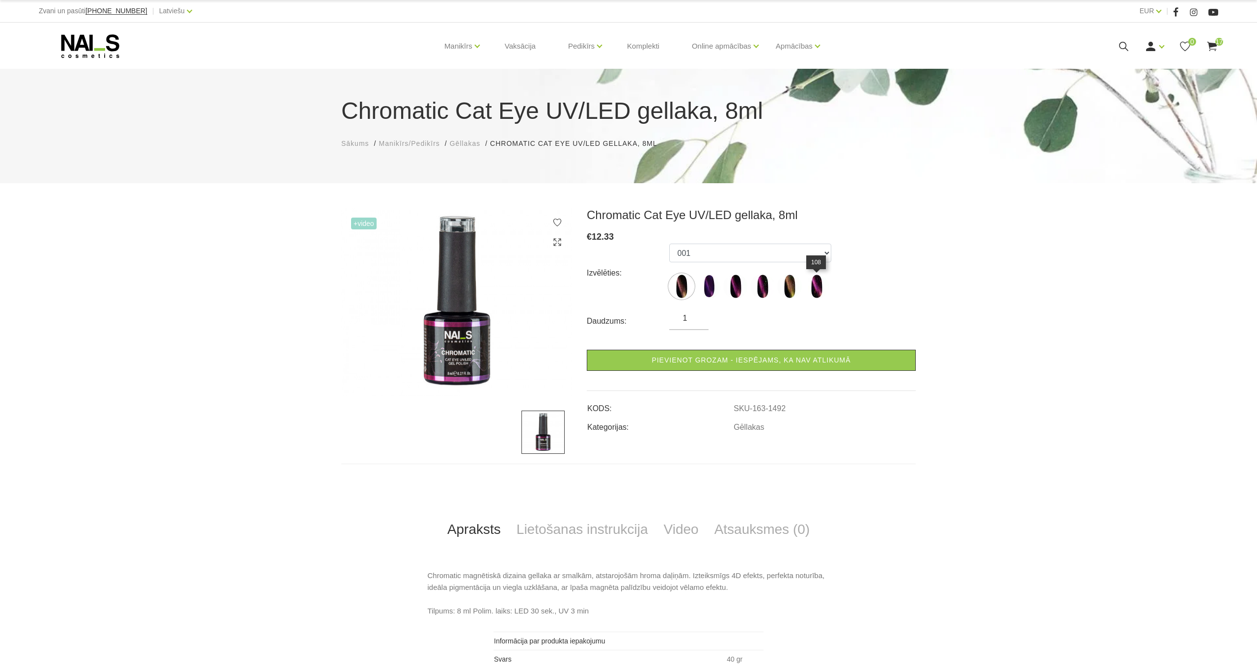
click at [820, 286] on img at bounding box center [816, 286] width 25 height 25
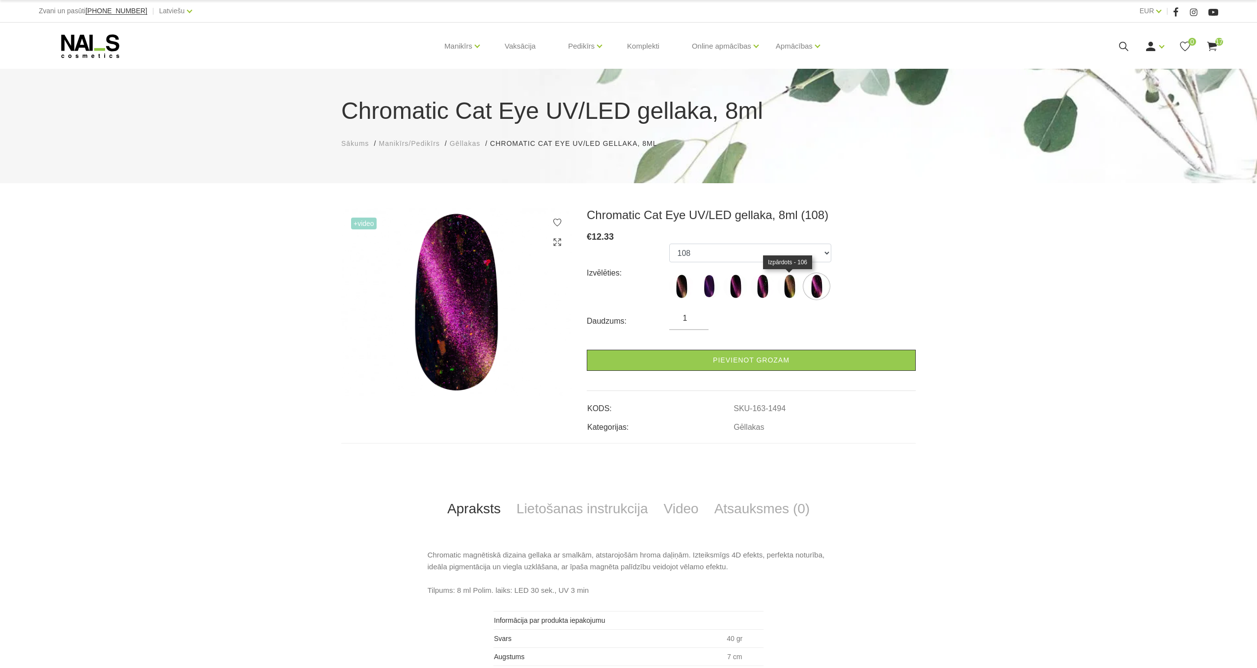
click at [797, 284] on img at bounding box center [789, 286] width 25 height 25
select select "1493"
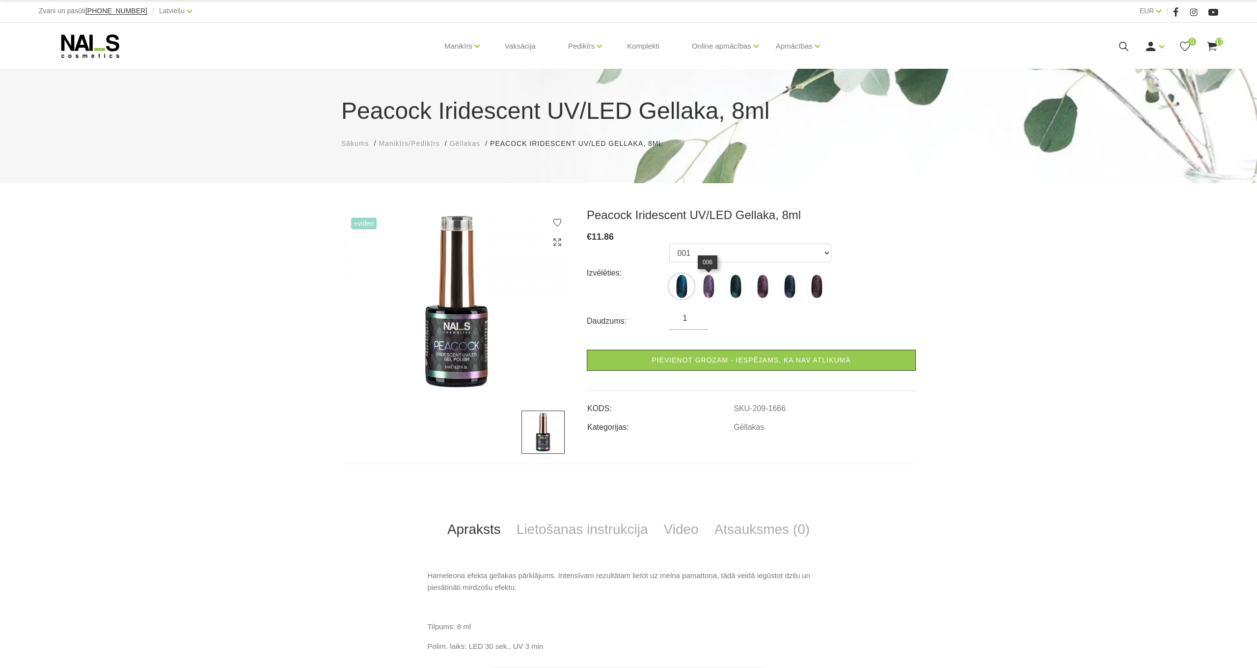
click at [710, 285] on img at bounding box center [708, 286] width 25 height 25
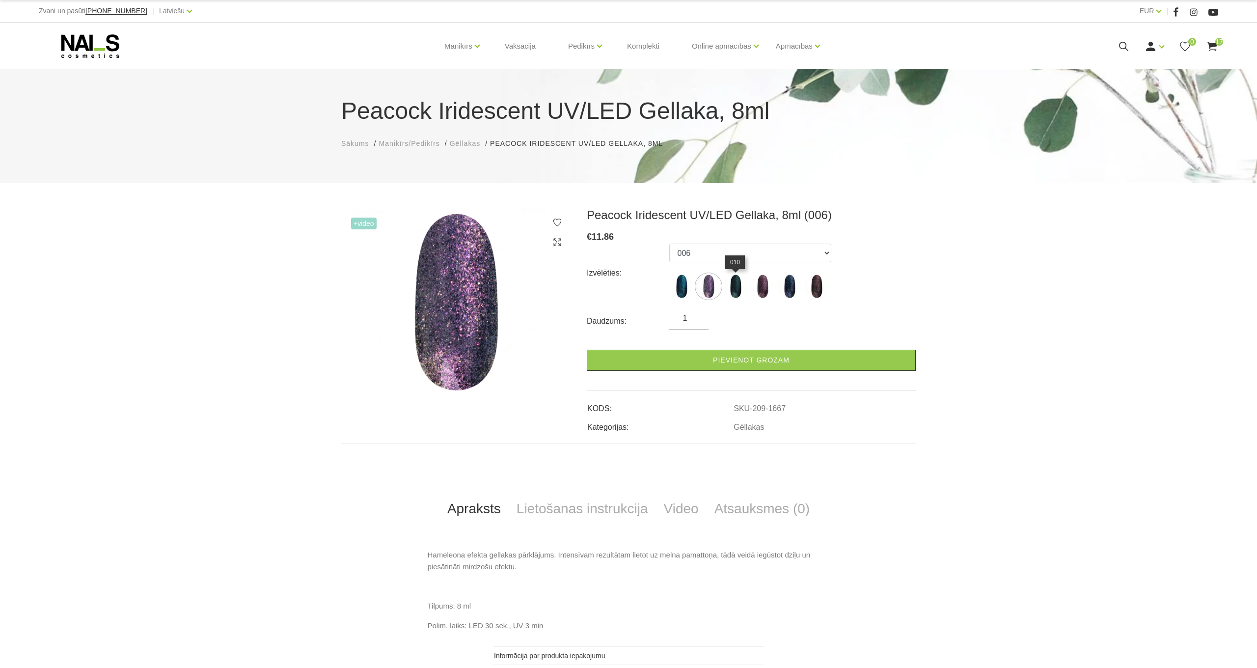
click at [738, 284] on img at bounding box center [735, 286] width 25 height 25
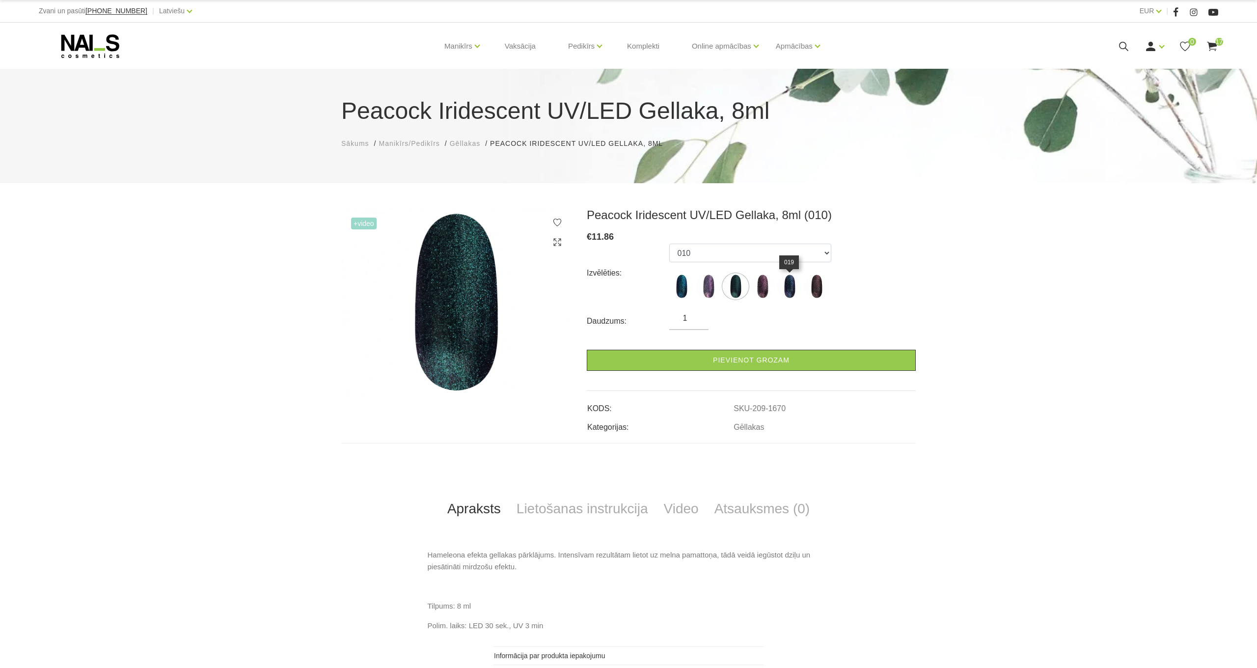
click at [778, 288] on img at bounding box center [789, 286] width 25 height 25
select select "1671"
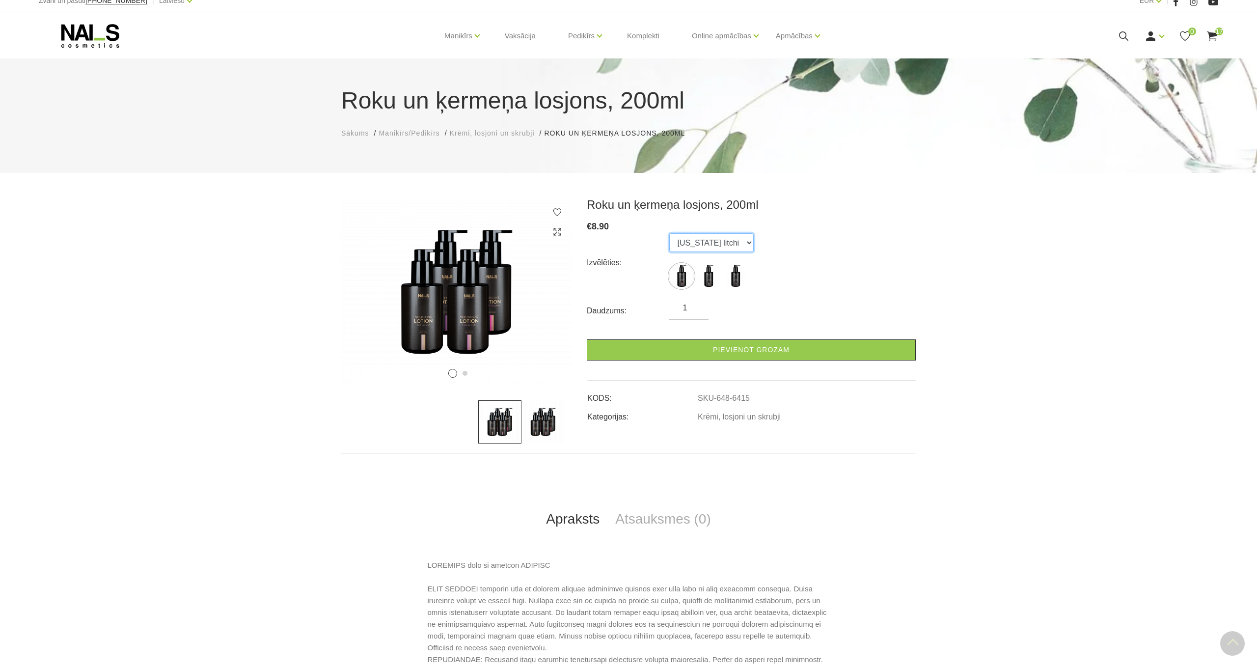
scroll to position [5, 0]
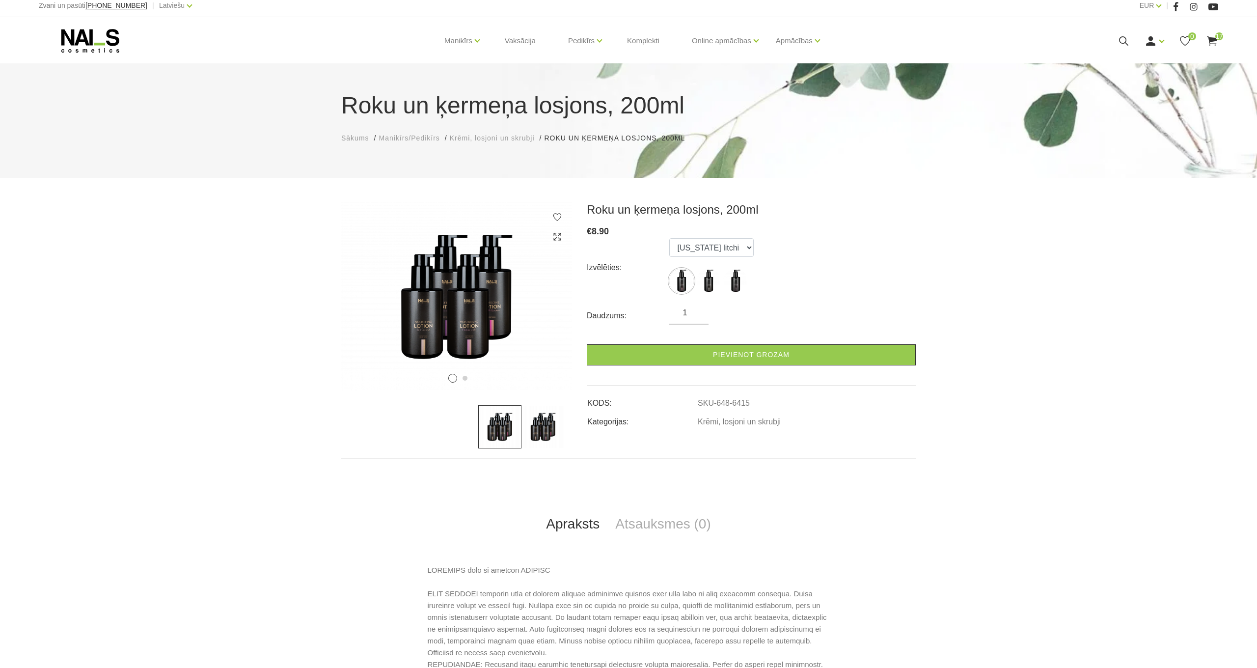
click at [553, 424] on img at bounding box center [542, 426] width 43 height 43
click at [494, 430] on img at bounding box center [499, 426] width 43 height 43
drag, startPoint x: 698, startPoint y: 259, endPoint x: 702, endPoint y: 247, distance: 12.4
click at [700, 253] on ul "Florida litchi Bali coconut Monaco mist" at bounding box center [711, 267] width 84 height 59
select select "6418"
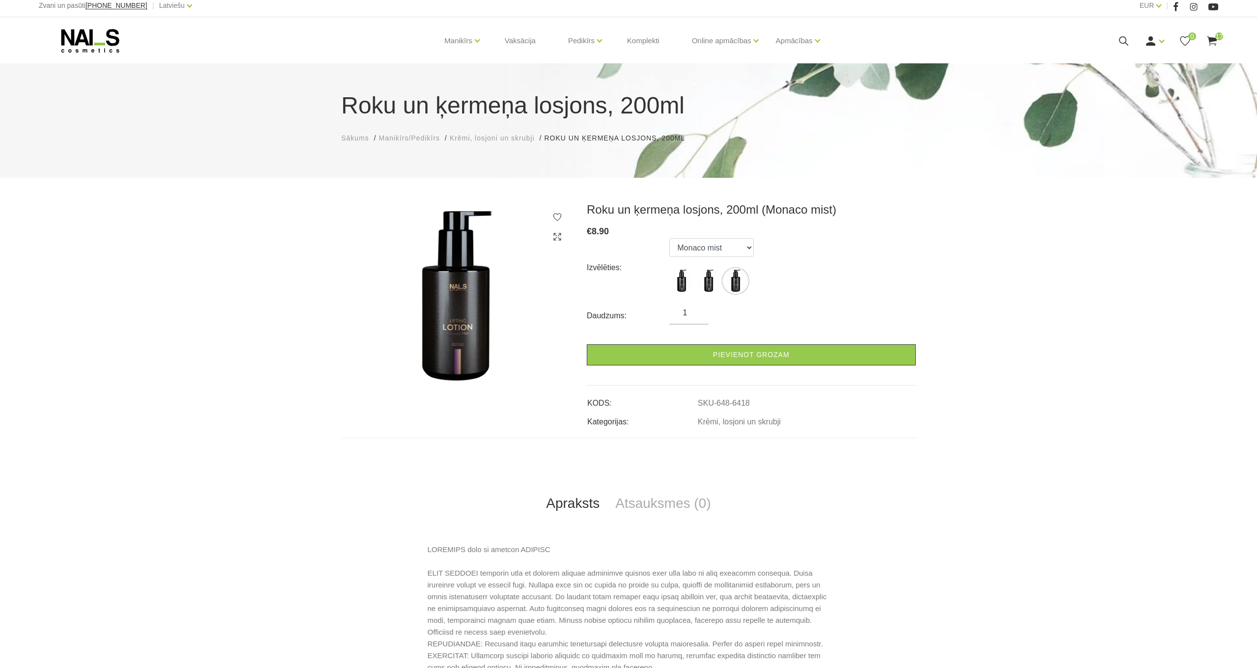
click at [947, 285] on div "Roku un ķermeņa losjons, 200ml (Monaco mist) € 8.90 Izvēlēties: Florida litchi …" at bounding box center [628, 668] width 1257 height 933
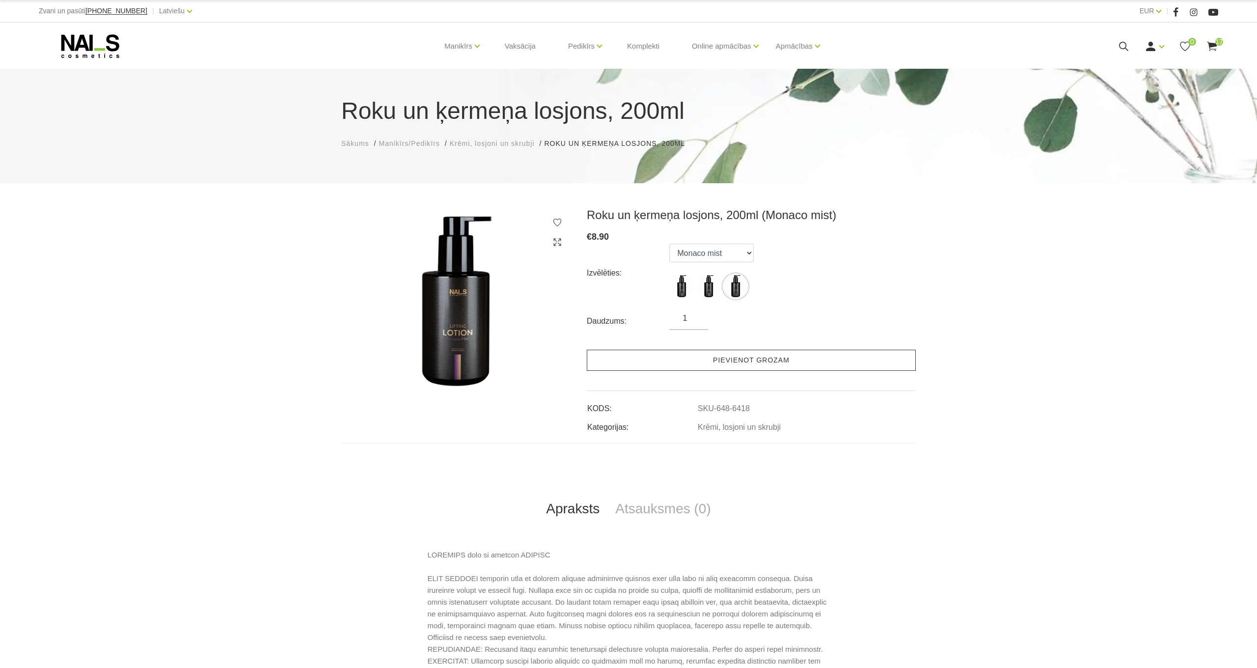
scroll to position [0, 0]
click at [742, 363] on link "Pievienot grozam" at bounding box center [751, 360] width 329 height 21
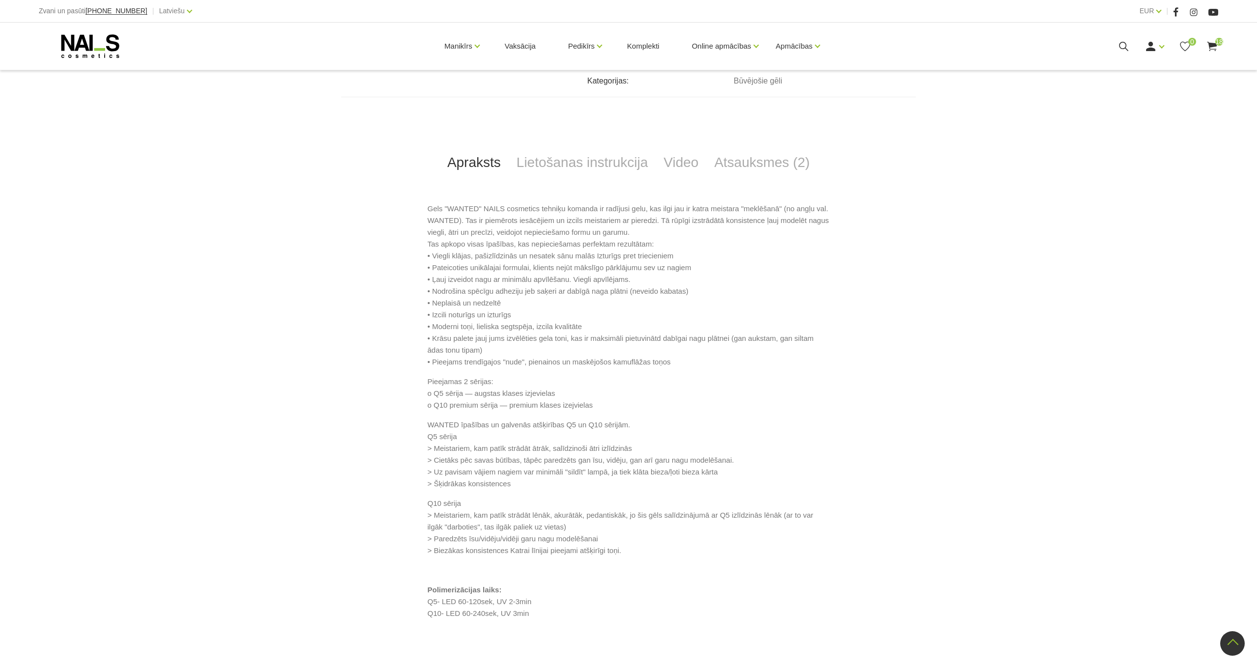
scroll to position [430, 0]
click at [585, 161] on link "Lietošanas instrukcija" at bounding box center [582, 161] width 147 height 32
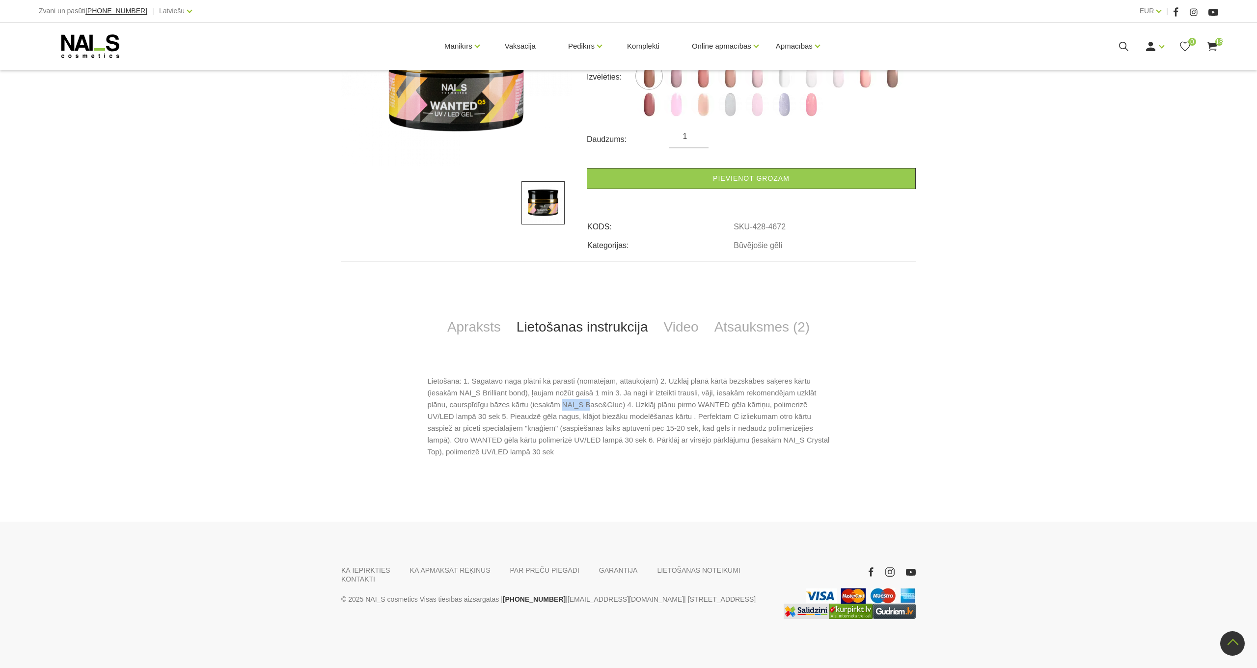
drag, startPoint x: 565, startPoint y: 405, endPoint x: 591, endPoint y: 405, distance: 26.5
click at [591, 405] on p "Lietošana: 1. Sagatavo naga plātni kā parasti (nomatējam, attaukojam) 2. Uzklāj…" at bounding box center [629, 416] width 402 height 82
click at [597, 405] on p "Lietošana: 1. Sagatavo naga plātni kā parasti (nomatējam, attaukojam) 2. Uzklāj…" at bounding box center [629, 416] width 402 height 82
drag, startPoint x: 588, startPoint y: 406, endPoint x: 624, endPoint y: 405, distance: 35.9
click at [624, 405] on p "Lietošana: 1. Sagatavo naga plātni kā parasti (nomatējam, attaukojam) 2. Uzklāj…" at bounding box center [629, 416] width 402 height 82
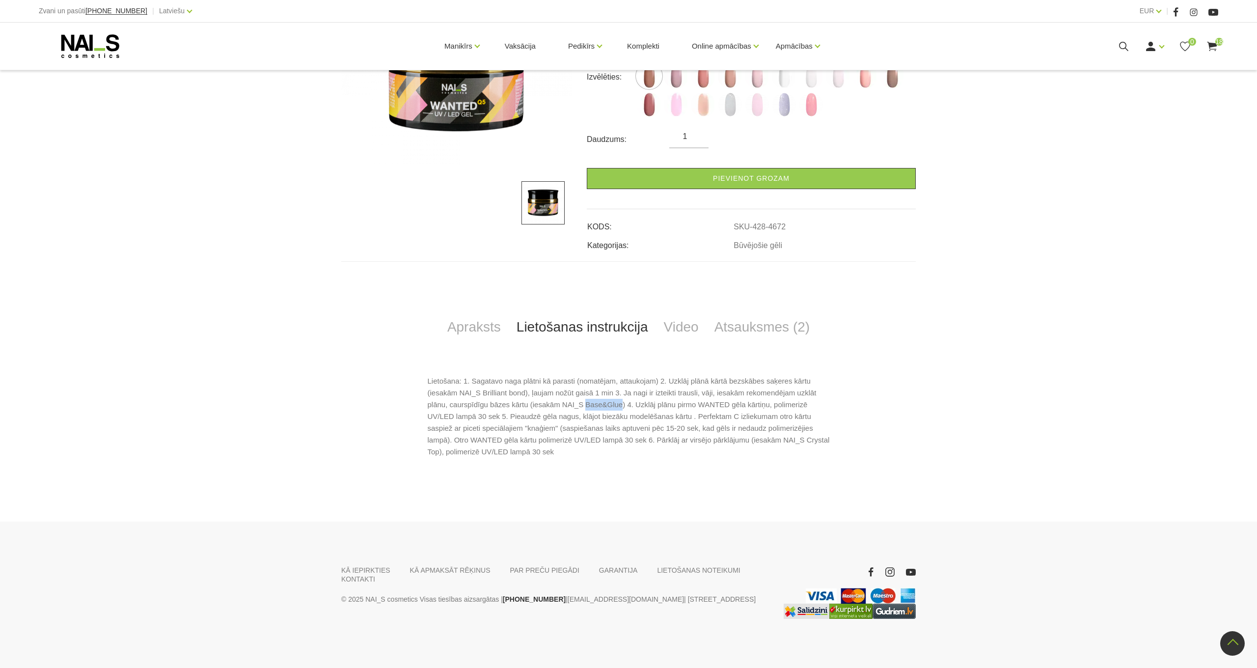
copy p "Base&Glue"
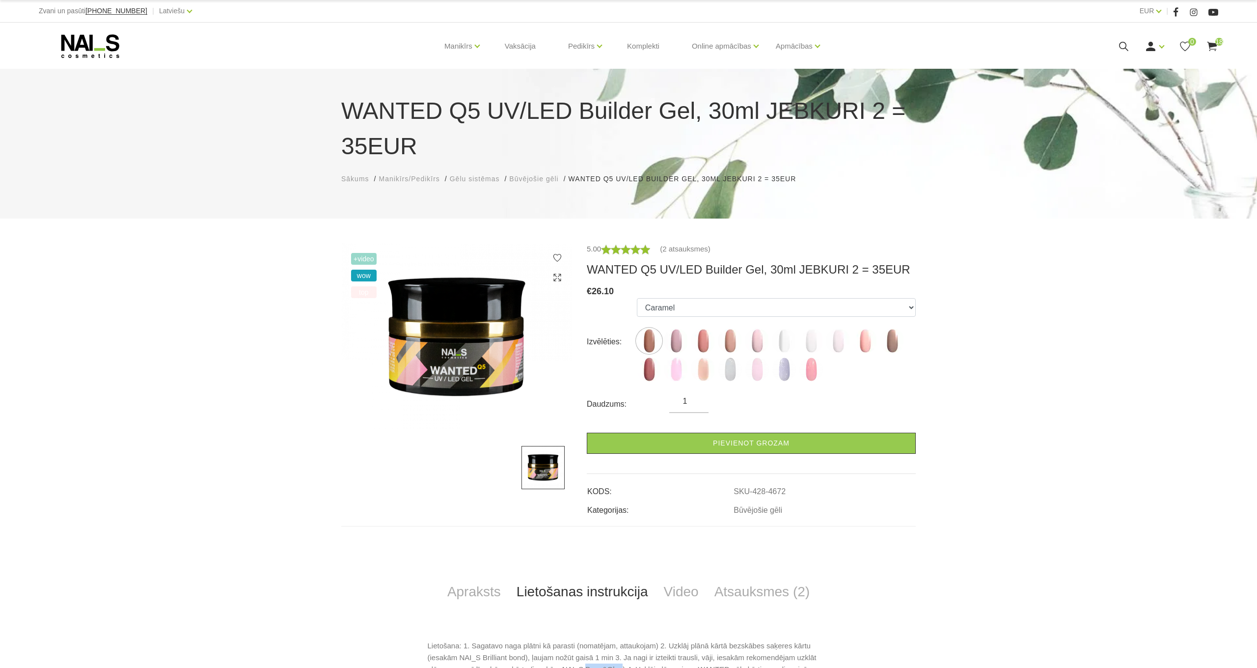
scroll to position [0, 0]
click at [1124, 47] on icon at bounding box center [1124, 46] width 12 height 12
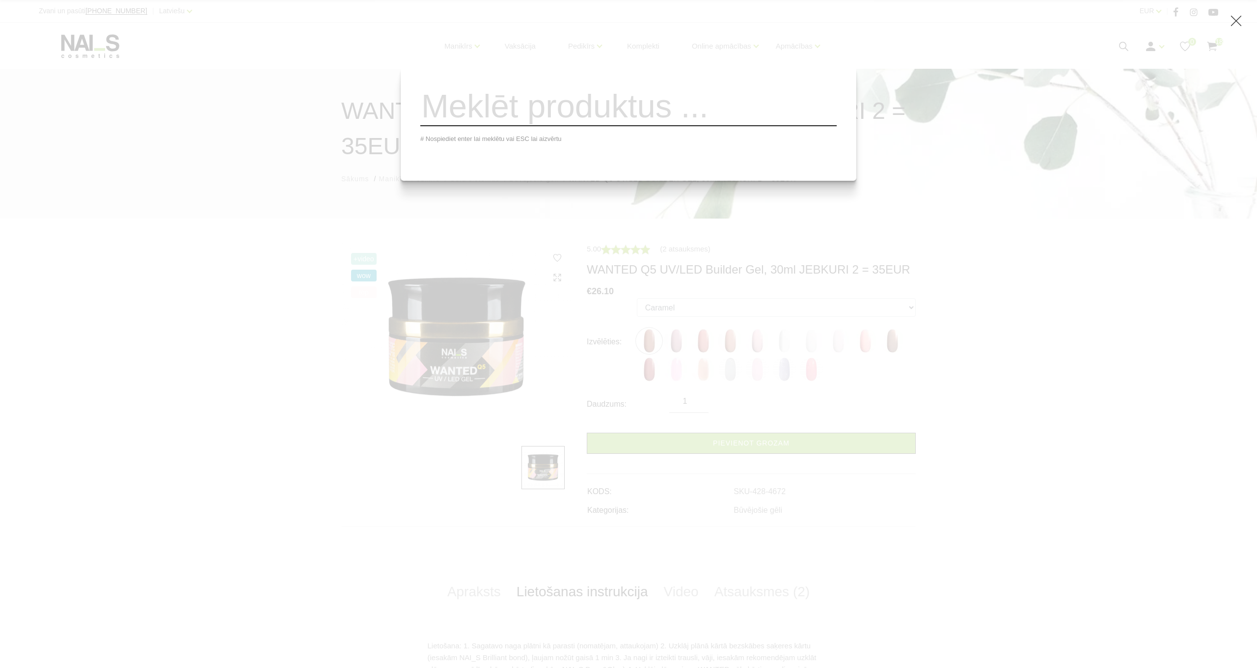
paste input "Base&Glue"
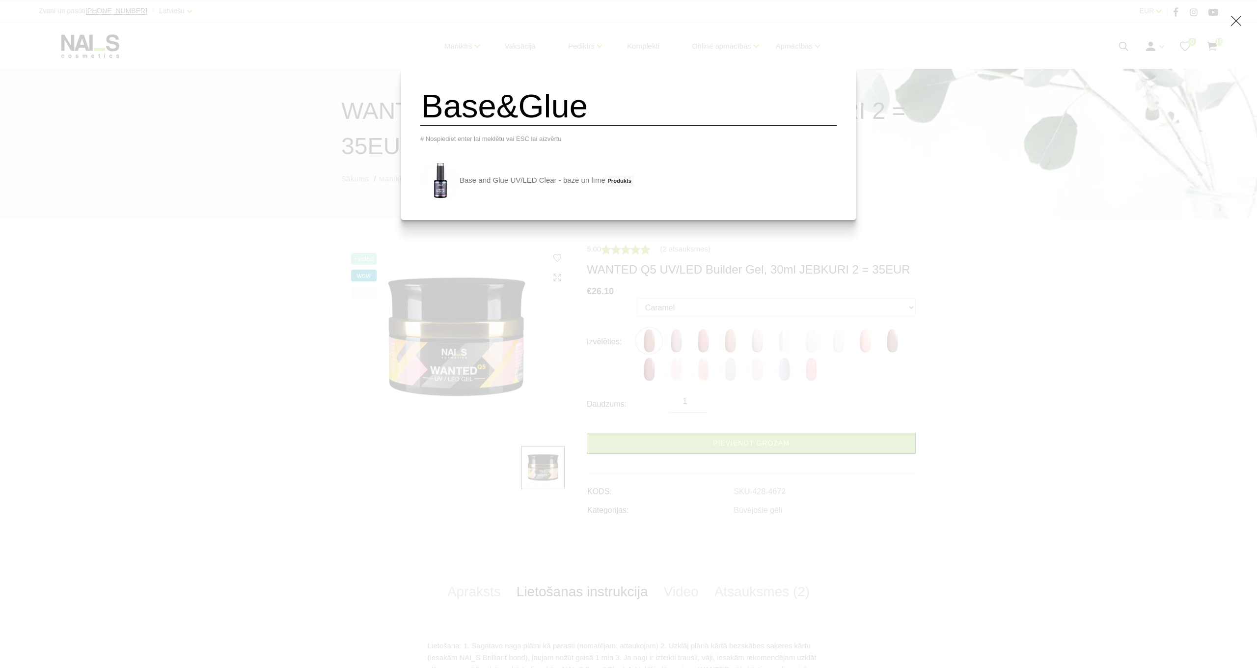
type input "Base&Glue"
click at [1151, 287] on div "Base&Glue # Nospiediet enter lai meklētu vai ESC lai aizvērtu Base and Glue UV/…" at bounding box center [628, 334] width 1257 height 668
drag, startPoint x: 571, startPoint y: 101, endPoint x: 474, endPoint y: 104, distance: 96.8
click at [474, 104] on input "Base&Glue" at bounding box center [628, 106] width 416 height 40
drag, startPoint x: 667, startPoint y: 106, endPoint x: 181, endPoint y: 97, distance: 486.7
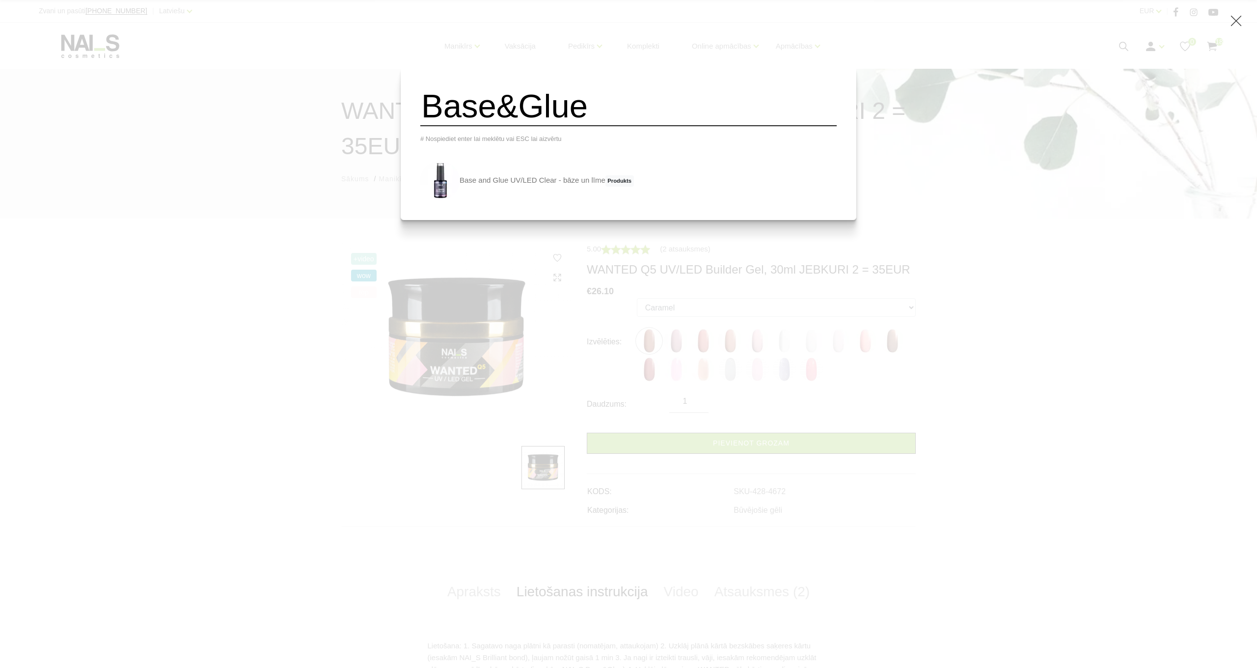
click at [181, 97] on div "Base&Glue # Nospiediet enter lai meklētu vai ESC lai aizvērtu Base and Glue UV/…" at bounding box center [628, 334] width 1257 height 668
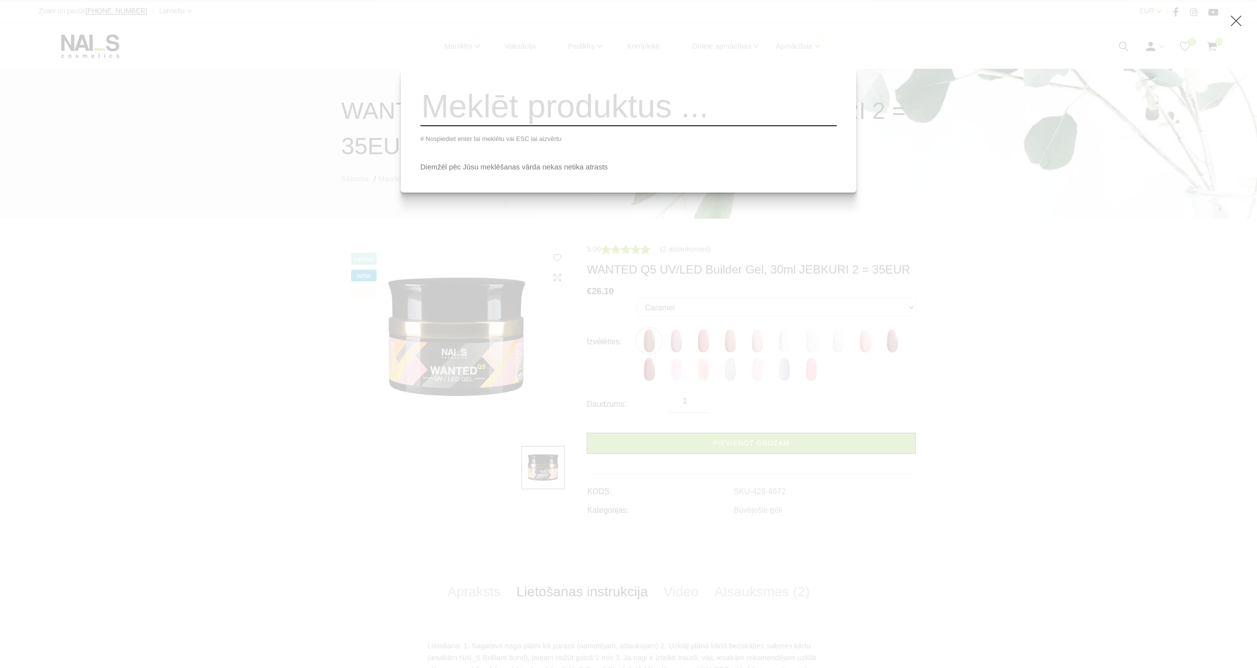
drag, startPoint x: 669, startPoint y: 235, endPoint x: 608, endPoint y: 229, distance: 60.6
click at [666, 235] on div "# Nospiediet enter lai meklētu vai ESC lai aizvērtu Diemžēl pēc Jūsu meklēšanas…" at bounding box center [628, 334] width 1257 height 668
click at [526, 222] on div "# Nospiediet enter lai meklētu vai ESC lai aizvērtu Diemžēl pēc Jūsu meklēšanas…" at bounding box center [628, 334] width 1257 height 668
click at [1228, 176] on div "# Nospiediet enter lai meklētu vai ESC lai aizvērtu Diemžēl pēc Jūsu meklēšanas…" at bounding box center [628, 334] width 1257 height 668
click at [603, 244] on div "# Nospiediet enter lai meklētu vai ESC lai aizvērtu Diemžēl pēc Jūsu meklēšanas…" at bounding box center [628, 334] width 1257 height 668
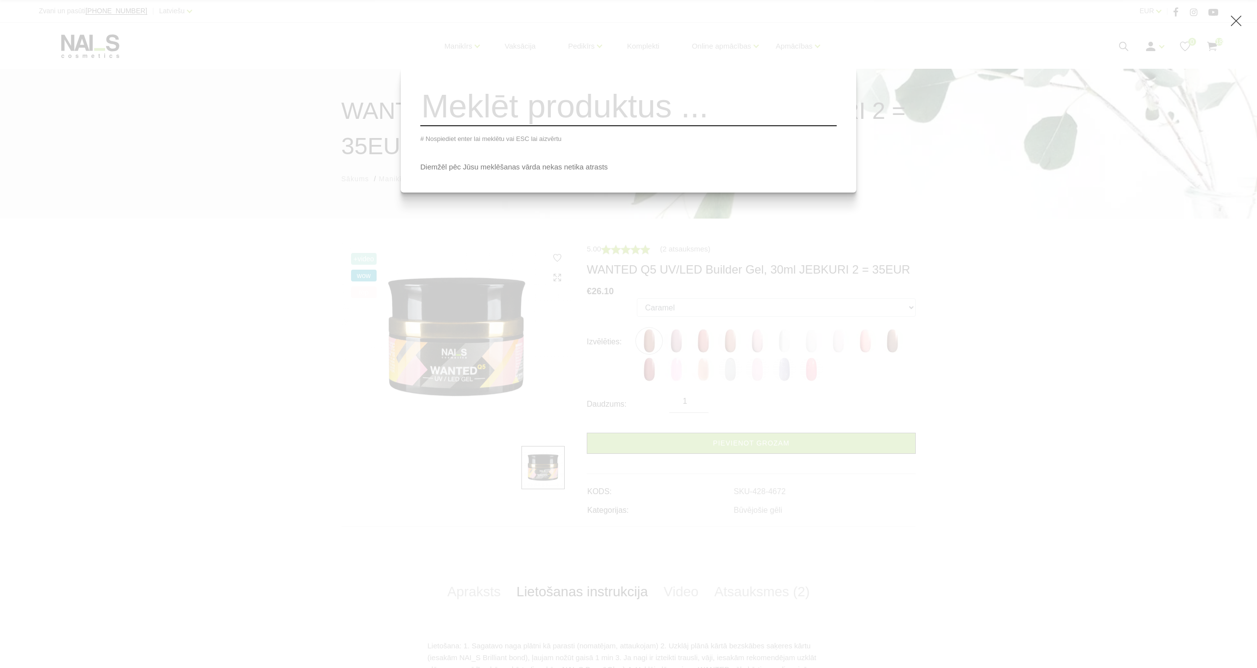
click at [439, 104] on input "search" at bounding box center [628, 106] width 416 height 40
type input "q5"
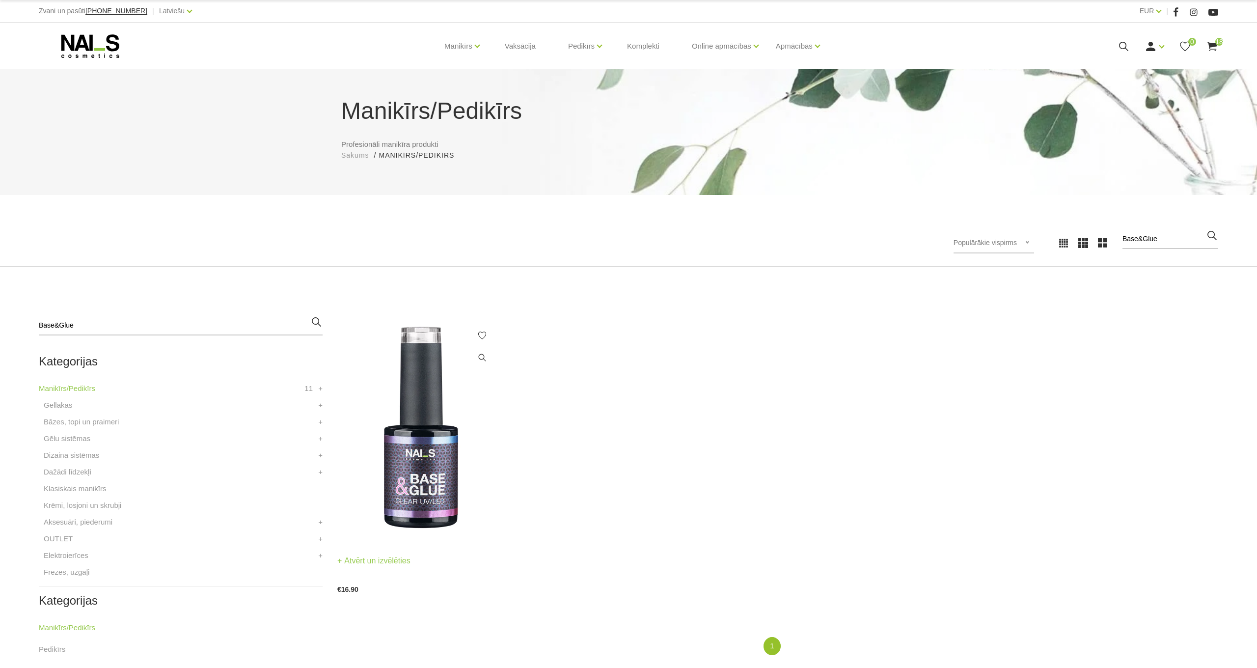
click at [382, 469] on img at bounding box center [419, 429] width 164 height 226
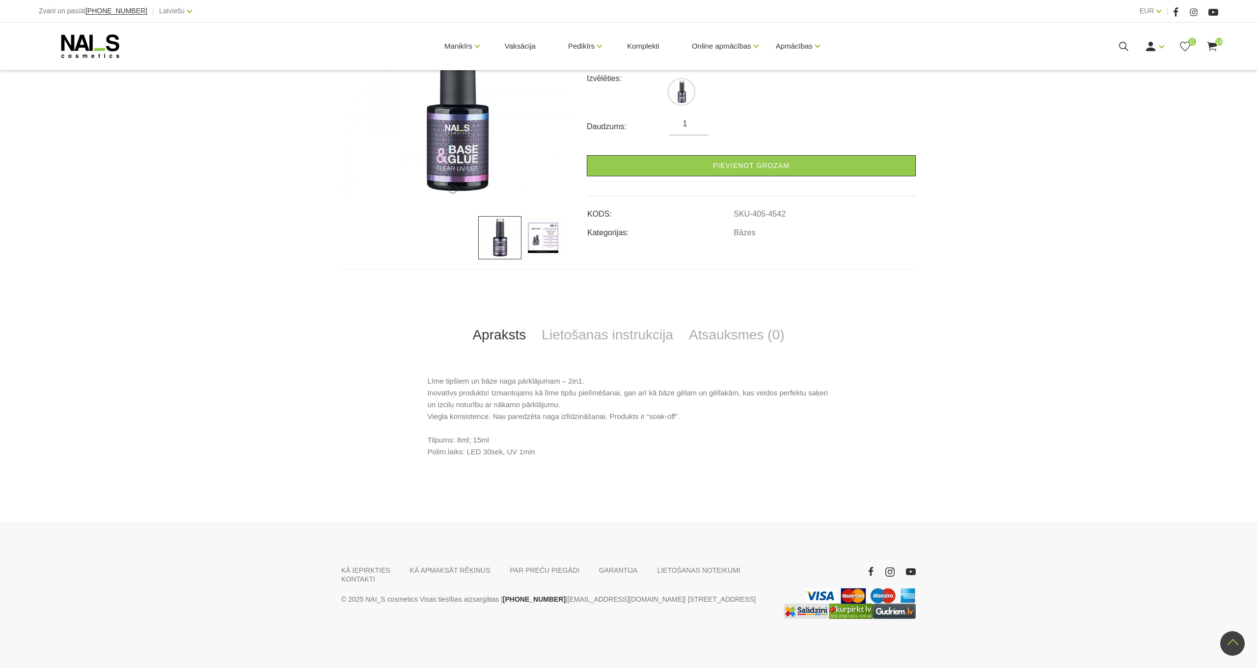
scroll to position [195, 0]
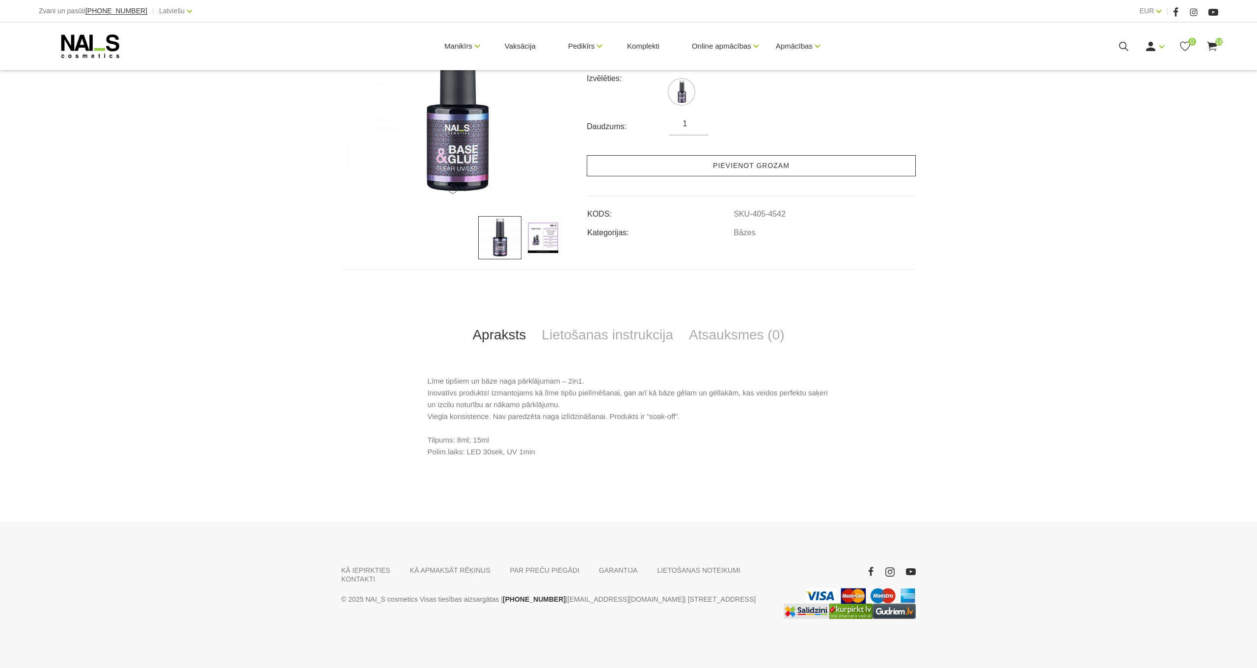
click at [800, 162] on link "Pievienot grozam" at bounding box center [751, 165] width 329 height 21
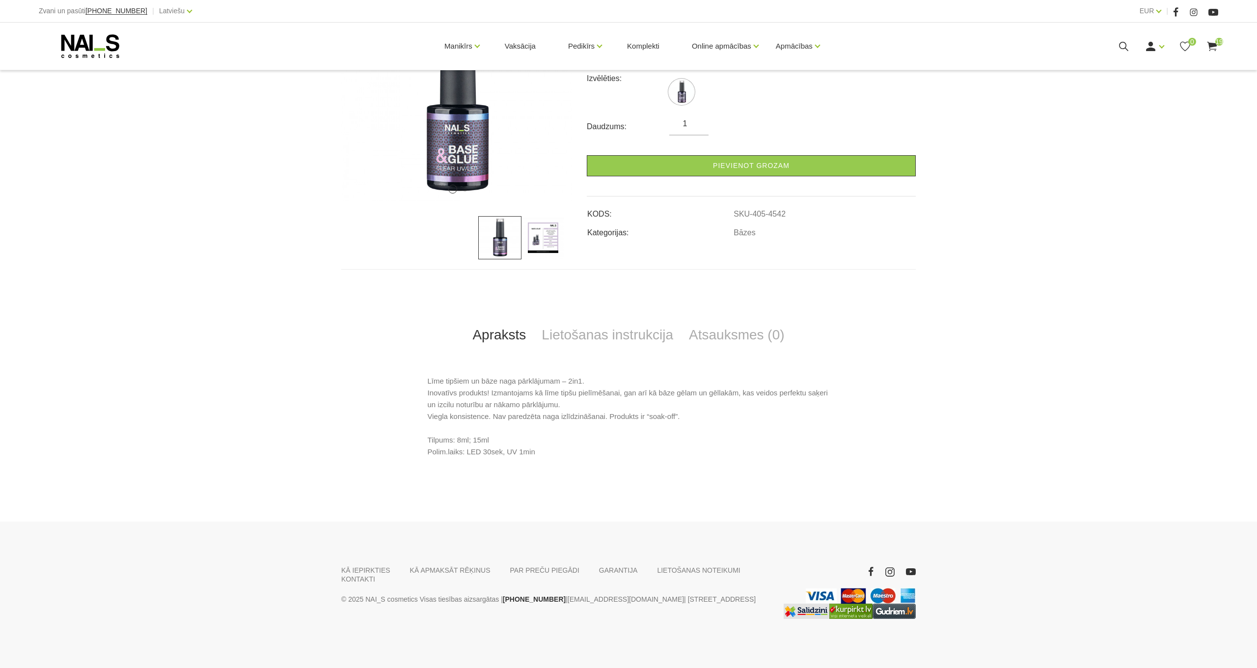
click at [550, 239] on img at bounding box center [542, 237] width 43 height 43
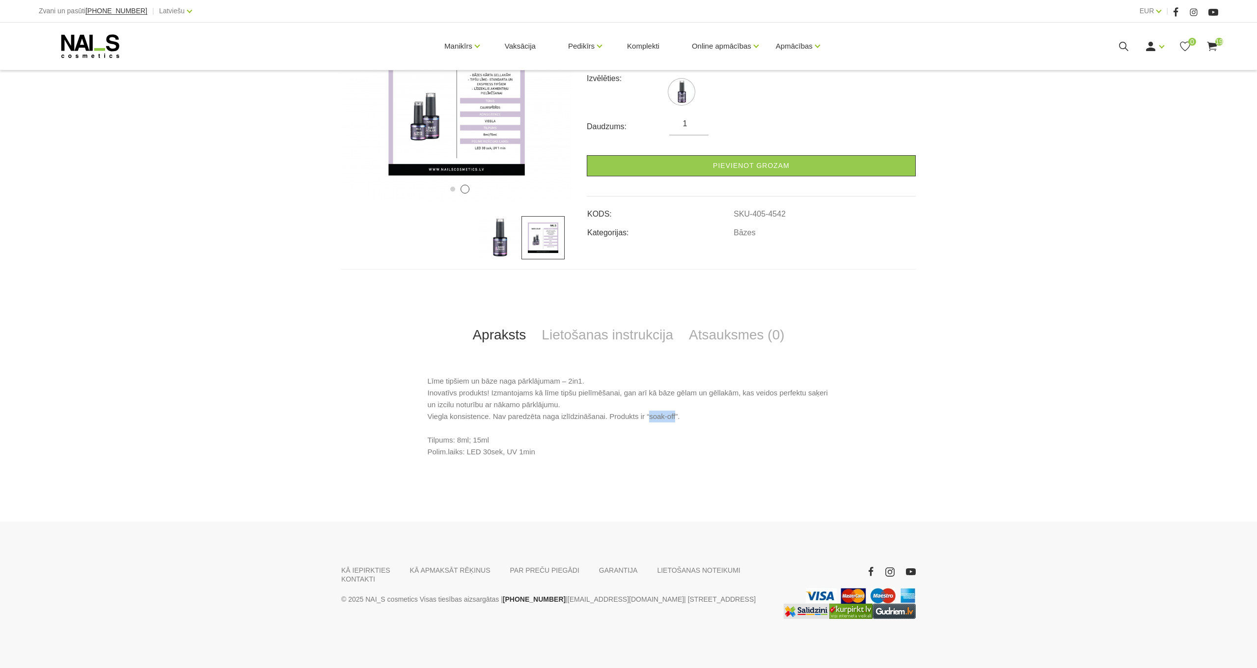
drag, startPoint x: 654, startPoint y: 415, endPoint x: 681, endPoint y: 414, distance: 26.5
click at [681, 414] on p "Līme tipšiem un bāze naga pārklājumam – 2in1. Inovatīvs produkts! Izmantojams k…" at bounding box center [629, 416] width 402 height 82
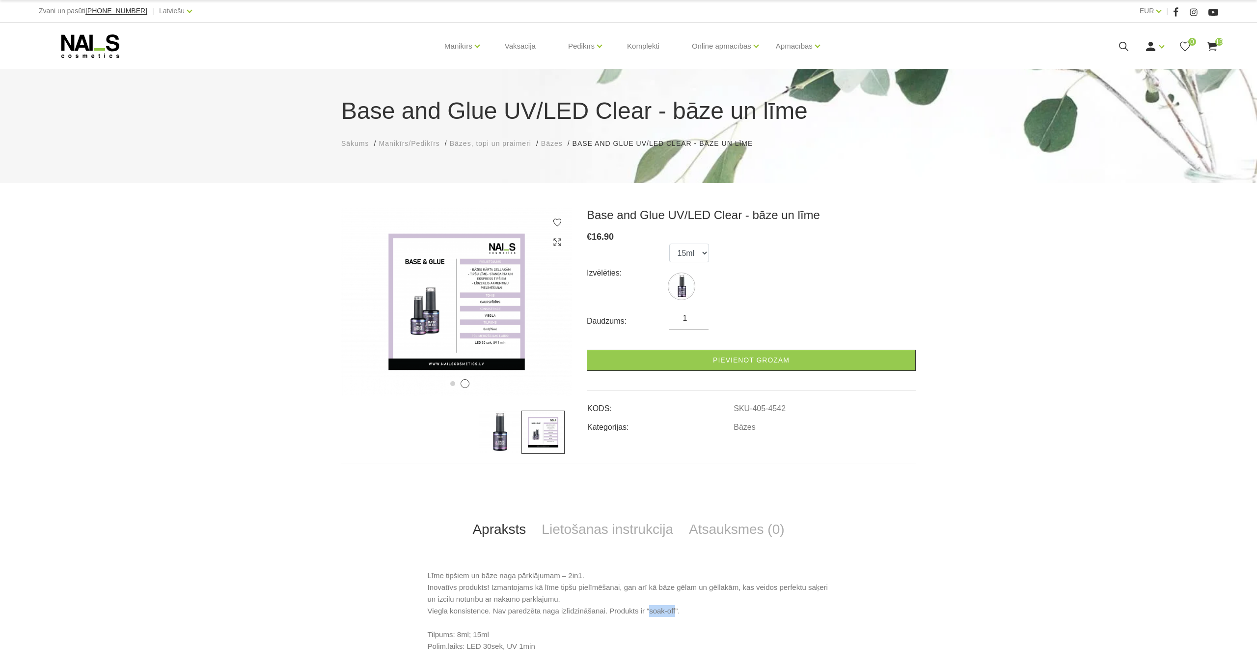
scroll to position [0, 0]
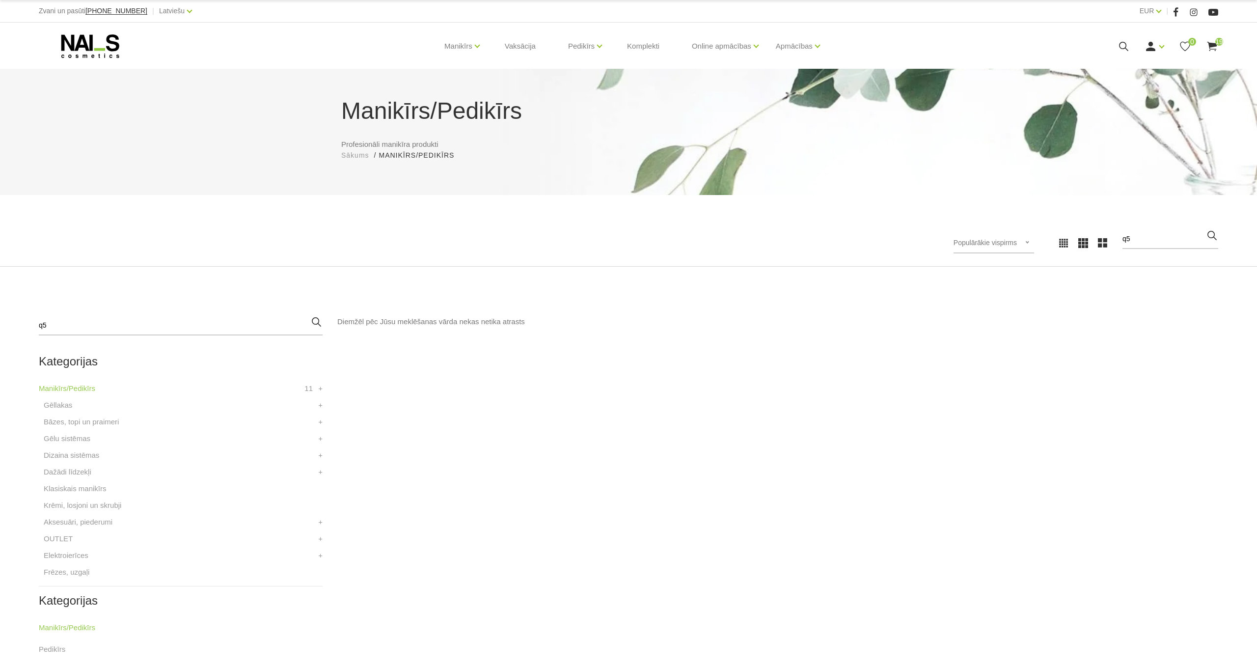
click at [93, 42] on icon at bounding box center [90, 46] width 103 height 25
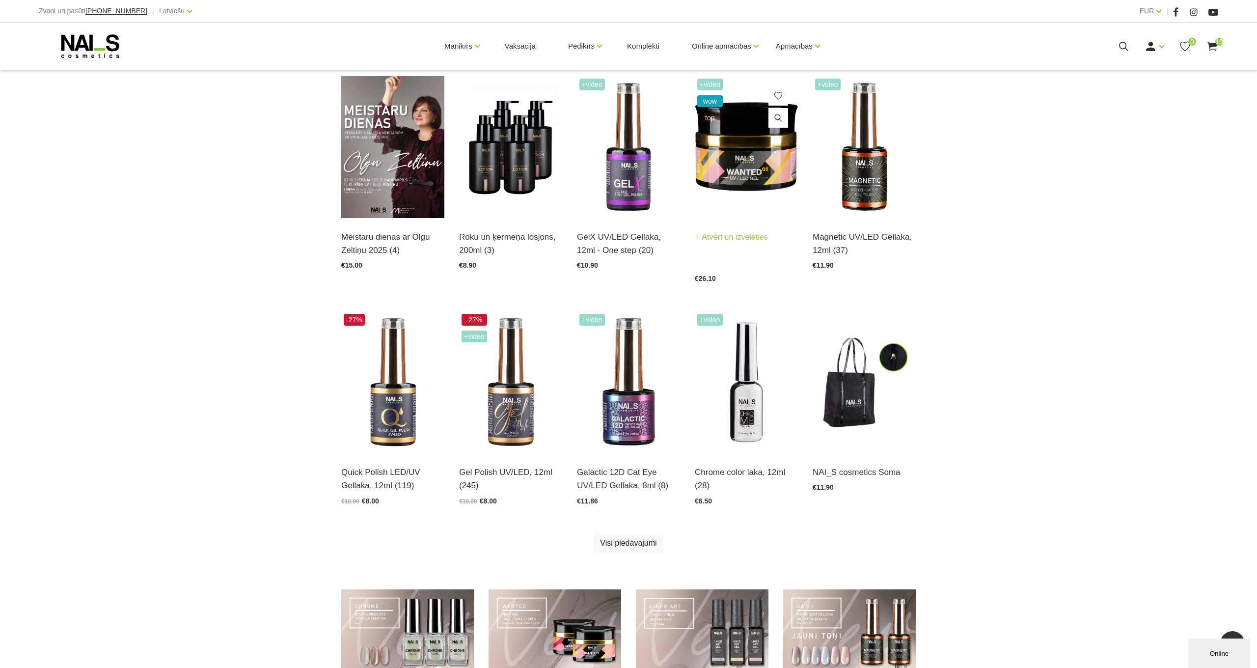
scroll to position [285, 0]
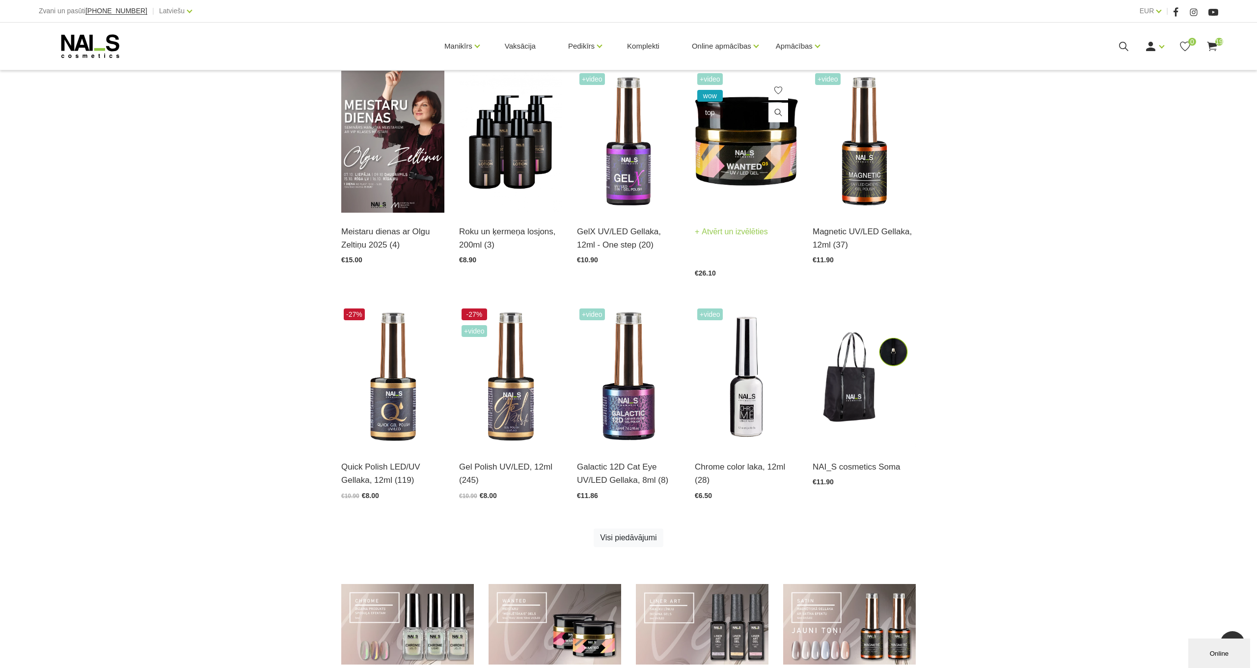
click at [737, 137] on img at bounding box center [746, 142] width 103 height 142
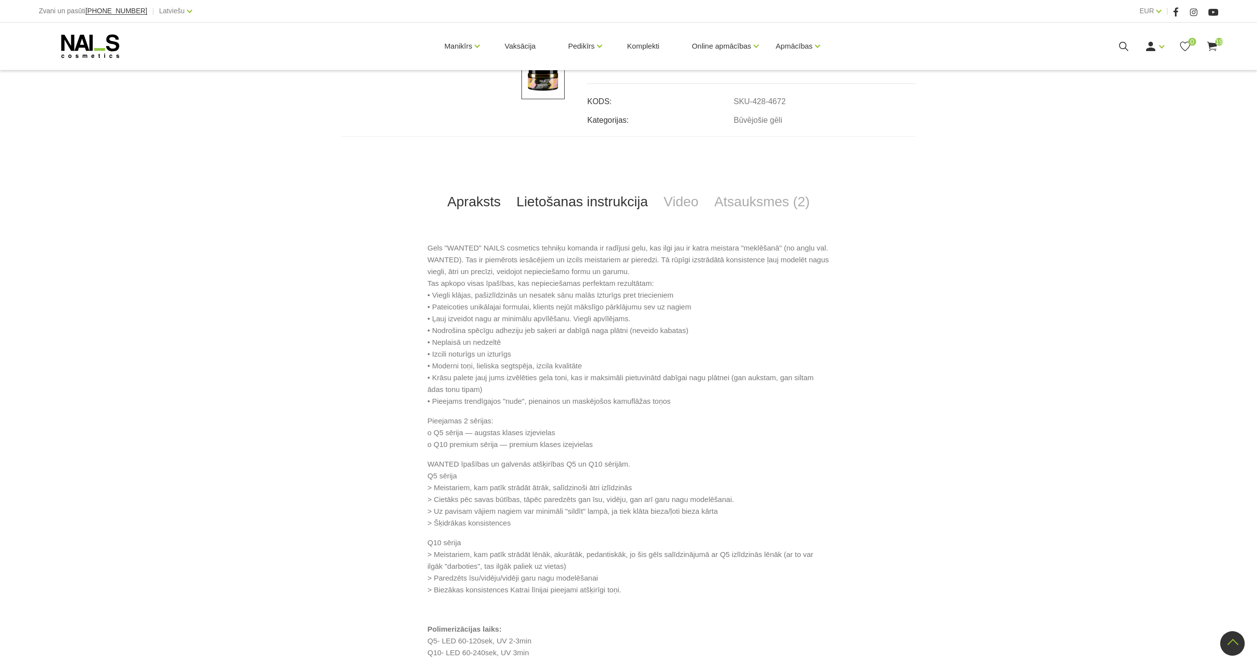
scroll to position [385, 0]
click at [586, 202] on link "Lietošanas instrukcija" at bounding box center [582, 206] width 147 height 32
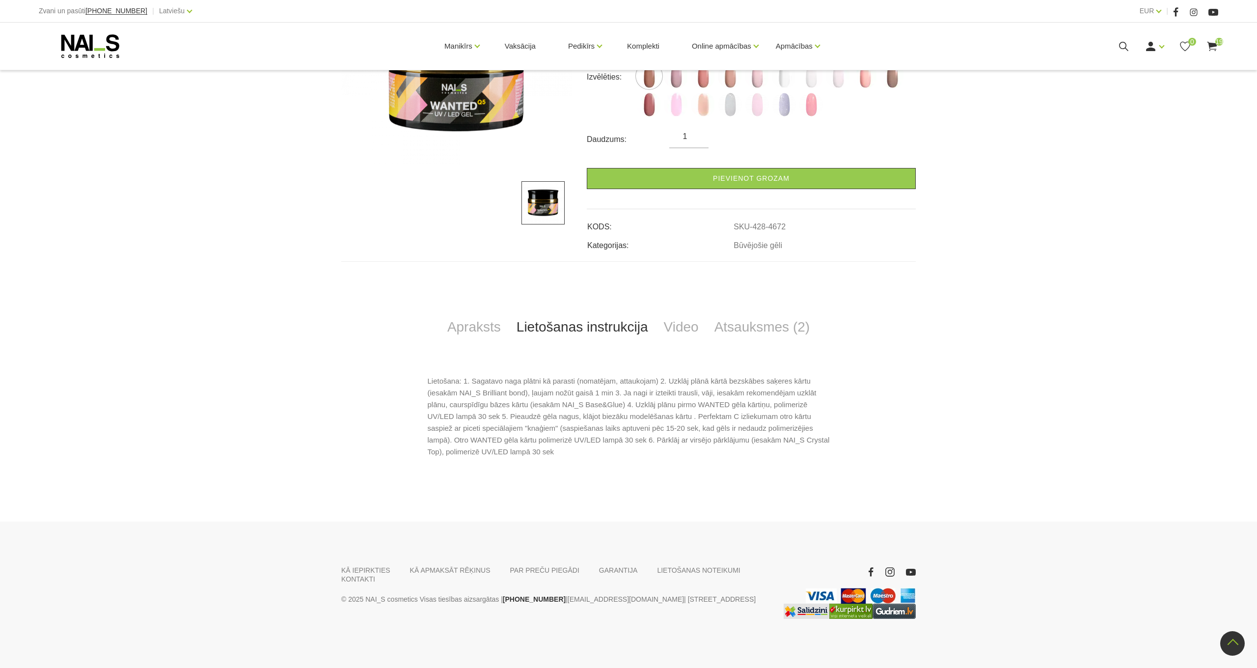
scroll to position [266, 0]
drag, startPoint x: 428, startPoint y: 449, endPoint x: 469, endPoint y: 448, distance: 40.8
click at [469, 448] on p "Lietošana: 1. Sagatavo naga plātni kā parasti (nomatējam, attaukojam) 2. Uzklāj…" at bounding box center [629, 416] width 402 height 82
copy p "Crystal Top)"
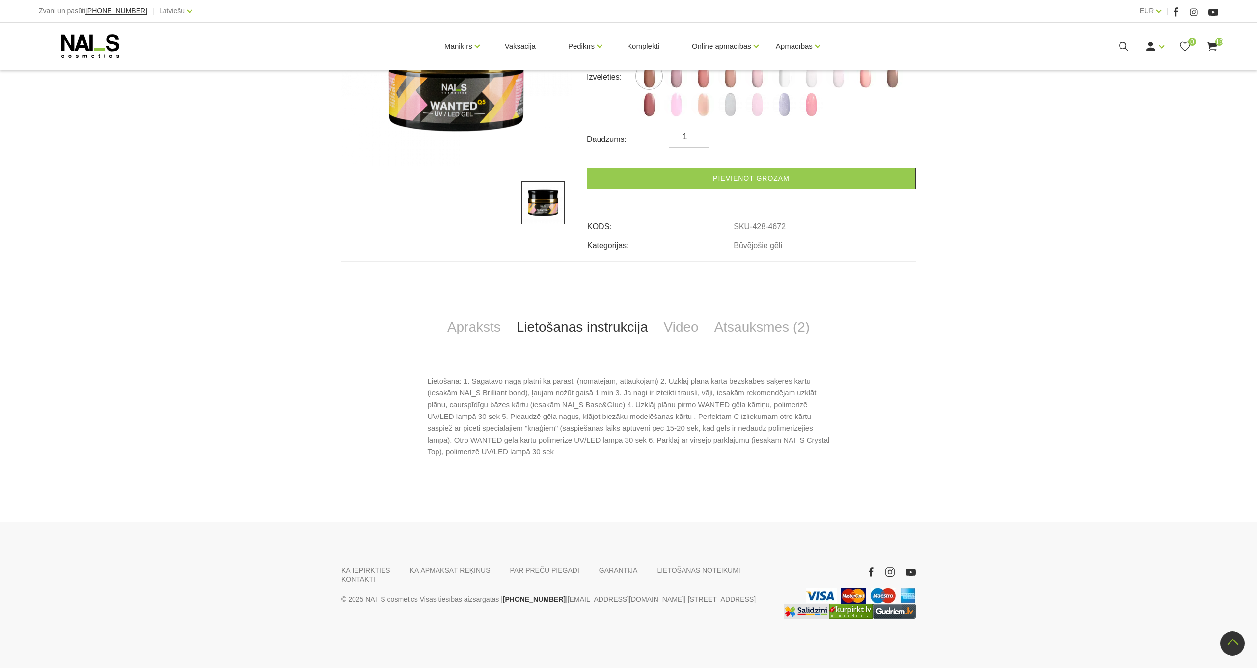
click at [974, 411] on div "+Video wow top 5.00 (2 atsauksmes) WANTED Q5 UV/LED Builder Gel, 30ml JEBKURI 2…" at bounding box center [628, 225] width 1257 height 494
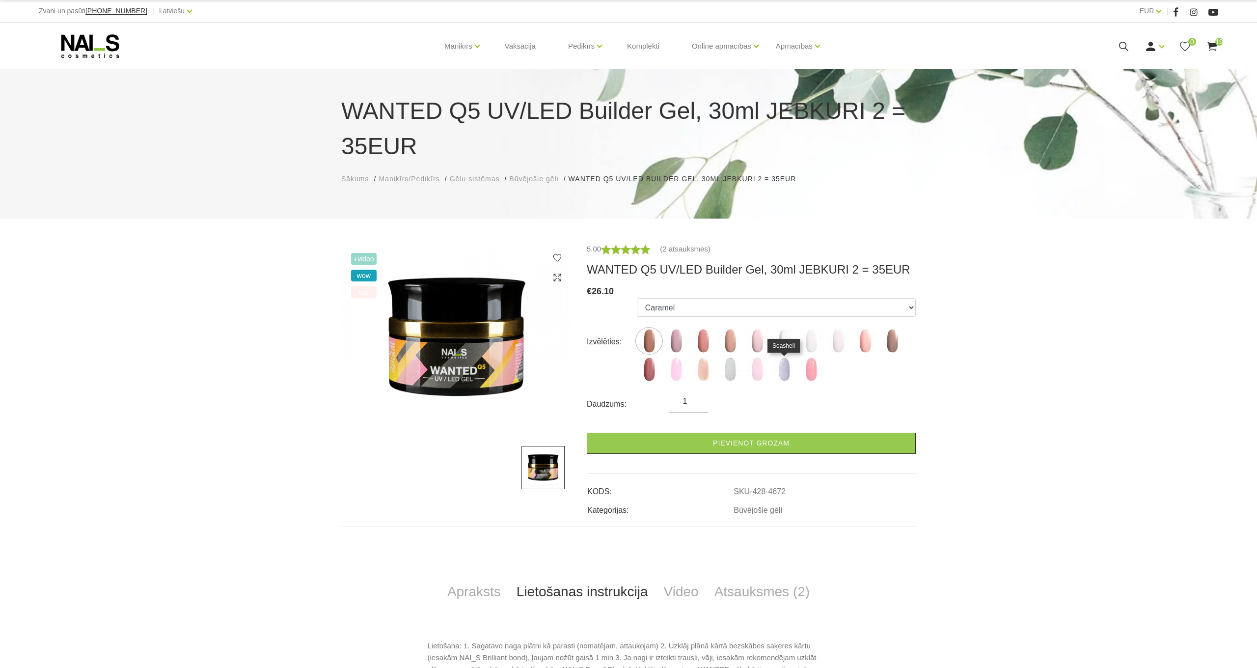
scroll to position [0, 0]
click at [780, 372] on img at bounding box center [784, 369] width 25 height 25
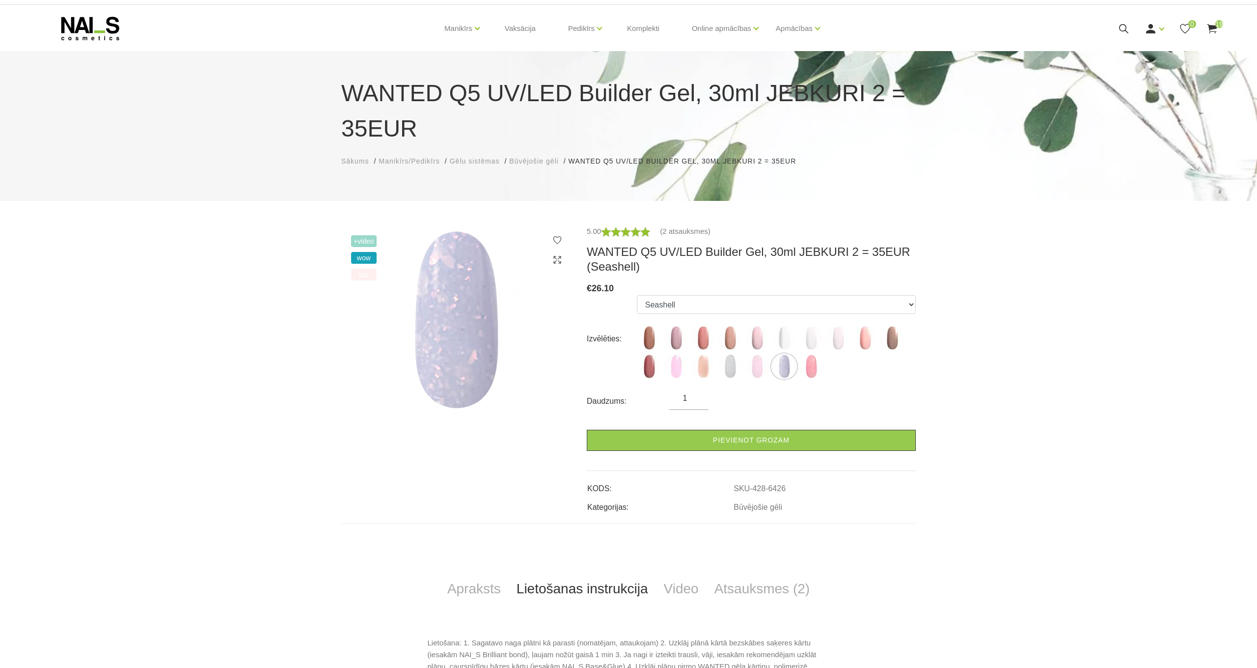
scroll to position [16, 0]
click at [811, 364] on img at bounding box center [811, 365] width 25 height 25
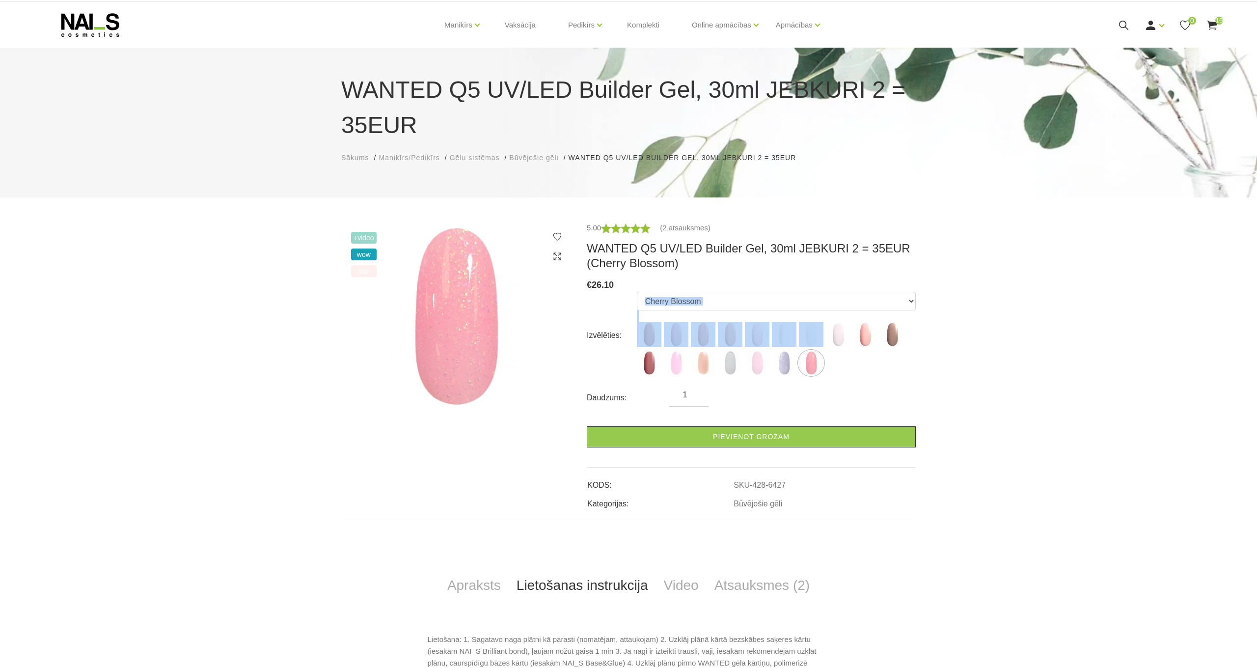
click at [815, 323] on ul "Caramel Nude Sparkle Mood Macchiato Dream Rose Premium Clear Pastel Porcelain B…" at bounding box center [776, 335] width 279 height 87
drag, startPoint x: 901, startPoint y: 410, endPoint x: 890, endPoint y: 400, distance: 14.6
click at [901, 409] on form "Izvēlēties: Caramel Nude Sparkle Mood Macchiato Dream Rose Premium Clear Pastel…" at bounding box center [751, 369] width 329 height 156
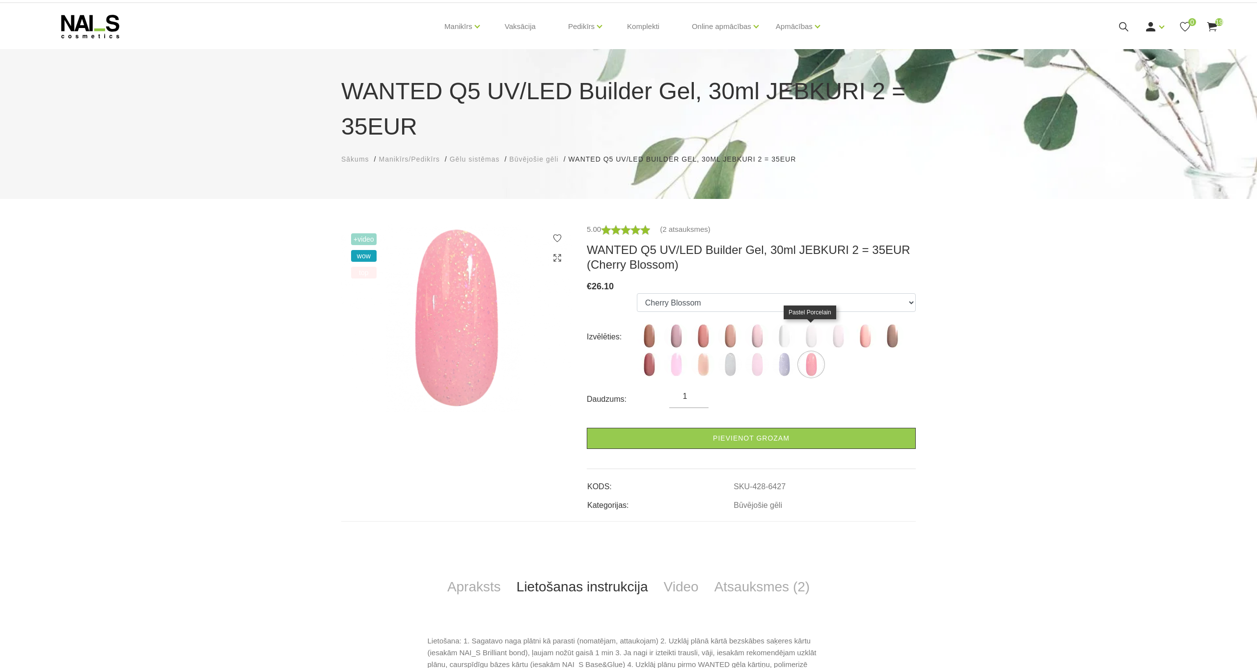
click at [814, 333] on img at bounding box center [811, 336] width 25 height 25
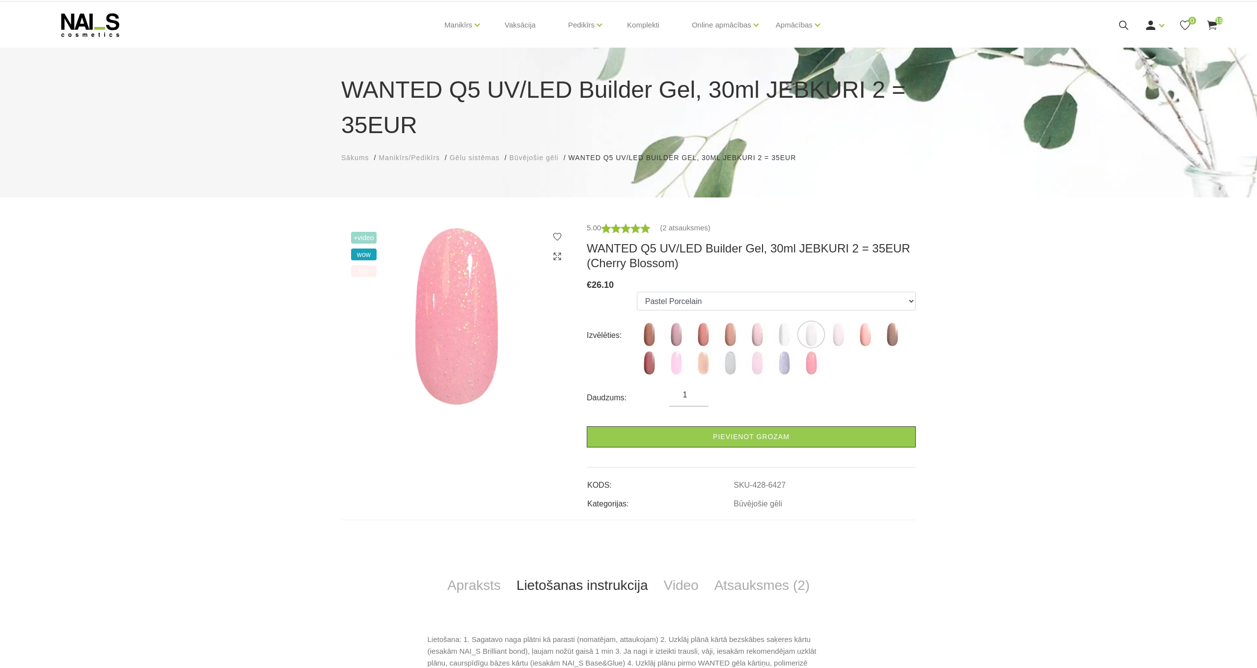
scroll to position [22, 0]
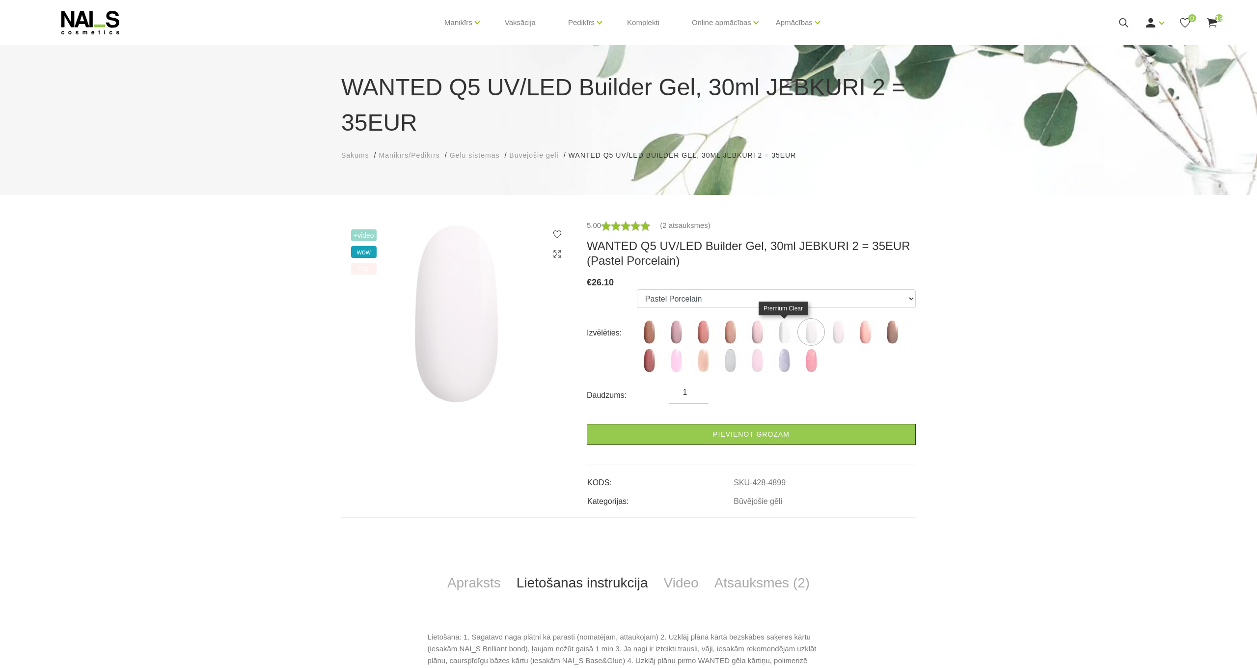
click at [783, 334] on img at bounding box center [784, 332] width 25 height 25
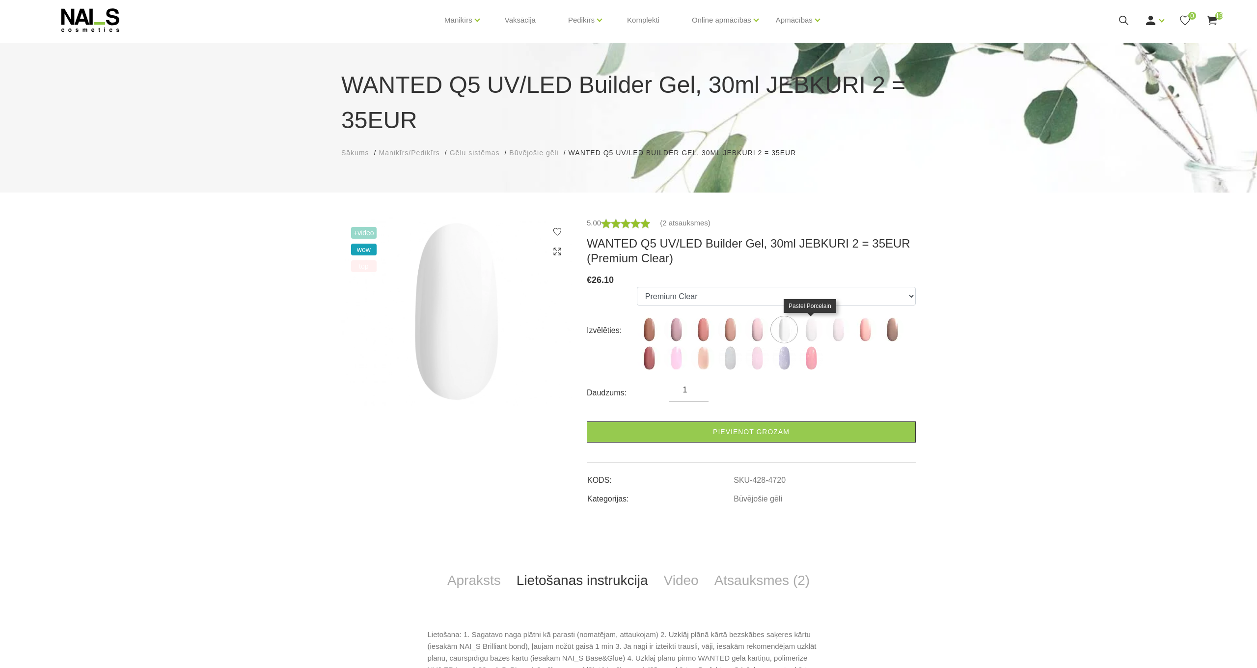
click at [815, 331] on img at bounding box center [811, 329] width 25 height 25
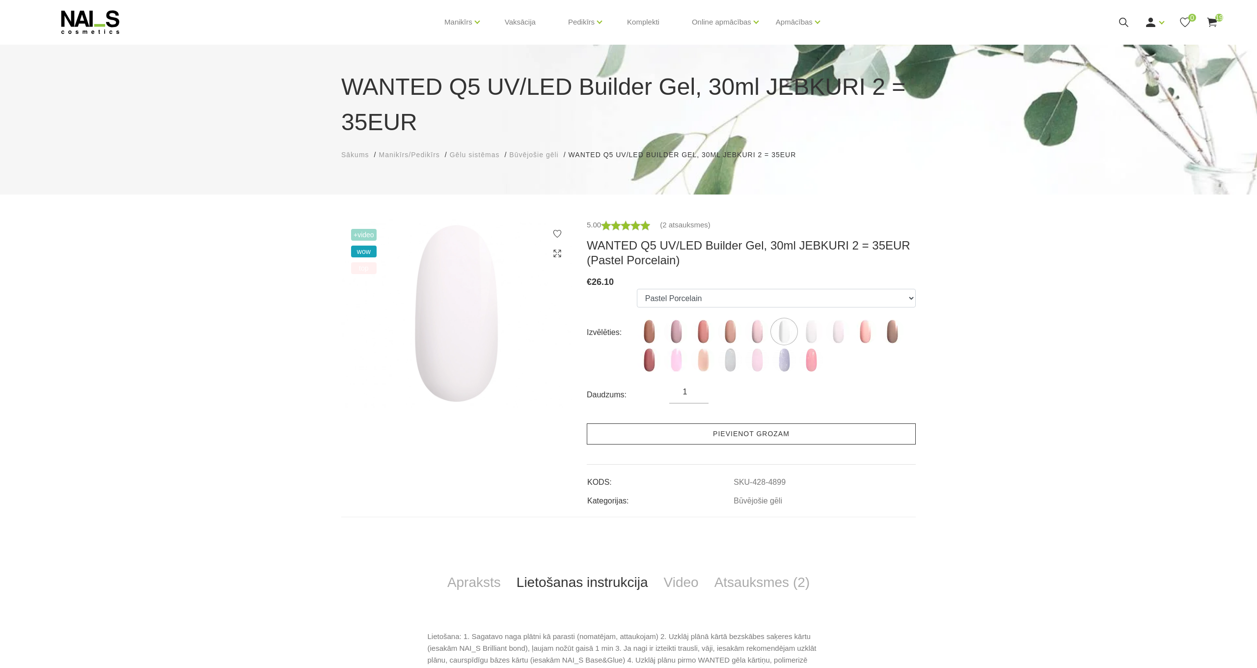
scroll to position [26, 0]
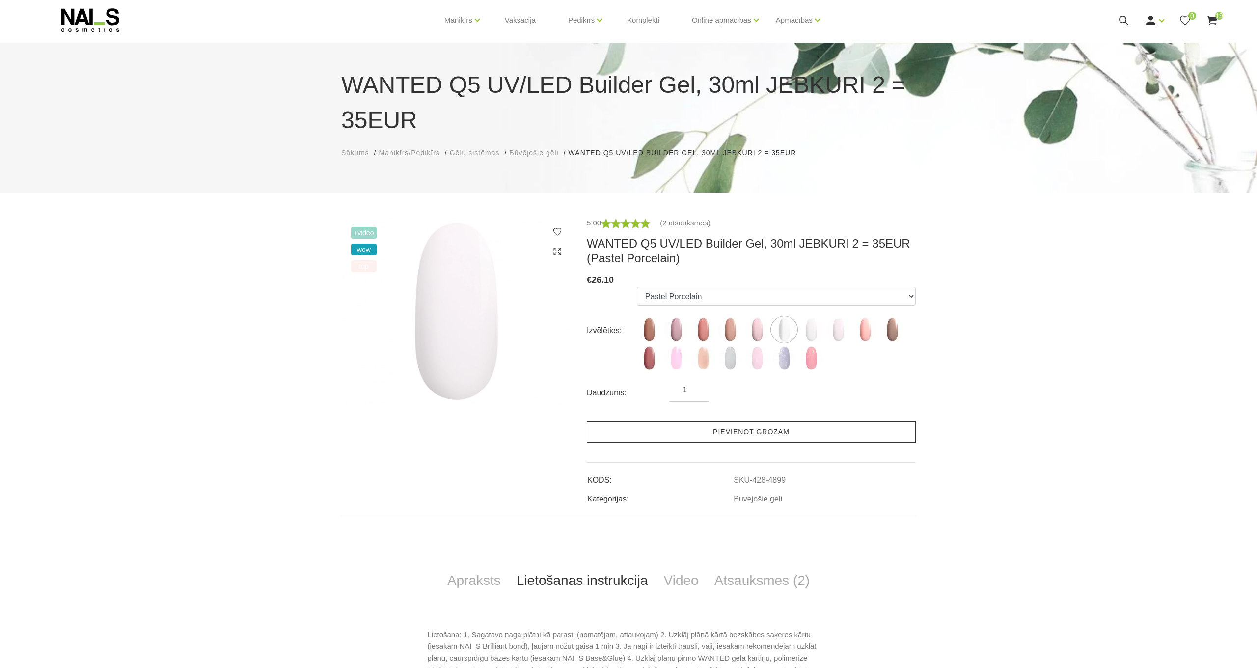
click at [788, 438] on link "Pievienot grozam" at bounding box center [751, 431] width 329 height 21
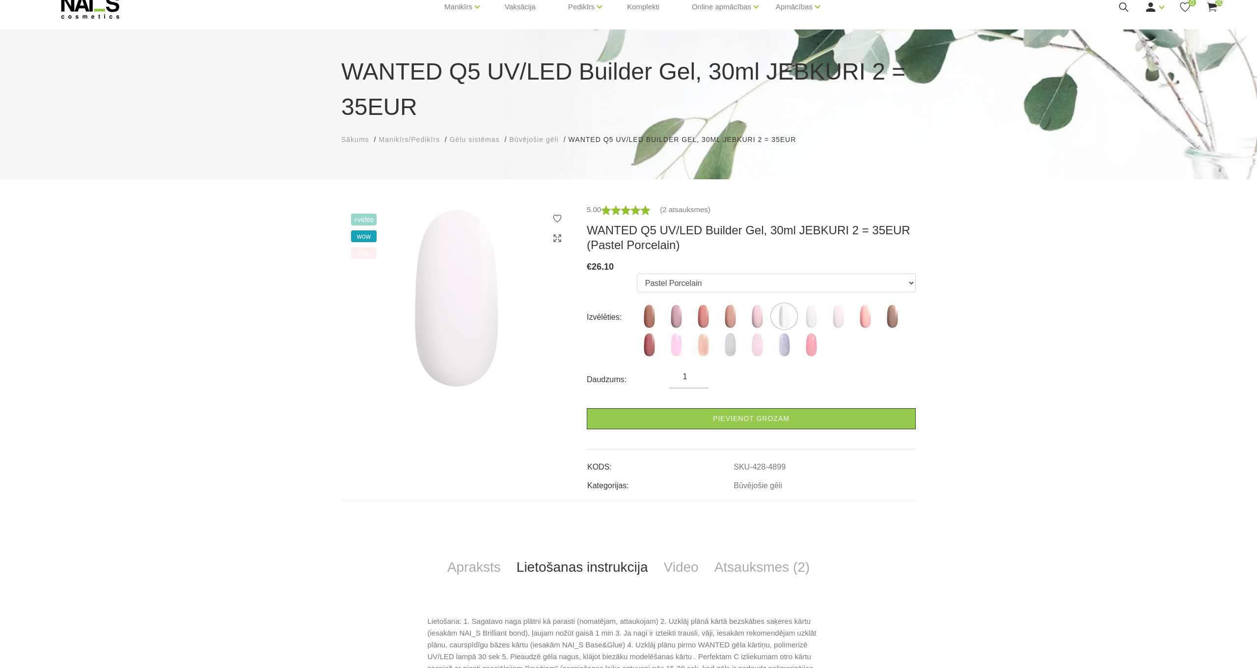
scroll to position [41, 0]
click at [729, 342] on img at bounding box center [730, 345] width 25 height 25
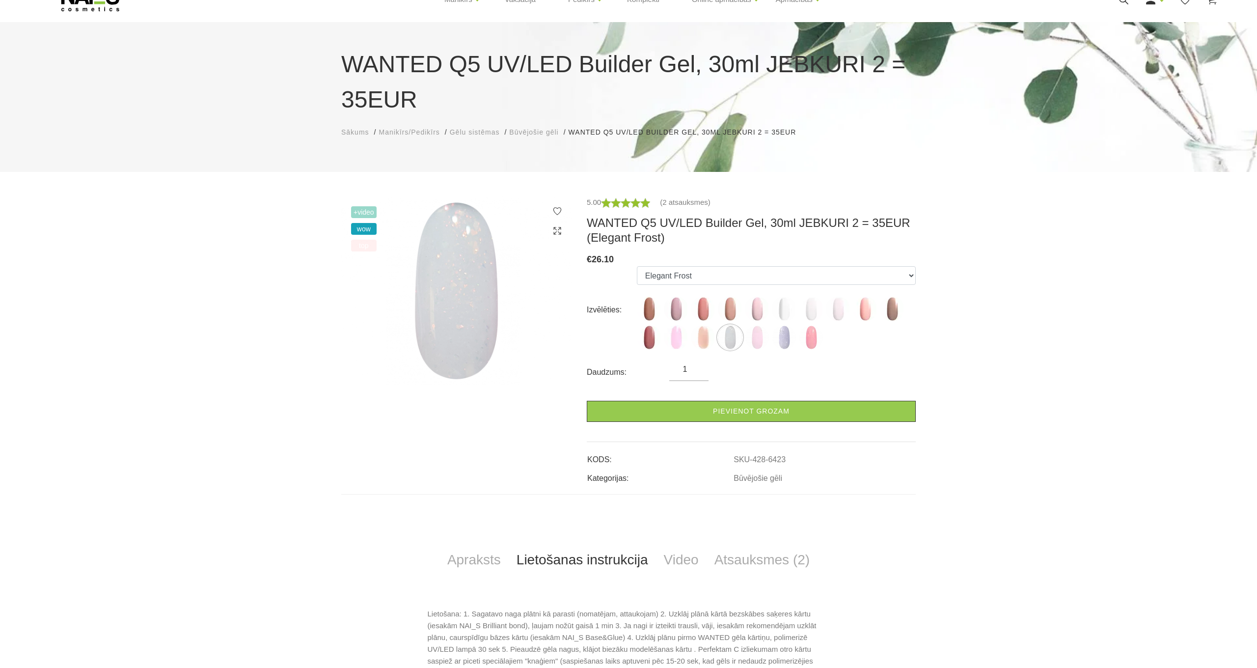
scroll to position [48, 0]
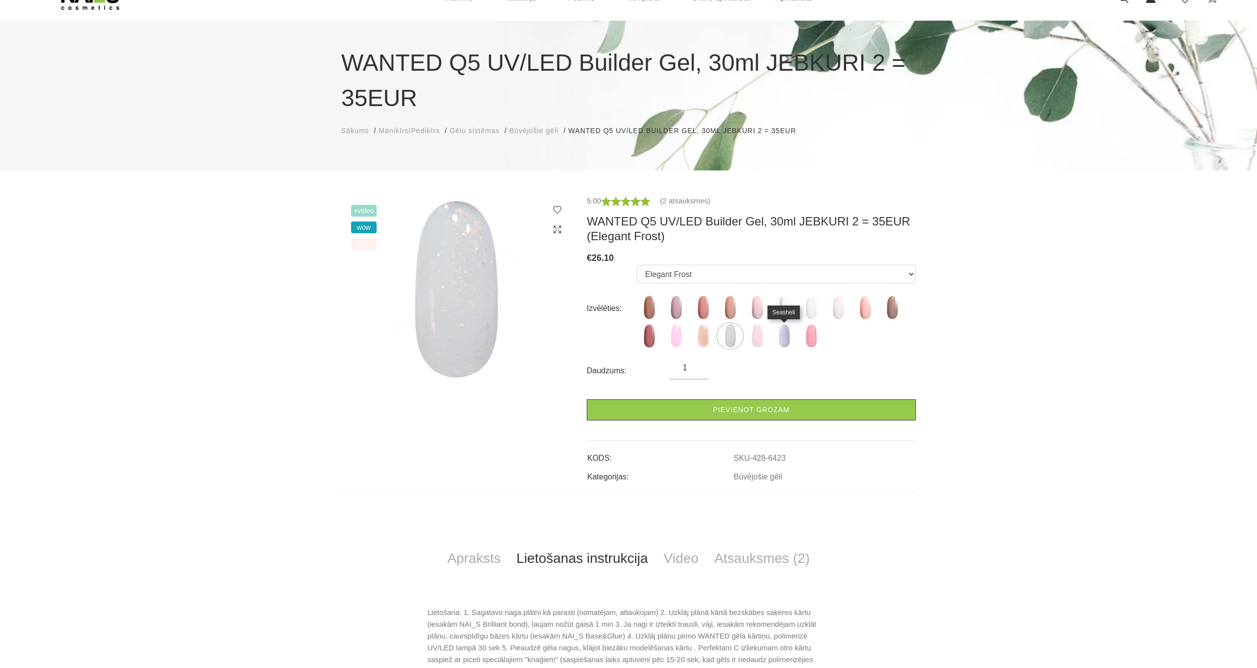
click at [785, 341] on img at bounding box center [784, 336] width 25 height 25
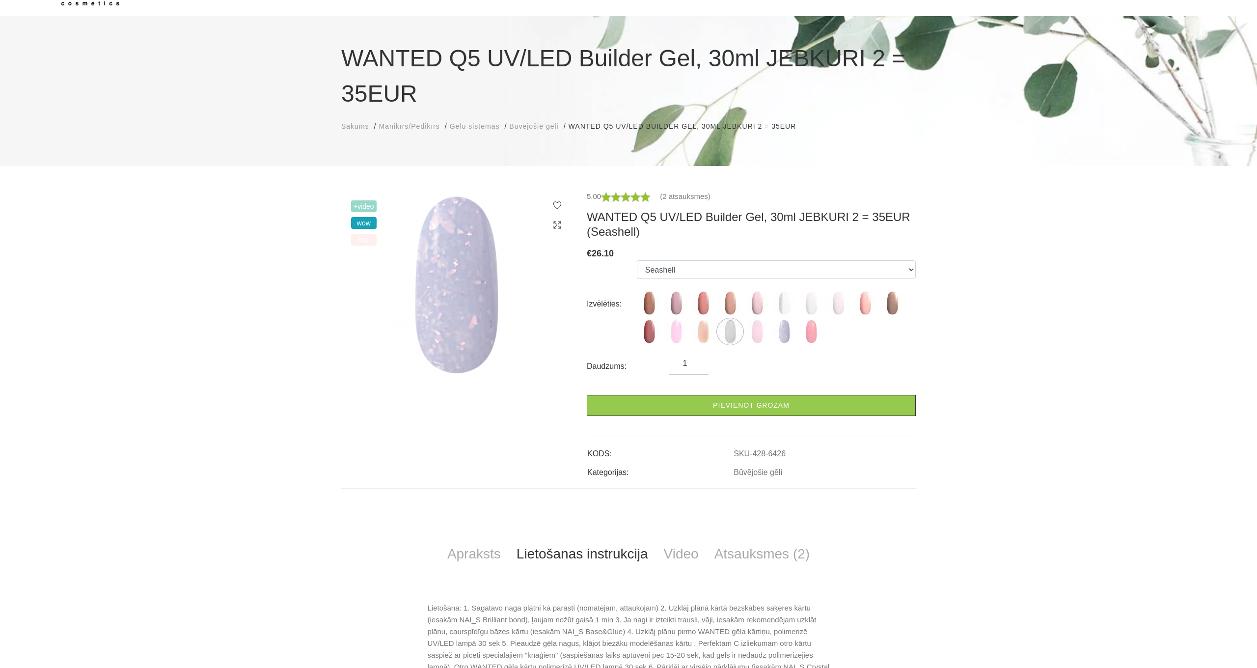
scroll to position [53, 0]
click at [728, 332] on img at bounding box center [730, 331] width 25 height 25
select select "6423"
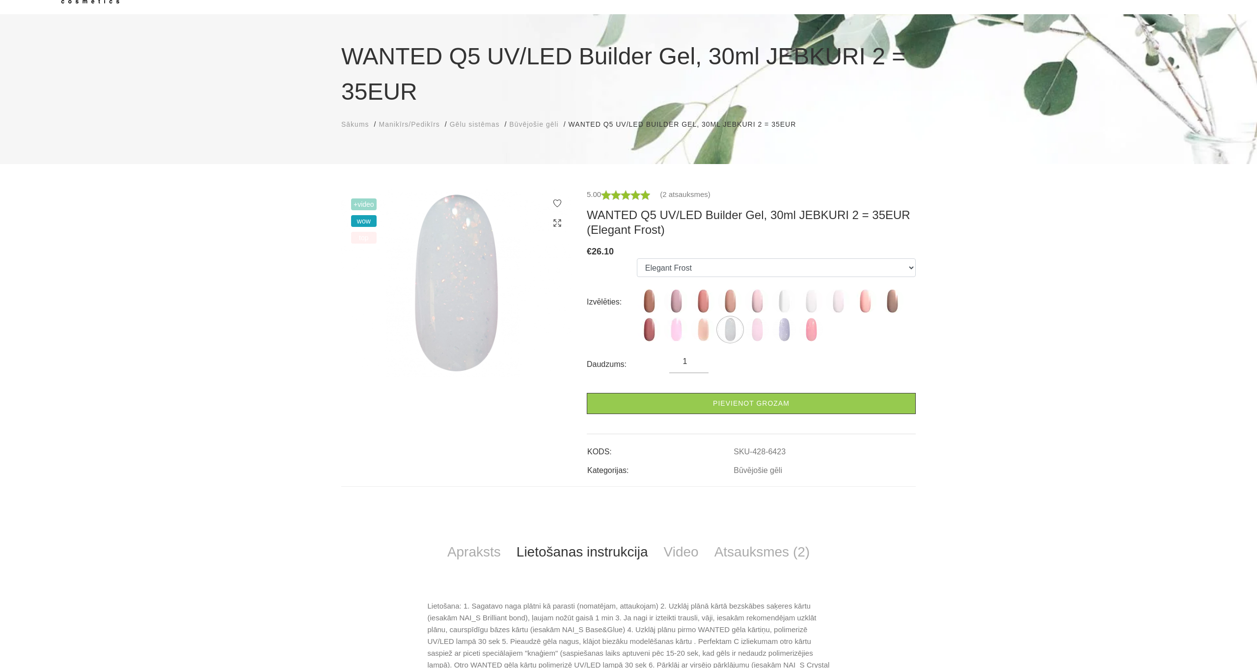
scroll to position [55, 0]
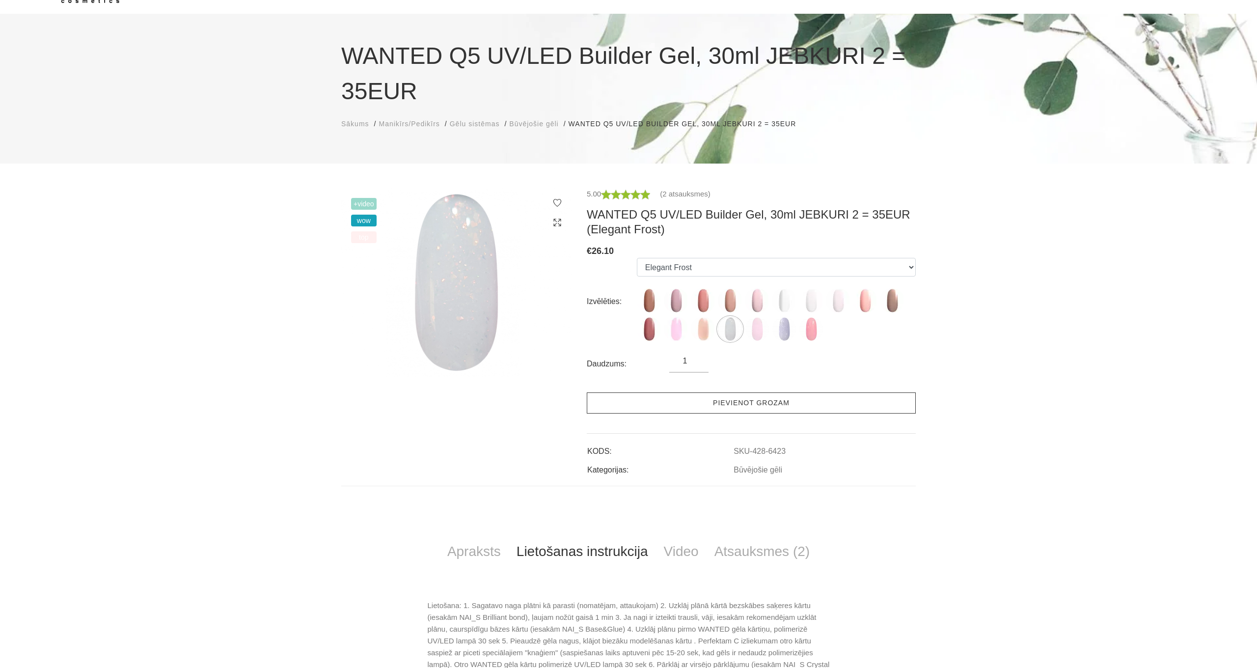
click at [748, 404] on link "Pievienot grozam" at bounding box center [751, 402] width 329 height 21
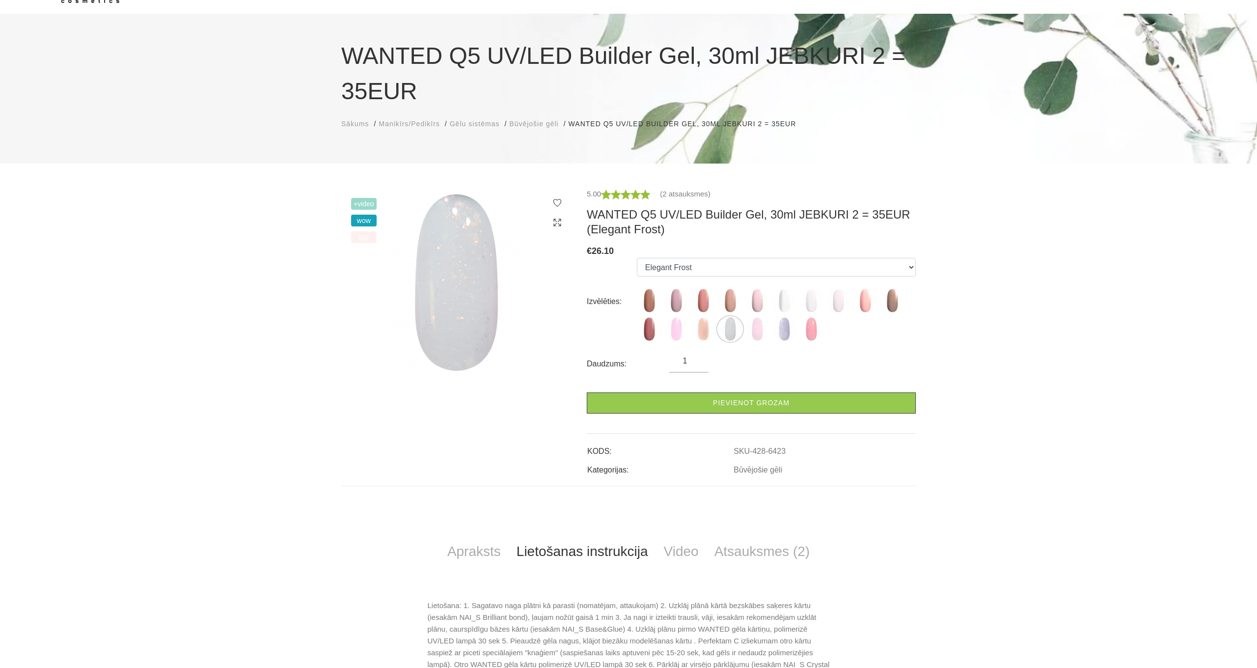
click at [536, 119] on link "Būvējošie gēli" at bounding box center [533, 124] width 49 height 10
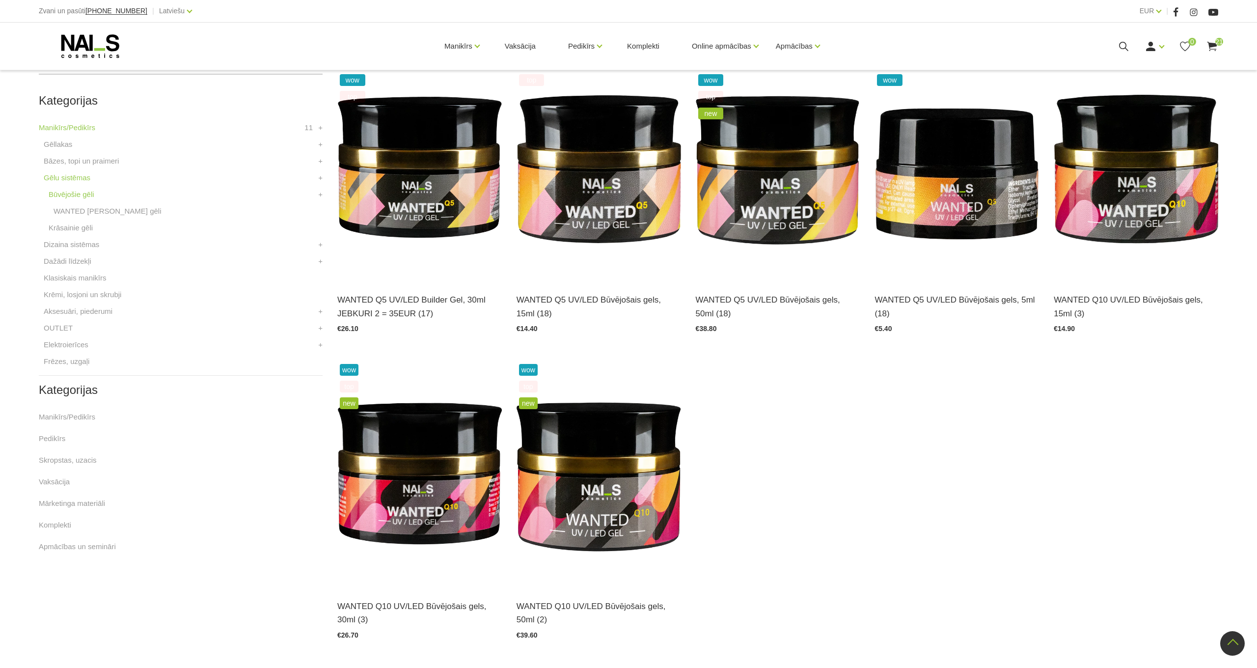
scroll to position [249, 0]
click at [950, 212] on img at bounding box center [957, 168] width 164 height 226
click at [411, 197] on img at bounding box center [419, 168] width 164 height 226
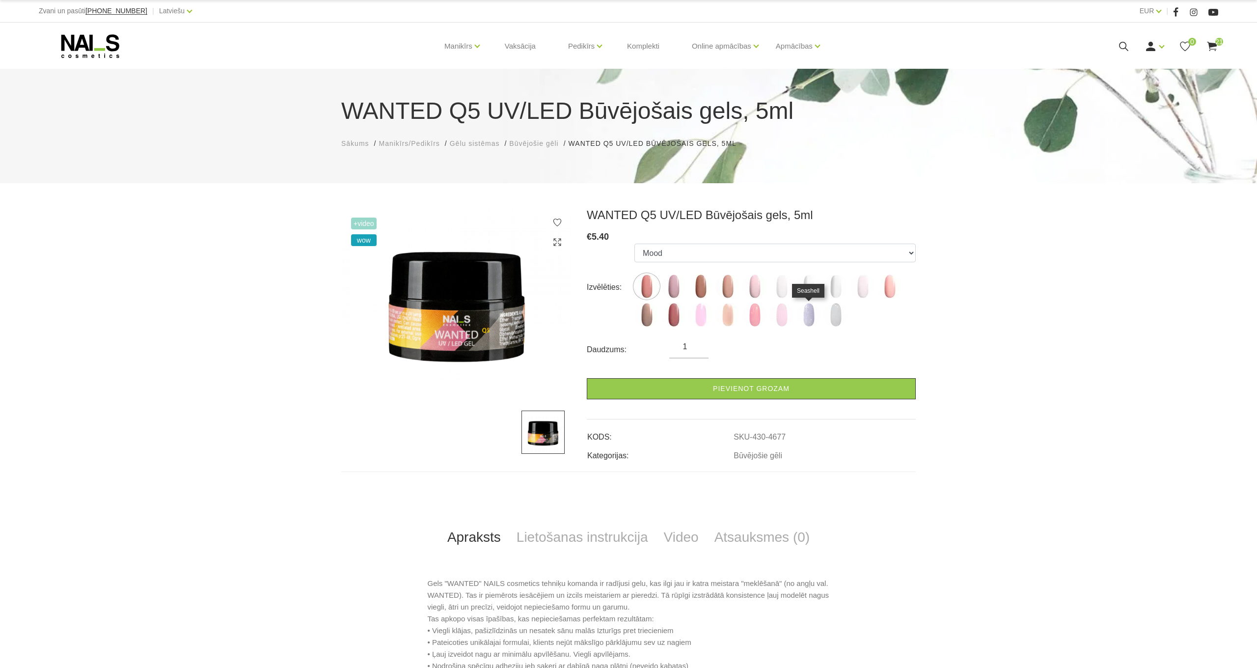
click at [814, 315] on img at bounding box center [808, 314] width 25 height 25
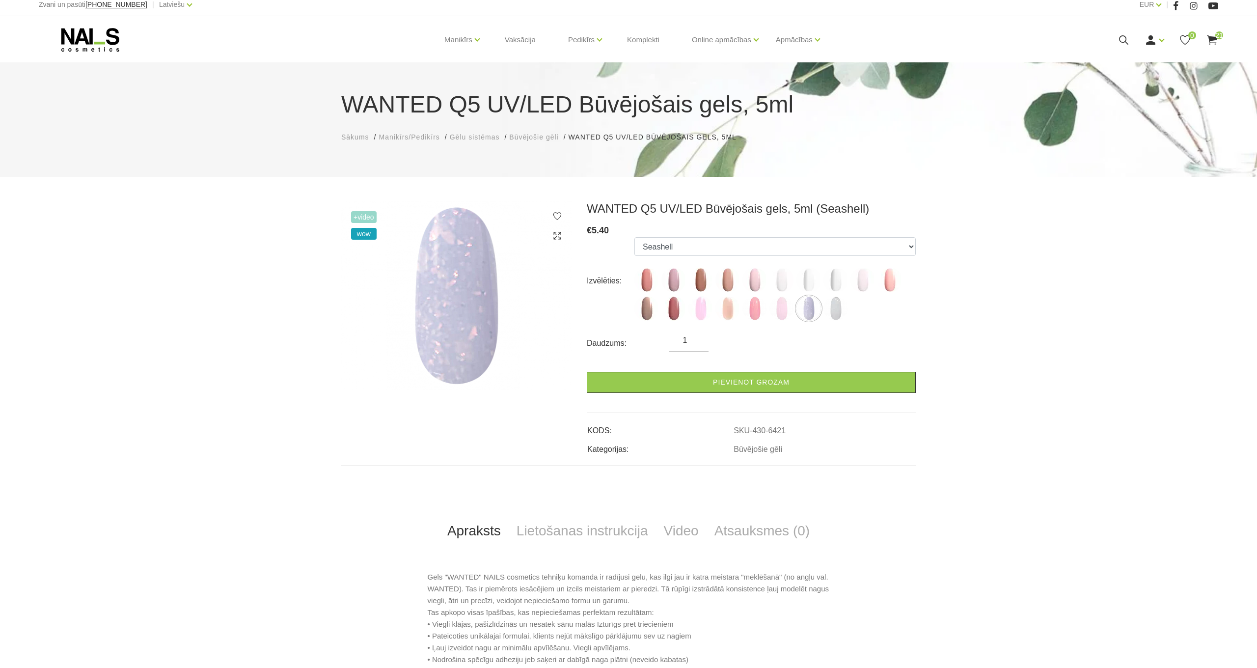
scroll to position [5, 0]
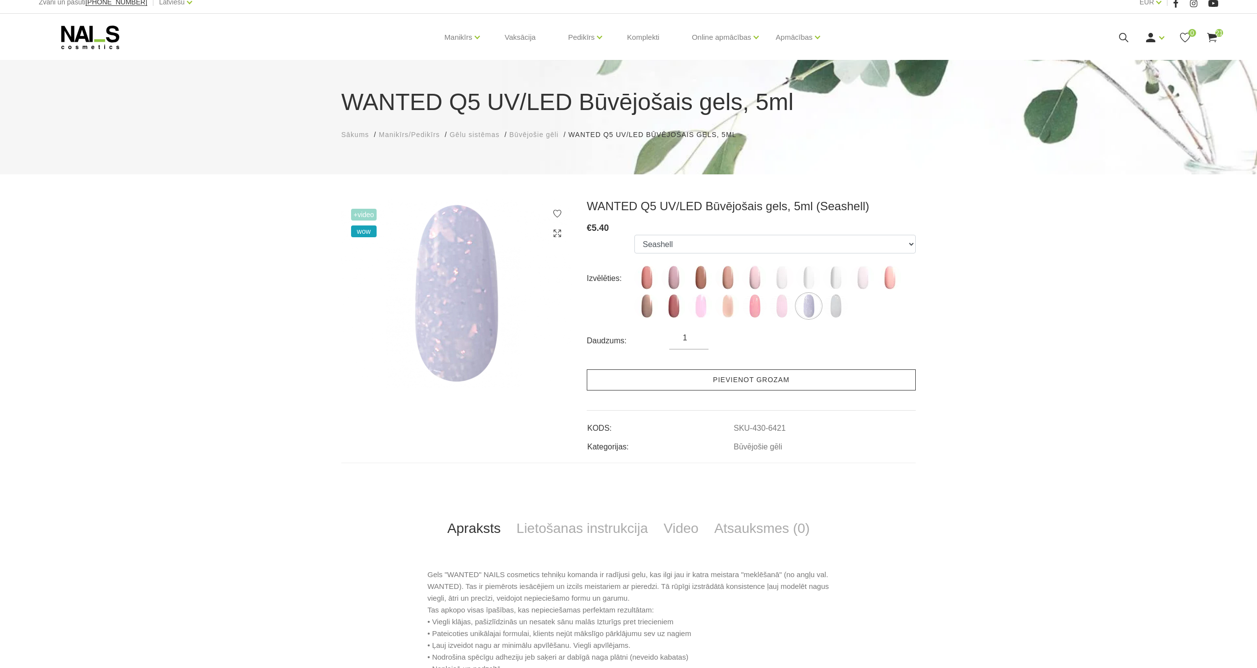
click at [741, 390] on link "Pievienot grozam" at bounding box center [751, 379] width 329 height 21
click at [749, 378] on link "Pievienot grozam" at bounding box center [751, 378] width 329 height 21
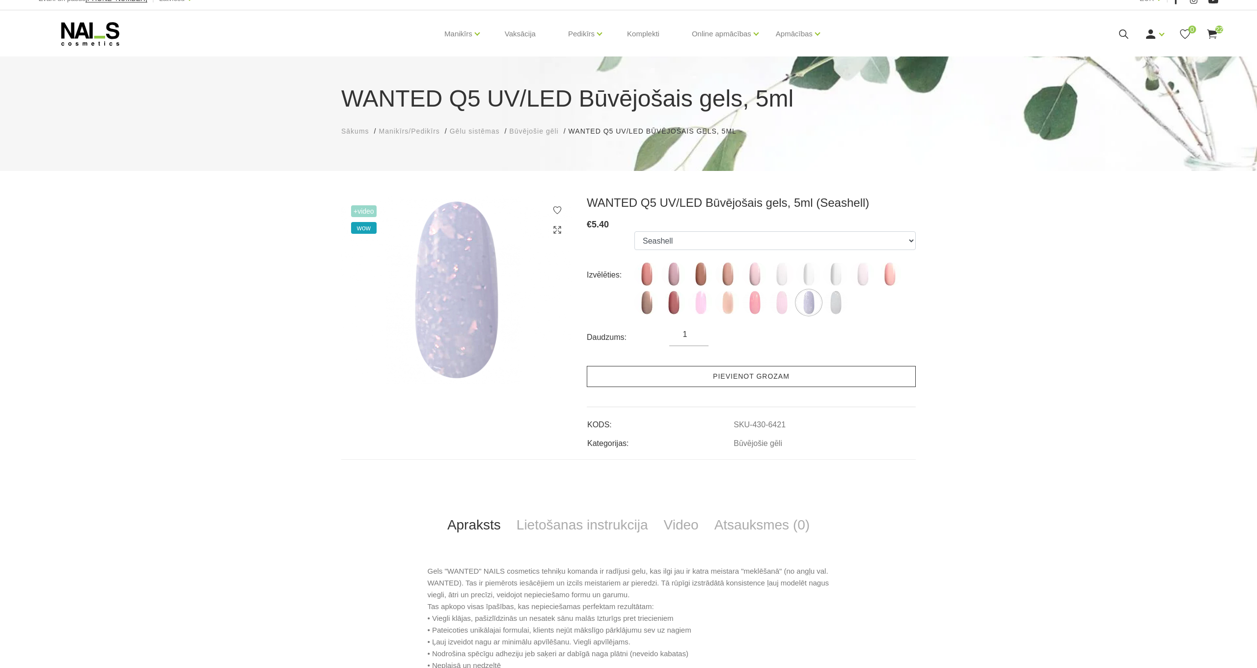
click at [729, 378] on link "Pievienot grozam" at bounding box center [751, 376] width 329 height 21
click at [785, 380] on link "Pievienot grozam" at bounding box center [751, 376] width 329 height 21
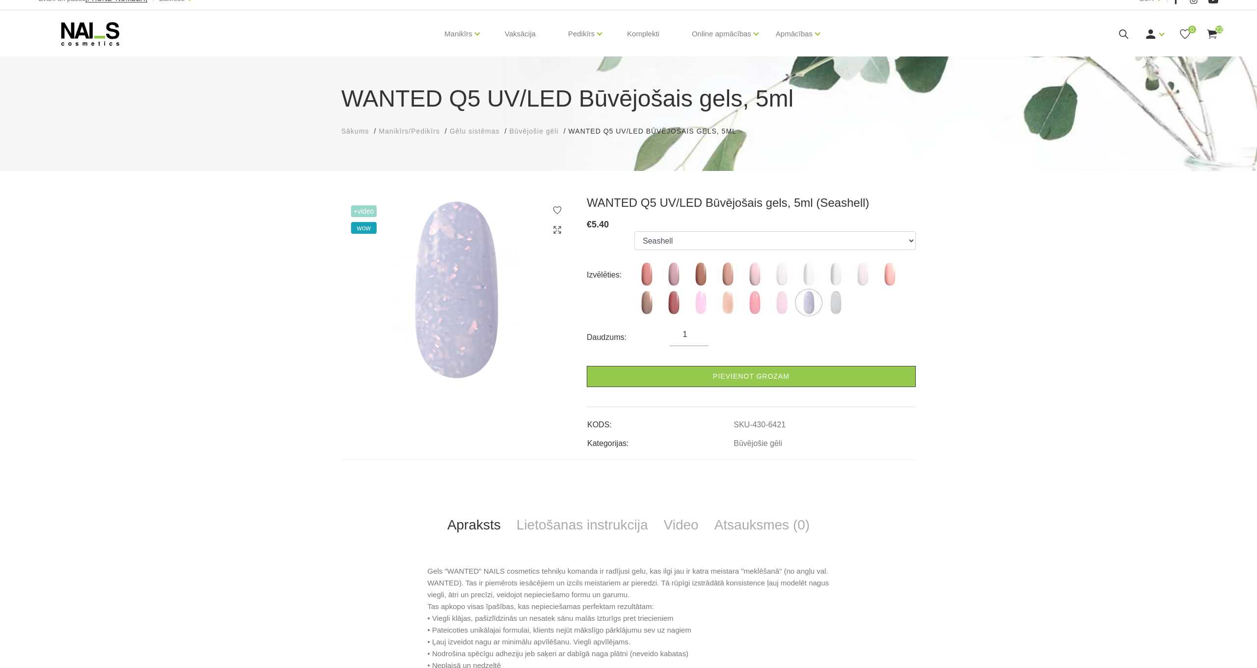
scroll to position [12, 0]
click at [839, 301] on img at bounding box center [835, 303] width 25 height 25
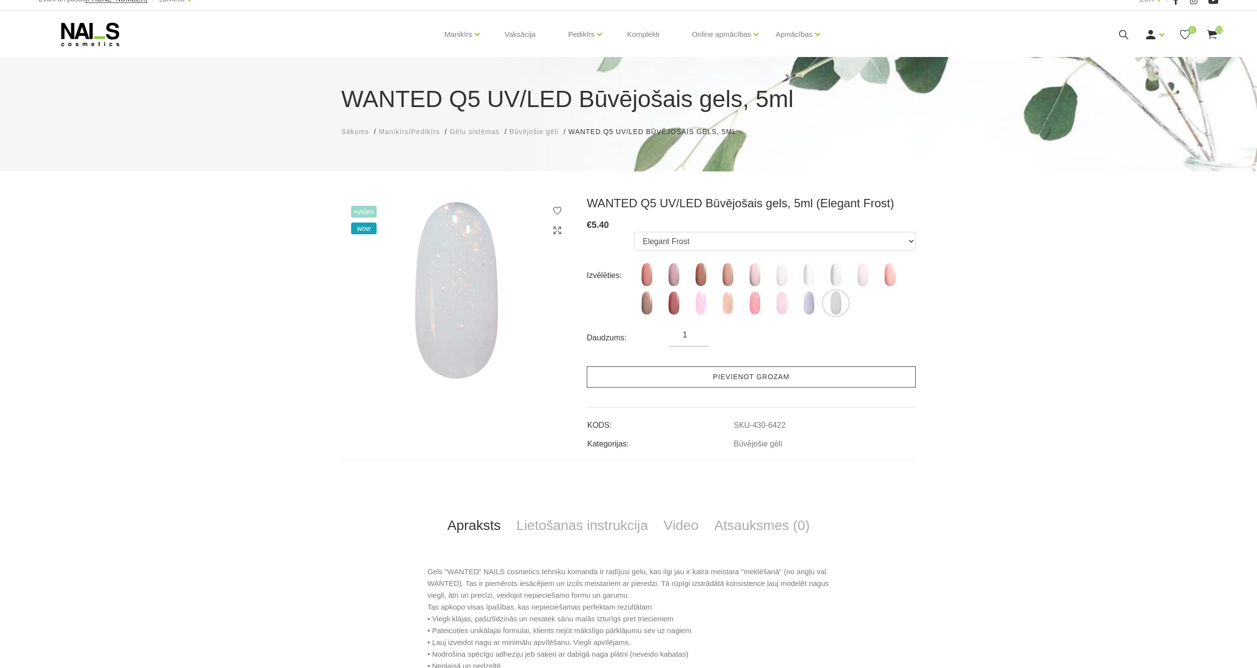
click at [713, 377] on link "Pievienot grozam" at bounding box center [751, 376] width 329 height 21
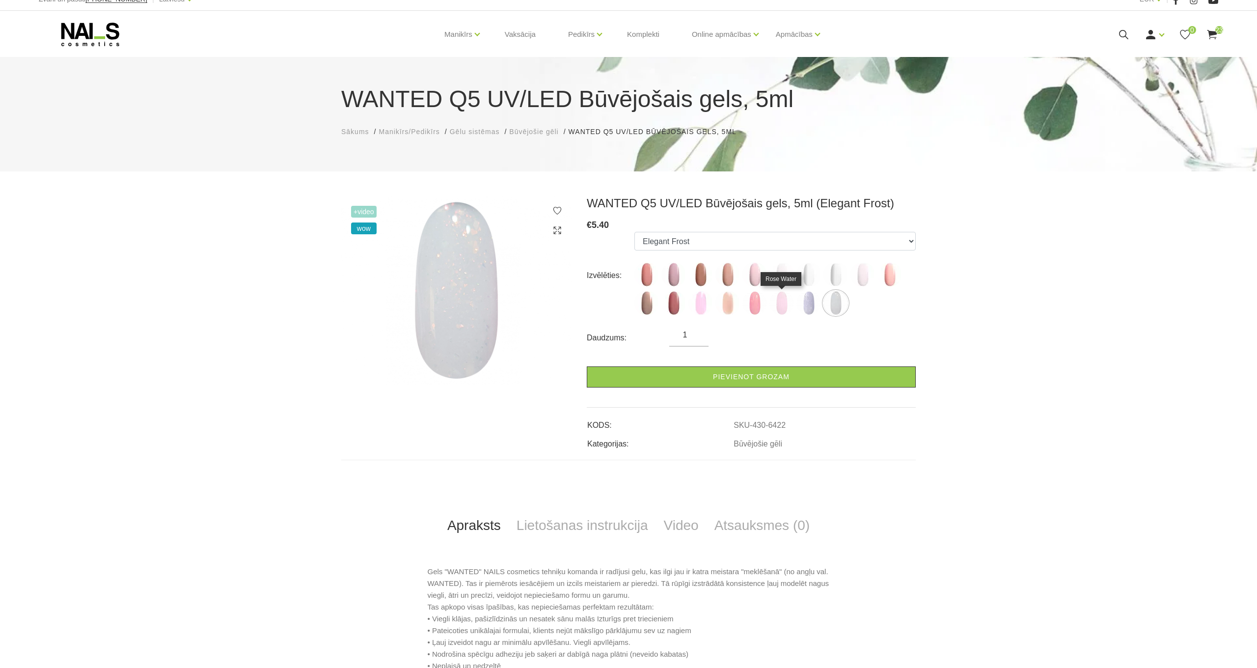
click at [782, 305] on img at bounding box center [781, 303] width 25 height 25
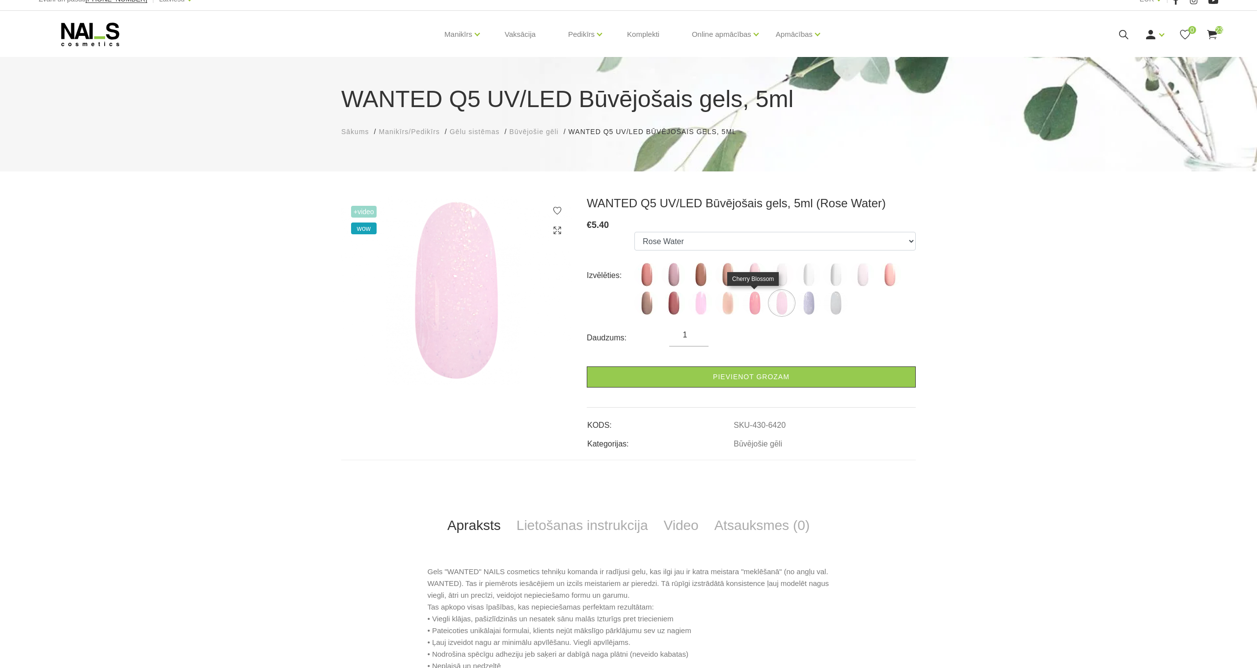
click at [754, 302] on img at bounding box center [754, 303] width 25 height 25
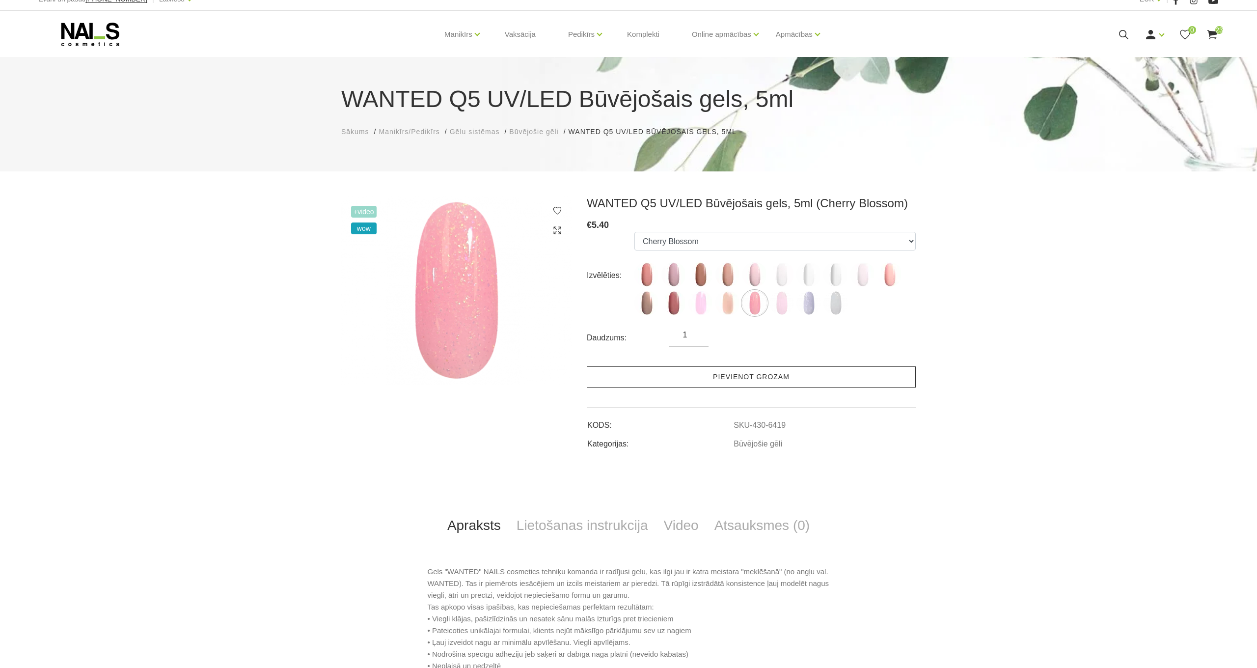
click at [743, 377] on link "Pievienot grozam" at bounding box center [751, 376] width 329 height 21
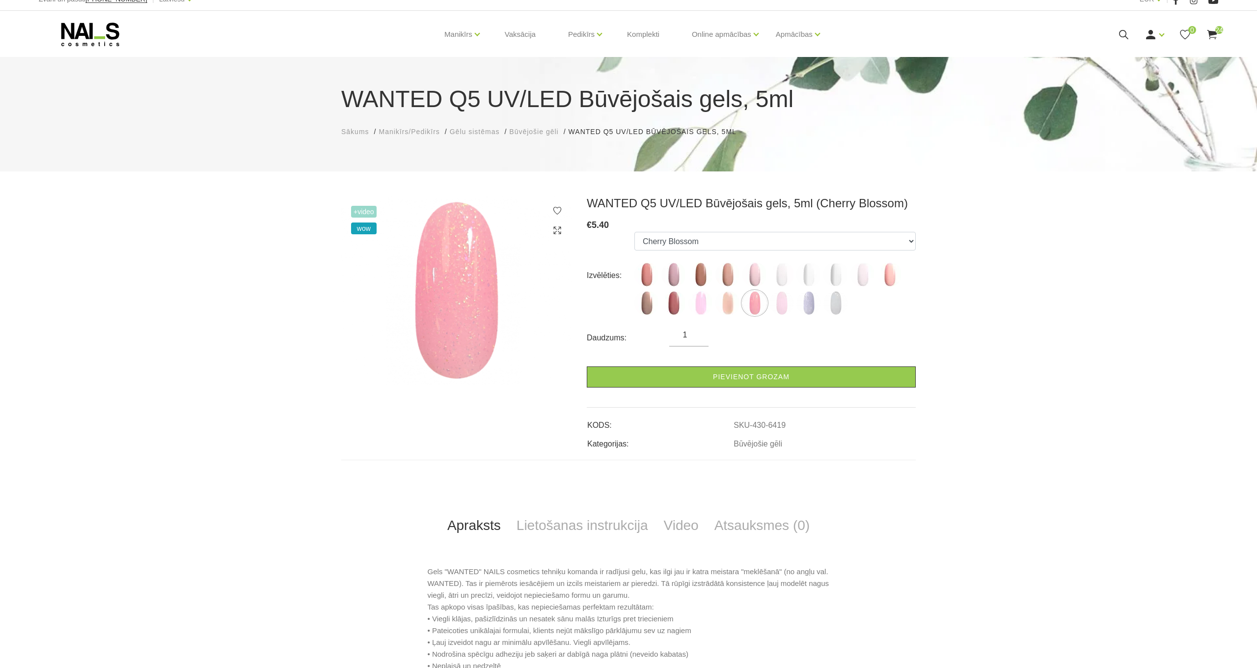
click at [904, 269] on ul "Mood Nude Sparkle Caramel Macchiato Dream Rose Pastel Porcelain Premium Clear M…" at bounding box center [774, 275] width 281 height 87
click at [892, 273] on img at bounding box center [889, 274] width 25 height 25
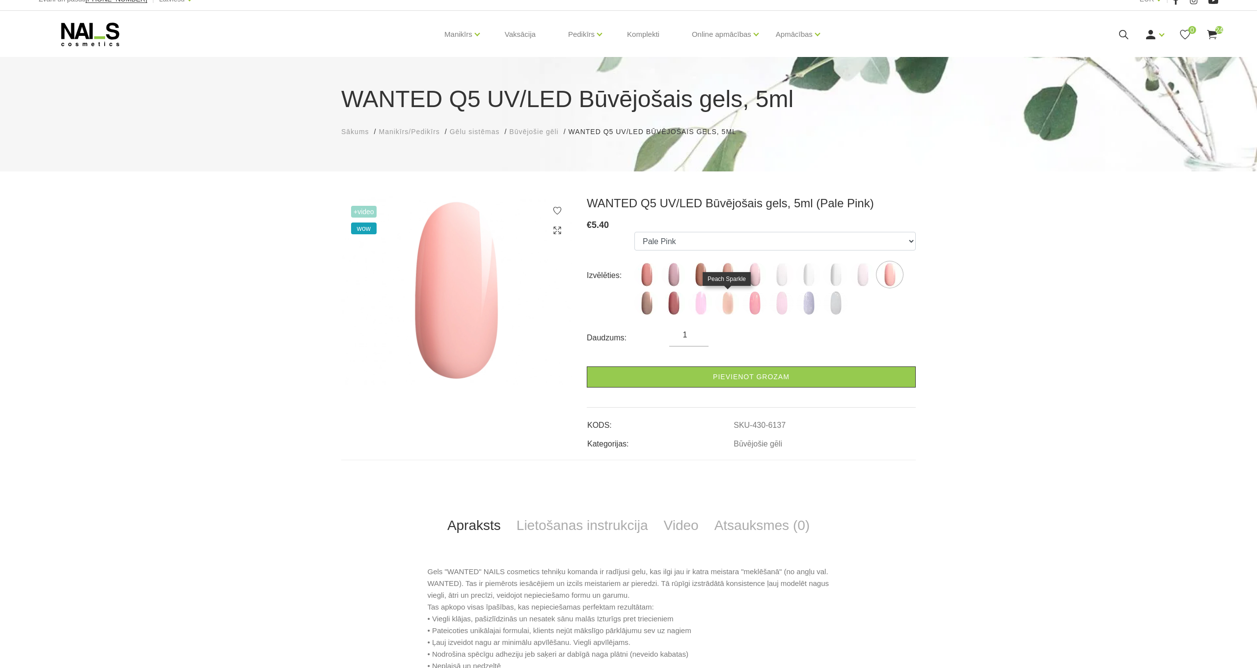
click at [730, 301] on img at bounding box center [727, 303] width 25 height 25
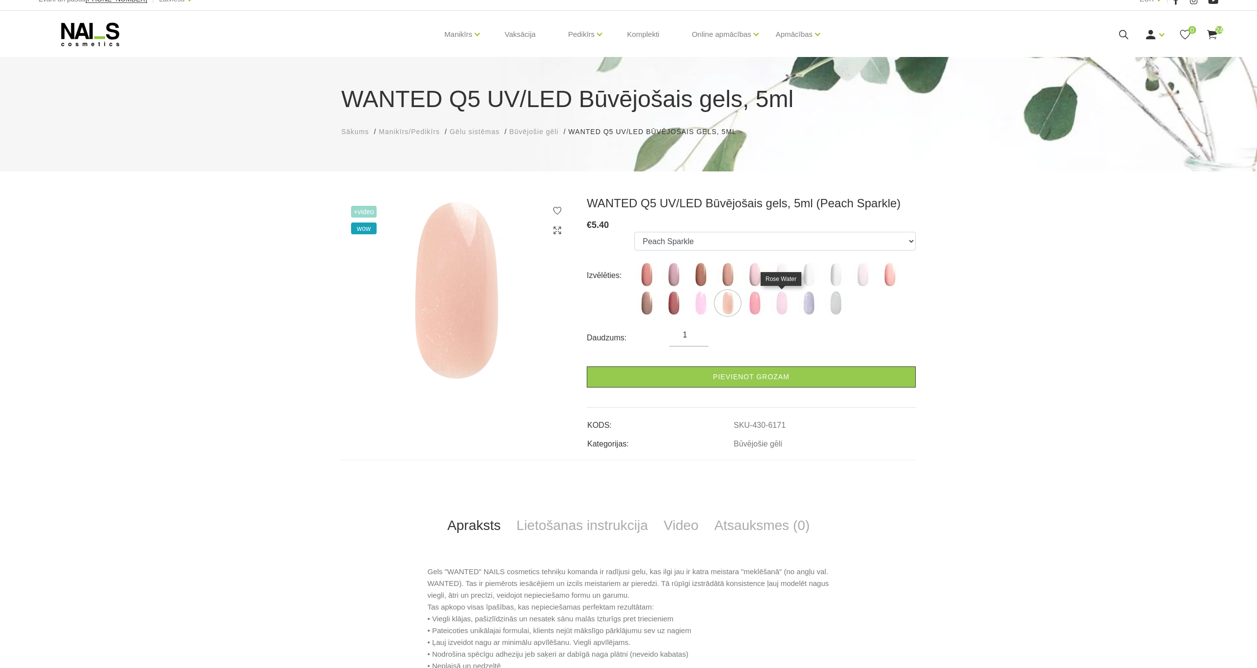
click at [780, 303] on img at bounding box center [781, 303] width 25 height 25
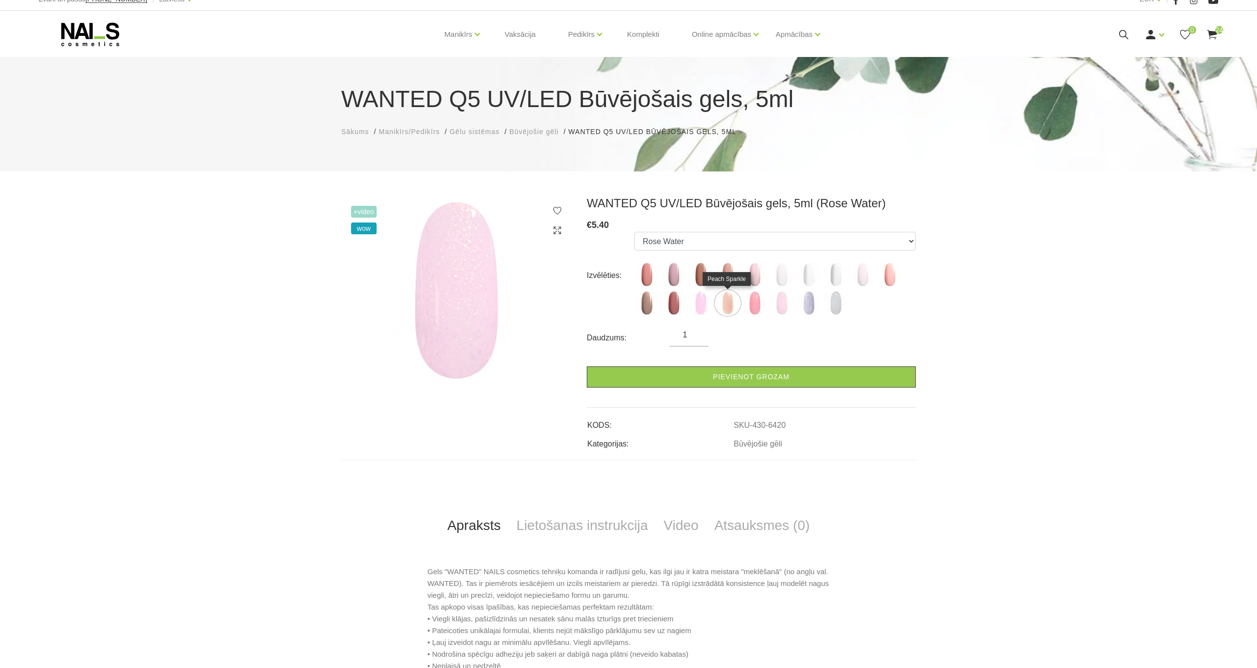
click at [732, 300] on img at bounding box center [727, 303] width 25 height 25
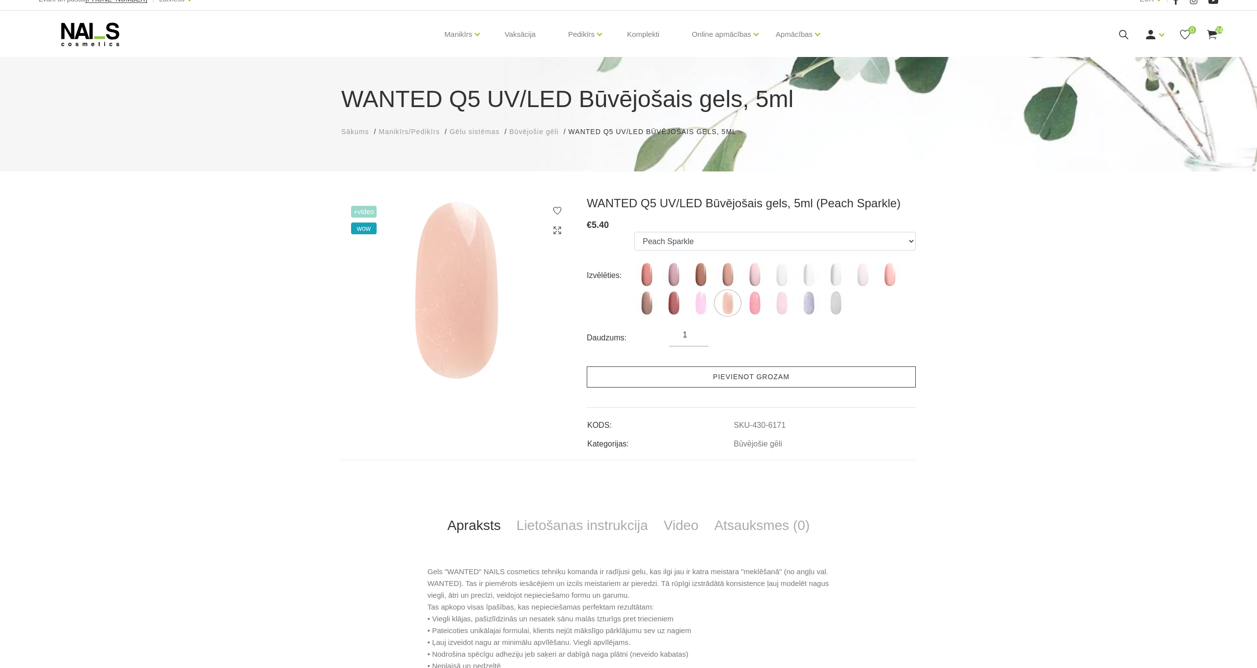
click at [724, 374] on link "Pievienot grozam" at bounding box center [751, 376] width 329 height 21
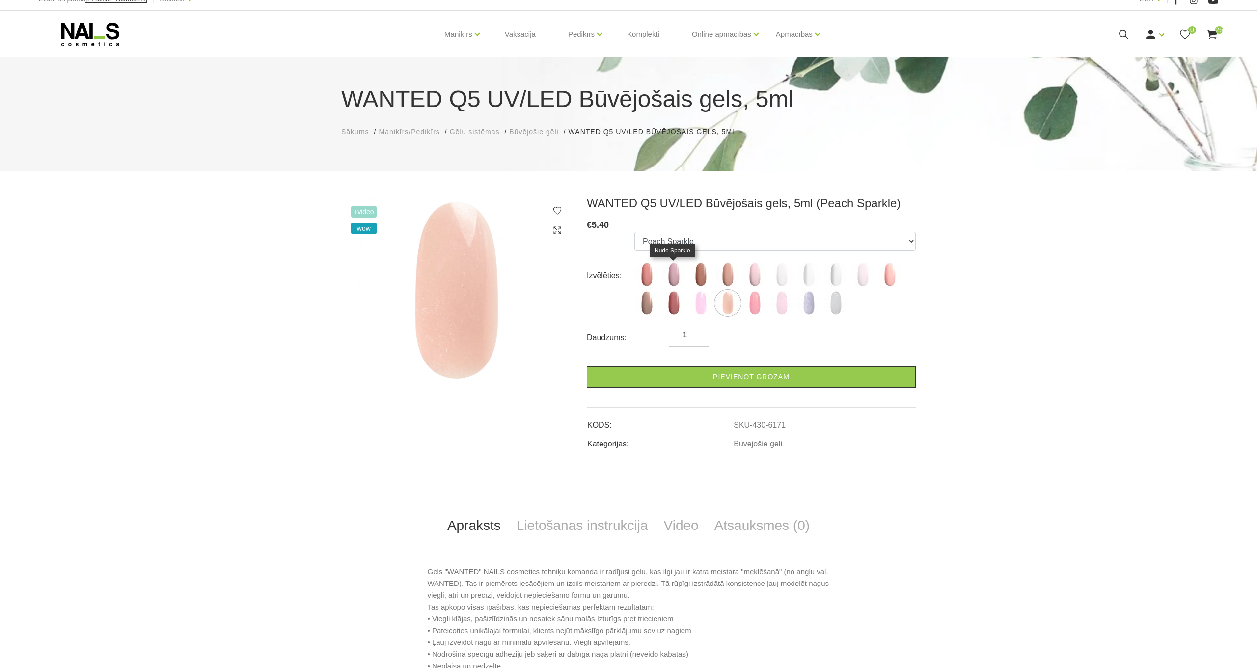
click at [673, 277] on img at bounding box center [673, 274] width 25 height 25
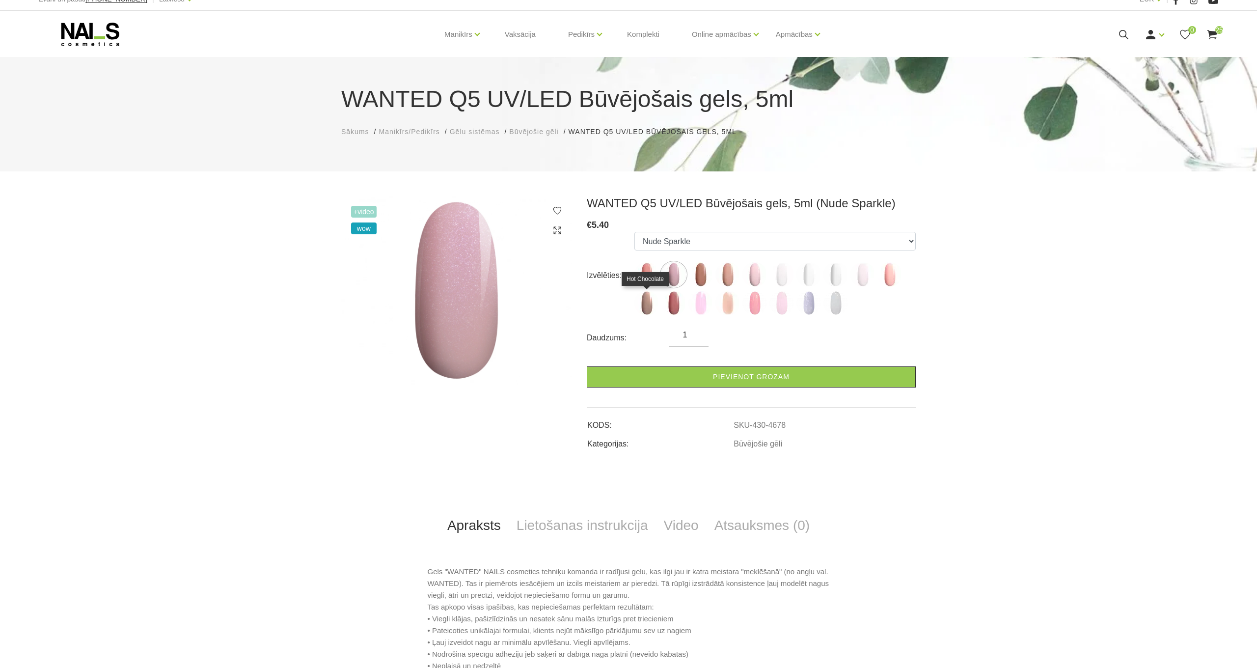
click at [642, 301] on img at bounding box center [646, 303] width 25 height 25
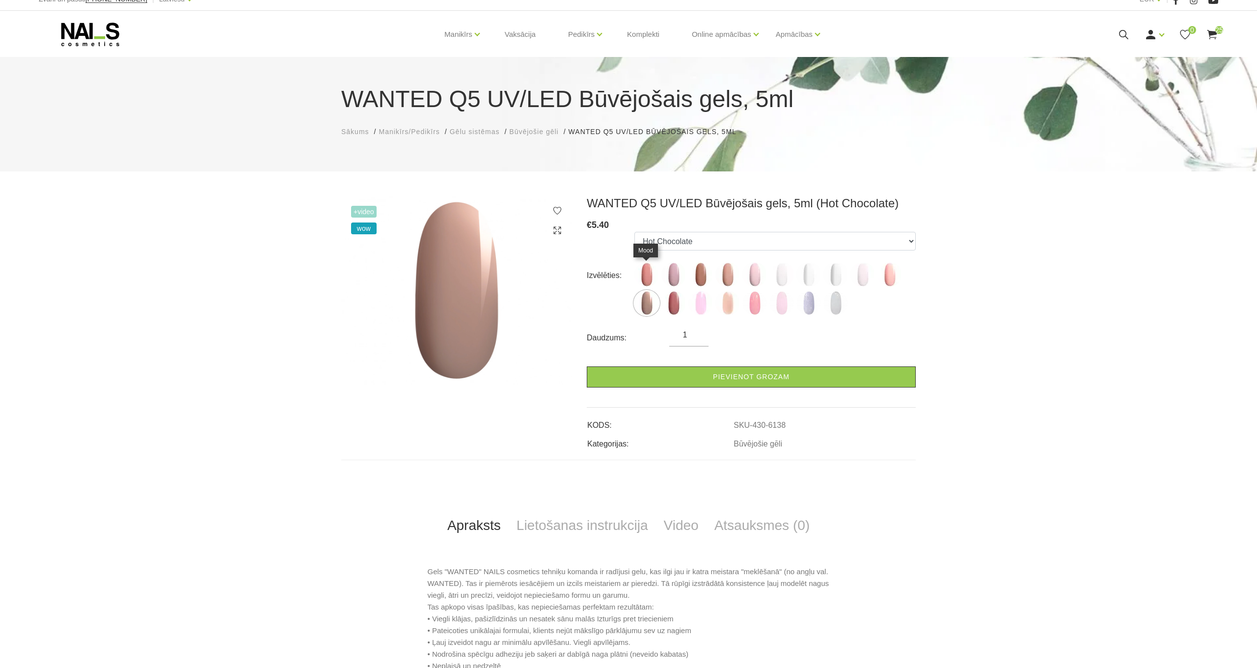
click at [647, 275] on img at bounding box center [646, 274] width 25 height 25
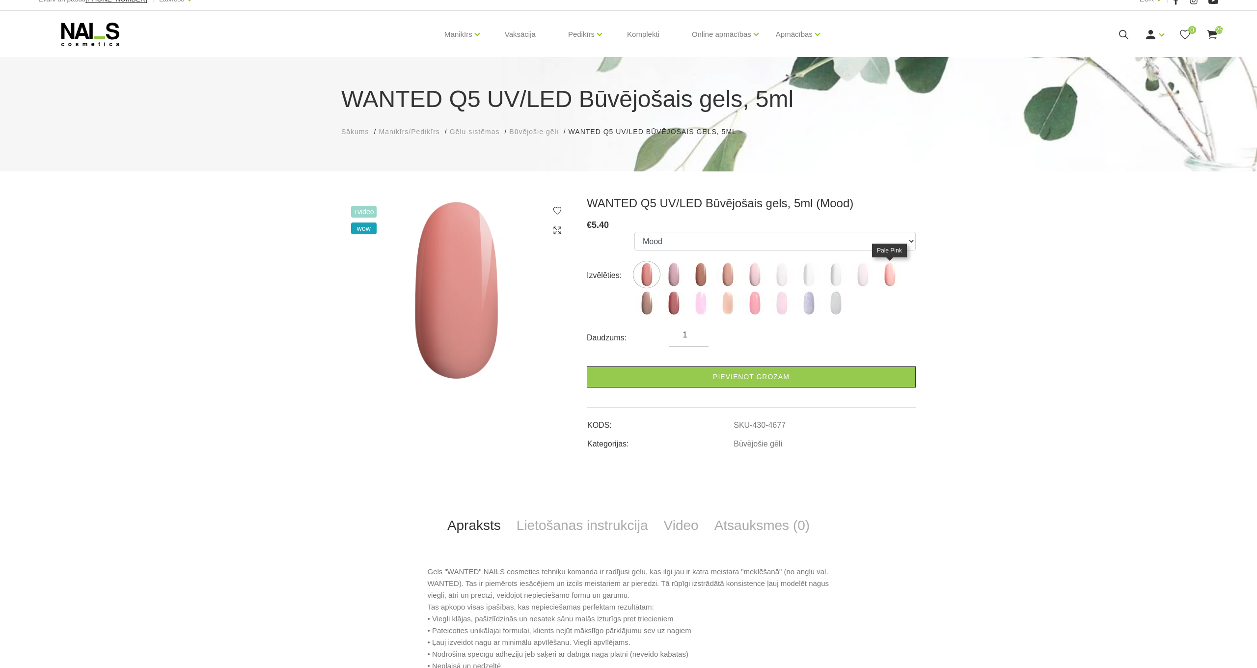
click at [889, 274] on img at bounding box center [889, 274] width 25 height 25
select select "6137"
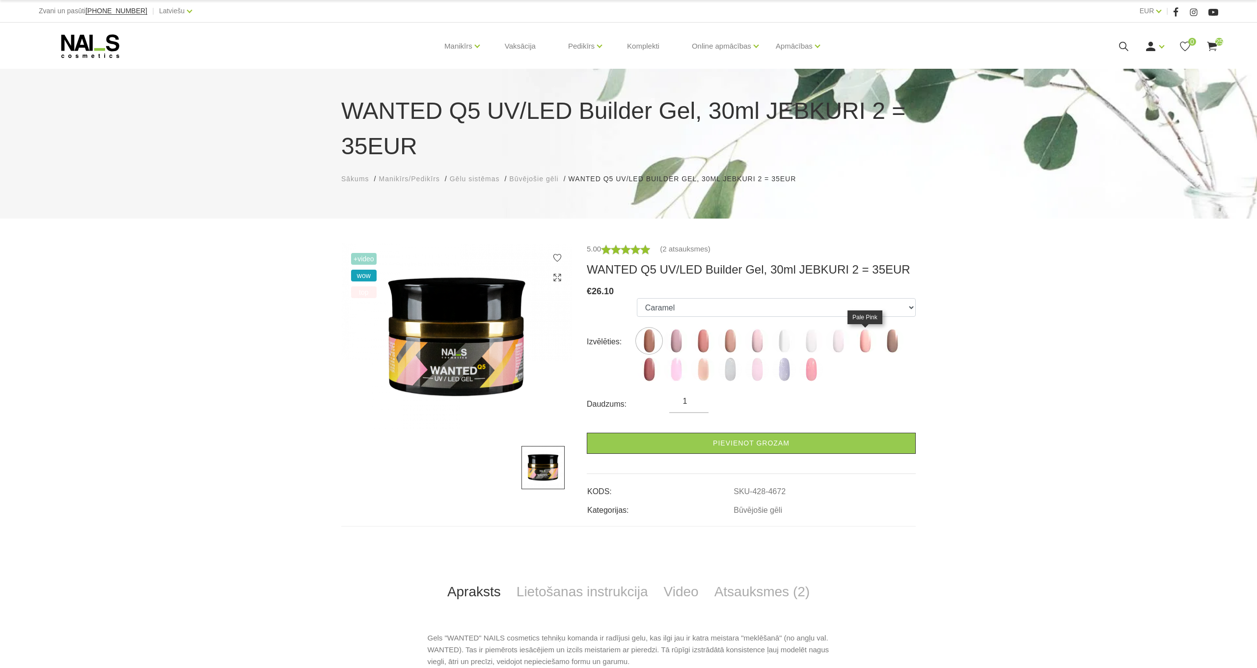
click at [869, 348] on img at bounding box center [865, 341] width 25 height 25
select select "6142"
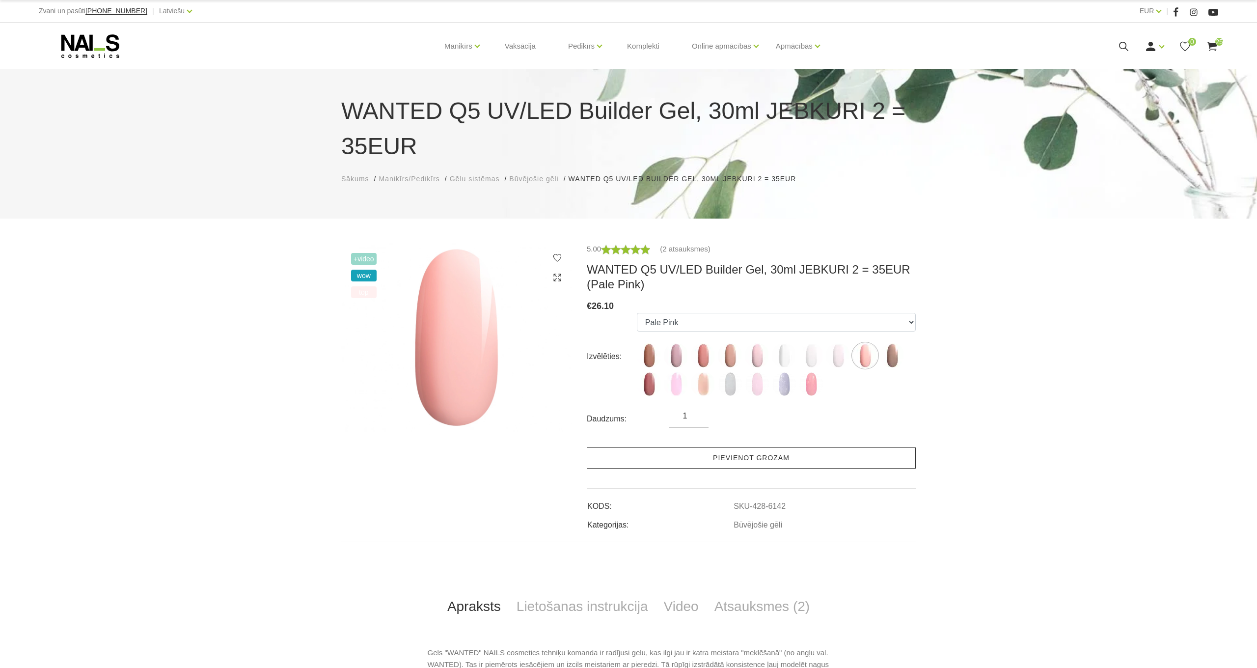
click at [758, 465] on link "Pievienot grozam" at bounding box center [751, 457] width 329 height 21
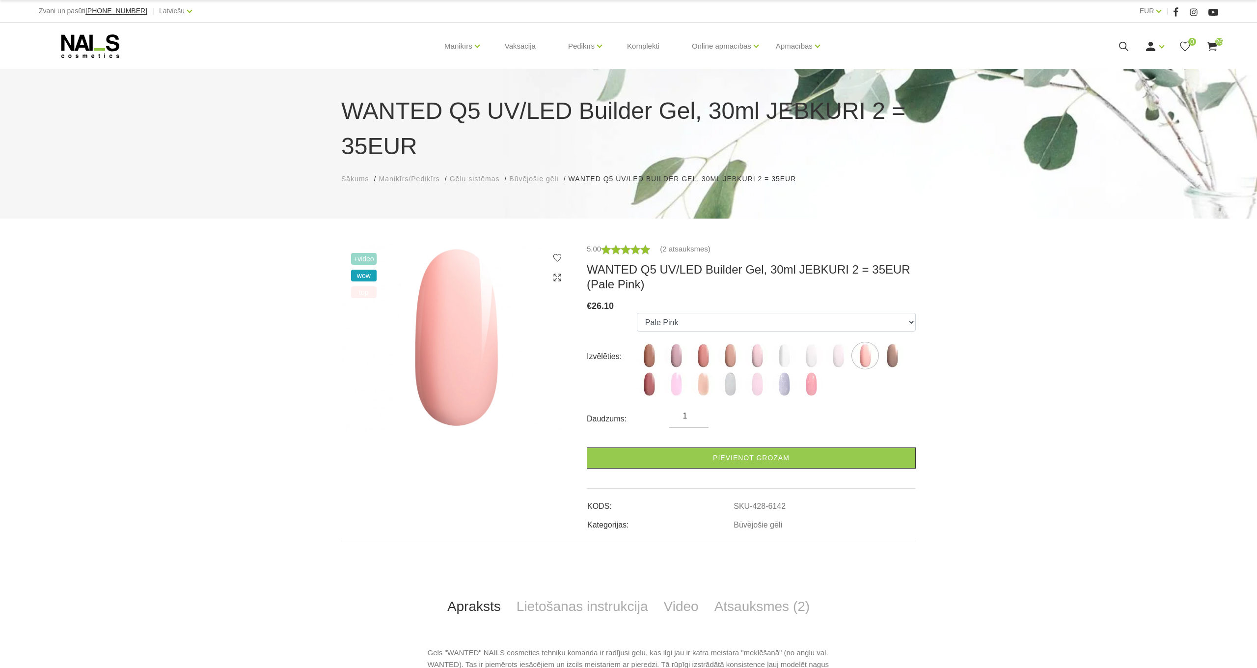
click at [1215, 49] on use at bounding box center [1212, 46] width 10 height 9
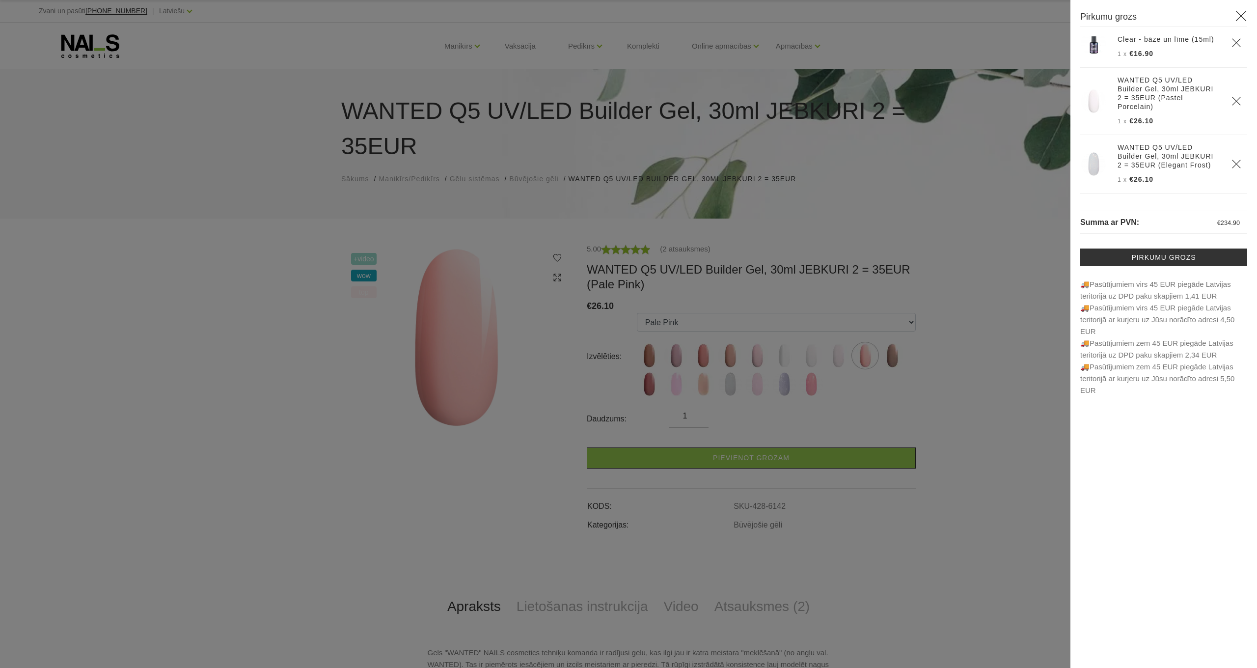
scroll to position [901, 0]
click at [1236, 165] on use "Delete" at bounding box center [1236, 165] width 8 height 8
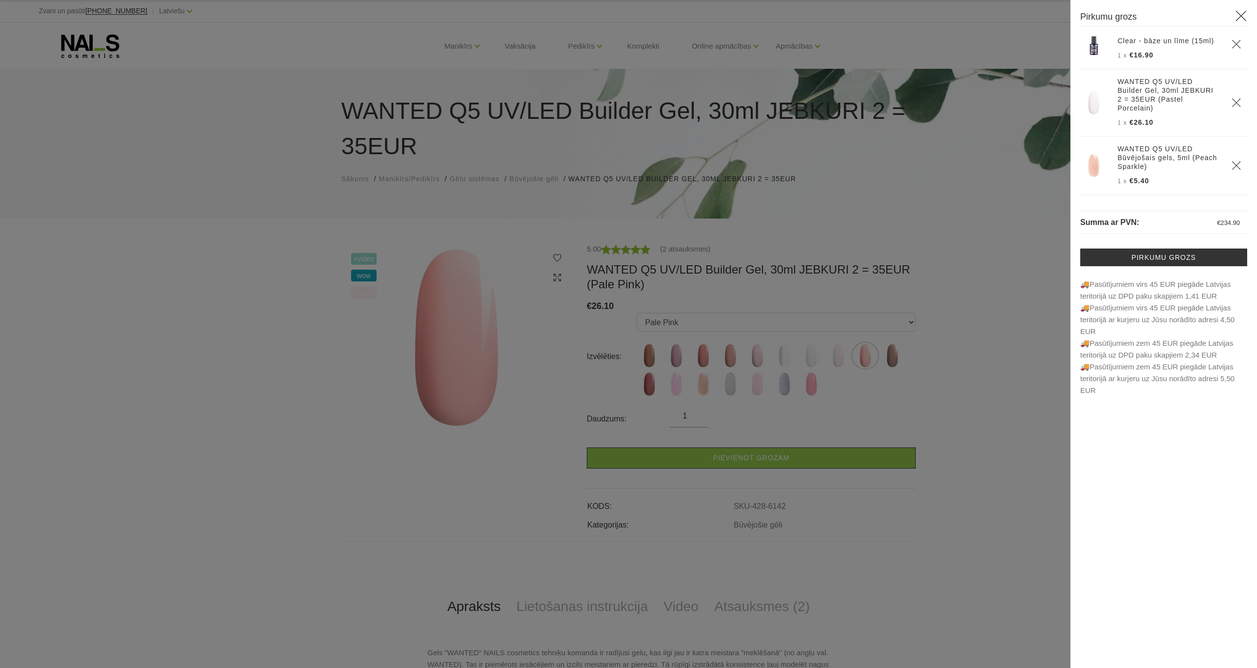
click at [1236, 165] on use "Delete" at bounding box center [1236, 165] width 8 height 8
click at [1039, 430] on div at bounding box center [628, 334] width 1257 height 668
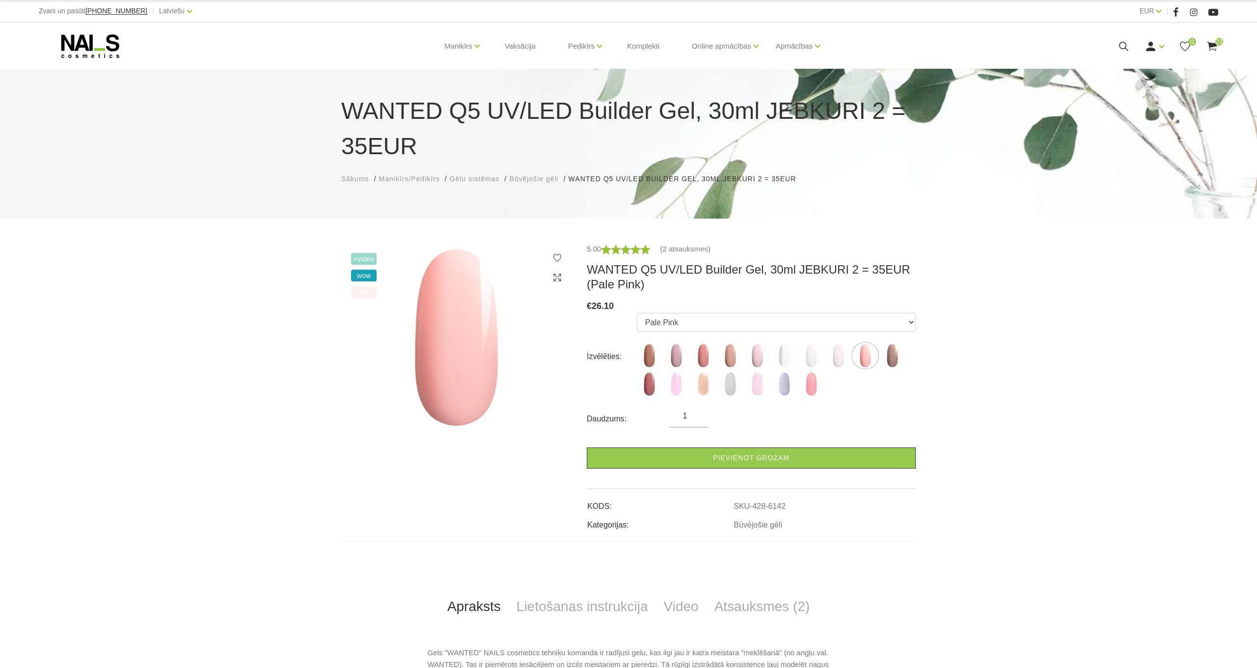
click at [1218, 44] on span "21" at bounding box center [1219, 42] width 8 height 8
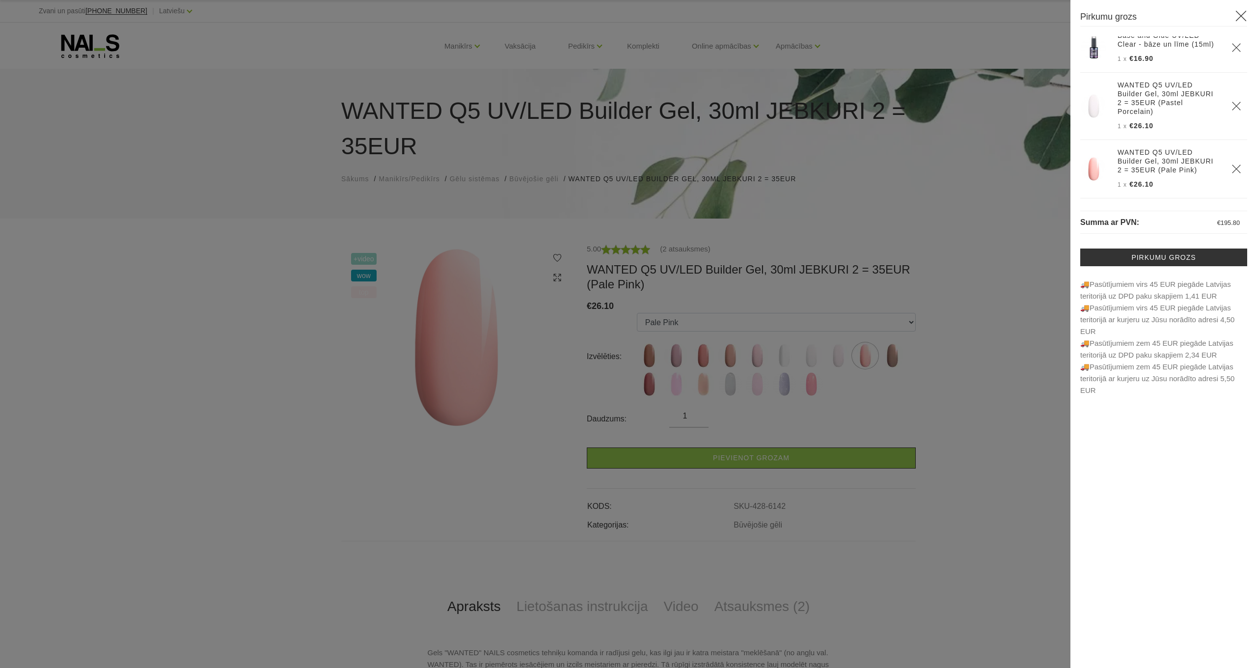
scroll to position [897, 0]
drag, startPoint x: 1235, startPoint y: 168, endPoint x: 1239, endPoint y: 164, distance: 5.9
click at [1235, 168] on use "Delete" at bounding box center [1236, 168] width 8 height 8
click at [1239, 160] on icon "Delete" at bounding box center [1237, 165] width 10 height 10
click at [270, 302] on div at bounding box center [628, 334] width 1257 height 668
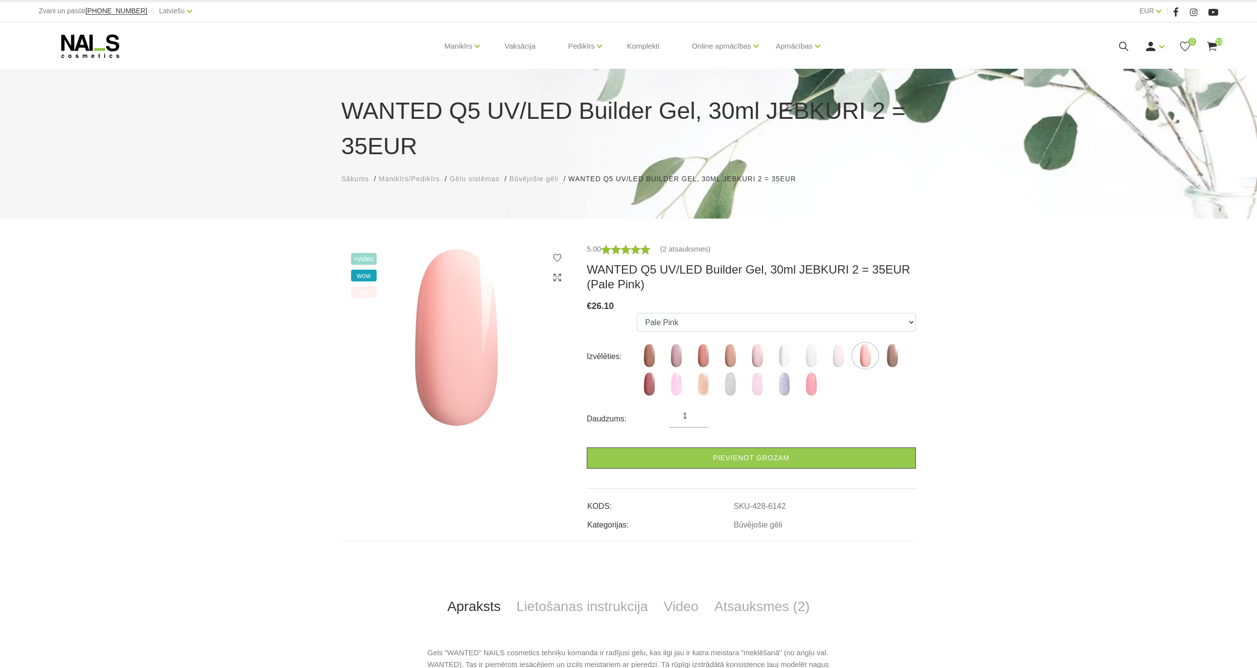
click at [1215, 45] on span "19" at bounding box center [1219, 42] width 8 height 8
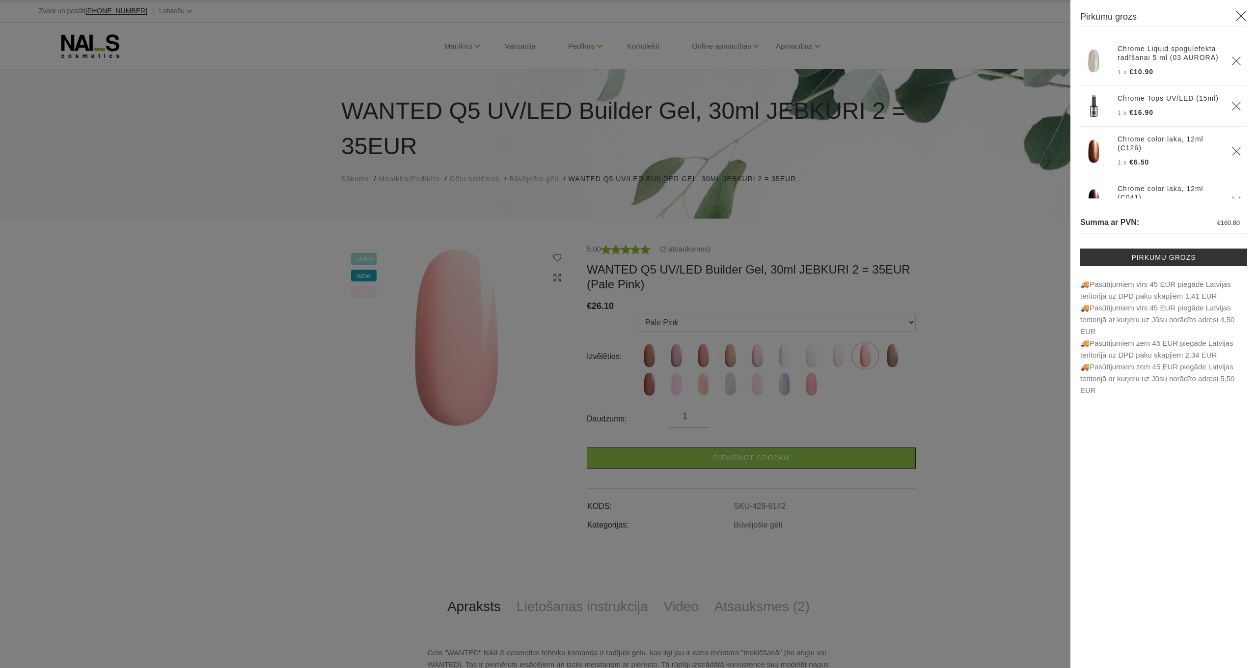
scroll to position [0, 0]
click at [895, 210] on div at bounding box center [628, 334] width 1257 height 668
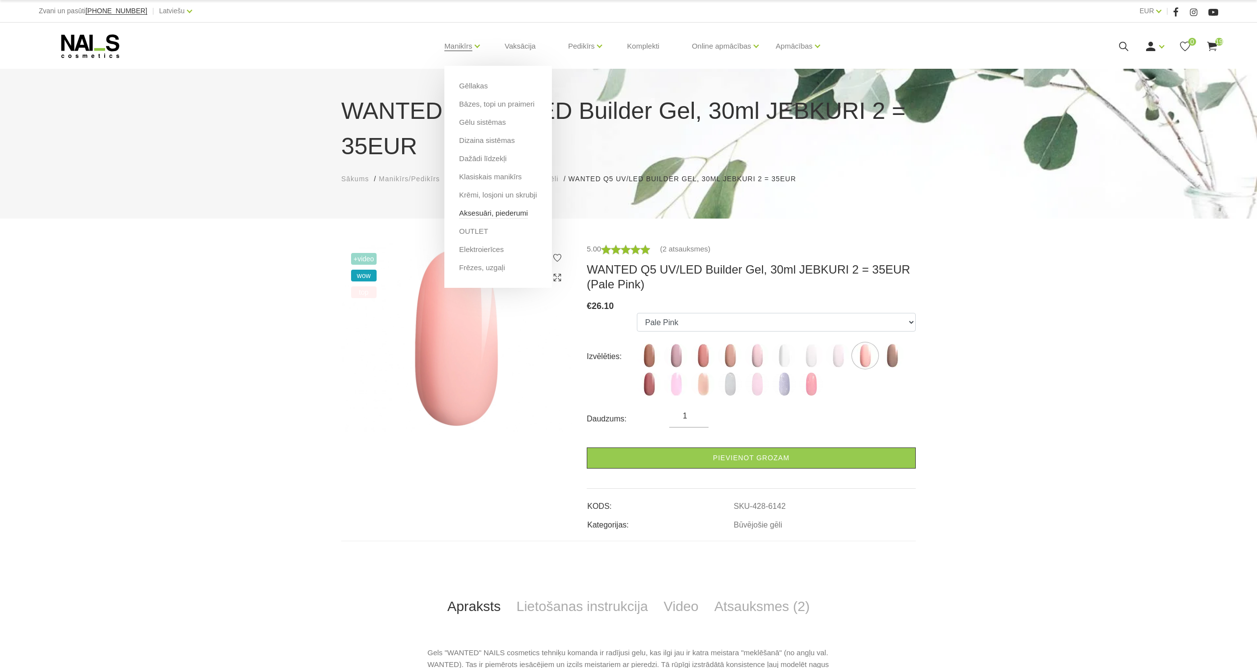
click at [489, 208] on link "Aksesuāri, piederumi" at bounding box center [493, 213] width 69 height 11
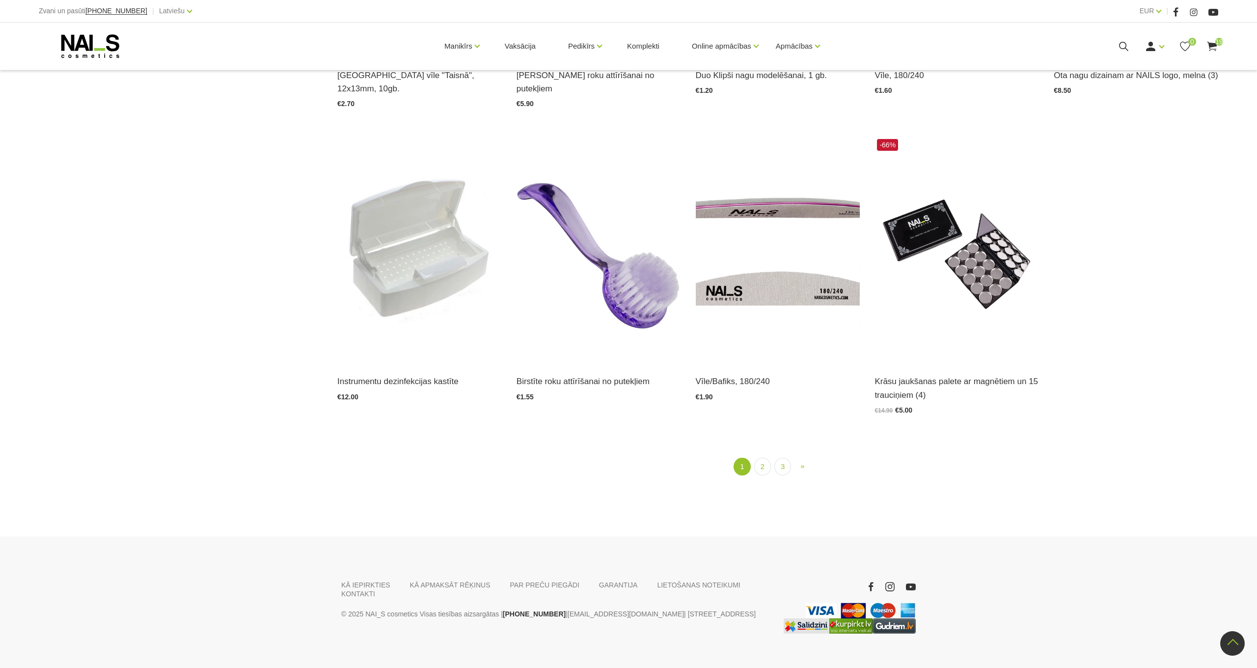
scroll to position [1379, 0]
click at [760, 458] on link "2" at bounding box center [762, 467] width 17 height 18
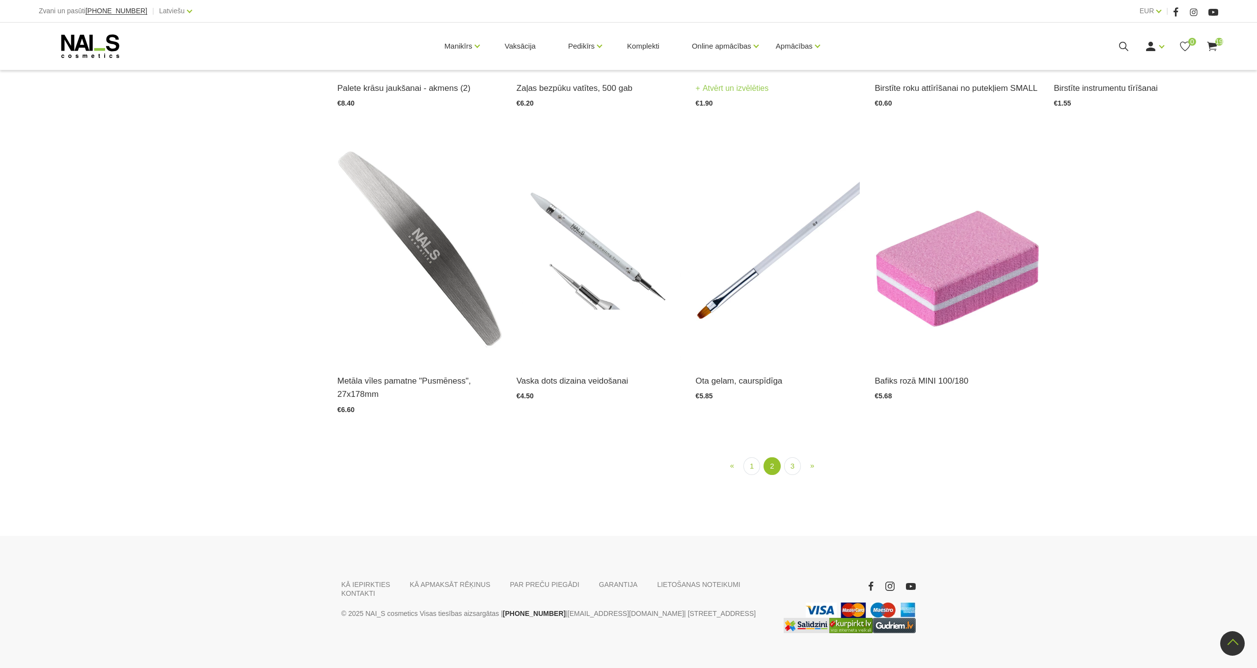
scroll to position [1366, 0]
click at [796, 458] on link "3" at bounding box center [792, 467] width 17 height 18
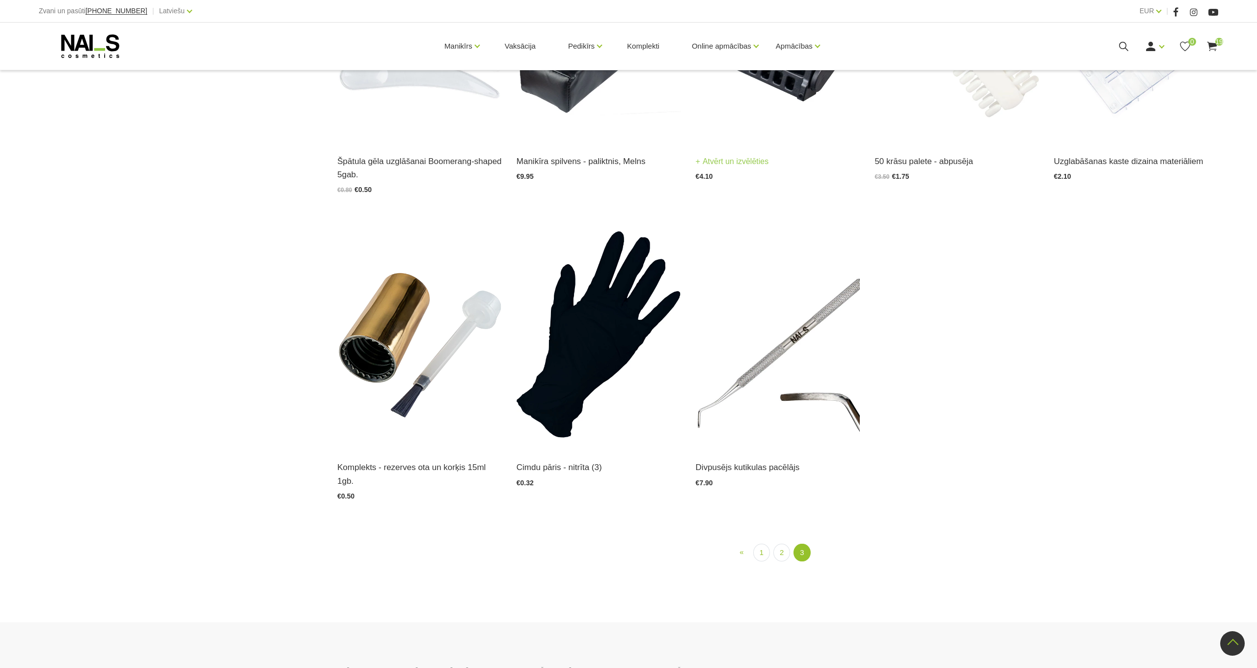
scroll to position [1294, 0]
click at [759, 366] on img at bounding box center [778, 334] width 164 height 226
click at [572, 312] on img at bounding box center [599, 334] width 164 height 226
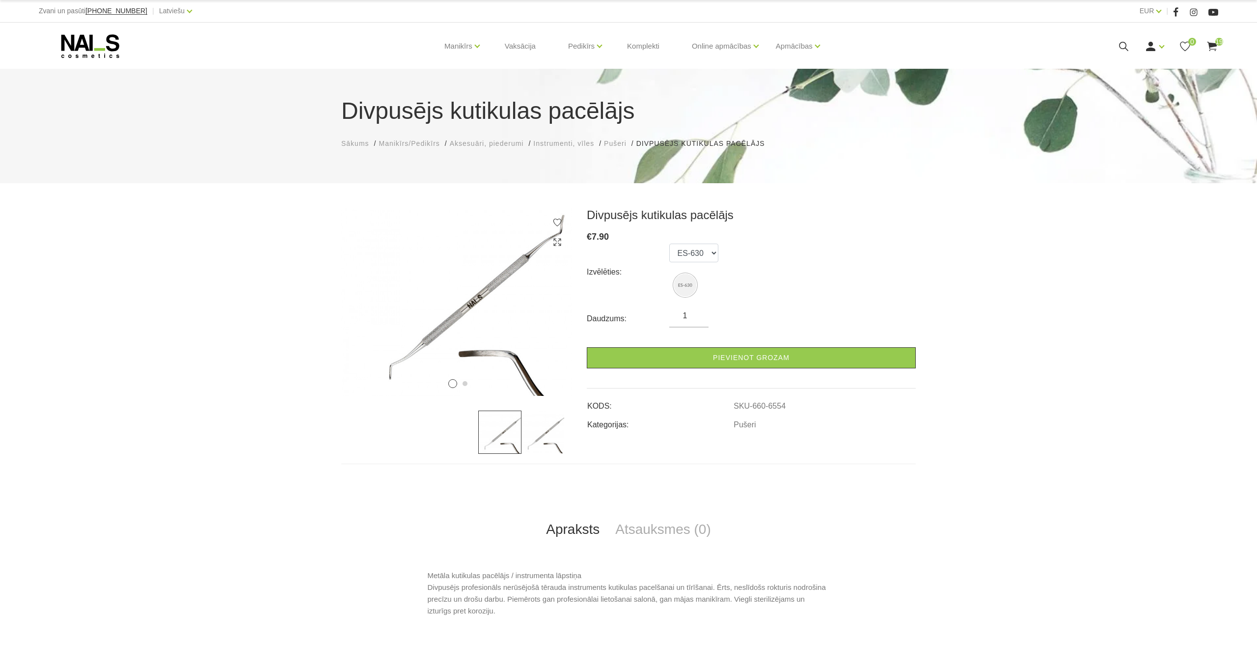
click at [556, 440] on img at bounding box center [542, 432] width 43 height 43
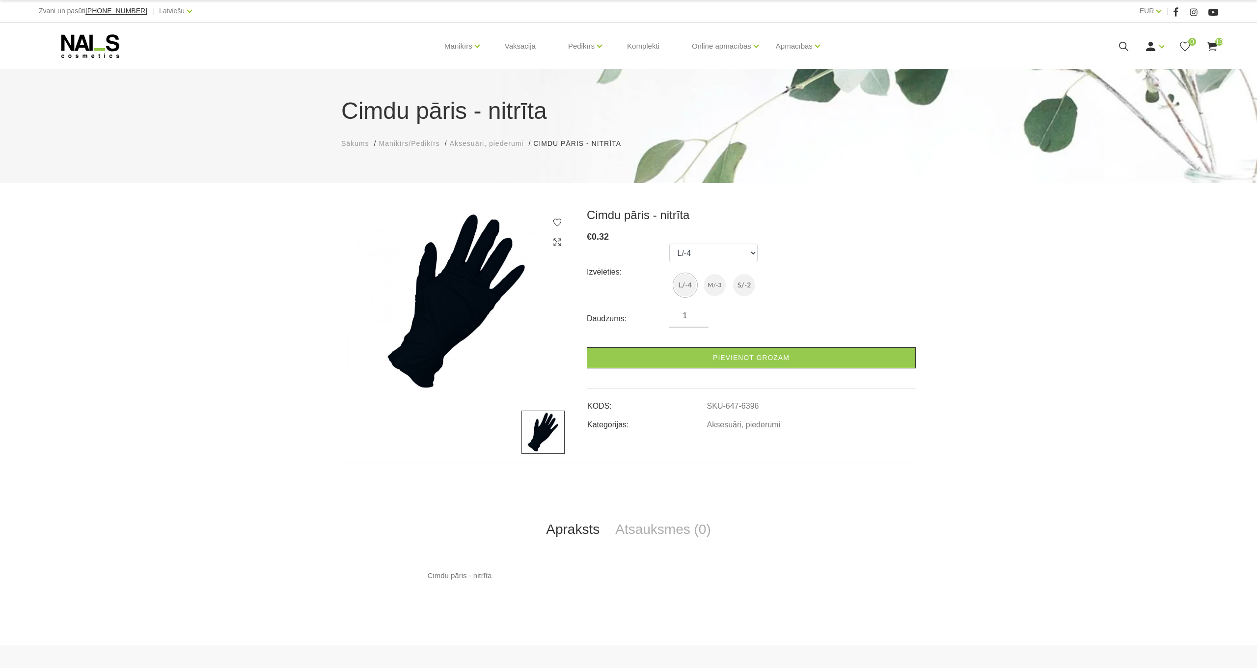
click at [453, 313] on img at bounding box center [456, 302] width 231 height 188
click at [549, 428] on img at bounding box center [542, 432] width 43 height 43
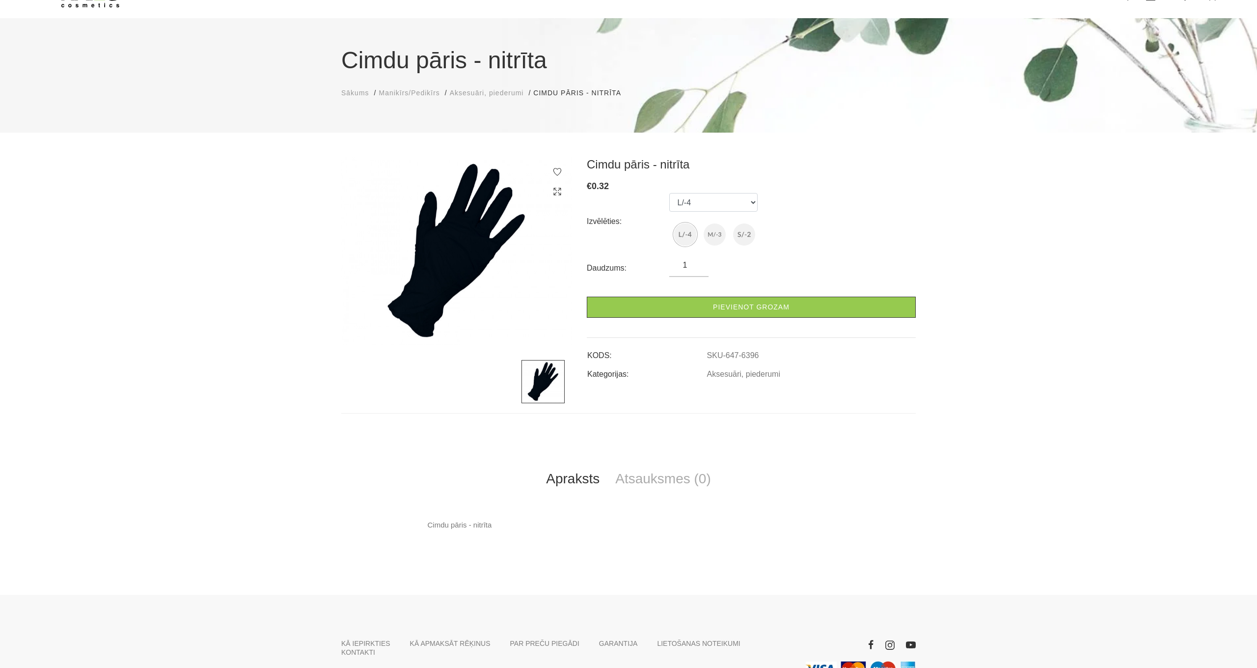
scroll to position [56, 0]
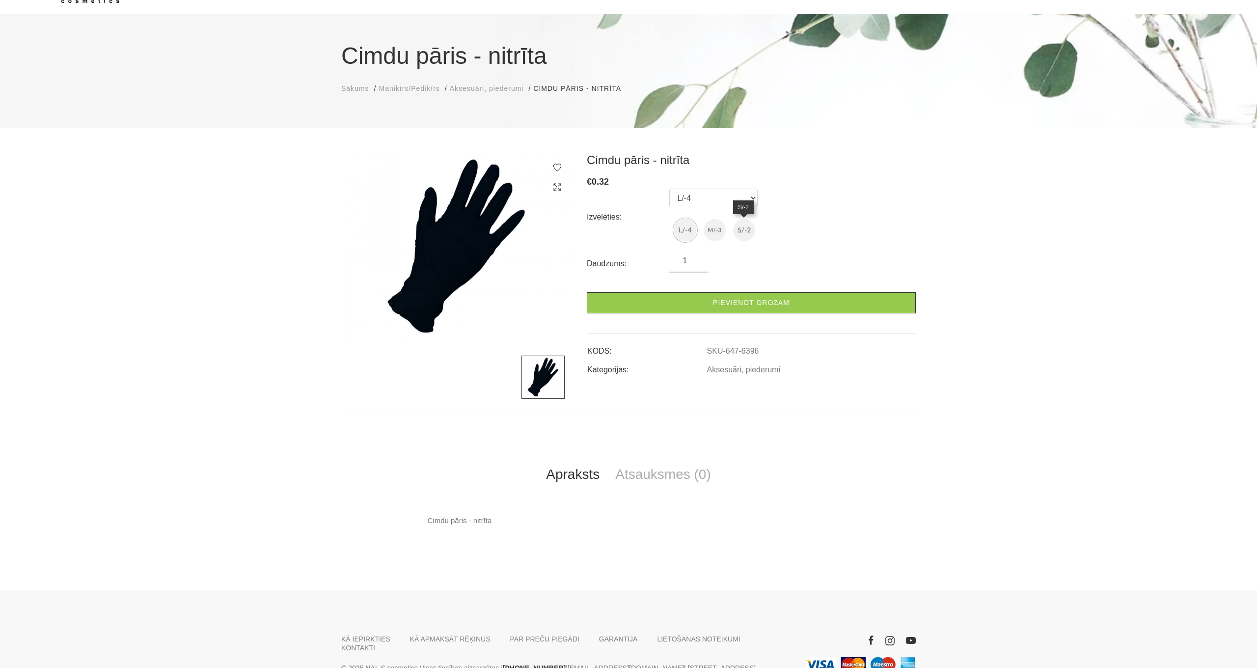
click at [749, 228] on img at bounding box center [744, 230] width 22 height 22
select select "6398"
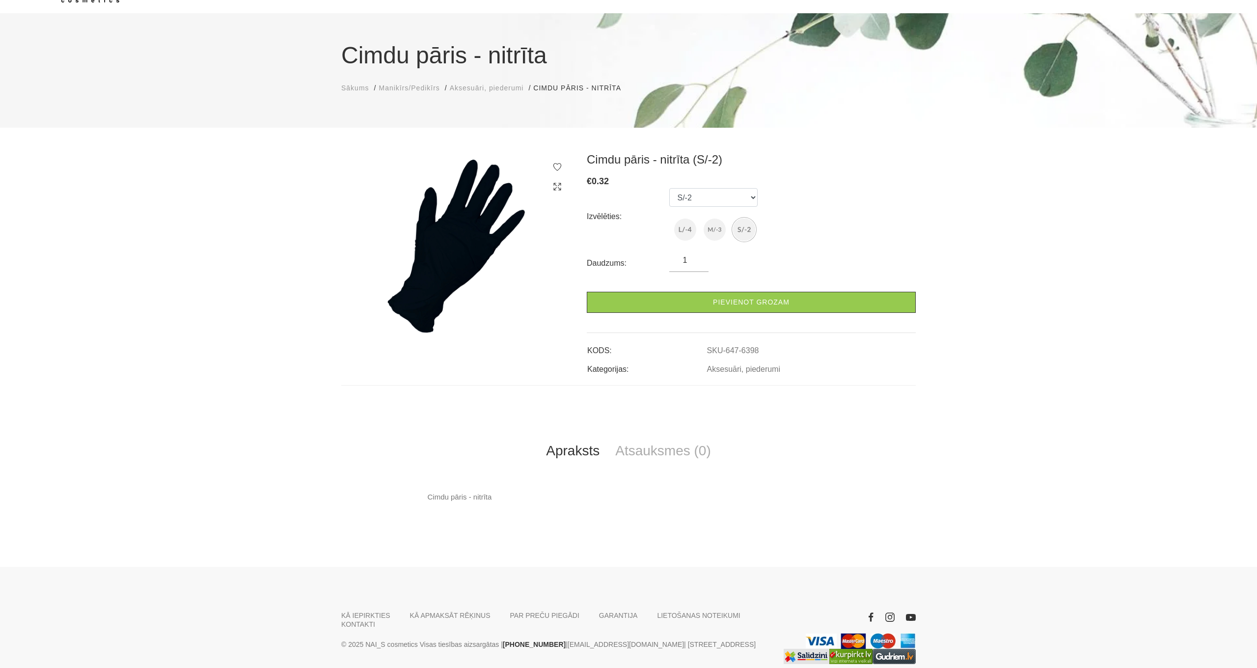
scroll to position [55, 0]
click at [428, 228] on img at bounding box center [456, 248] width 231 height 190
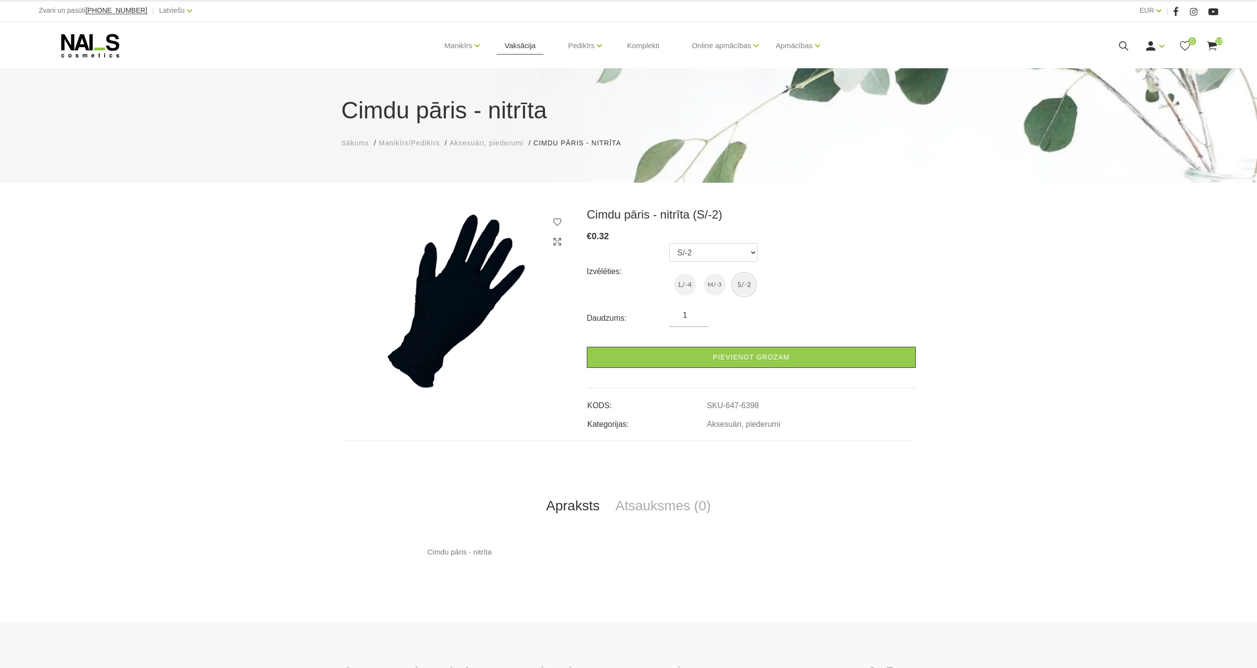
scroll to position [0, 0]
click at [536, 42] on link "Vaksācija" at bounding box center [520, 46] width 47 height 47
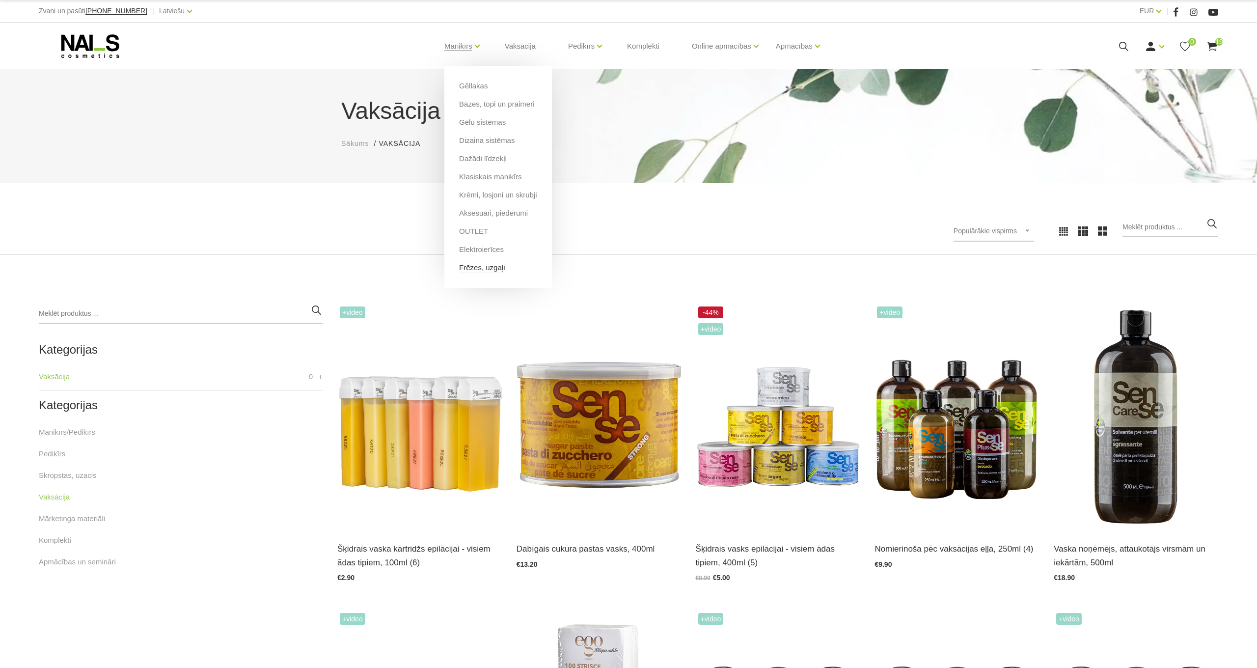
click at [478, 267] on link "Frēzes, uzgaļi" at bounding box center [482, 267] width 46 height 11
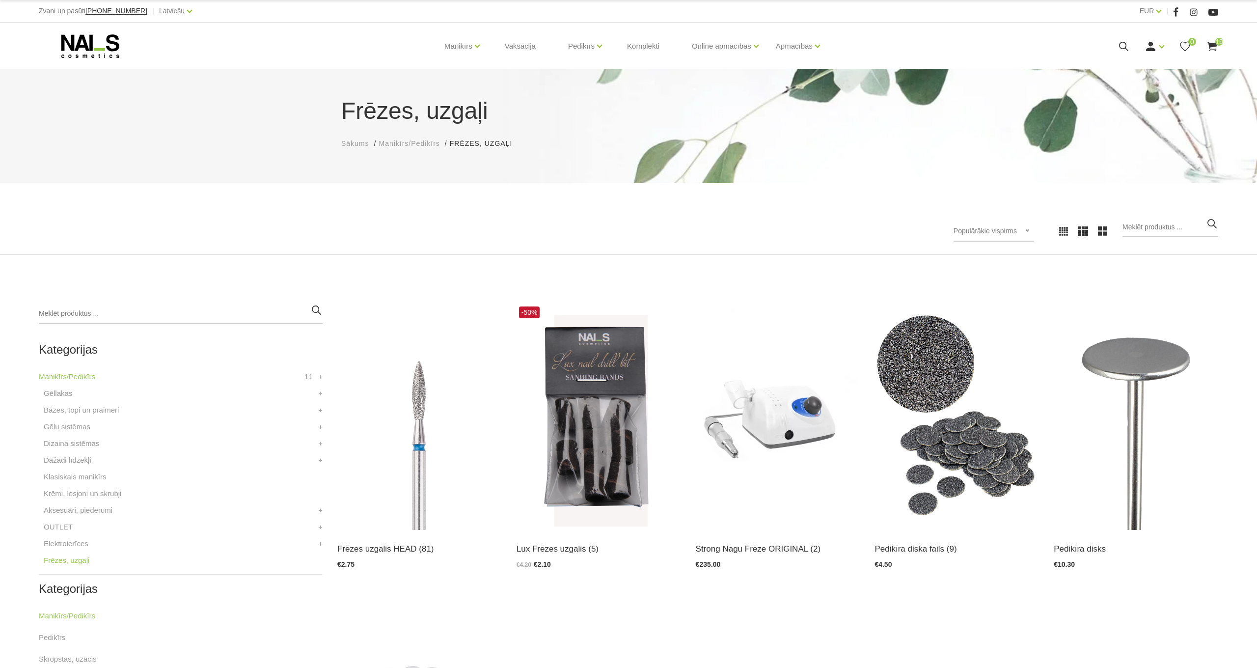
click at [1214, 43] on use at bounding box center [1212, 46] width 10 height 9
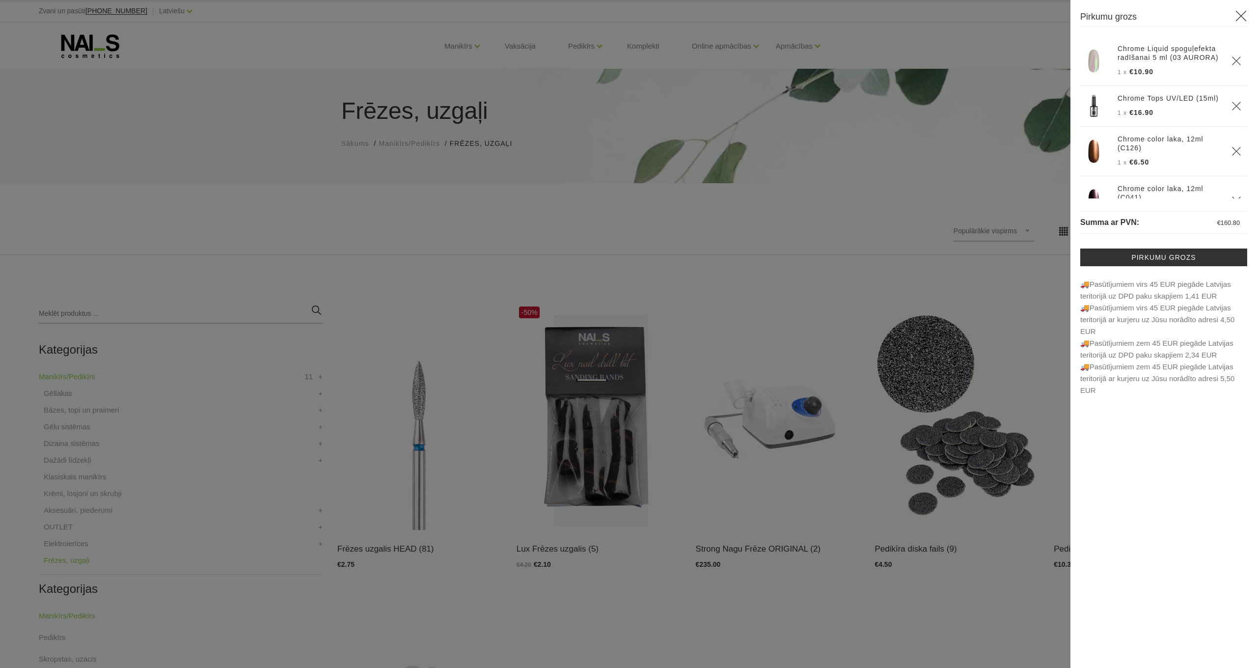
click at [981, 267] on div at bounding box center [628, 334] width 1257 height 668
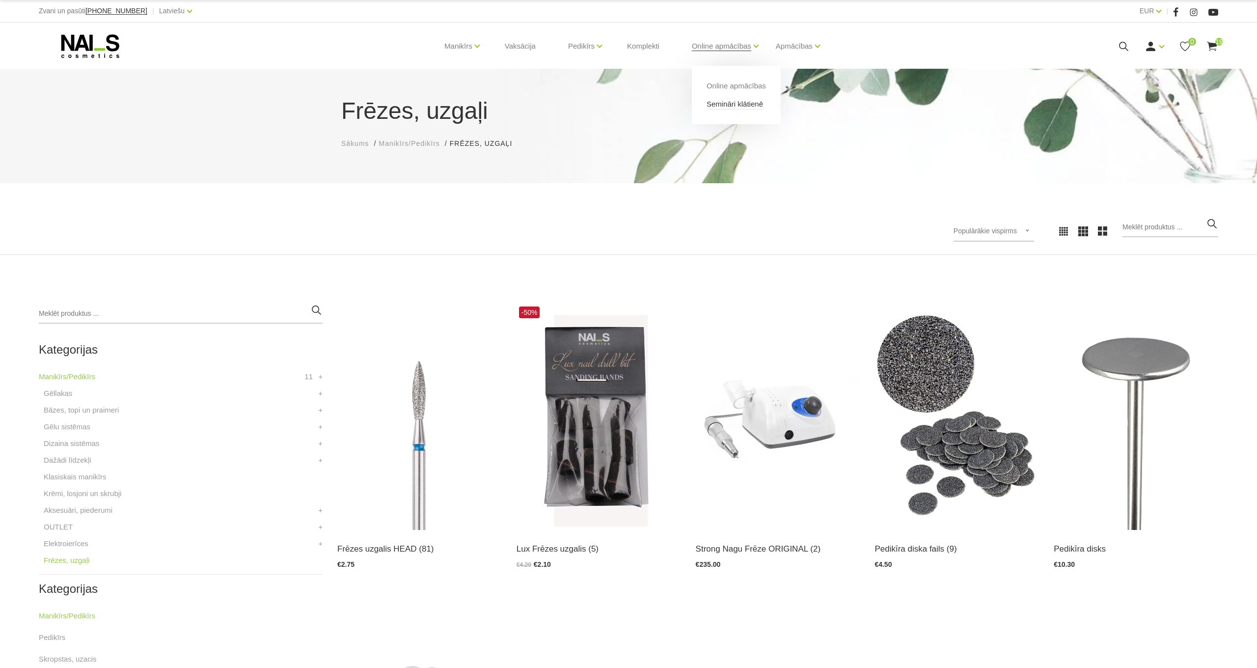
click at [744, 104] on link "Semināri klātienē" at bounding box center [735, 104] width 56 height 11
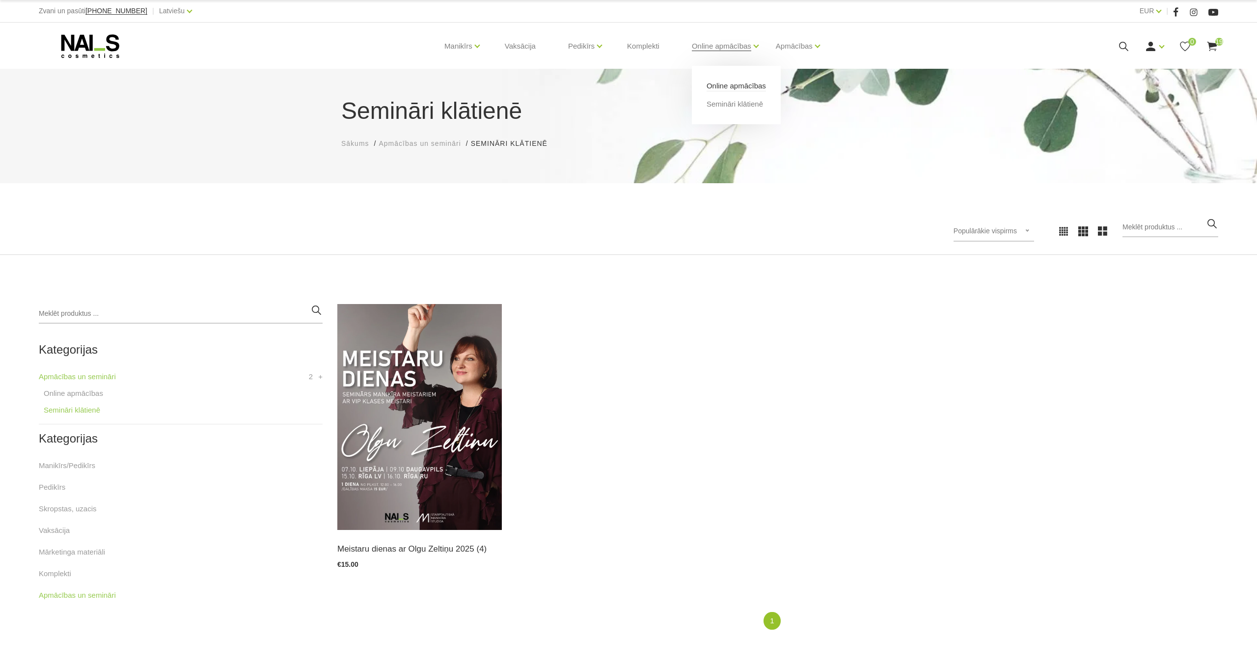
click at [736, 89] on link "Online apmācības" at bounding box center [736, 86] width 59 height 11
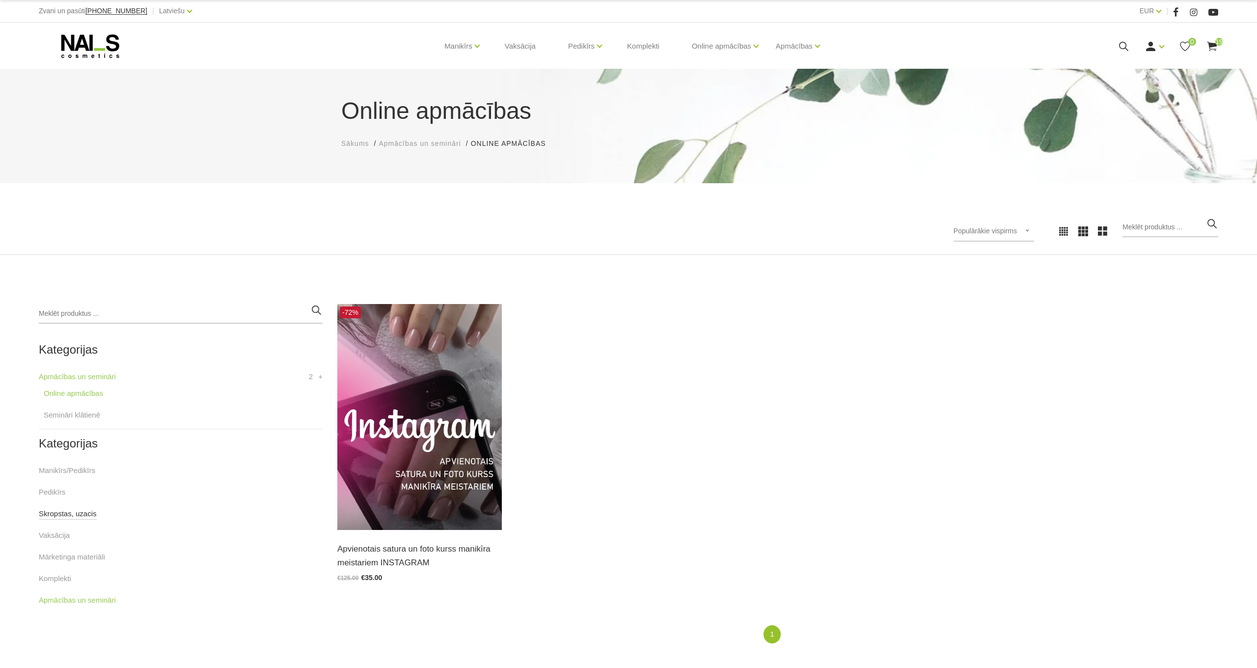
click at [61, 515] on link "Skropstas, uzacis" at bounding box center [68, 514] width 58 height 12
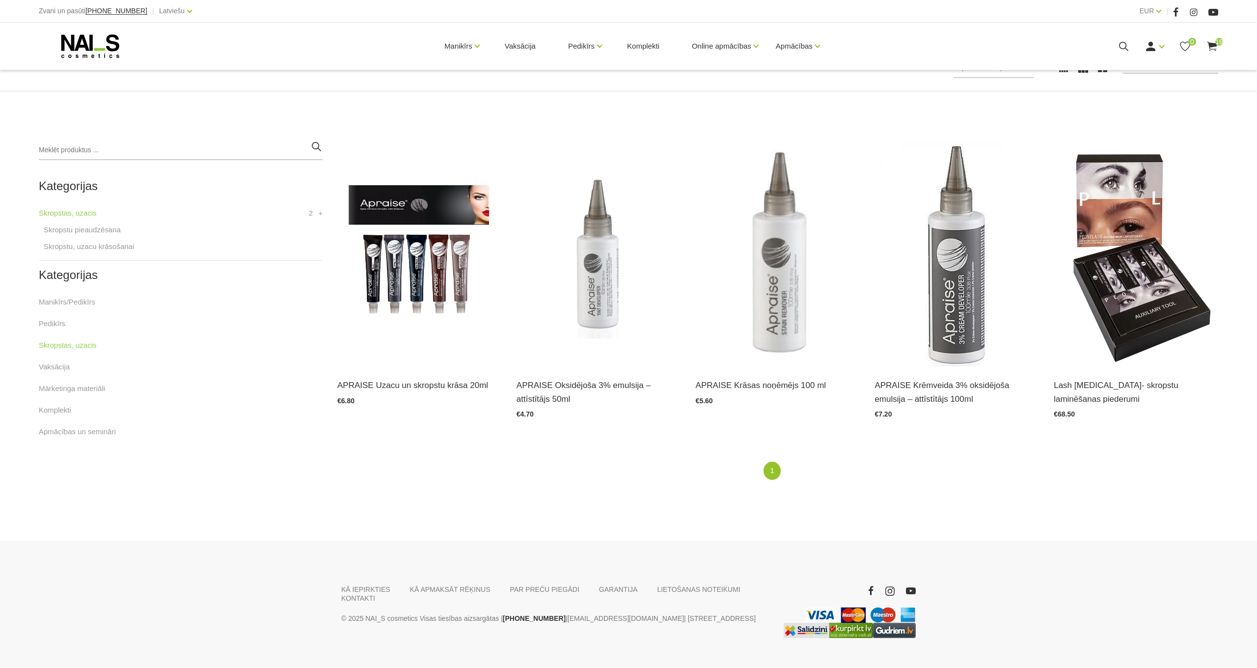
scroll to position [164, 0]
click at [67, 369] on link "Vaksācija" at bounding box center [54, 366] width 31 height 12
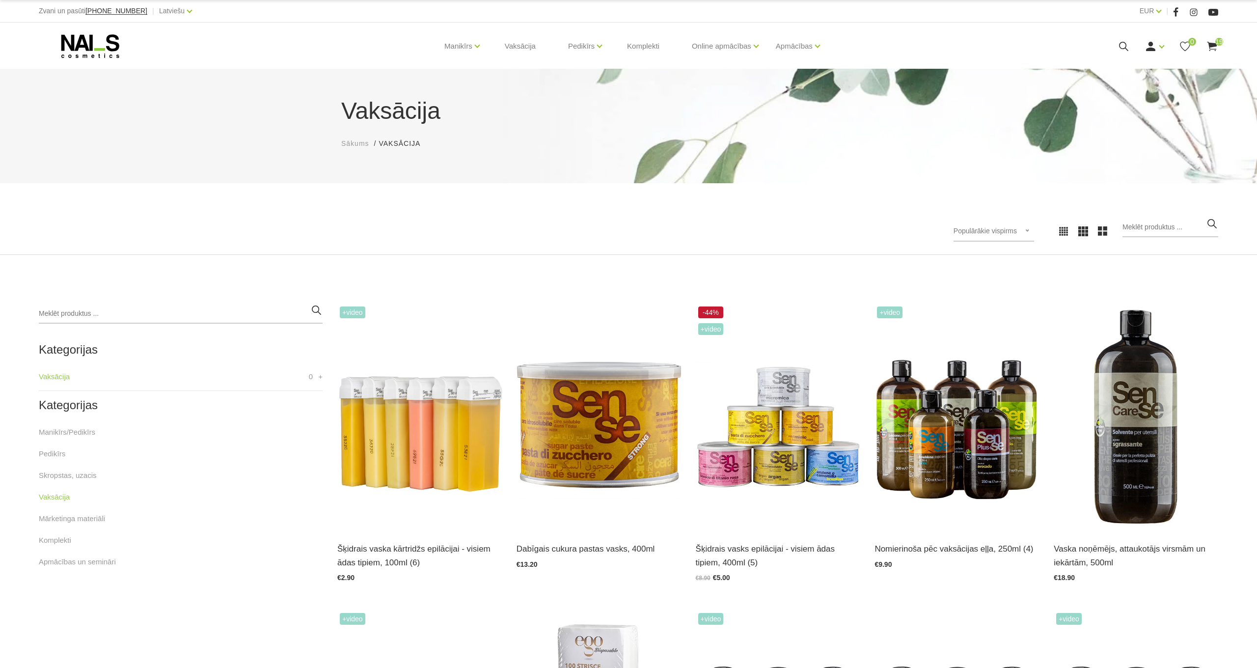
click at [1217, 40] on span "19" at bounding box center [1219, 42] width 8 height 8
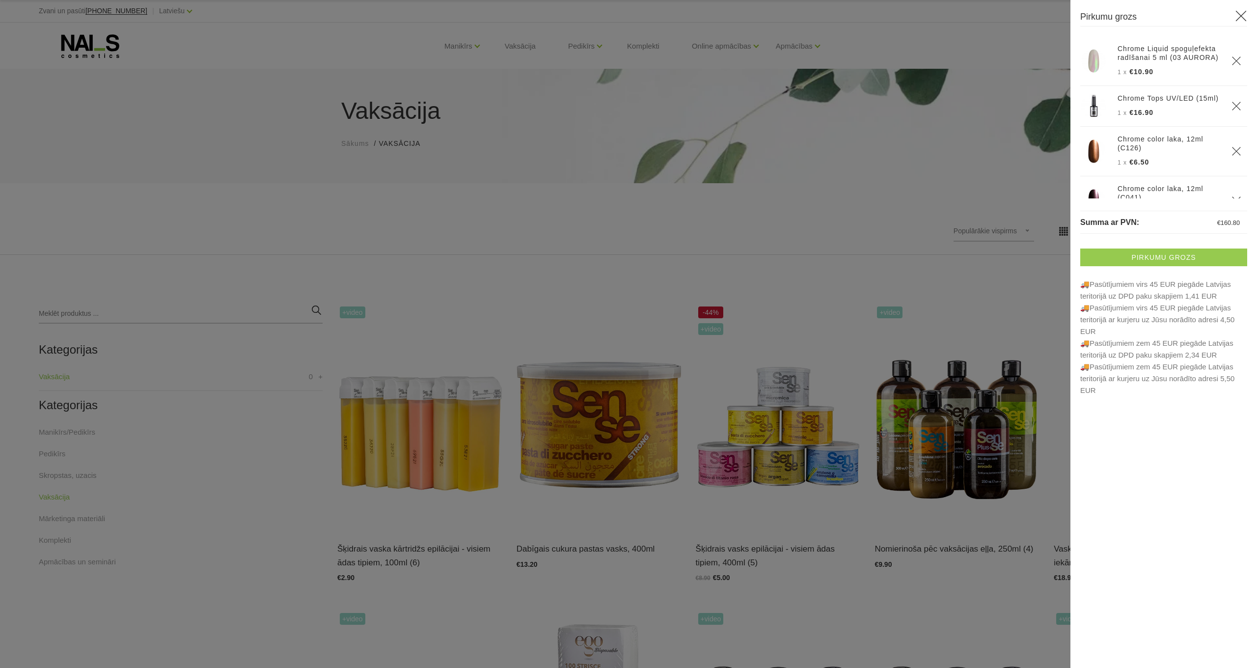
click at [1163, 260] on link "Pirkumu grozs" at bounding box center [1163, 257] width 167 height 18
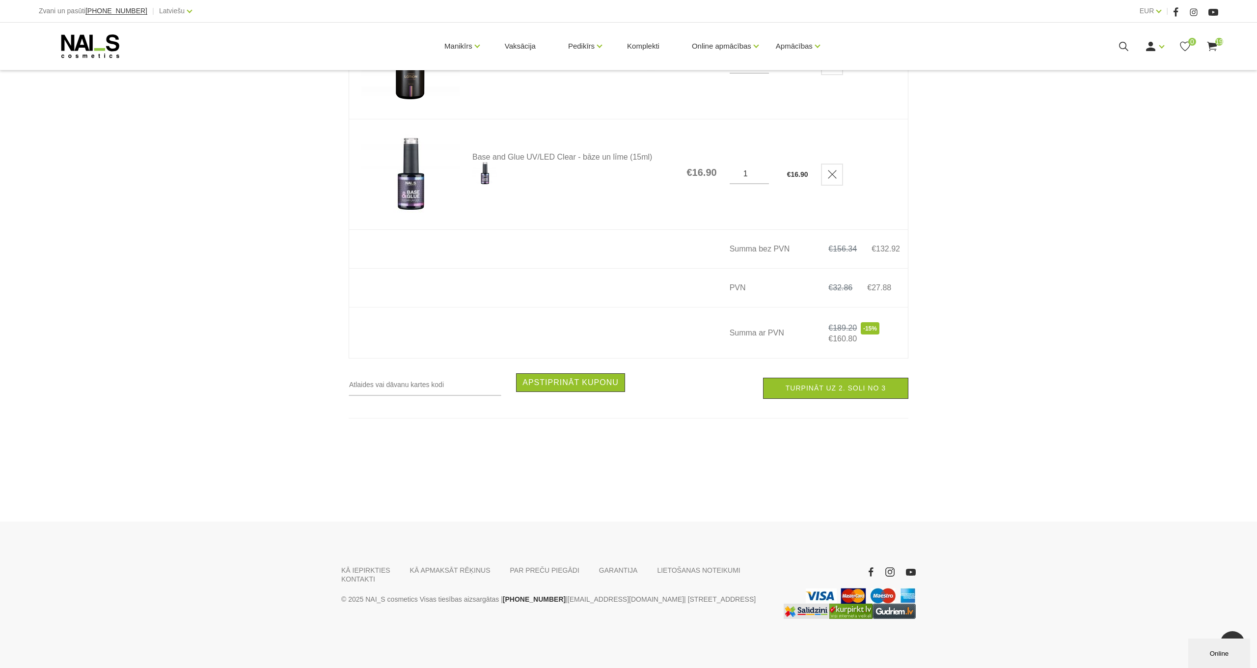
scroll to position [2099, 0]
click at [864, 393] on link "Turpināt uz 2. soli no 3" at bounding box center [835, 388] width 145 height 21
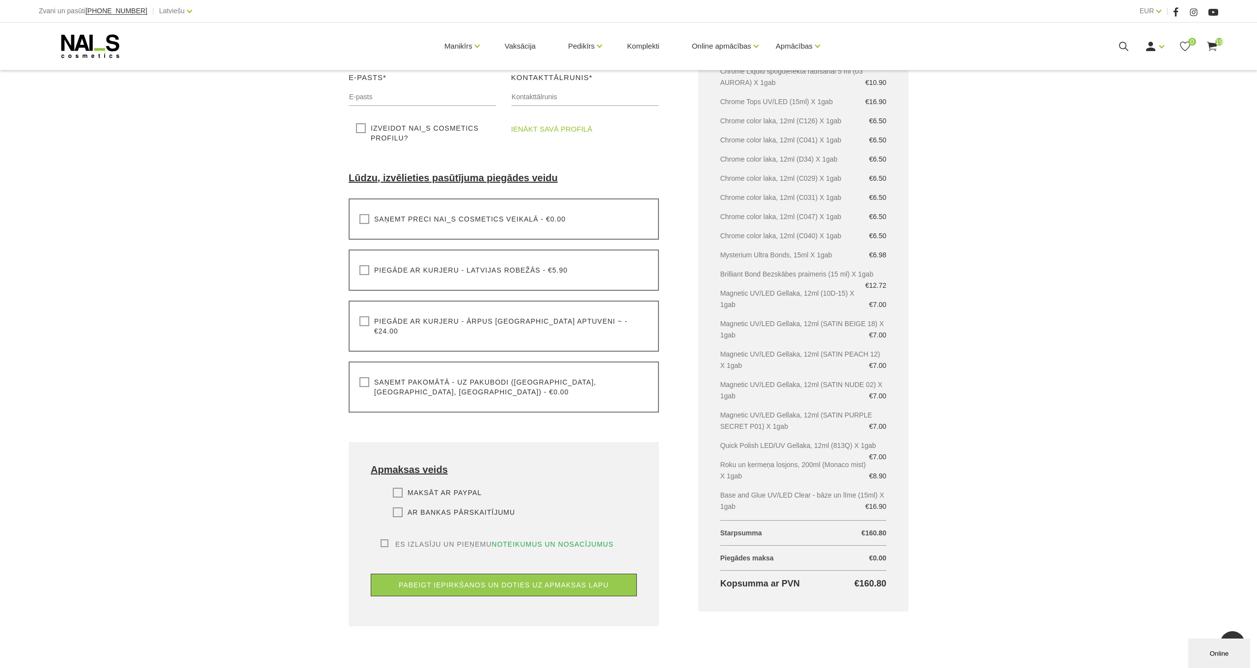
scroll to position [214, 0]
click at [365, 321] on label "Piegāde ar kurjeru - ārpus [GEOGRAPHIC_DATA] aptuveni ~ - €24.00" at bounding box center [503, 326] width 289 height 20
click at [0, 0] on input "Piegāde ar kurjeru - ārpus [GEOGRAPHIC_DATA] aptuveni ~ - €24.00" at bounding box center [0, 0] width 0 height 0
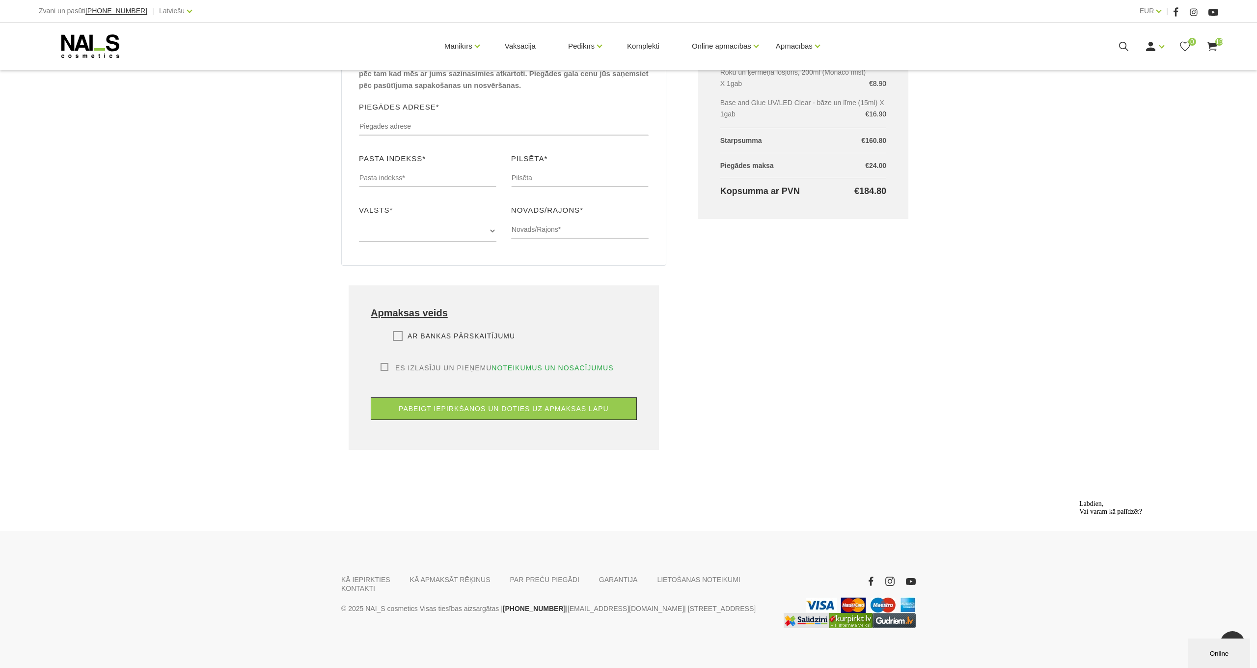
scroll to position [605, 0]
drag, startPoint x: 443, startPoint y: 236, endPoint x: 444, endPoint y: 224, distance: 11.4
click at [444, 228] on div "Valsts* Dānija Zviedrija Polija Somija Vācija Izvēlieties šo ja jūsu valsts nav…" at bounding box center [428, 227] width 152 height 45
select select "Zviedrija"
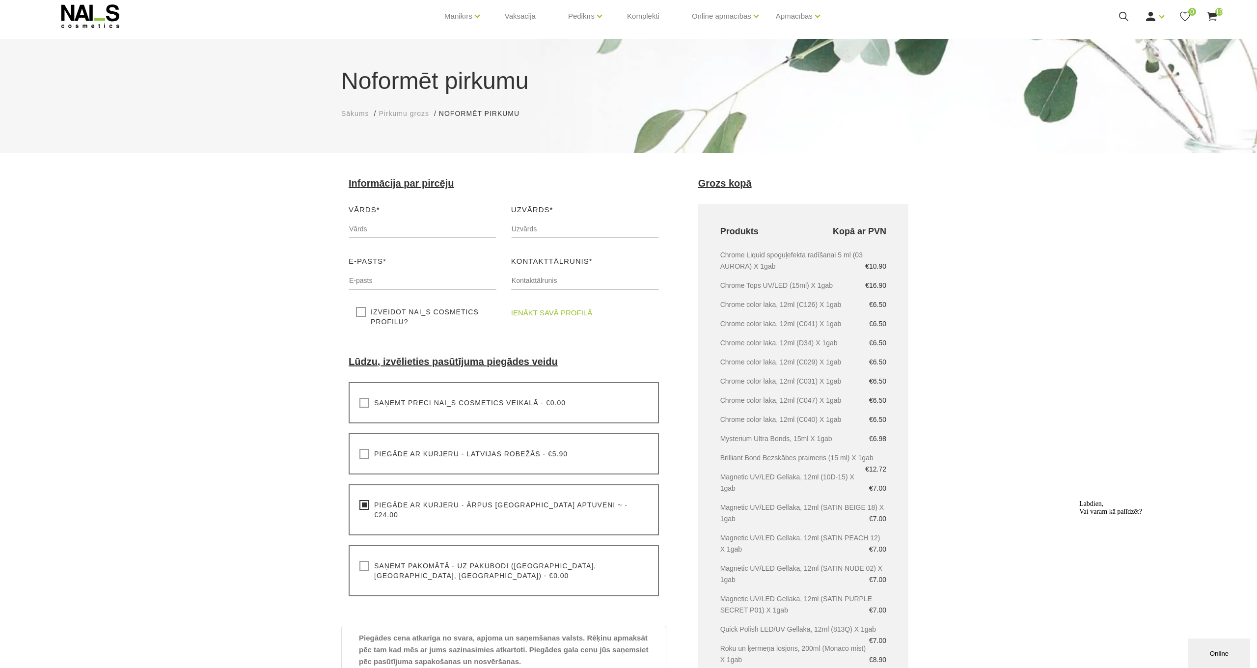
scroll to position [30, 0]
drag, startPoint x: 363, startPoint y: 311, endPoint x: 369, endPoint y: 312, distance: 5.5
click at [364, 311] on label "Izveidot NAI_S cosmetics profilu?" at bounding box center [422, 316] width 133 height 20
click at [0, 0] on input "Izveidot NAI_S cosmetics profilu?" at bounding box center [0, 0] width 0 height 0
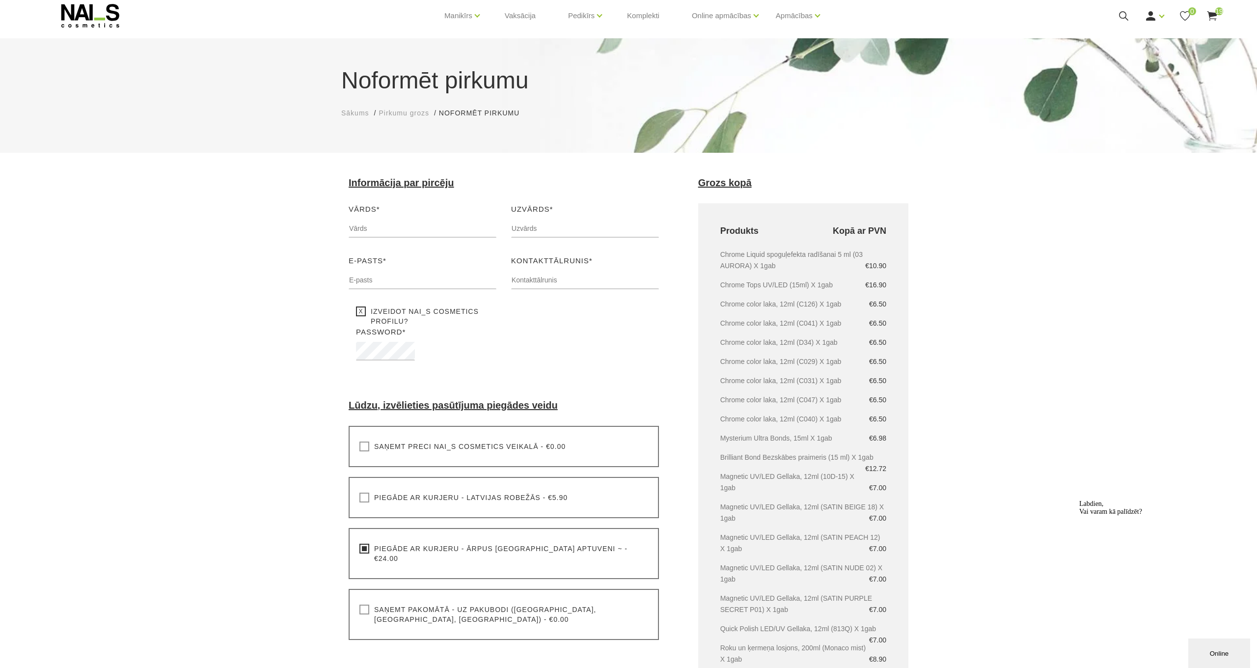
click at [362, 311] on label "Izveidot NAI_S cosmetics profilu?" at bounding box center [422, 316] width 133 height 20
click at [0, 0] on input "Izveidot NAI_S cosmetics profilu?" at bounding box center [0, 0] width 0 height 0
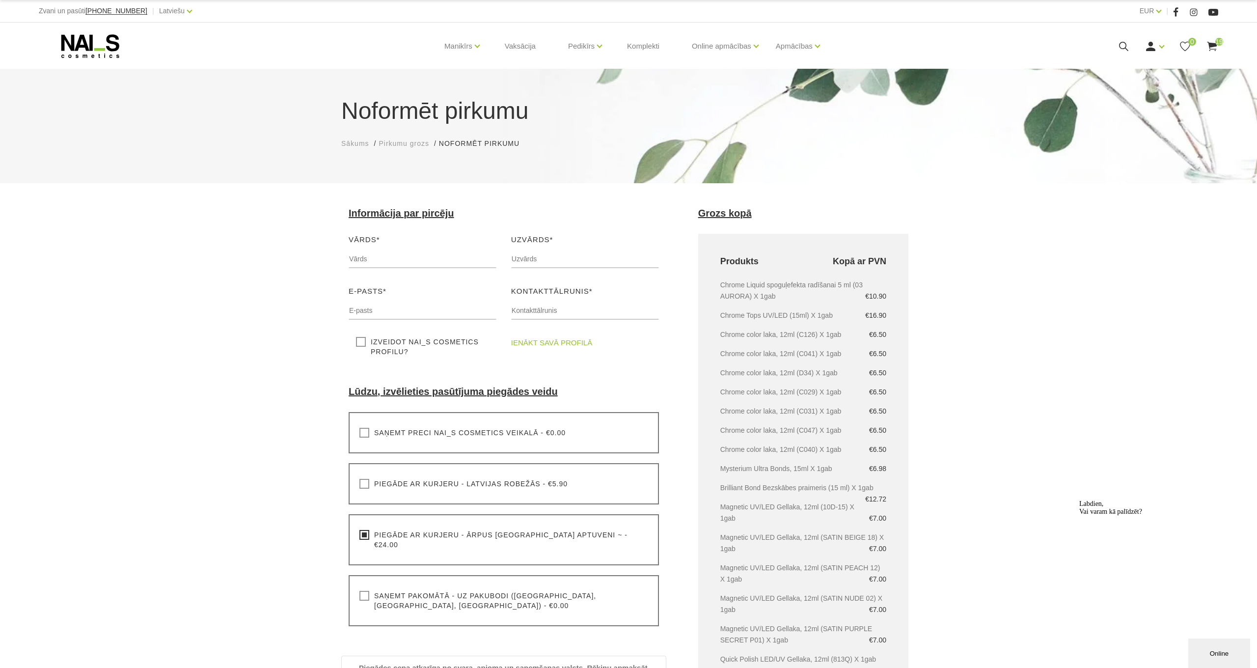
scroll to position [0, 0]
